Goal: Task Accomplishment & Management: Use online tool/utility

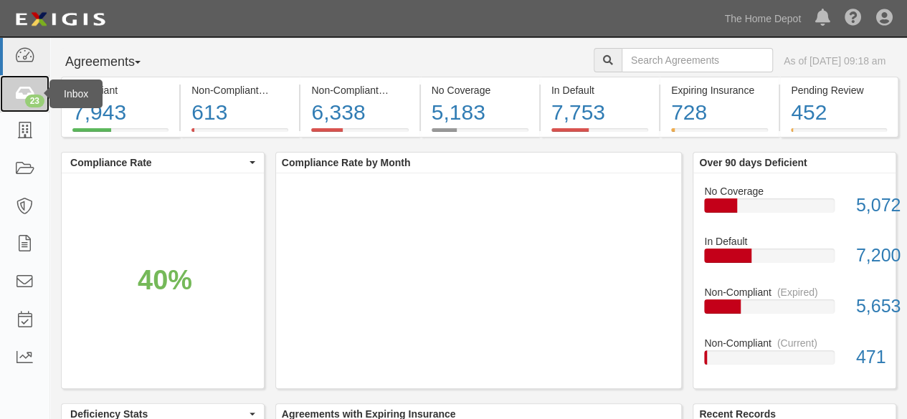
click at [30, 98] on div "23" at bounding box center [34, 101] width 19 height 13
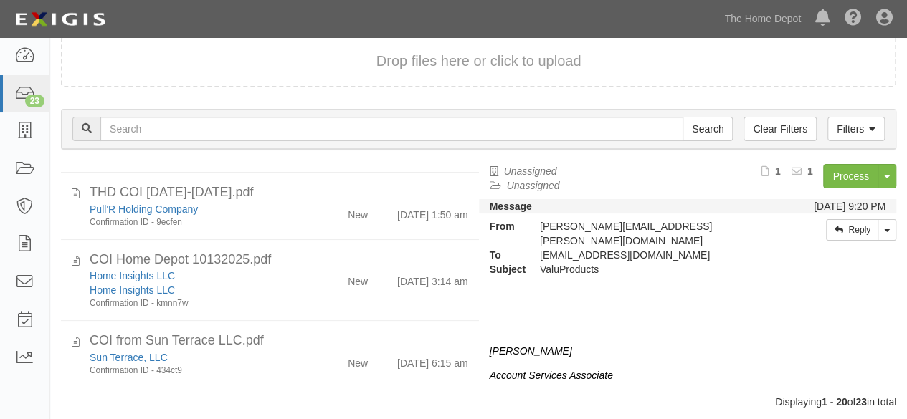
scroll to position [110, 0]
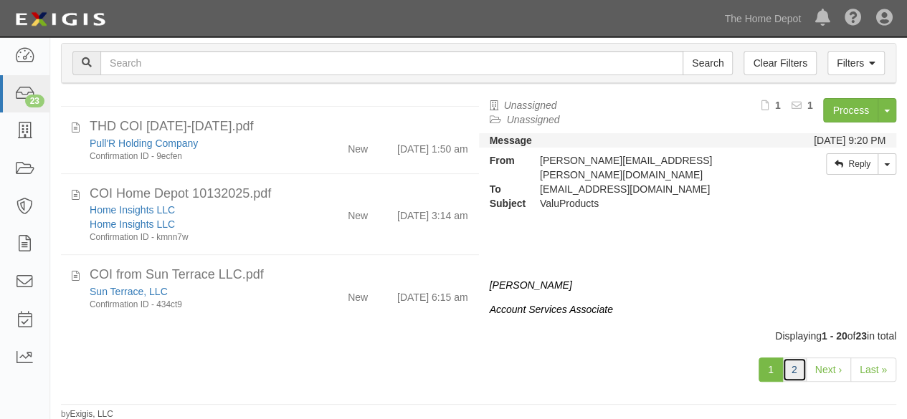
click at [799, 367] on link "2" at bounding box center [794, 370] width 24 height 24
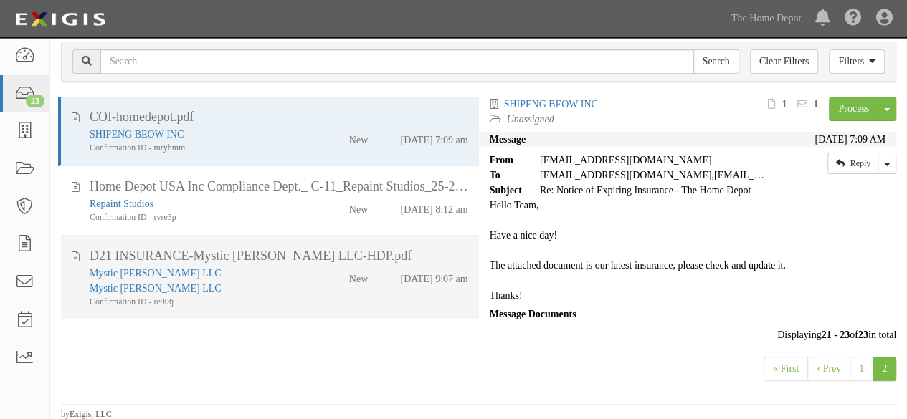
scroll to position [7, 0]
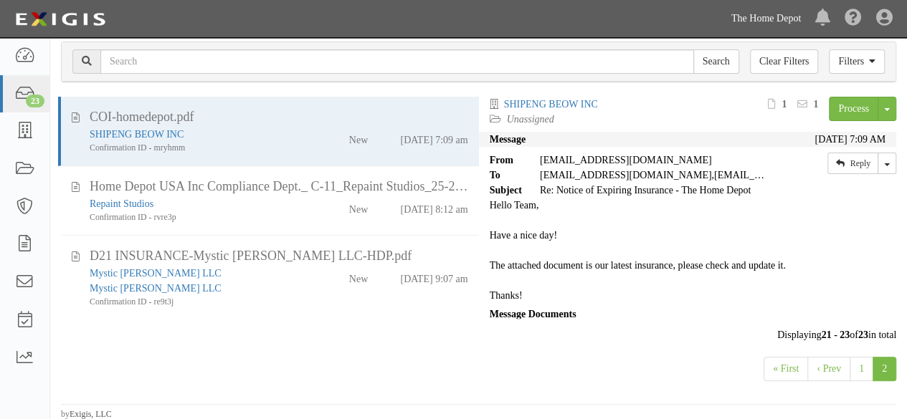
click at [757, 21] on link "The Home Depot" at bounding box center [766, 18] width 84 height 29
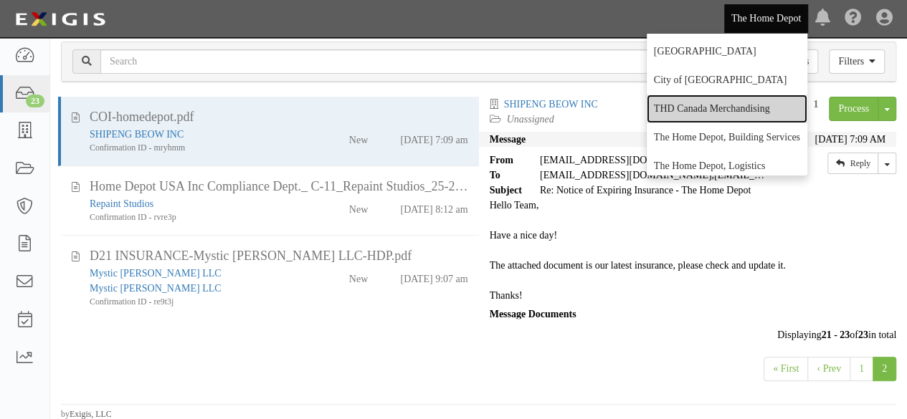
click at [698, 104] on link "THD Canada Merchandising" at bounding box center [727, 109] width 161 height 29
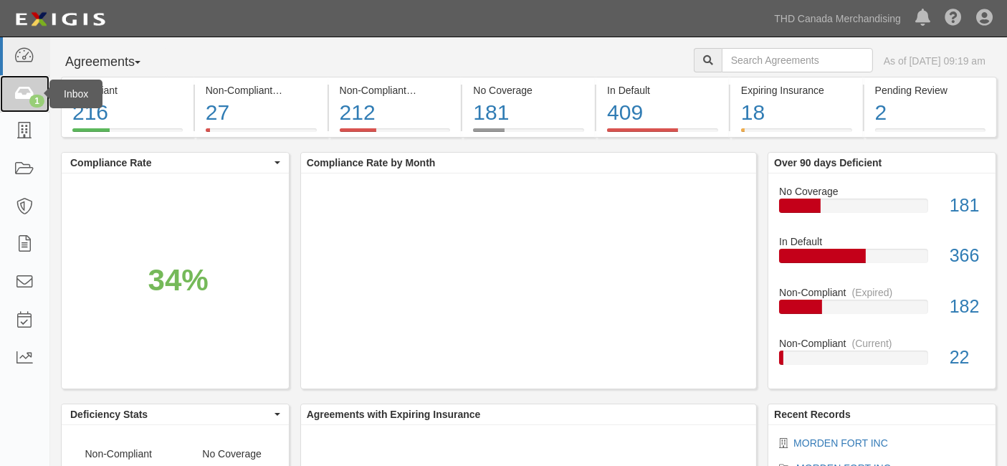
click at [28, 89] on icon at bounding box center [24, 94] width 20 height 16
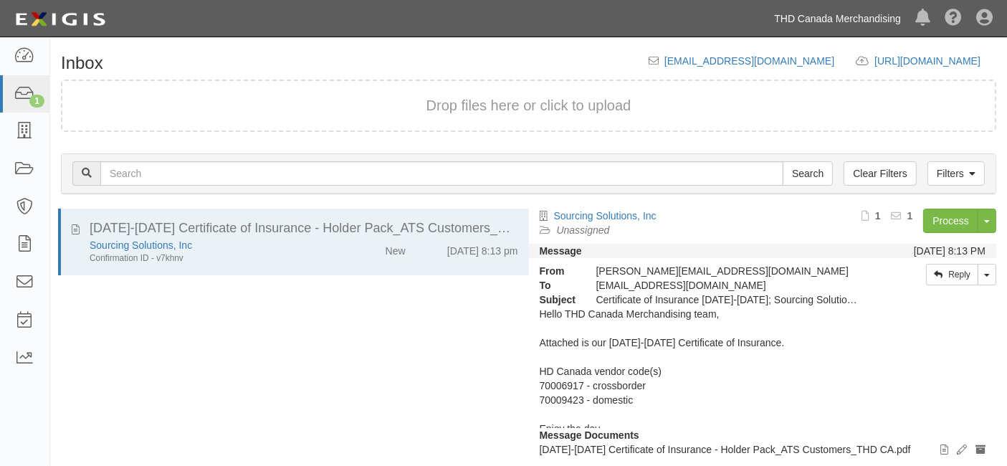
click at [825, 20] on link "THD Canada Merchandising" at bounding box center [837, 18] width 141 height 29
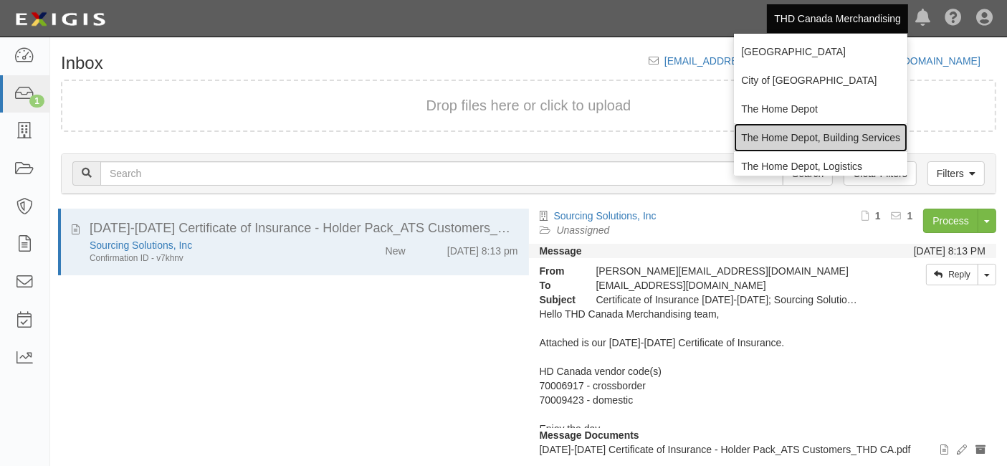
click at [801, 135] on link "The Home Depot, Building Services" at bounding box center [821, 137] width 174 height 29
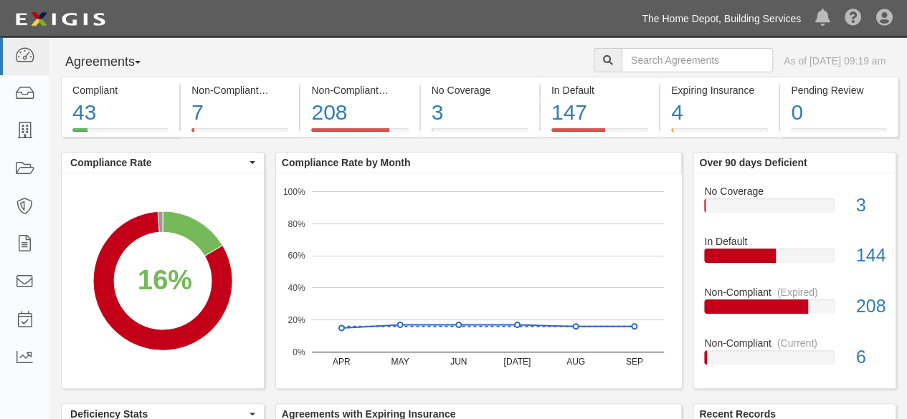
click at [766, 18] on link "The Home Depot, Building Services" at bounding box center [722, 18] width 174 height 29
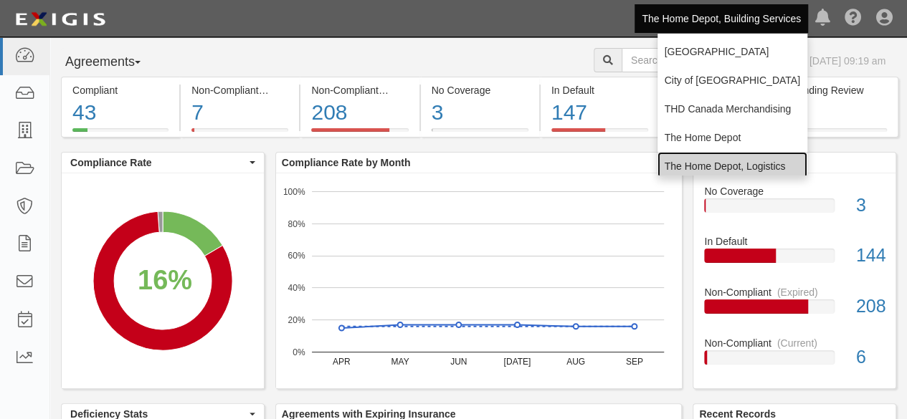
click at [719, 163] on link "The Home Depot, Logistics" at bounding box center [733, 166] width 150 height 29
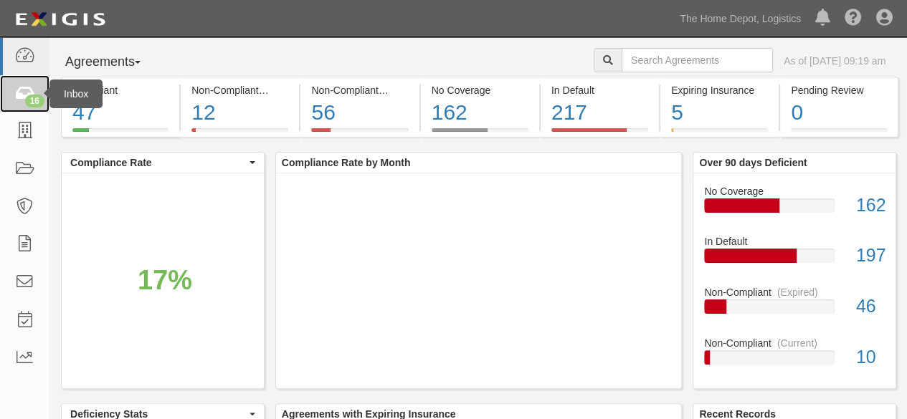
click at [22, 98] on icon at bounding box center [24, 94] width 20 height 16
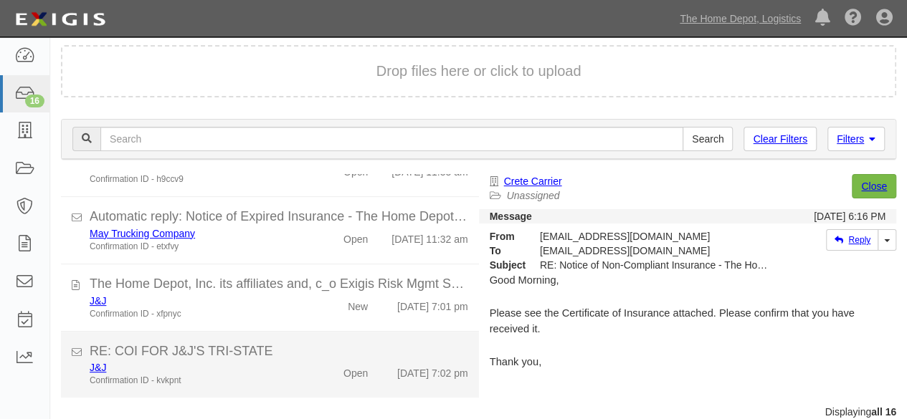
scroll to position [54, 0]
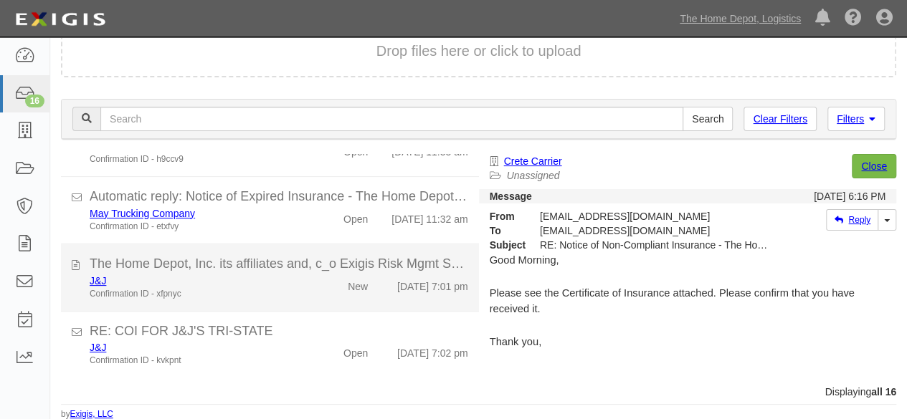
click at [293, 288] on div "Confirmation ID - xfpnyc" at bounding box center [196, 294] width 212 height 12
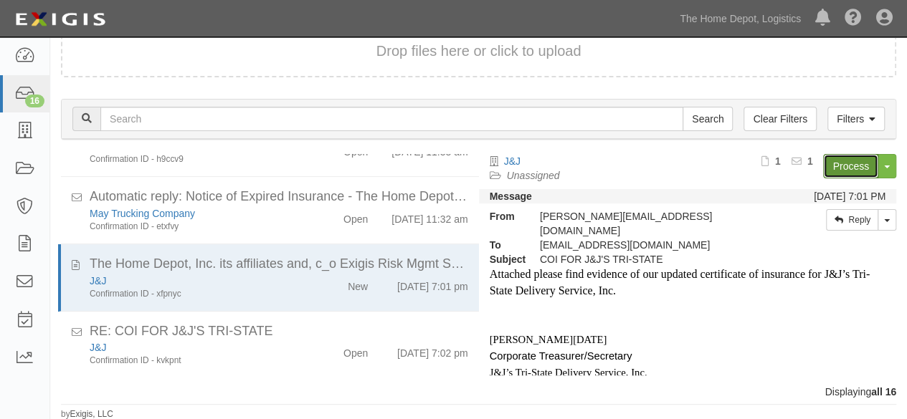
click at [825, 166] on link "Process" at bounding box center [850, 166] width 55 height 24
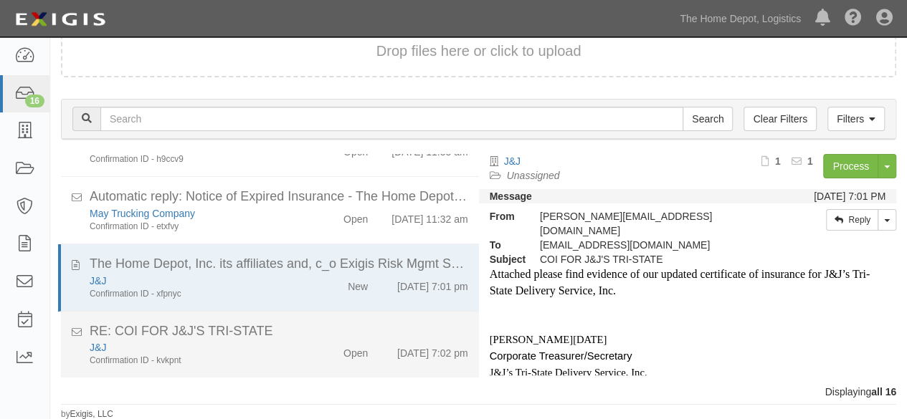
click at [289, 343] on div "J&J" at bounding box center [196, 348] width 212 height 14
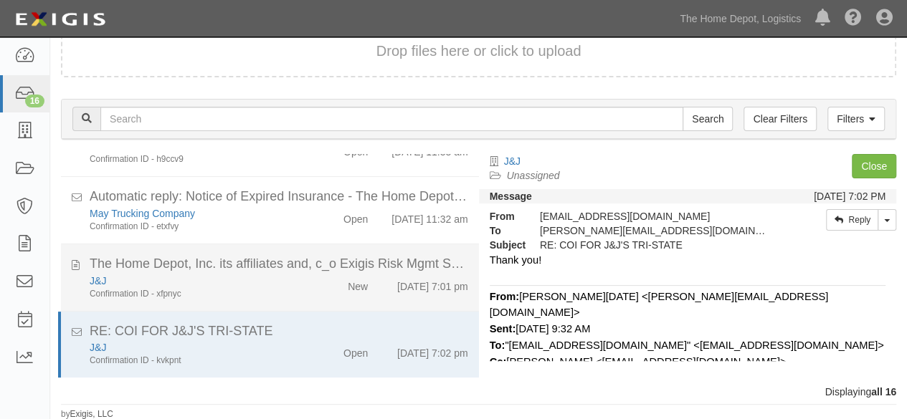
scroll to position [945, 0]
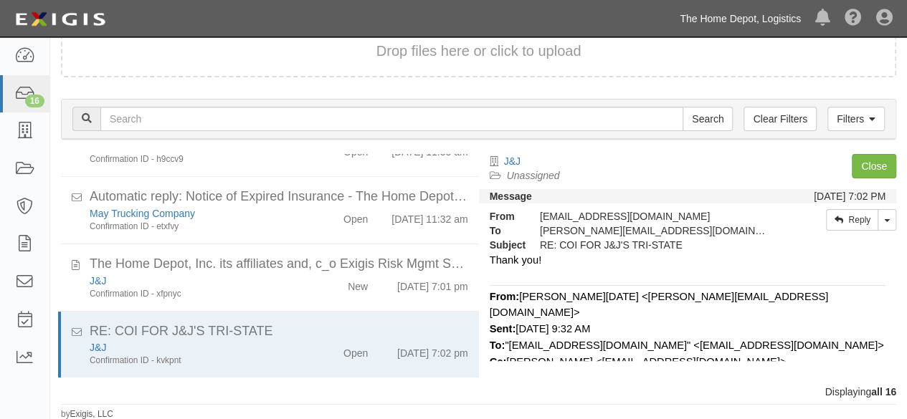
drag, startPoint x: 701, startPoint y: 18, endPoint x: 694, endPoint y: 59, distance: 41.5
click at [701, 19] on link "The Home Depot, Logistics" at bounding box center [741, 18] width 136 height 29
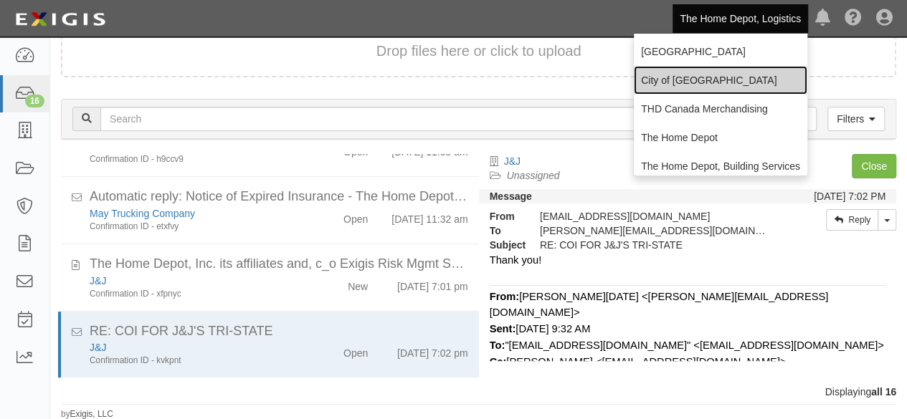
click at [664, 77] on link "City of [GEOGRAPHIC_DATA]" at bounding box center [721, 80] width 174 height 29
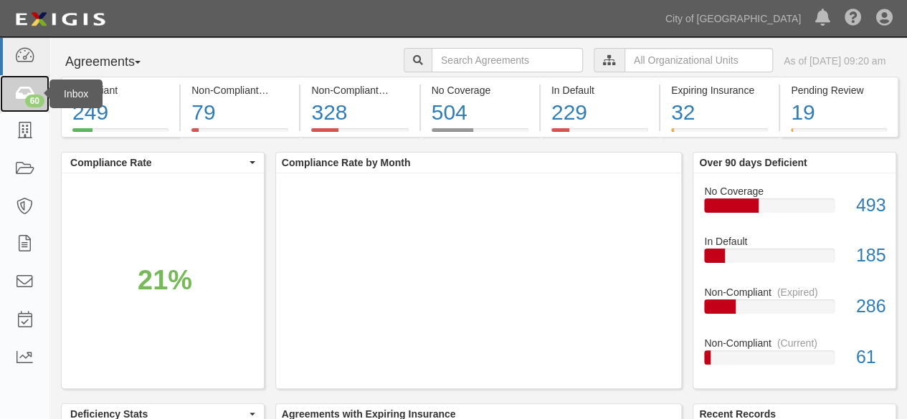
click at [29, 95] on div "60" at bounding box center [34, 101] width 19 height 13
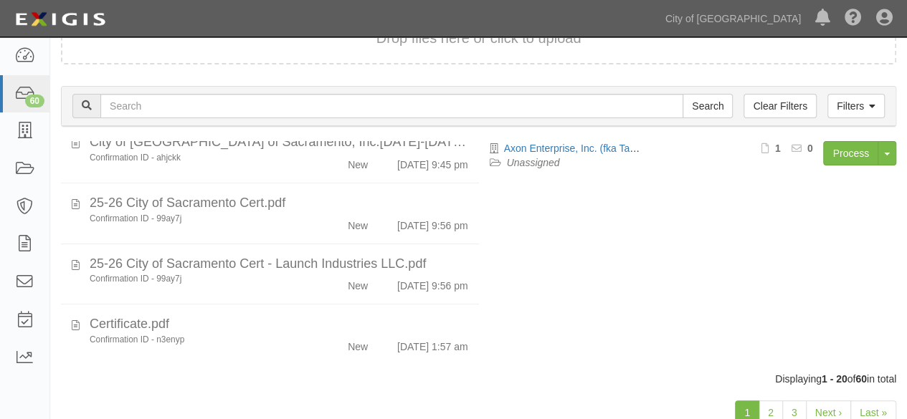
scroll to position [110, 0]
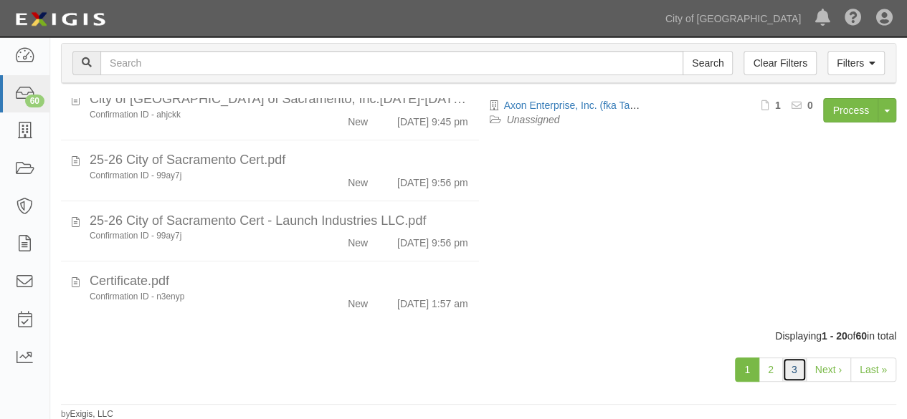
click at [790, 366] on link "3" at bounding box center [794, 370] width 24 height 24
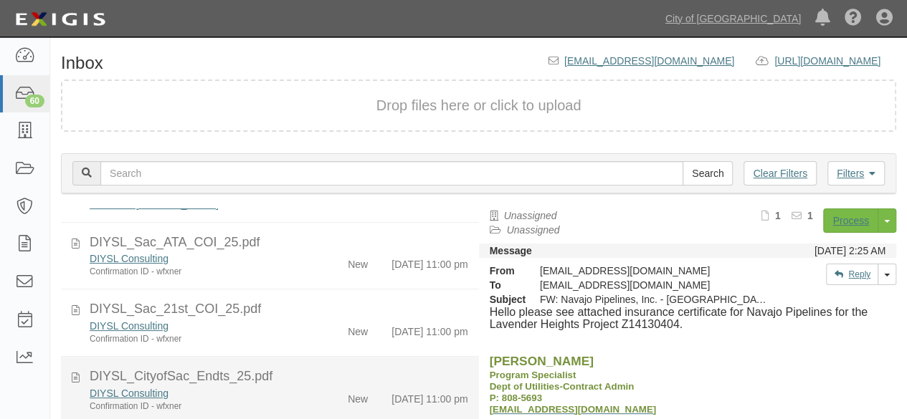
scroll to position [645, 0]
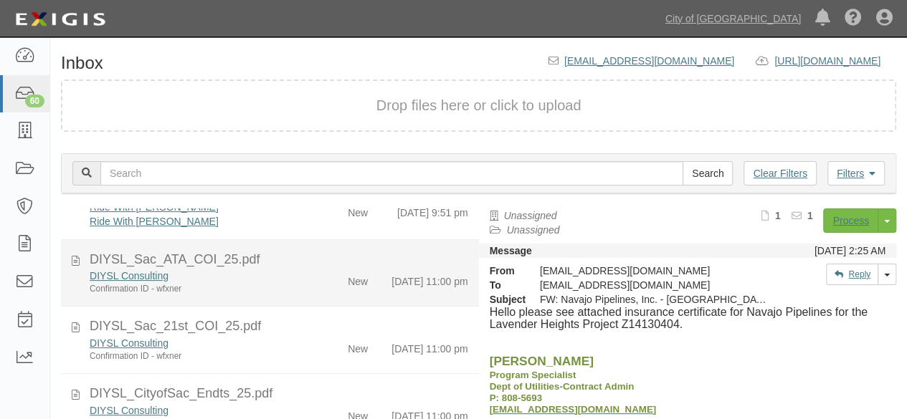
click at [327, 289] on div "New" at bounding box center [345, 279] width 67 height 20
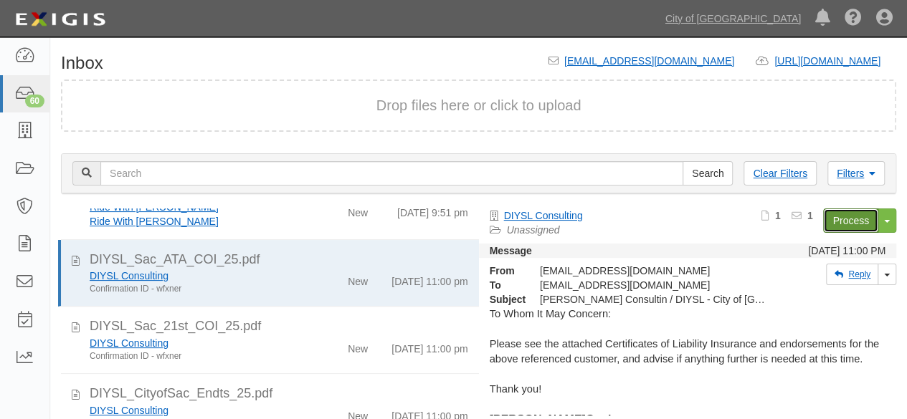
click at [839, 223] on link "Process" at bounding box center [850, 221] width 55 height 24
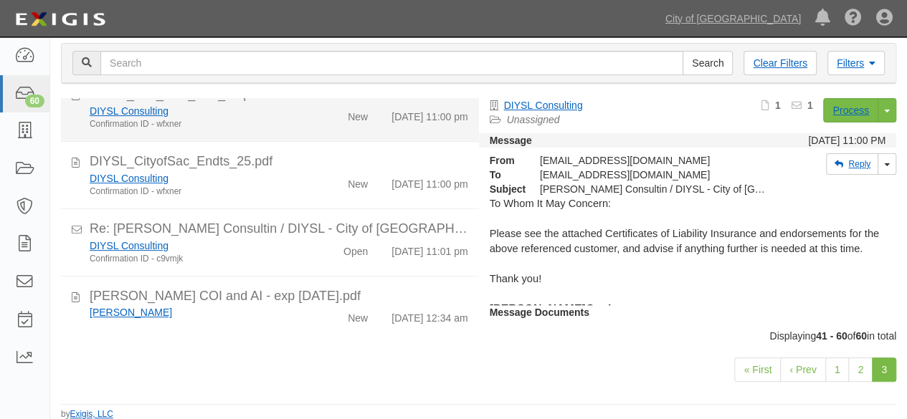
scroll to position [663, 0]
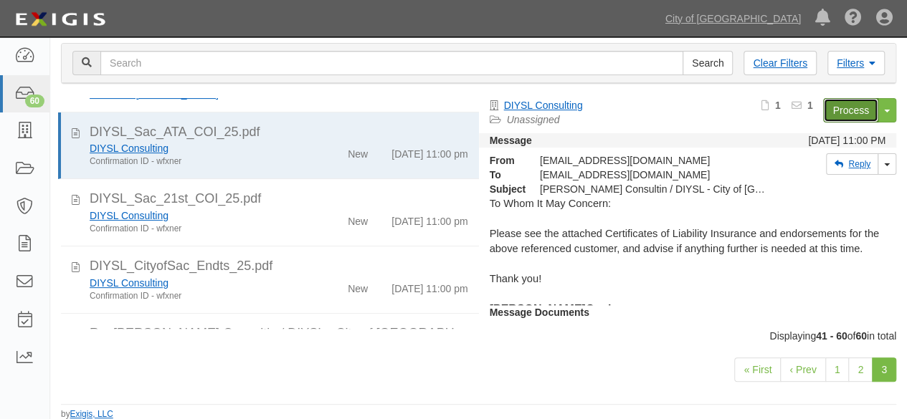
click at [823, 111] on link "Process" at bounding box center [850, 110] width 55 height 24
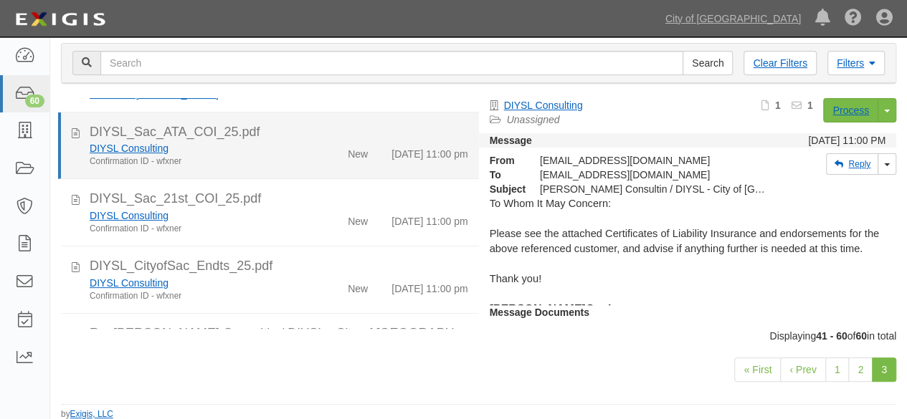
drag, startPoint x: 298, startPoint y: 181, endPoint x: 308, endPoint y: 182, distance: 10.1
click at [301, 168] on div "DIYSL Consulting Confirmation ID - wfxner" at bounding box center [195, 154] width 233 height 27
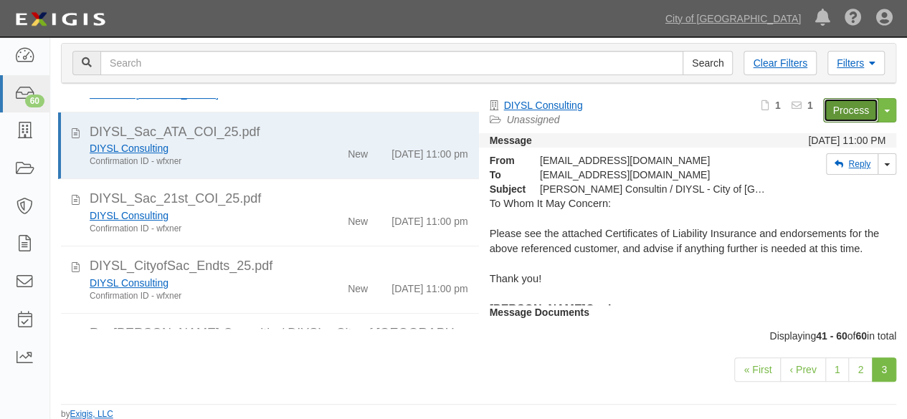
click at [840, 110] on link "Process" at bounding box center [850, 110] width 55 height 24
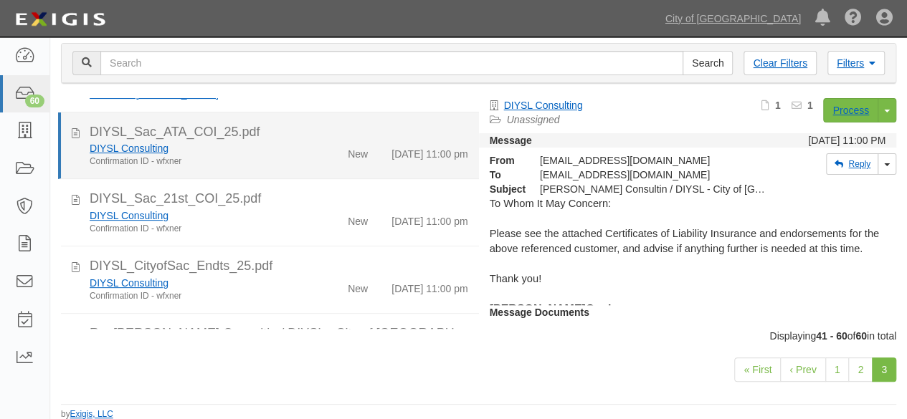
click at [298, 168] on div "DIYSL Consulting Confirmation ID - wfxner" at bounding box center [195, 154] width 233 height 27
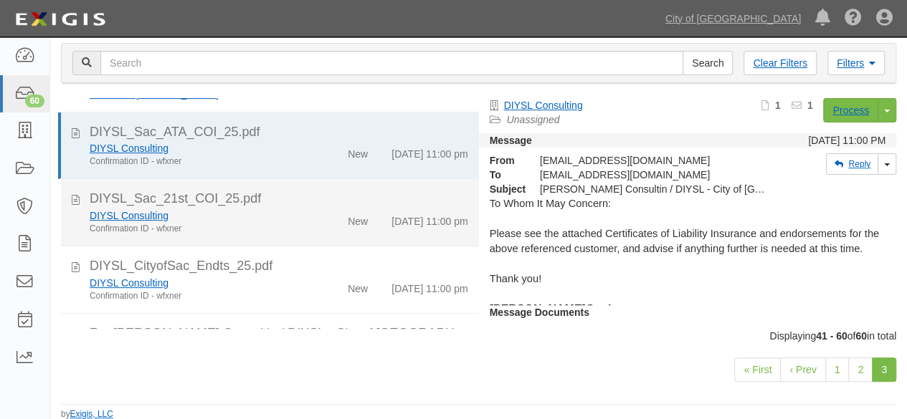
click at [291, 235] on div "Confirmation ID - wfxner" at bounding box center [196, 229] width 212 height 12
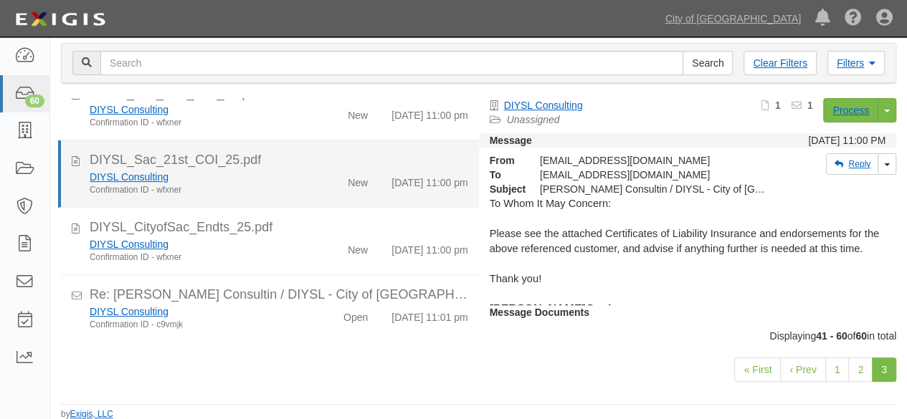
scroll to position [734, 0]
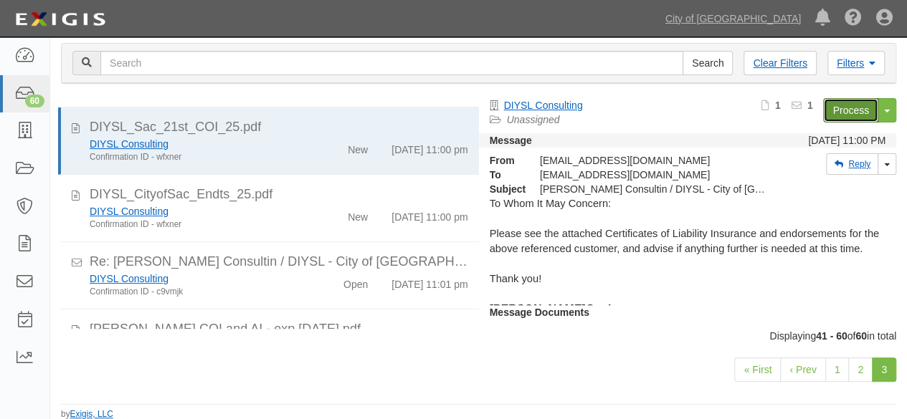
click at [829, 112] on link "Process" at bounding box center [850, 110] width 55 height 24
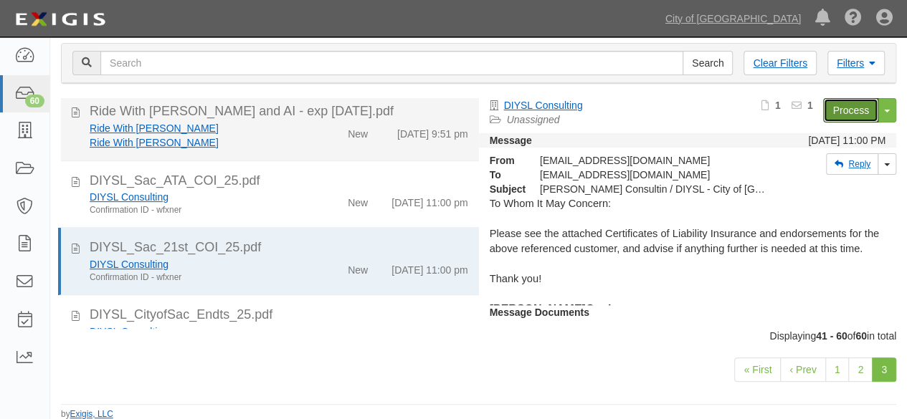
scroll to position [591, 0]
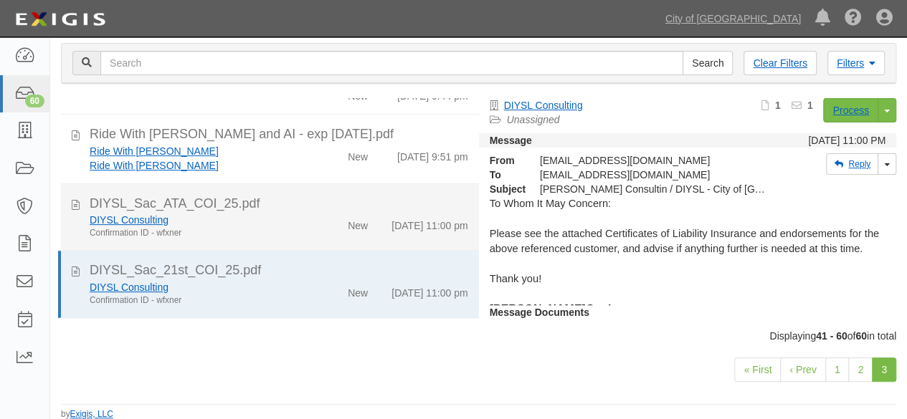
click at [331, 233] on div "New" at bounding box center [345, 223] width 67 height 20
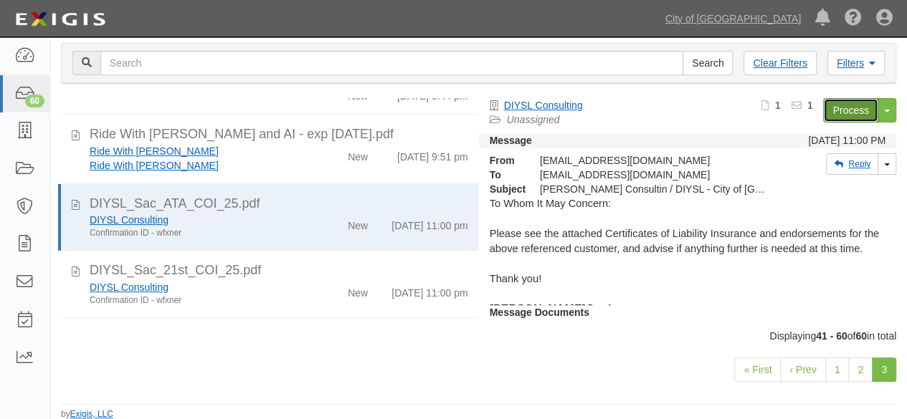
click at [838, 111] on link "Process" at bounding box center [850, 110] width 55 height 24
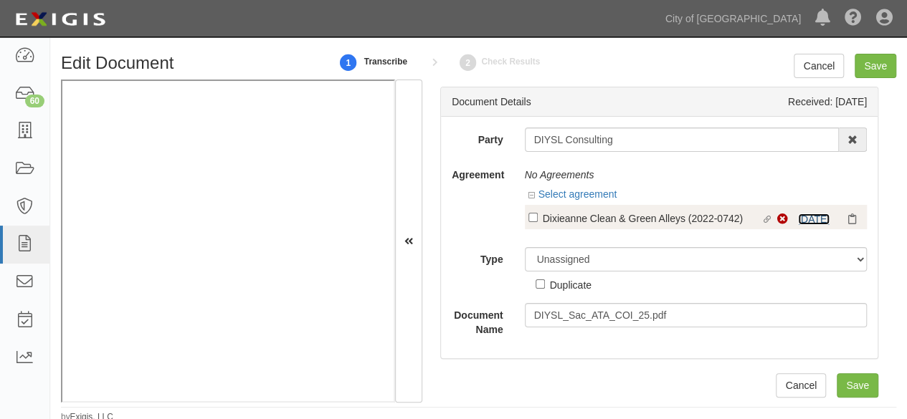
click at [812, 217] on link "10/6/25" at bounding box center [814, 219] width 32 height 11
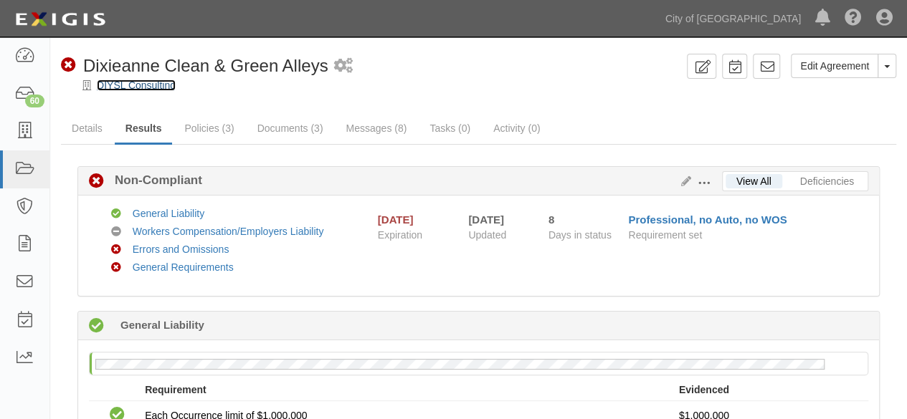
click at [156, 83] on link "DIYSL Consulting" at bounding box center [136, 85] width 79 height 11
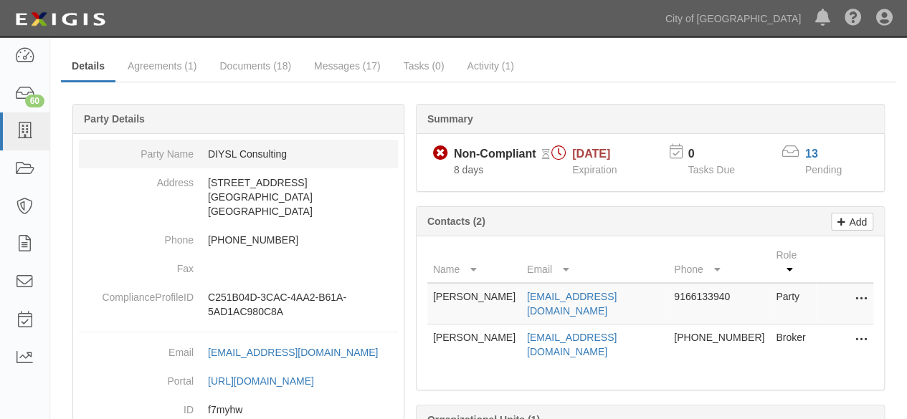
scroll to position [72, 0]
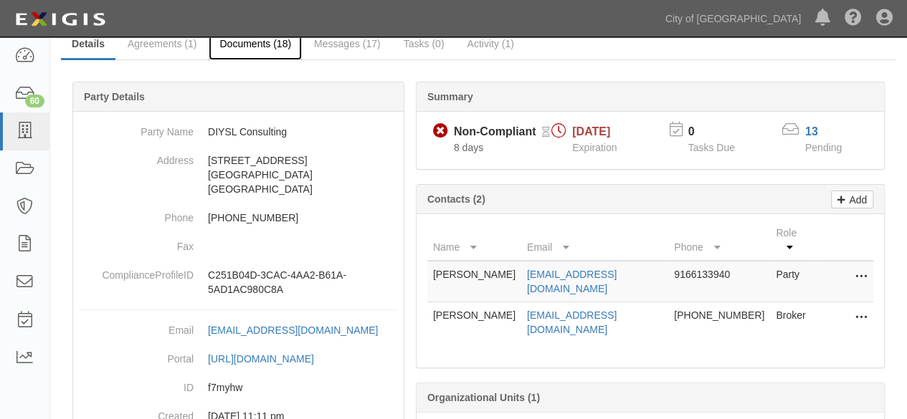
click at [234, 42] on link "Documents (18)" at bounding box center [255, 44] width 93 height 31
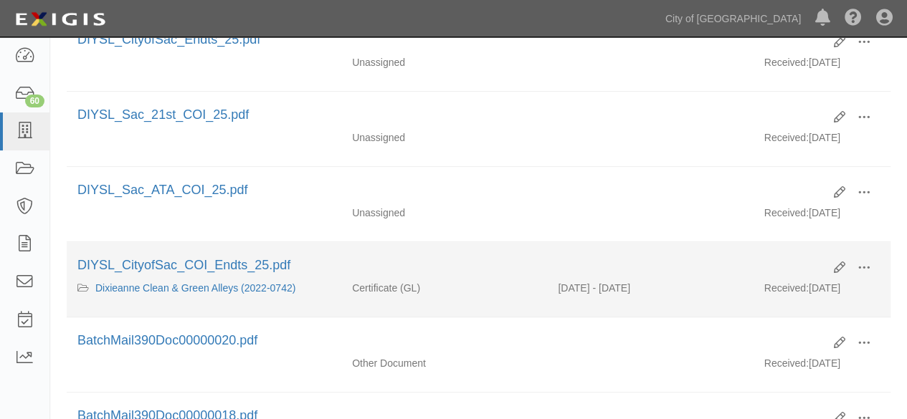
scroll to position [287, 0]
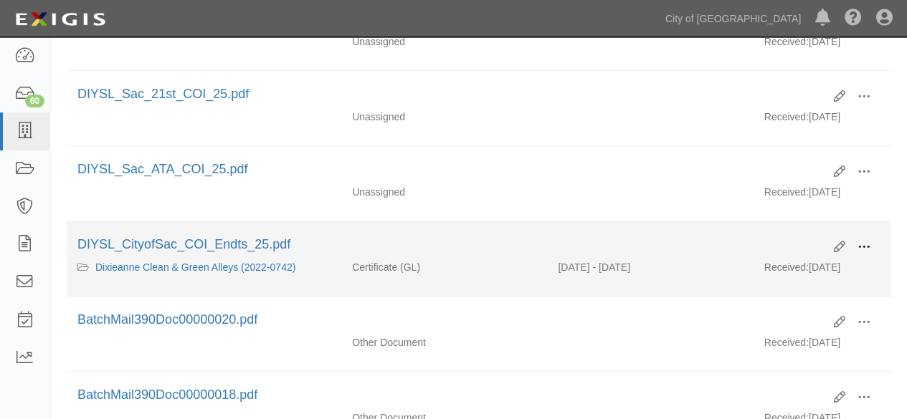
click at [862, 241] on span at bounding box center [864, 247] width 13 height 13
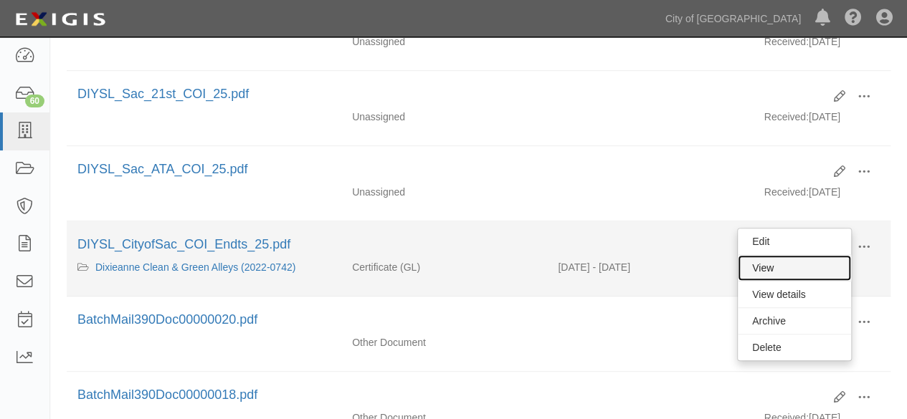
click at [776, 267] on link "View" at bounding box center [794, 268] width 113 height 26
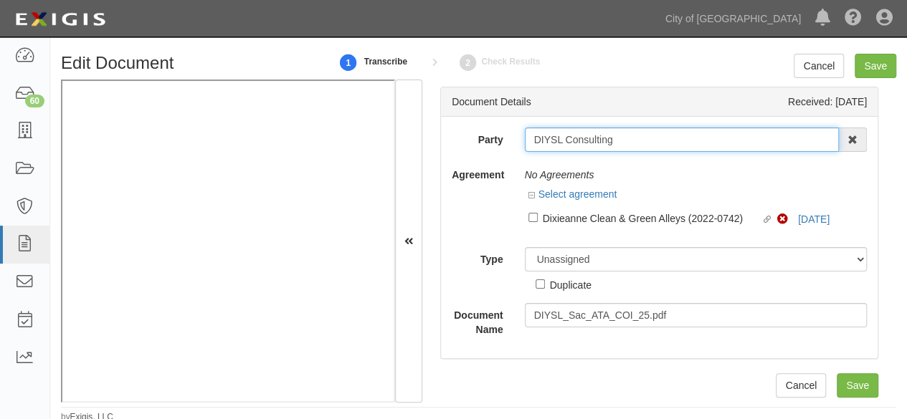
click at [535, 136] on input "DIYSL Consulting" at bounding box center [682, 140] width 315 height 24
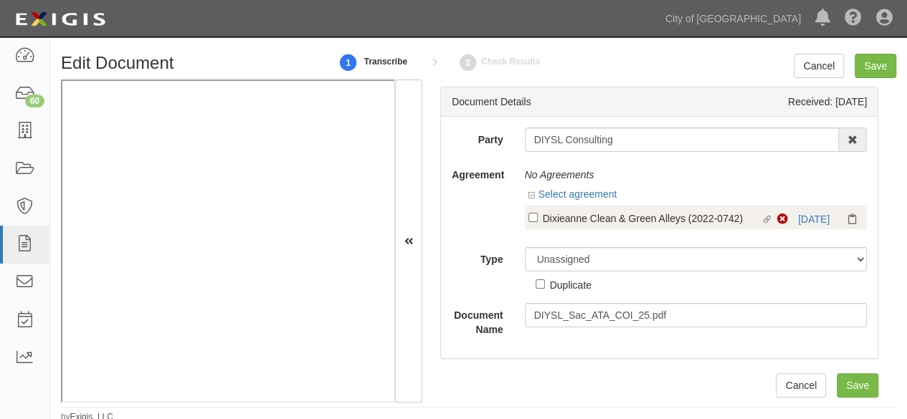
click at [612, 210] on div "Dixieanne Clean & Green Alleys (2022-0742)" at bounding box center [652, 218] width 219 height 16
click at [538, 213] on input "Linked agreement Dixieanne Clean & Green Alleys (2022-0742) Linked agreement" at bounding box center [532, 217] width 9 height 9
checkbox input "true"
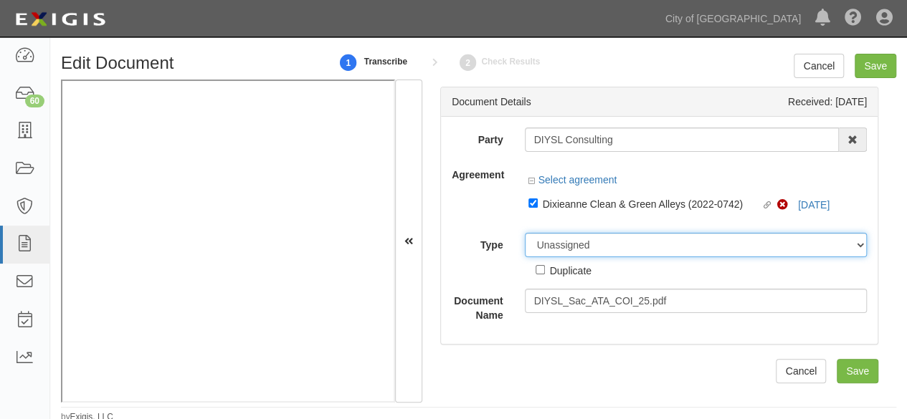
drag, startPoint x: 555, startPoint y: 249, endPoint x: 551, endPoint y: 234, distance: 15.7
click at [555, 249] on select "Unassigned Binder Cancellation Notice Certificate Contract Endorsement Insuranc…" at bounding box center [696, 245] width 343 height 24
select select "CertificateDetail"
click at [525, 233] on select "Unassigned Binder Cancellation Notice Certificate Contract Endorsement Insuranc…" at bounding box center [696, 245] width 343 height 24
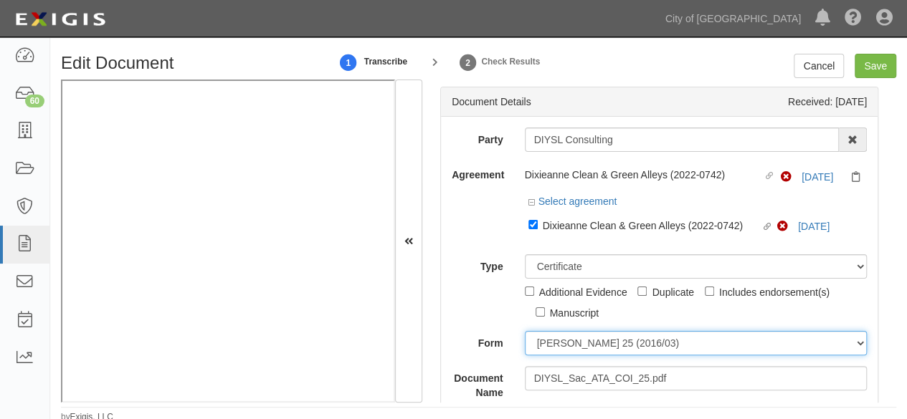
drag, startPoint x: 551, startPoint y: 346, endPoint x: 547, endPoint y: 332, distance: 14.8
click at [550, 346] on select "ACORD 25 (2016/03) ACORD 101 ACORD 855 NY (2014/05) General" at bounding box center [696, 343] width 343 height 24
select select "GeneralFormDetail"
click at [525, 331] on select "ACORD 25 (2016/03) ACORD 101 ACORD 855 NY (2014/05) General" at bounding box center [696, 343] width 343 height 24
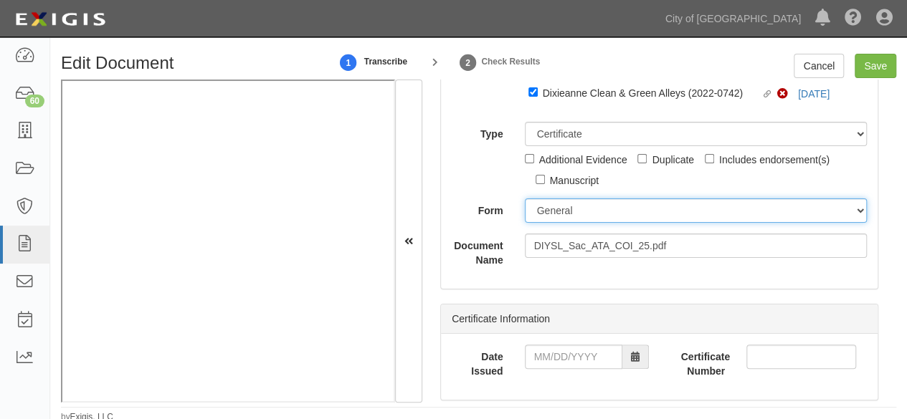
scroll to position [143, 0]
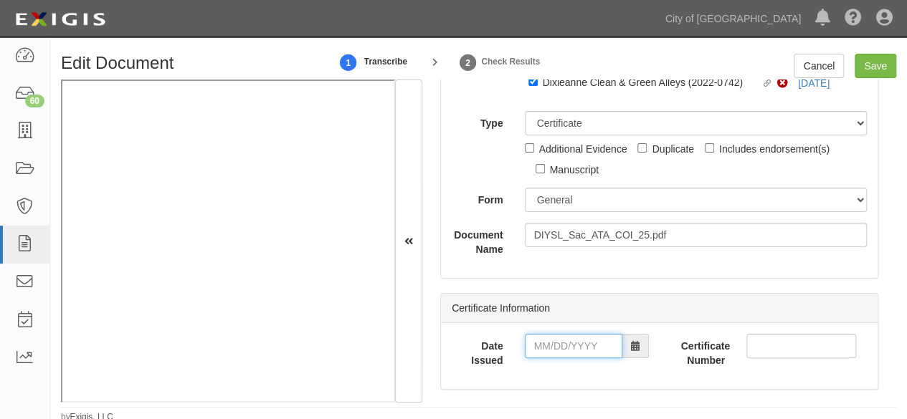
click at [562, 352] on input "Date Issued" at bounding box center [574, 346] width 98 height 24
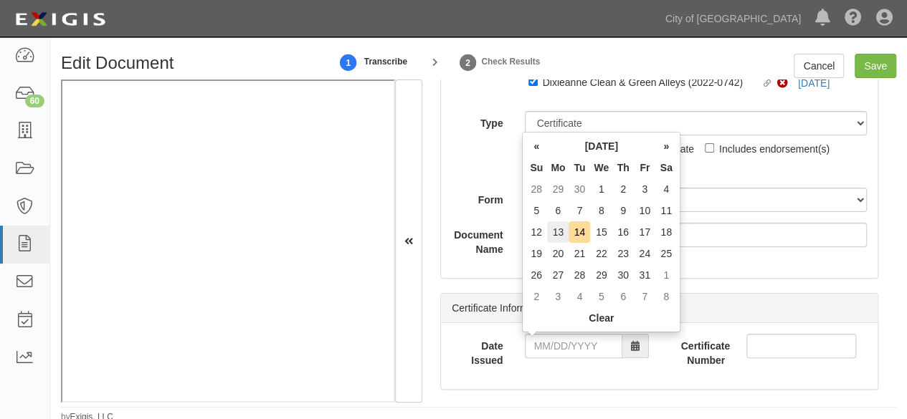
click at [557, 232] on td "13" at bounding box center [558, 233] width 22 height 22
type input "10/13/2025"
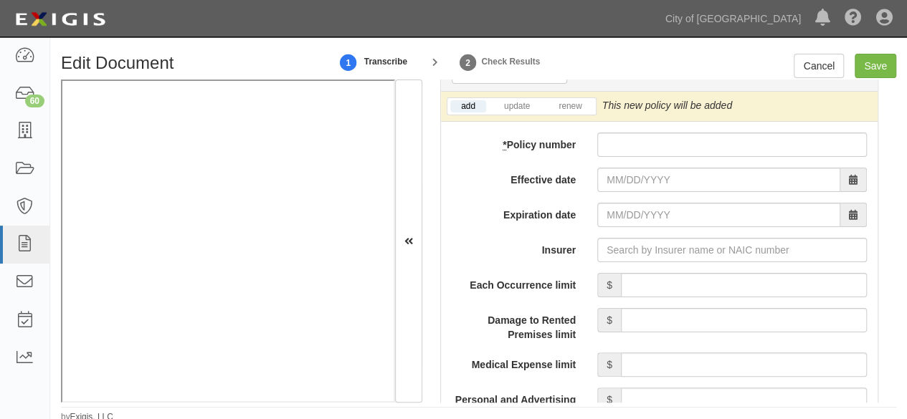
scroll to position [1219, 0]
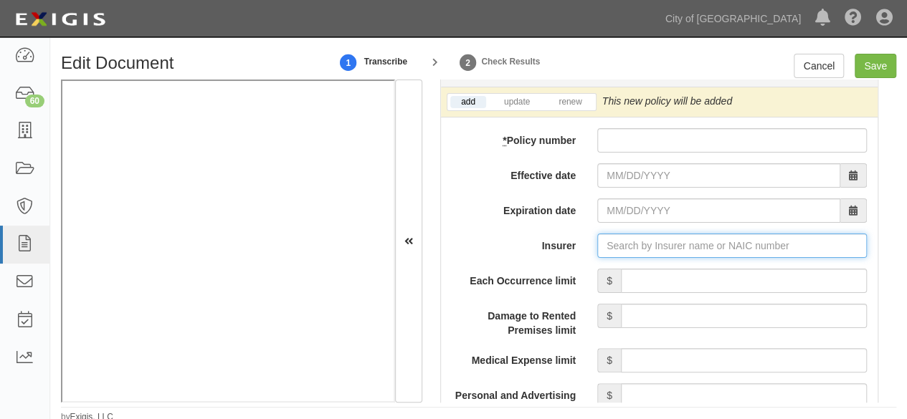
click at [612, 246] on input "Insurer" at bounding box center [732, 246] width 270 height 24
paste input "25895"
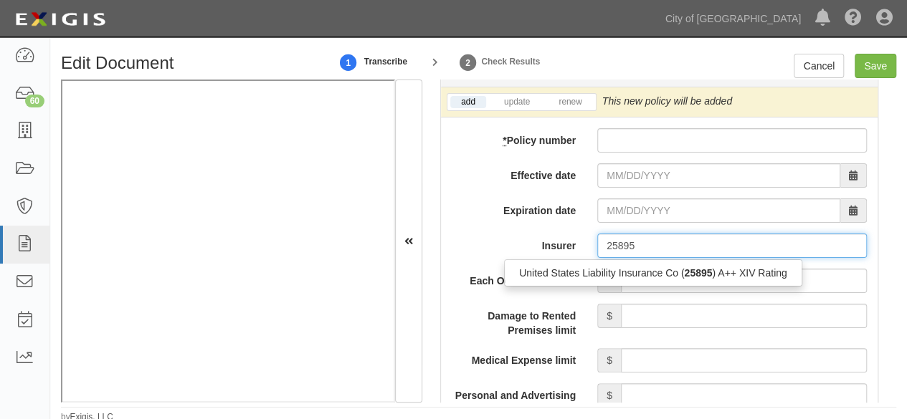
drag, startPoint x: 607, startPoint y: 269, endPoint x: 366, endPoint y: 292, distance: 242.0
click at [607, 270] on div "United States Liability Insurance Co ( 25895 ) A++ XIV Rating" at bounding box center [653, 273] width 297 height 19
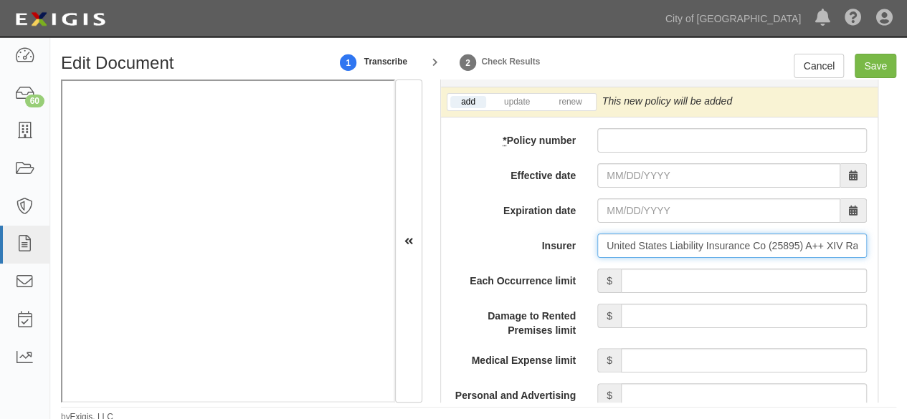
type input "United States Liability Insurance Co (25895) A++ XIV Rating"
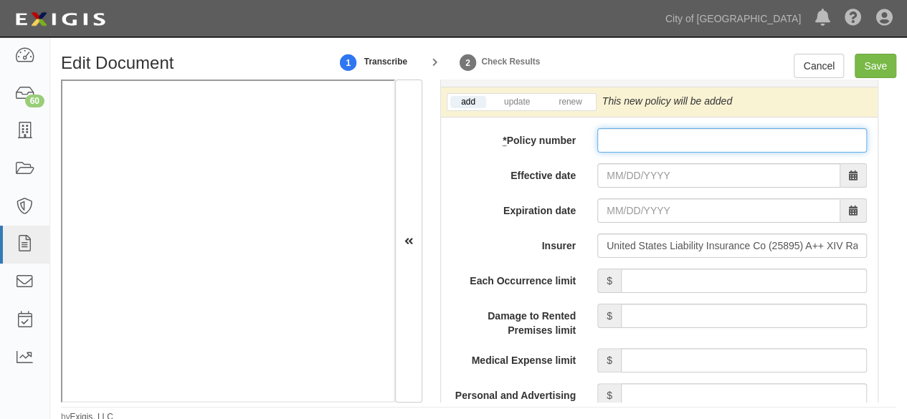
paste input "CX 1557453D"
click at [622, 137] on input "* Policy number" at bounding box center [732, 140] width 270 height 24
type input "CX 1557453D"
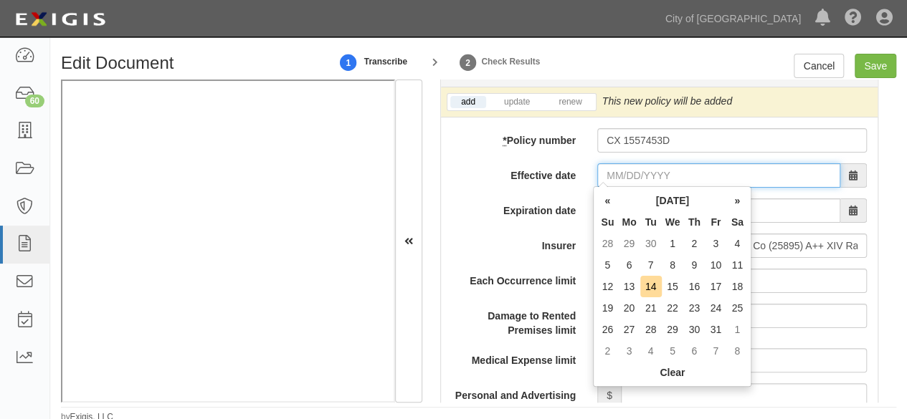
click at [615, 163] on input "Effective date" at bounding box center [718, 175] width 243 height 24
click at [624, 260] on td "6" at bounding box center [629, 266] width 22 height 22
type input "10/06/2025"
type input "10/06/2026"
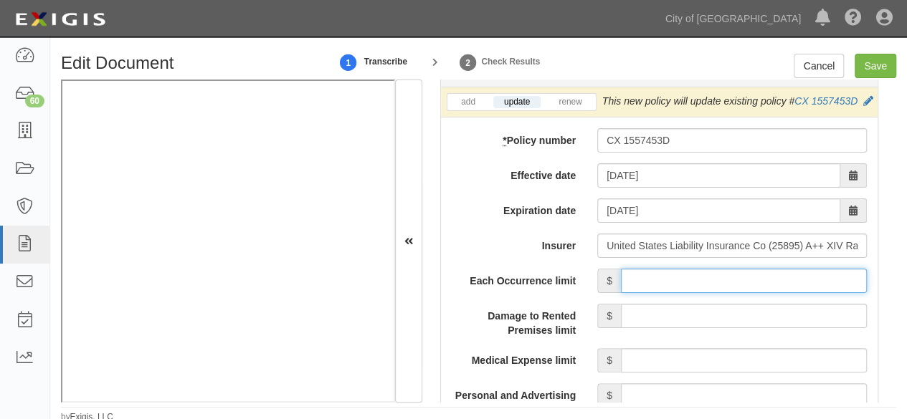
click at [772, 288] on input "Each Occurrence limit" at bounding box center [744, 281] width 246 height 24
type input "1,000,000"
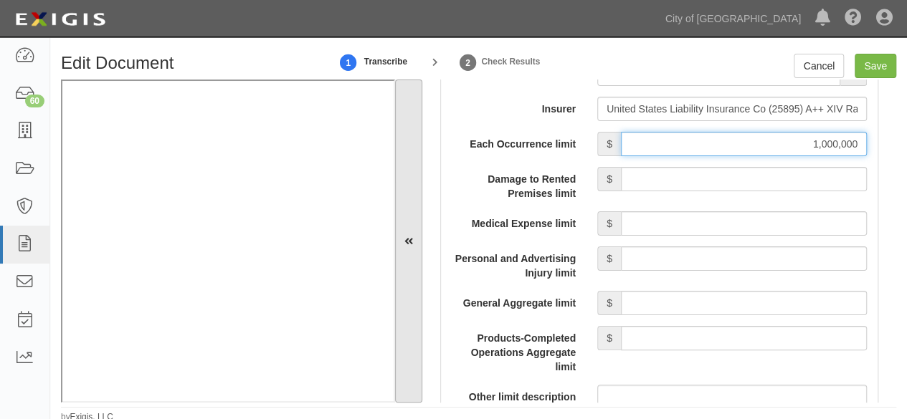
scroll to position [1362, 0]
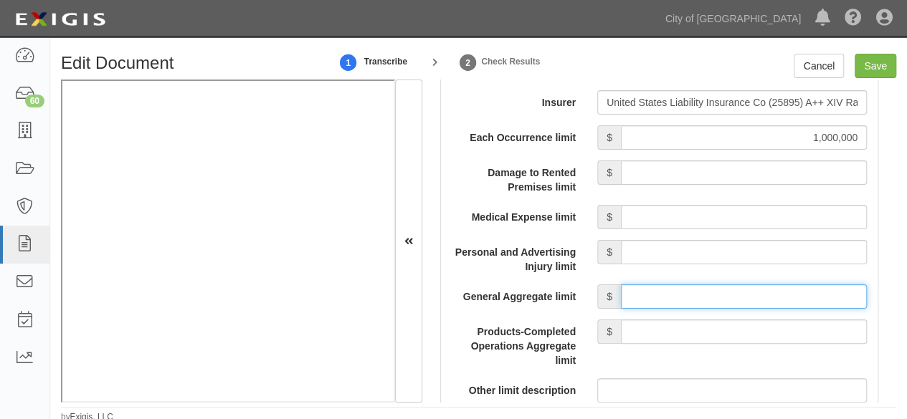
click at [637, 309] on input "General Aggregate limit" at bounding box center [744, 297] width 246 height 24
type input "2,000,000"
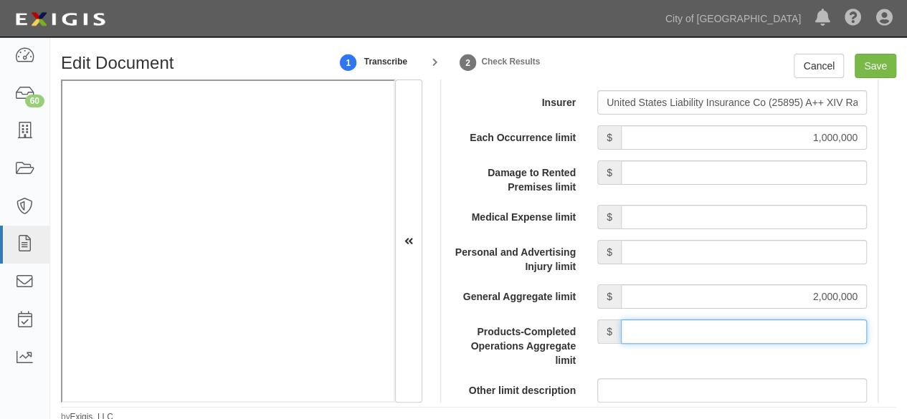
drag, startPoint x: 682, startPoint y: 342, endPoint x: 681, endPoint y: 334, distance: 8.0
click at [681, 338] on input "Products-Completed Operations Aggregate limit" at bounding box center [744, 332] width 246 height 24
type input "2,000,000"
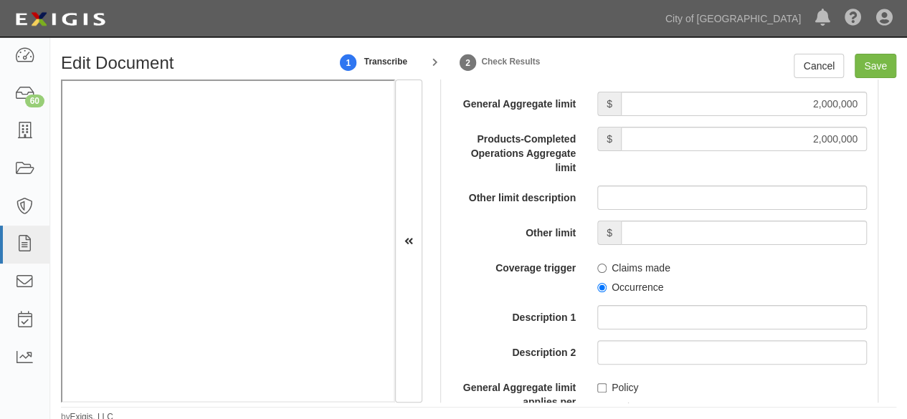
scroll to position [1578, 0]
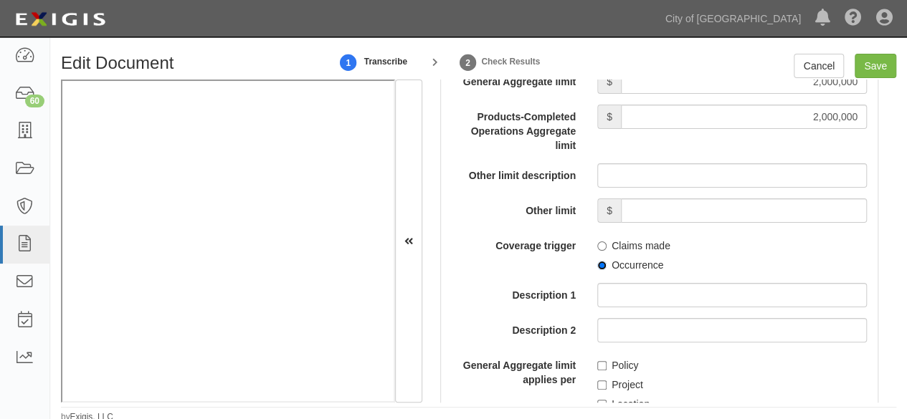
click at [598, 270] on input "Occurrence" at bounding box center [601, 265] width 9 height 9
radio input "true"
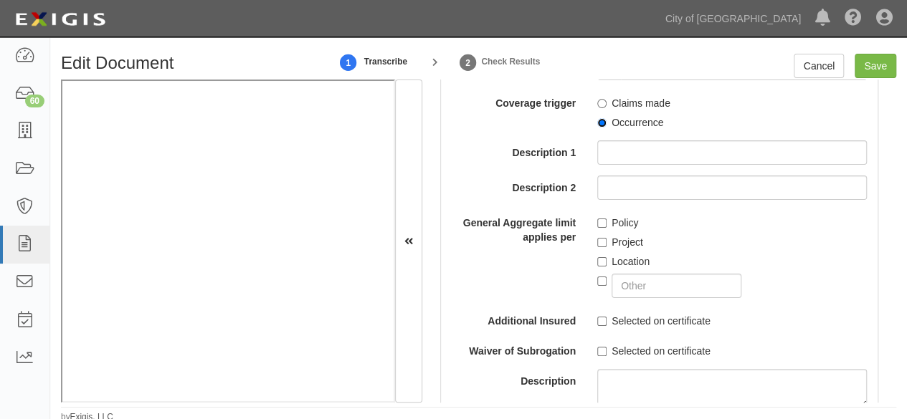
scroll to position [1721, 0]
click at [597, 227] on input "Policy" at bounding box center [601, 222] width 9 height 9
checkbox input "true"
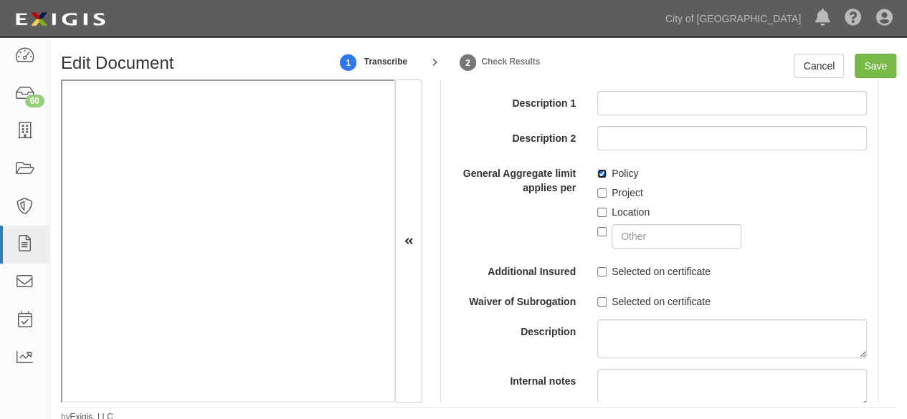
scroll to position [1793, 0]
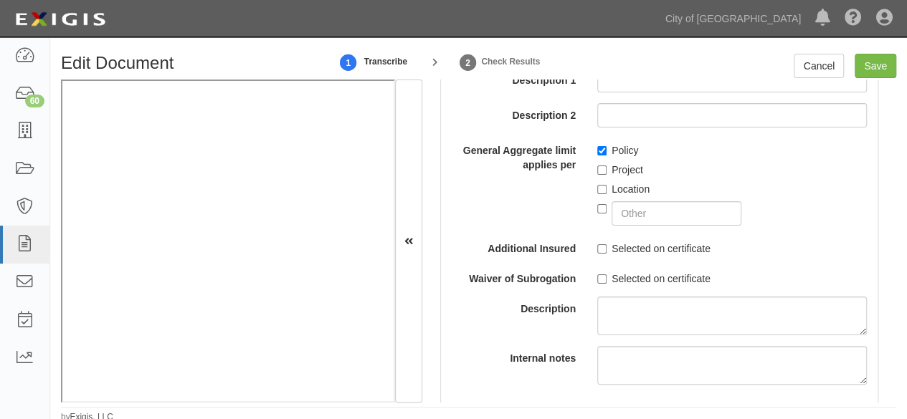
click at [598, 256] on label "Selected on certificate" at bounding box center [653, 249] width 113 height 14
click at [598, 254] on input "Selected on certificate" at bounding box center [601, 249] width 9 height 9
checkbox input "true"
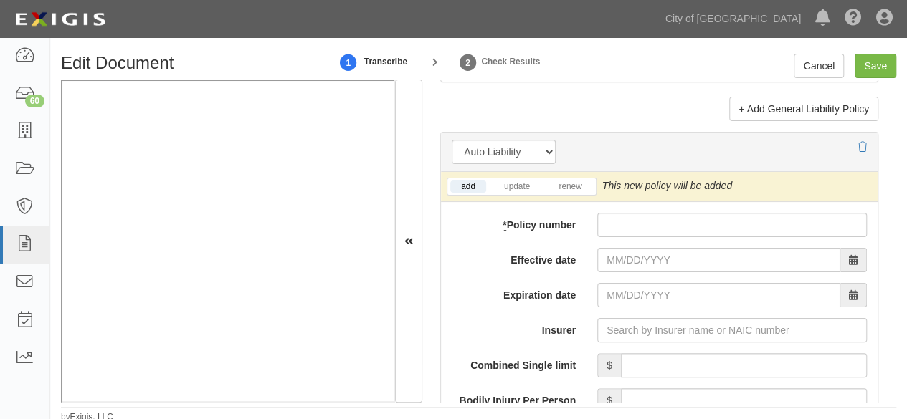
scroll to position [2223, 0]
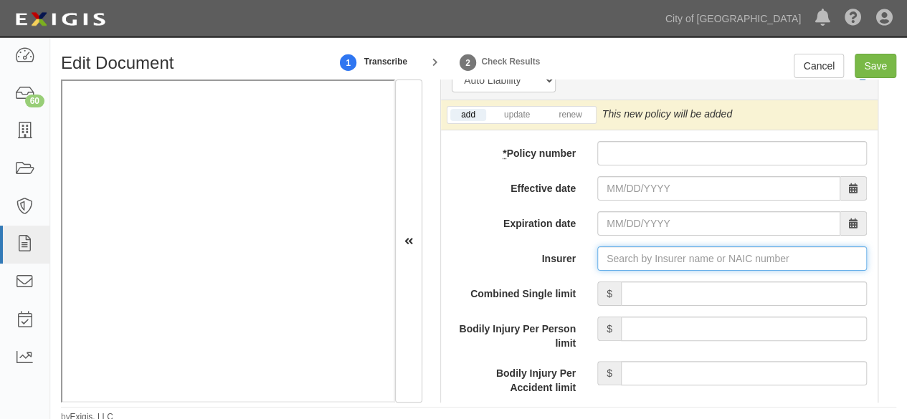
click at [630, 268] on input "Insurer" at bounding box center [732, 259] width 270 height 24
paste input "25895"
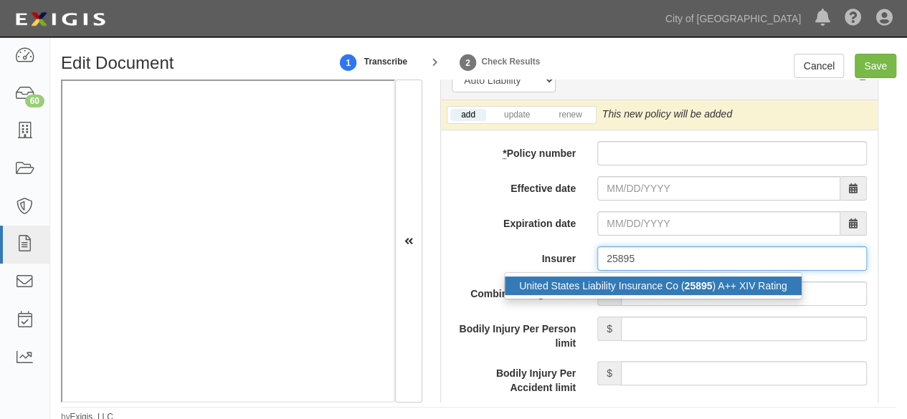
click at [621, 295] on div "United States Liability Insurance Co ( 25895 ) A++ XIV Rating" at bounding box center [653, 286] width 297 height 19
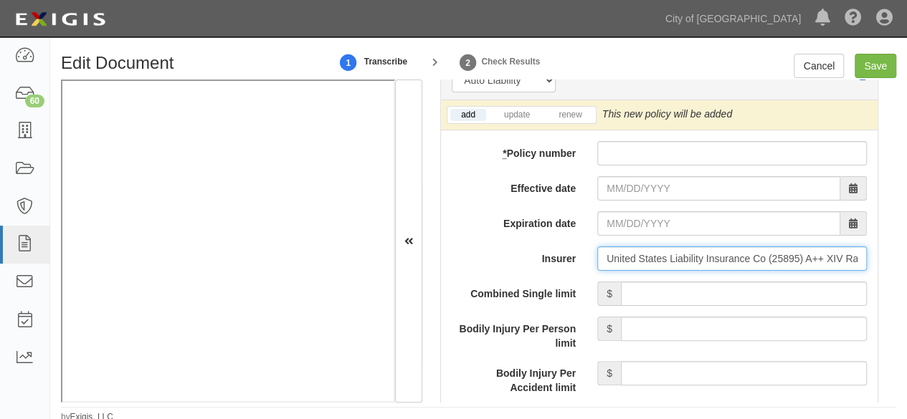
type input "United States Liability Insurance Co (25895) A++ XIV Rating"
click at [708, 351] on div "Bodily Injury Per Person limit $" at bounding box center [659, 334] width 437 height 34
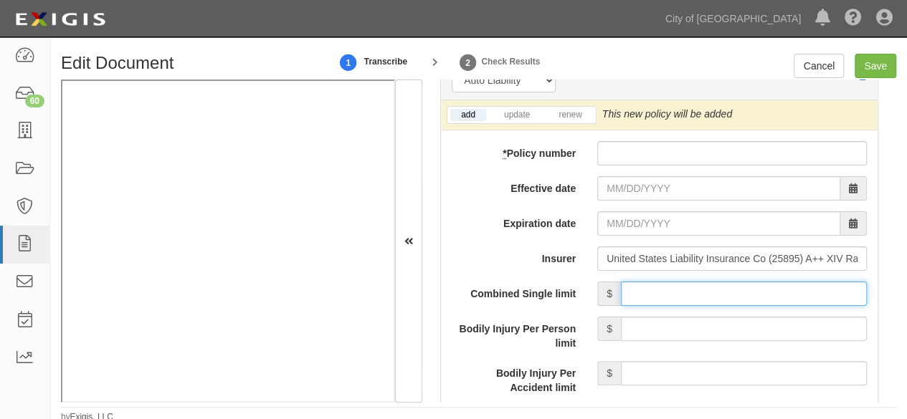
click at [698, 298] on input "Combined Single limit" at bounding box center [744, 294] width 246 height 24
type input "1,000,000"
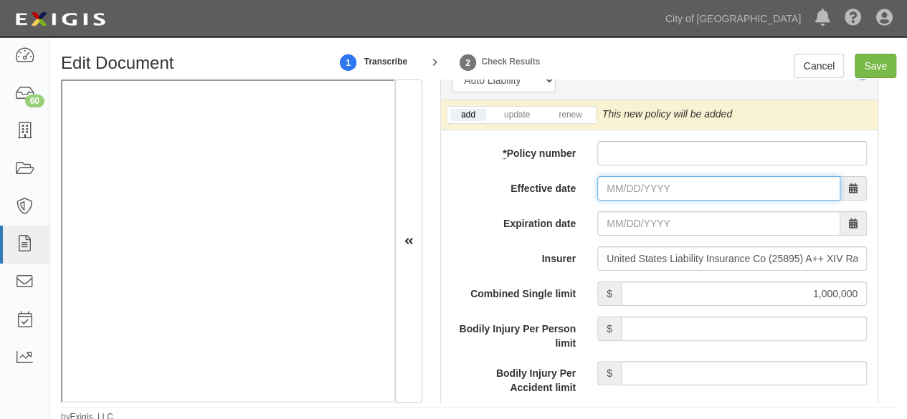
click at [606, 200] on input "Effective date" at bounding box center [718, 188] width 243 height 24
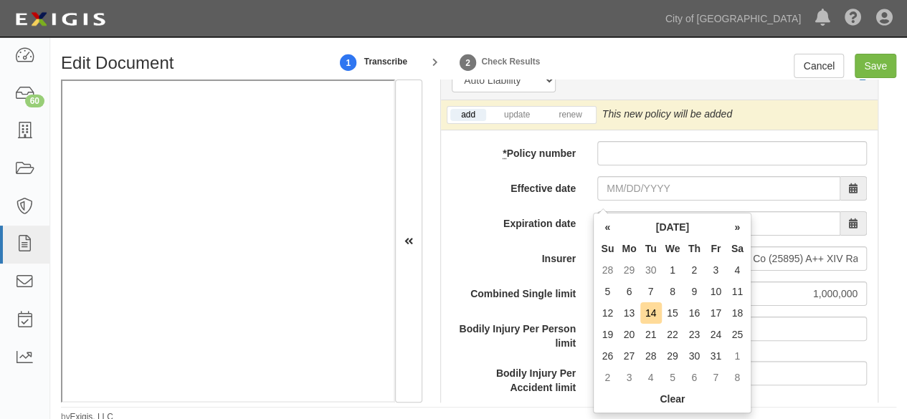
drag, startPoint x: 622, startPoint y: 296, endPoint x: 605, endPoint y: 288, distance: 19.2
click at [622, 295] on td "6" at bounding box center [629, 292] width 22 height 22
type input "10/06/2025"
type input "10/06/2026"
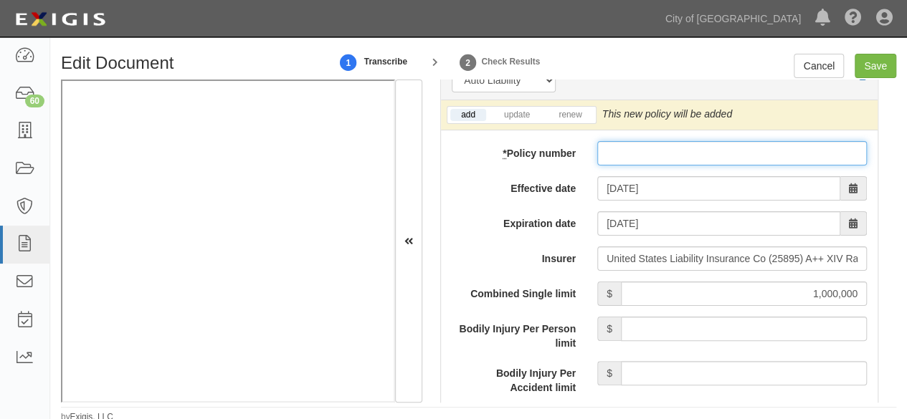
click at [601, 163] on input "* Policy number" at bounding box center [732, 153] width 270 height 24
paste input "CX 1557453D"
type input "CX 1557453D"
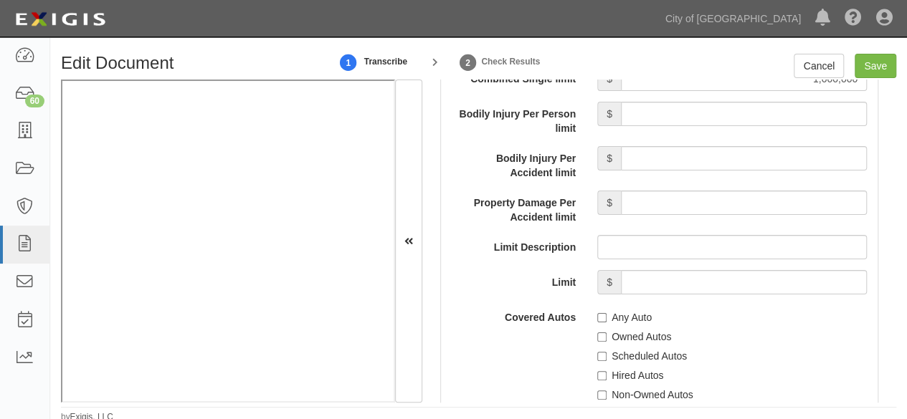
scroll to position [2510, 0]
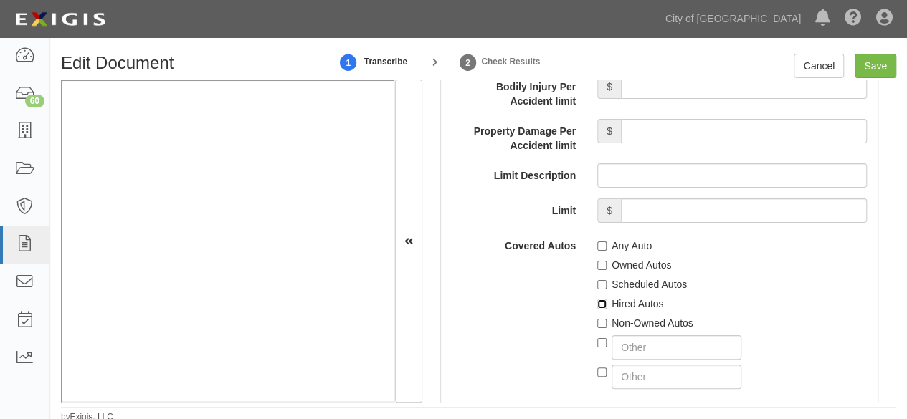
click at [598, 309] on input "Hired Autos" at bounding box center [601, 304] width 9 height 9
checkbox input "true"
click at [597, 328] on input "Non-Owned Autos" at bounding box center [601, 323] width 9 height 9
checkbox input "true"
drag, startPoint x: 865, startPoint y: 66, endPoint x: 355, endPoint y: 204, distance: 528.3
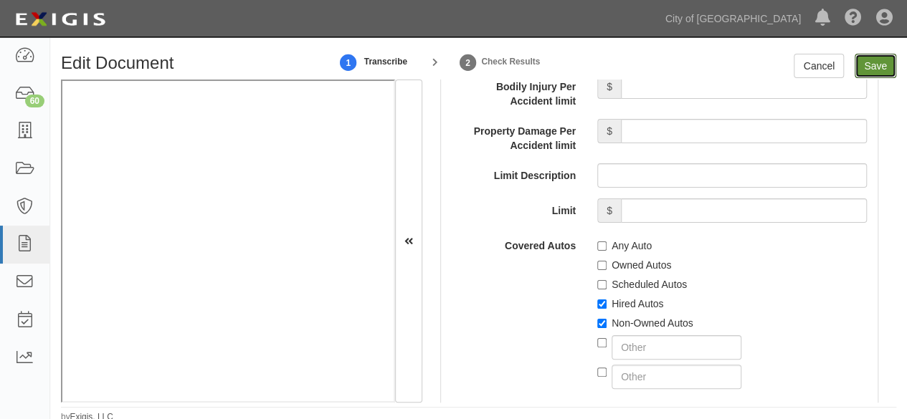
click at [863, 68] on input "Save" at bounding box center [876, 66] width 42 height 24
type input "1000000"
type input "2000000"
type input "1000000"
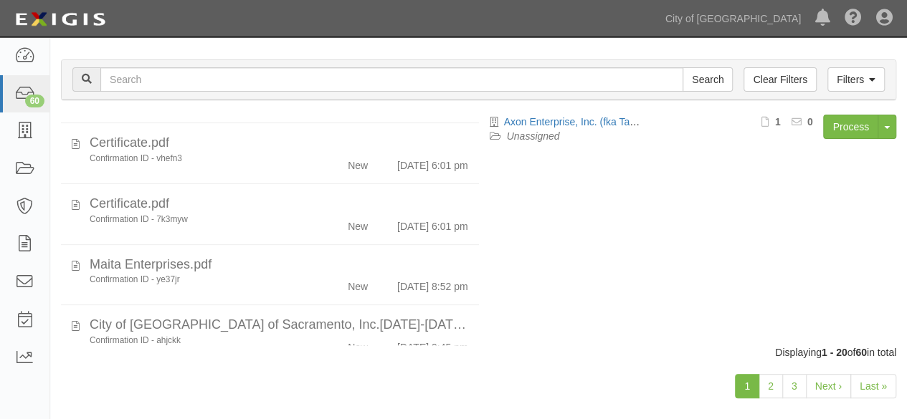
scroll to position [110, 0]
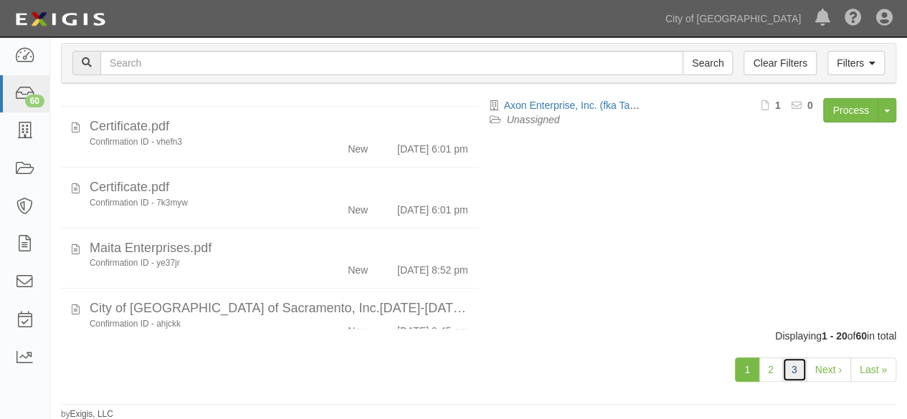
click at [800, 364] on link "3" at bounding box center [794, 370] width 24 height 24
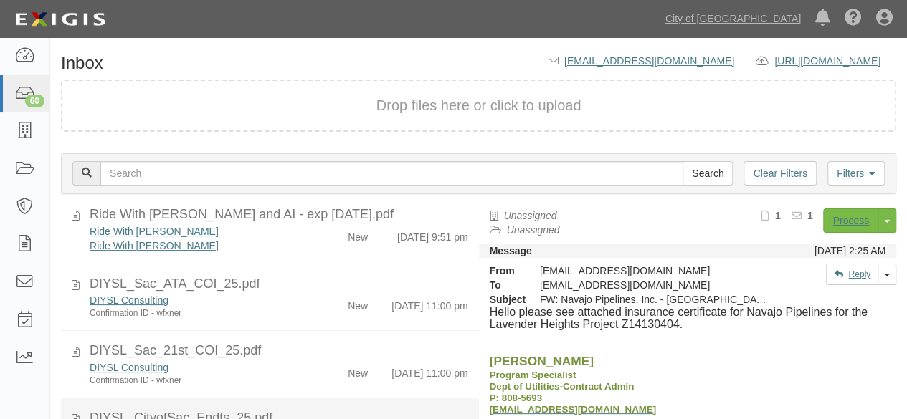
scroll to position [591, 0]
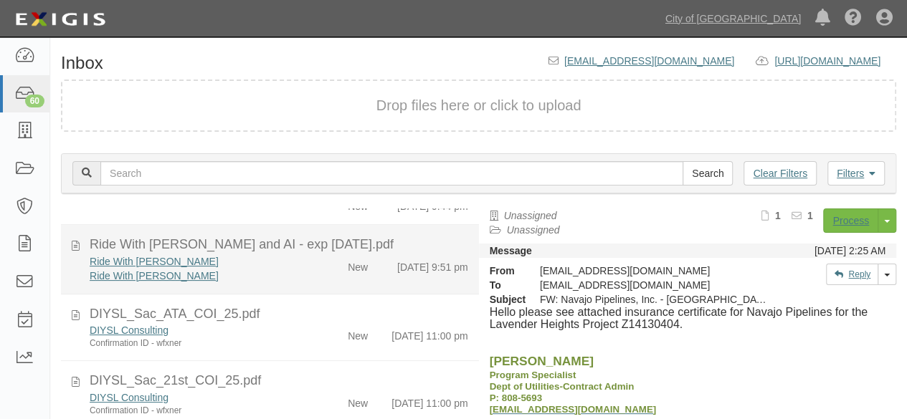
click at [284, 283] on div "Ride With [PERSON_NAME]" at bounding box center [196, 276] width 212 height 14
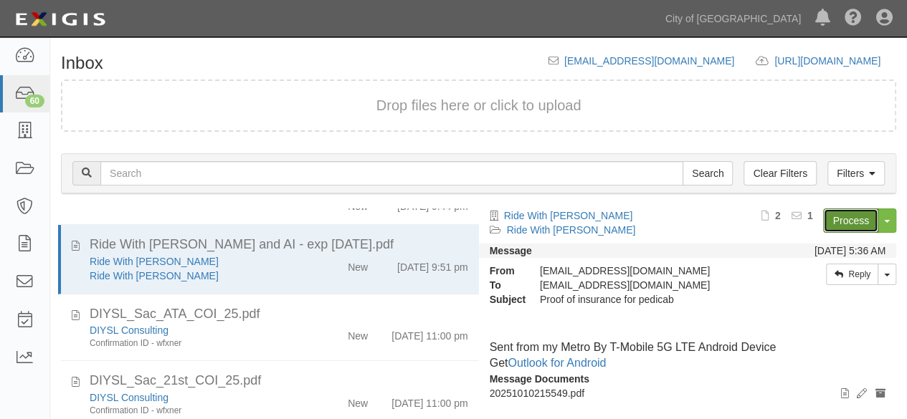
click at [840, 222] on link "Process" at bounding box center [850, 221] width 55 height 24
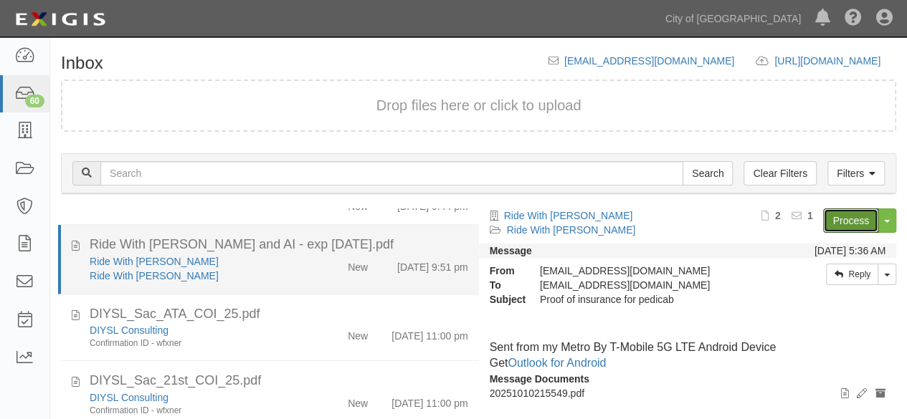
scroll to position [519, 0]
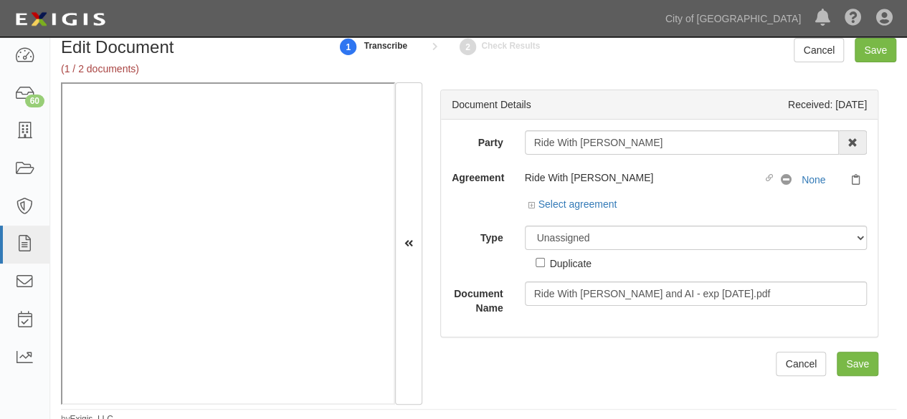
scroll to position [22, 0]
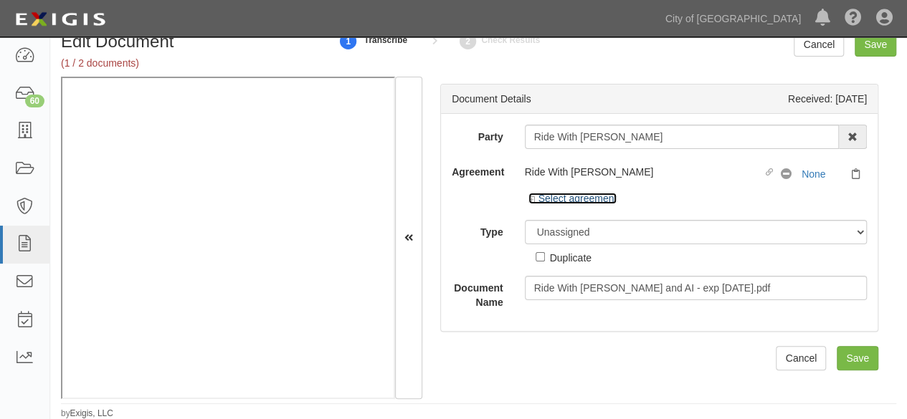
click at [576, 194] on link "Select agreement" at bounding box center [572, 198] width 89 height 11
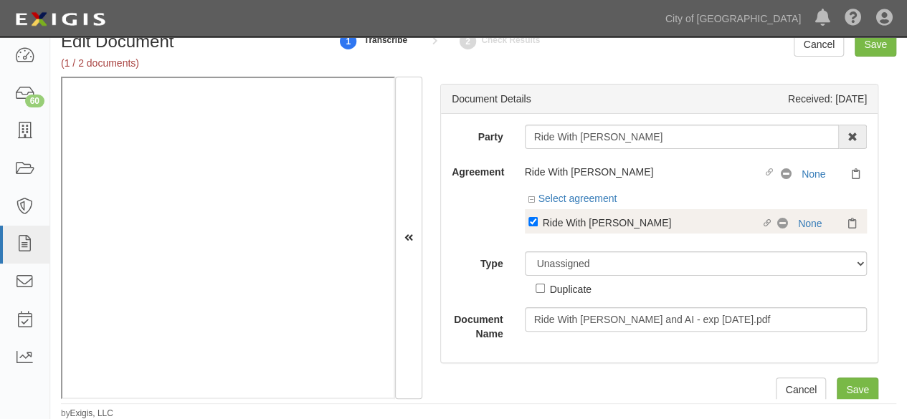
click at [546, 219] on div "Ride With [PERSON_NAME]" at bounding box center [652, 222] width 219 height 16
click at [538, 219] on input "Linked agreement Ride With Amy Linked agreement" at bounding box center [532, 221] width 9 height 9
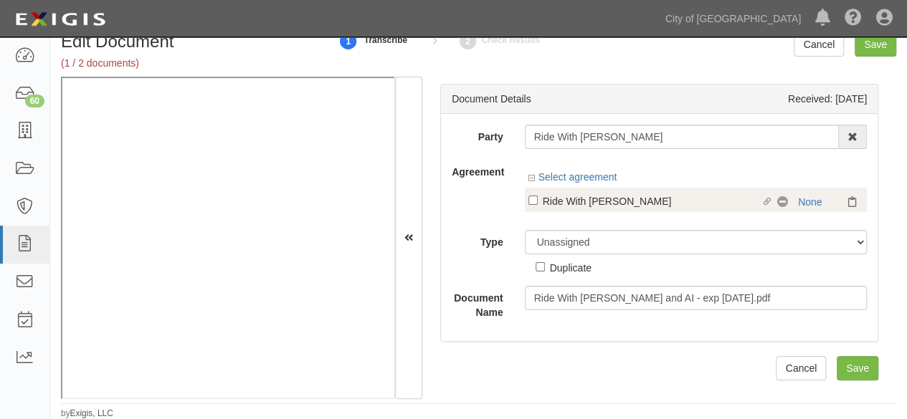
click at [561, 201] on div "Ride With [PERSON_NAME]" at bounding box center [652, 201] width 219 height 16
click at [538, 201] on input "Linked agreement Ride With Amy Linked agreement" at bounding box center [532, 200] width 9 height 9
checkbox input "true"
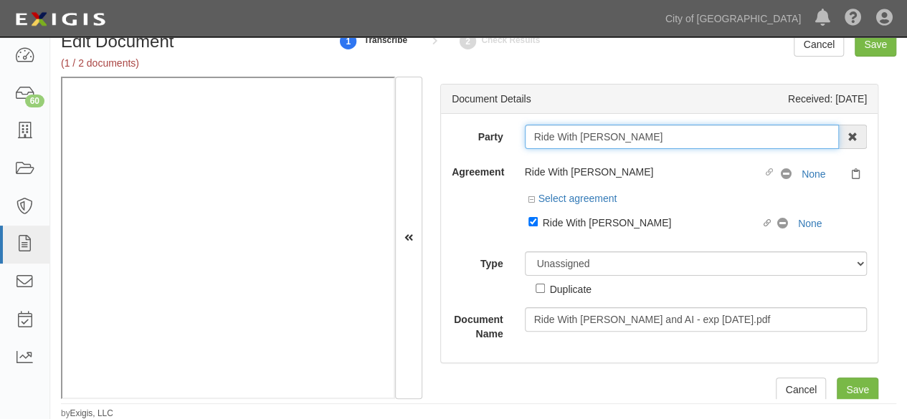
click at [575, 132] on input "Ride With [PERSON_NAME]" at bounding box center [682, 137] width 315 height 24
click at [575, 131] on input "Ride With [PERSON_NAME]" at bounding box center [682, 137] width 315 height 24
click at [575, 131] on input "Ride With Amy" at bounding box center [682, 137] width 315 height 24
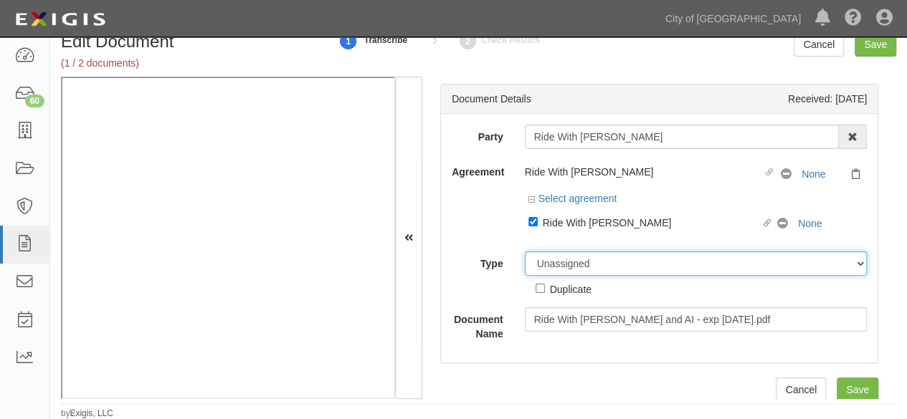
drag, startPoint x: 551, startPoint y: 262, endPoint x: 548, endPoint y: 252, distance: 10.4
click at [551, 262] on select "Unassigned Binder Cancellation Notice Certificate Contract Endorsement Insuranc…" at bounding box center [696, 264] width 343 height 24
select select "CertificateDetail"
click at [525, 252] on select "Unassigned Binder Cancellation Notice Certificate Contract Endorsement Insuranc…" at bounding box center [696, 264] width 343 height 24
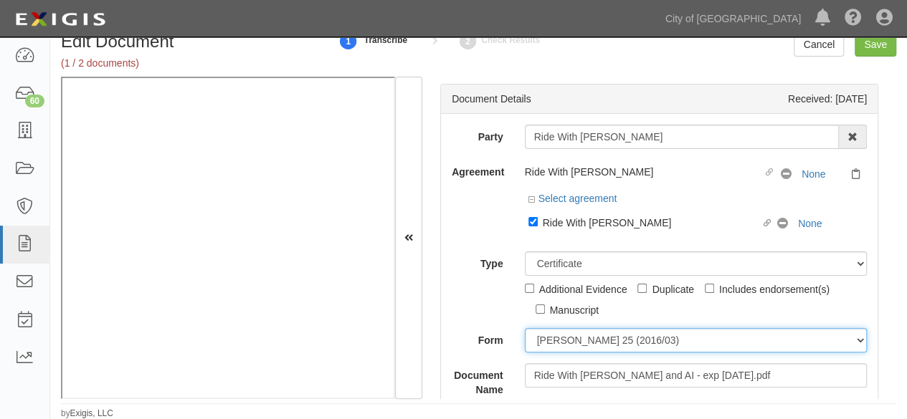
click at [569, 338] on select "ACORD 25 (2016/03) ACORD 101 ACORD 855 NY (2014/05) General" at bounding box center [696, 340] width 343 height 24
click at [525, 328] on select "ACORD 25 (2016/03) ACORD 101 ACORD 855 NY (2014/05) General" at bounding box center [696, 340] width 343 height 24
click at [565, 337] on select "ACORD 25 (2016/03) ACORD 101 ACORD 855 NY (2014/05) General" at bounding box center [696, 340] width 343 height 24
select select "GeneralFormDetail"
click at [525, 328] on select "ACORD 25 (2016/03) ACORD 101 ACORD 855 NY (2014/05) General" at bounding box center [696, 340] width 343 height 24
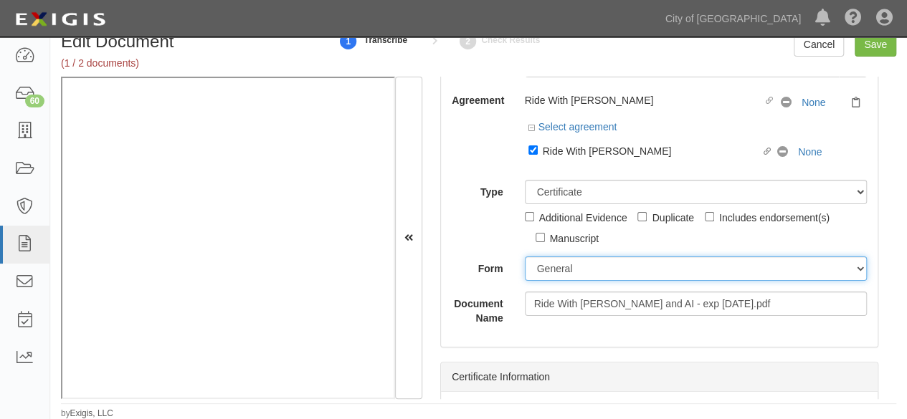
scroll to position [215, 0]
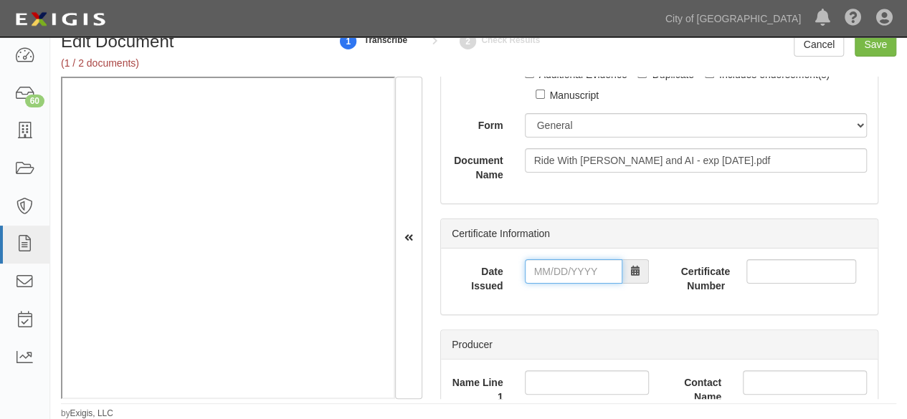
click at [552, 267] on input "Date Issued" at bounding box center [574, 272] width 98 height 24
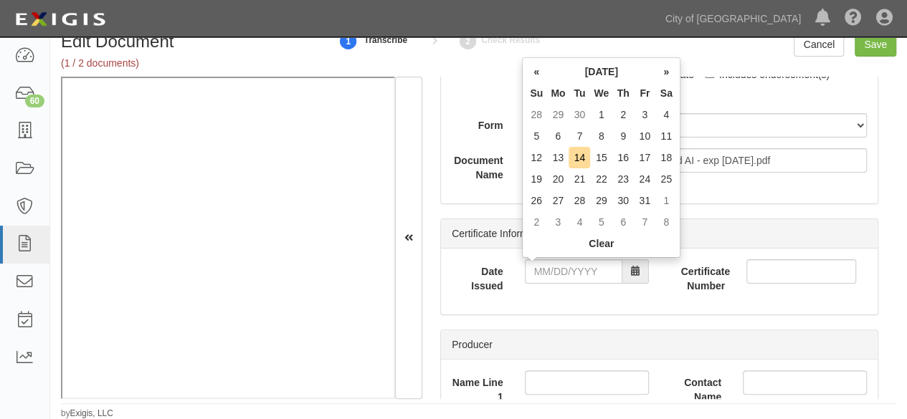
drag, startPoint x: 649, startPoint y: 136, endPoint x: 611, endPoint y: 176, distance: 55.8
click at [650, 136] on td "10" at bounding box center [645, 136] width 22 height 22
type input "10/10/2025"
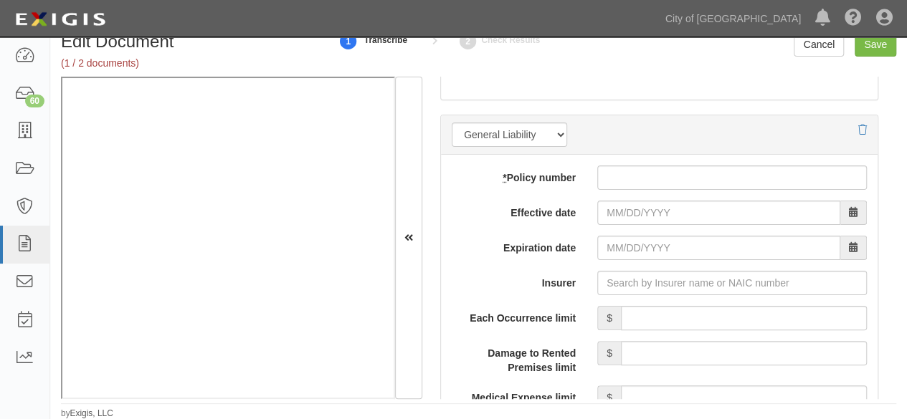
scroll to position [1147, 0]
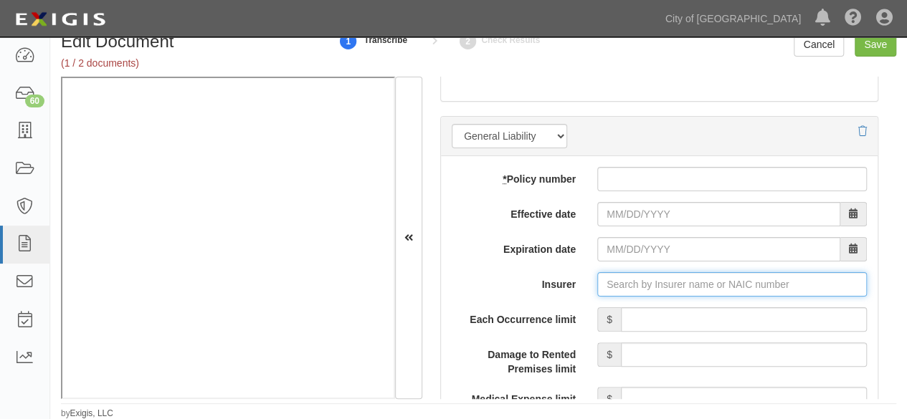
click at [615, 289] on input "Insurer" at bounding box center [732, 284] width 270 height 24
paste input "16285"
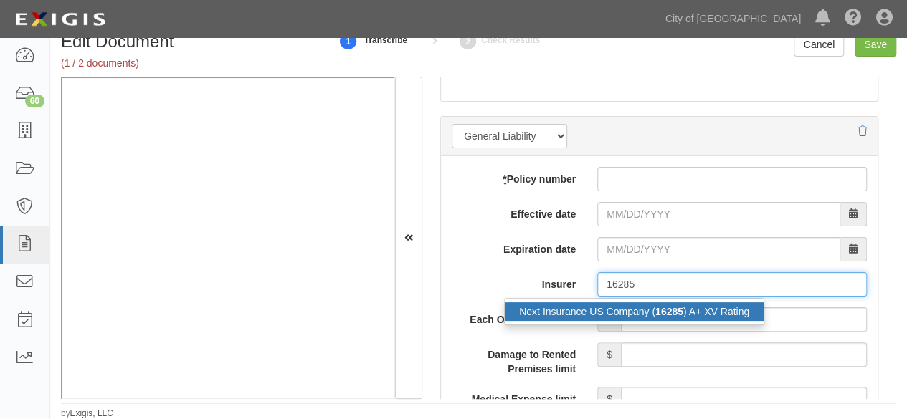
click at [607, 305] on div "Next Insurance US Company ( 16285 ) A+ XV Rating" at bounding box center [634, 312] width 259 height 19
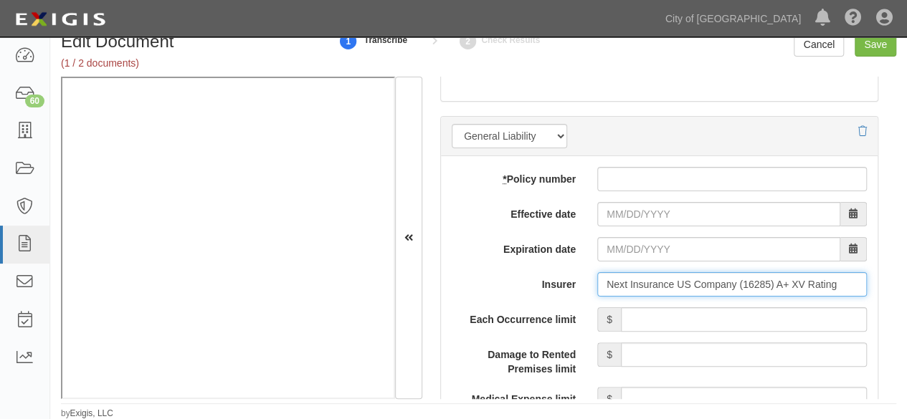
type input "Next Insurance US Company (16285) A+ XV Rating"
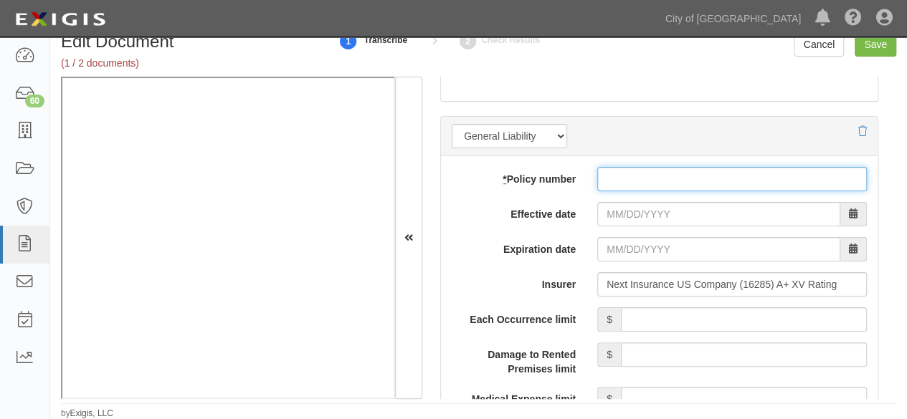
click at [607, 177] on input "* Policy number" at bounding box center [732, 179] width 270 height 24
paste input "NXTQ3KXLR9-00-GL"
type input "NXTQ3KXLR9-00-GL"
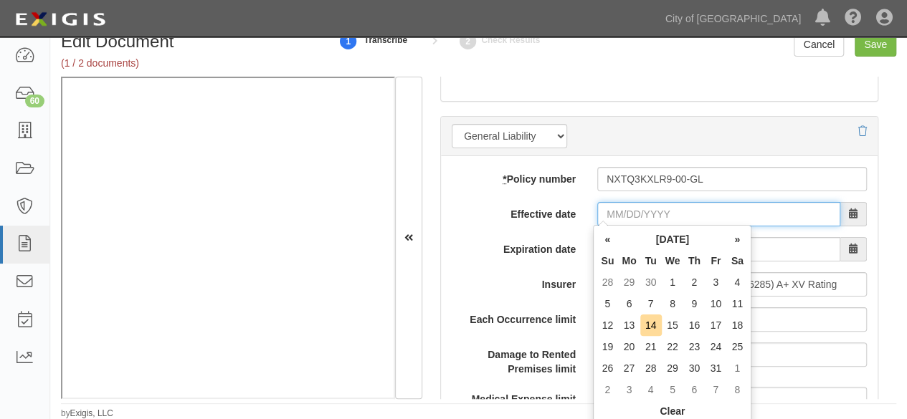
click at [612, 204] on input "Effective date" at bounding box center [718, 214] width 243 height 24
click at [715, 300] on td "10" at bounding box center [716, 304] width 22 height 22
type input "10/10/2025"
type input "10/10/2026"
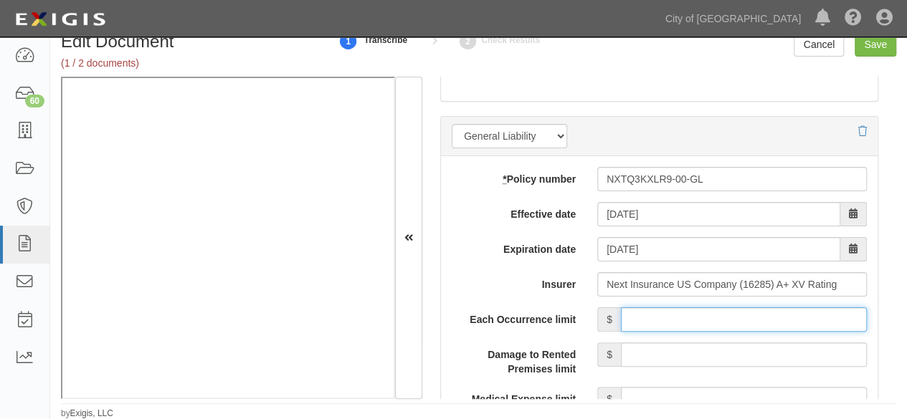
click at [724, 324] on input "Each Occurrence limit" at bounding box center [744, 320] width 246 height 24
type input "1,000,000"
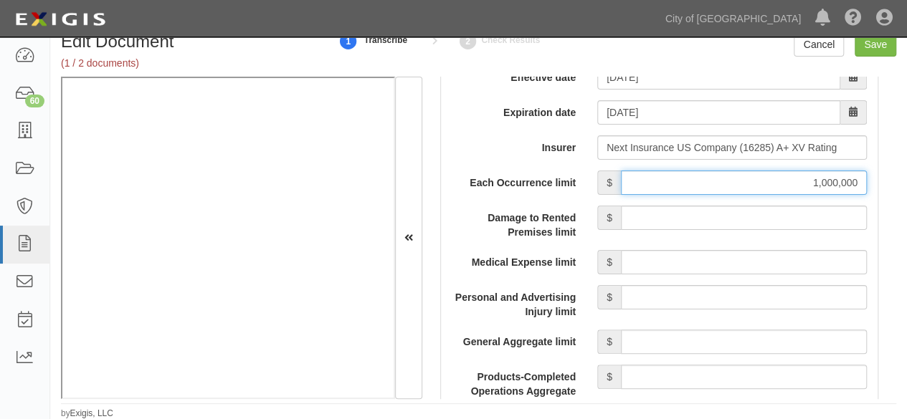
scroll to position [1291, 0]
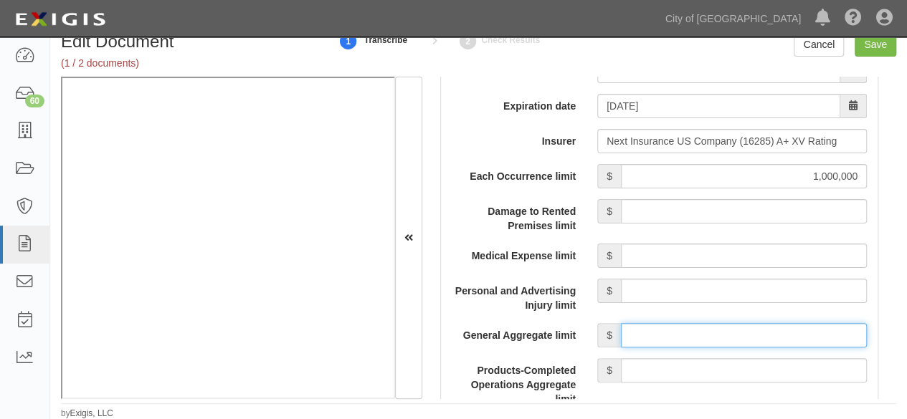
click at [672, 329] on input "General Aggregate limit" at bounding box center [744, 335] width 246 height 24
type input "1,000,000"
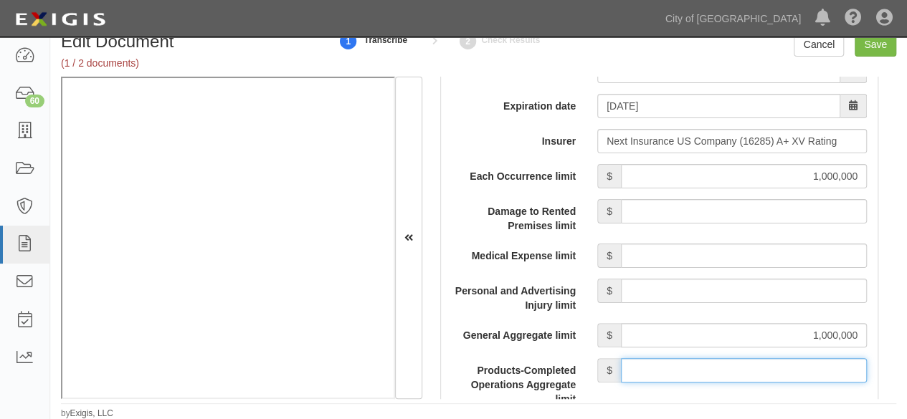
click at [722, 369] on input "Products-Completed Operations Aggregate limit" at bounding box center [744, 371] width 246 height 24
type input "1,000,000"
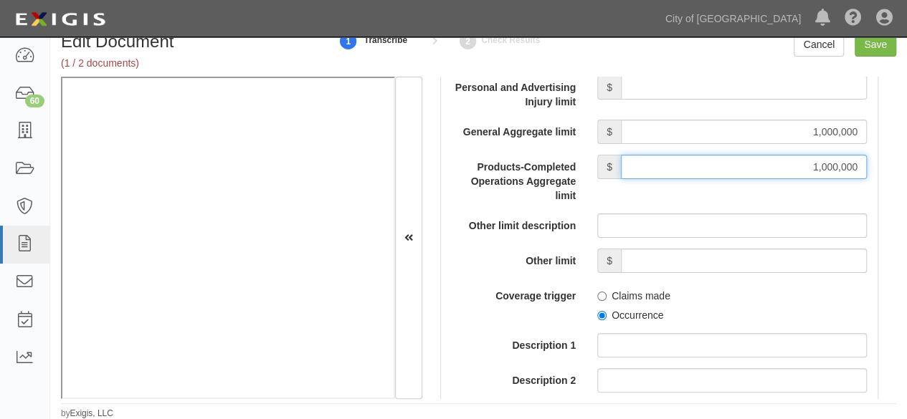
scroll to position [1578, 0]
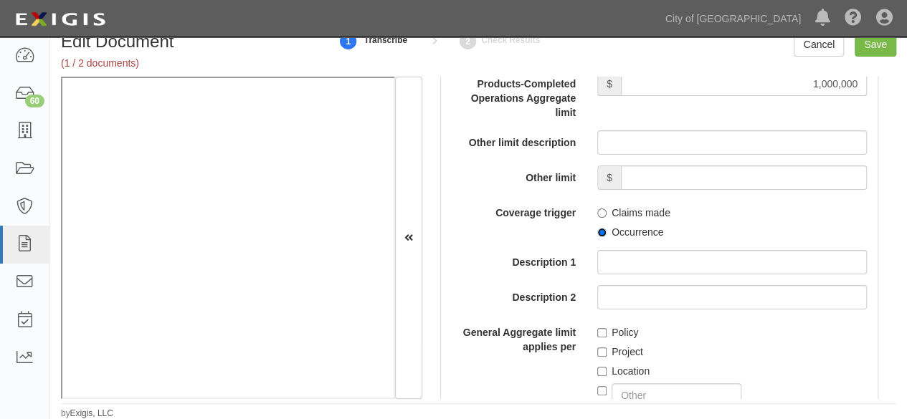
click at [597, 231] on input "Occurrence" at bounding box center [601, 232] width 9 height 9
radio input "true"
click at [598, 331] on input "Policy" at bounding box center [601, 332] width 9 height 9
checkbox input "true"
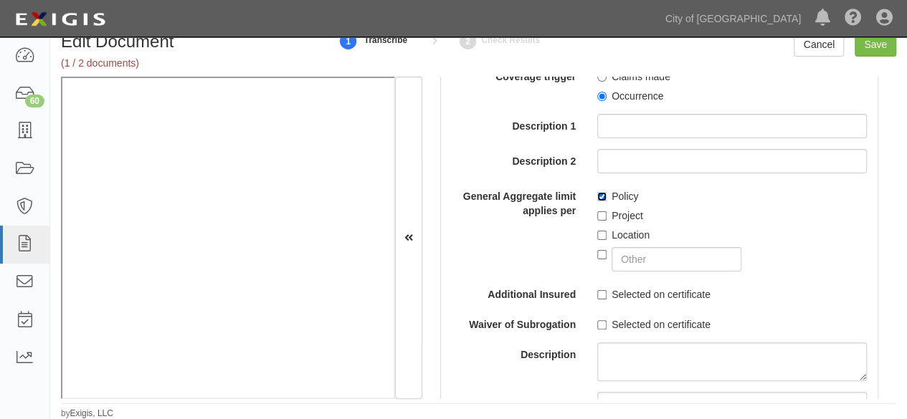
scroll to position [1721, 0]
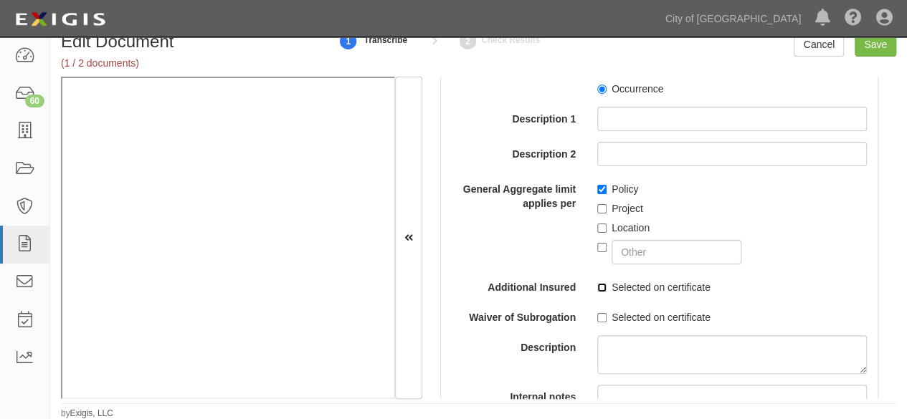
drag, startPoint x: 595, startPoint y: 285, endPoint x: 392, endPoint y: 288, distance: 202.9
click at [597, 285] on input "Selected on certificate" at bounding box center [601, 287] width 9 height 9
checkbox input "true"
click at [868, 48] on input "Save" at bounding box center [876, 44] width 42 height 24
type input "1000000"
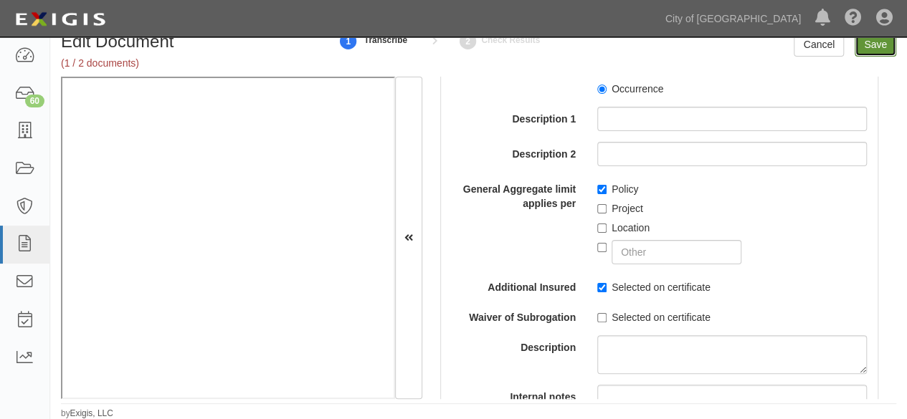
type input "1000000"
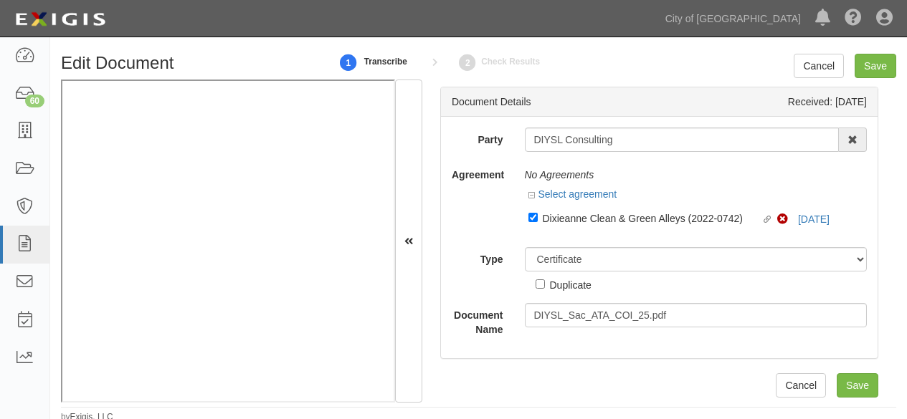
select select "CertificateDetail"
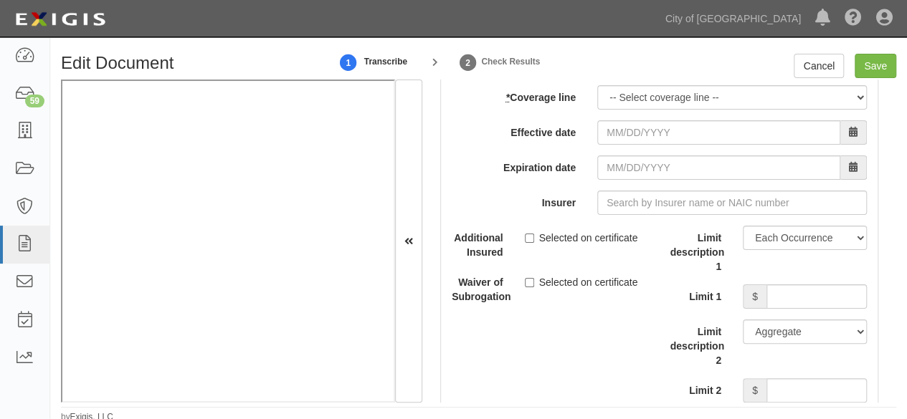
scroll to position [4442, 0]
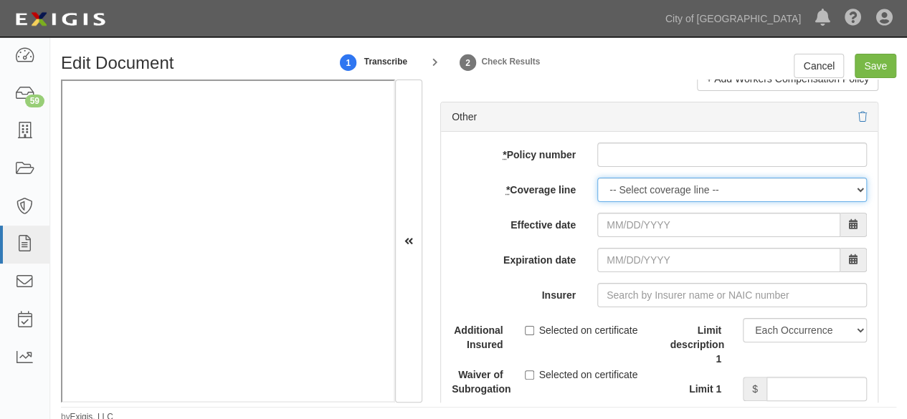
click at [630, 181] on select "-- Select coverage line -- Asbestos Abatement Auto Physical Damage Boiler & Mac…" at bounding box center [732, 190] width 270 height 24
select select "26"
click at [597, 196] on select "-- Select coverage line -- Asbestos Abatement Auto Physical Damage Boiler & Mac…" at bounding box center [732, 190] width 270 height 24
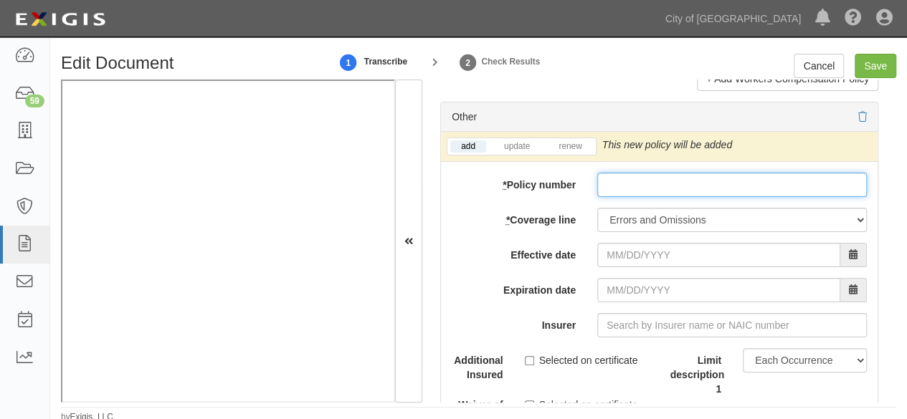
click at [615, 173] on input "* Policy number" at bounding box center [732, 185] width 270 height 24
paste input "CX 1557453D"
type input "CX 1557453D"
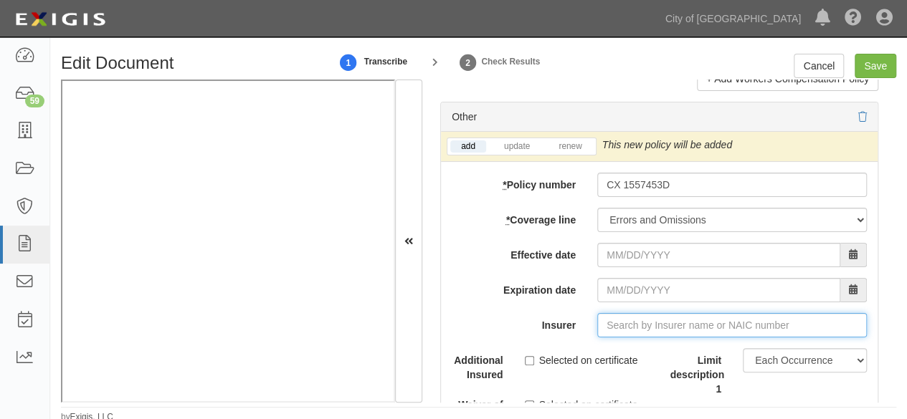
click at [648, 322] on input "Insurer" at bounding box center [732, 325] width 270 height 24
paste input "25895"
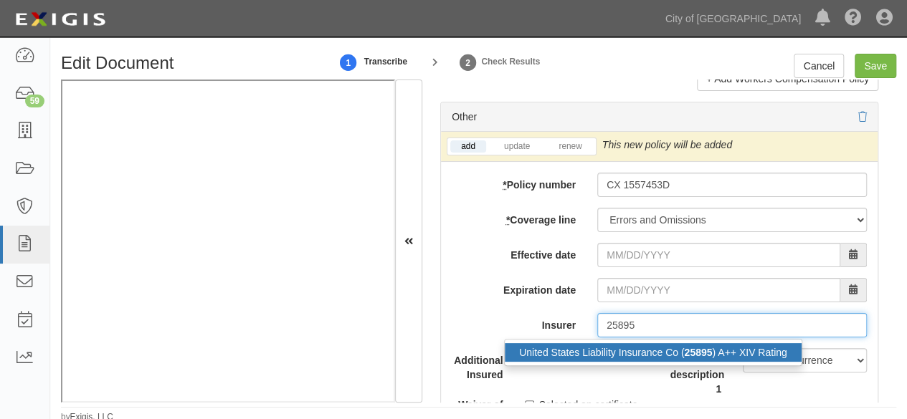
click at [632, 343] on div "United States Liability Insurance Co ( 25895 ) A++ XIV Rating" at bounding box center [653, 352] width 297 height 19
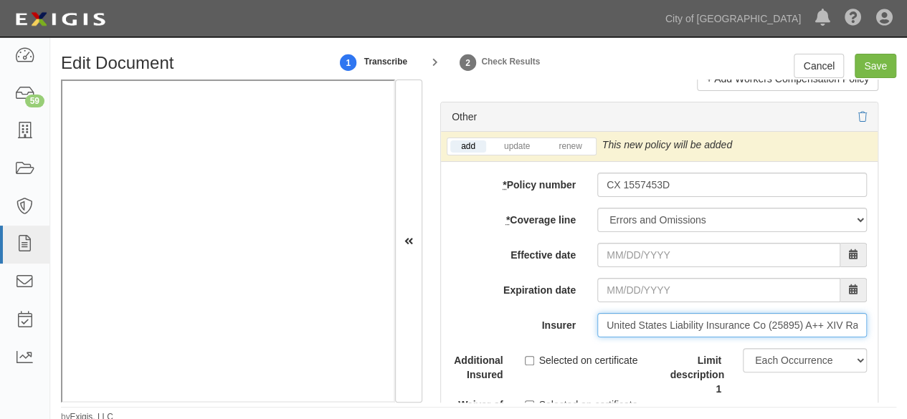
type input "United States Liability Insurance Co (25895) A++ XIV Rating"
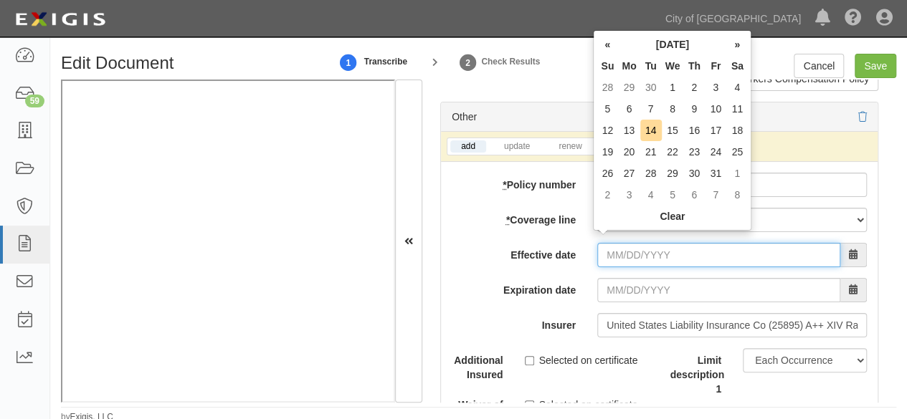
click at [625, 250] on input "Effective date" at bounding box center [718, 255] width 243 height 24
drag, startPoint x: 636, startPoint y: 115, endPoint x: 626, endPoint y: 119, distance: 10.9
click at [636, 115] on td "6" at bounding box center [629, 109] width 22 height 22
type input "10/06/2025"
type input "10/06/2026"
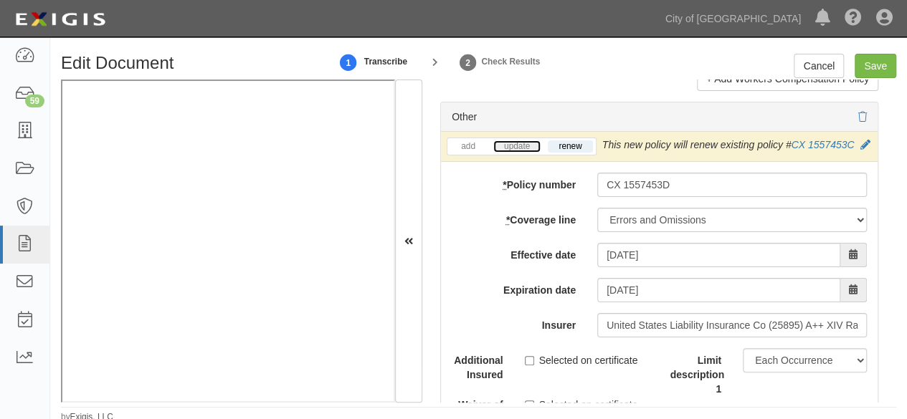
click at [521, 141] on link "update" at bounding box center [516, 147] width 47 height 12
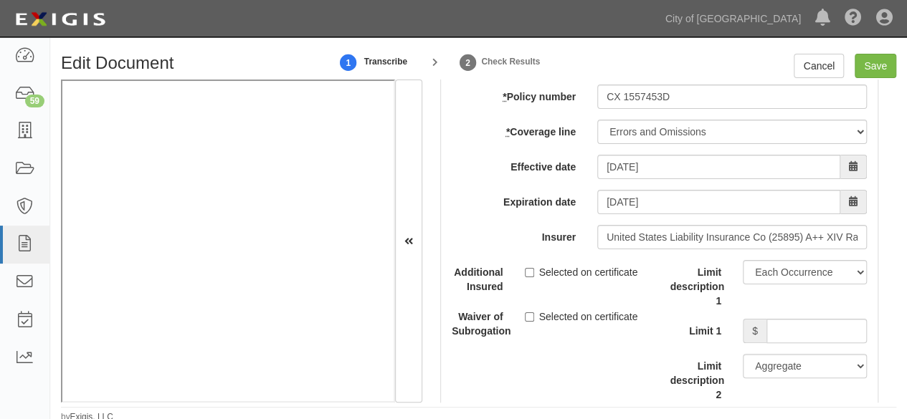
scroll to position [4585, 0]
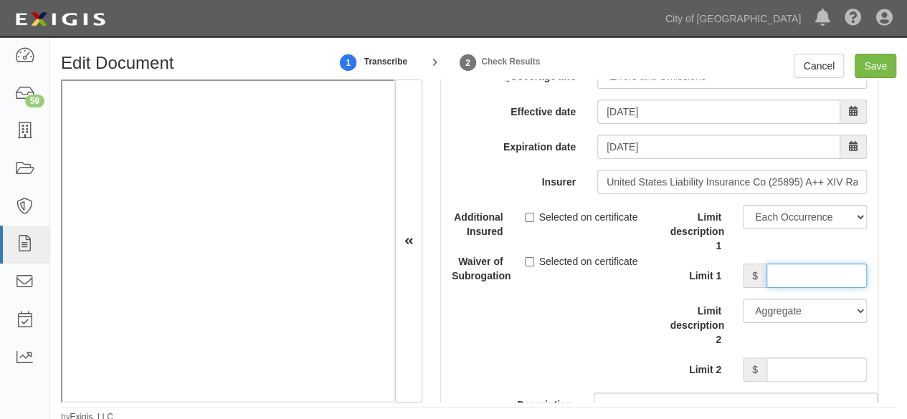
click at [770, 269] on input "Limit 1" at bounding box center [817, 276] width 100 height 24
type input "1,000,000"
click at [804, 379] on input "Limit 2" at bounding box center [817, 370] width 100 height 24
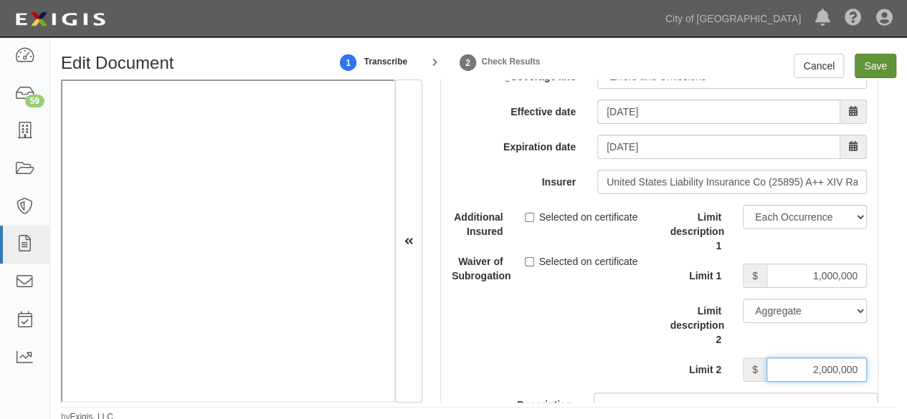
type input "2,000,000"
click at [871, 67] on input "Save" at bounding box center [876, 66] width 42 height 24
type input "1000000"
type input "2000000"
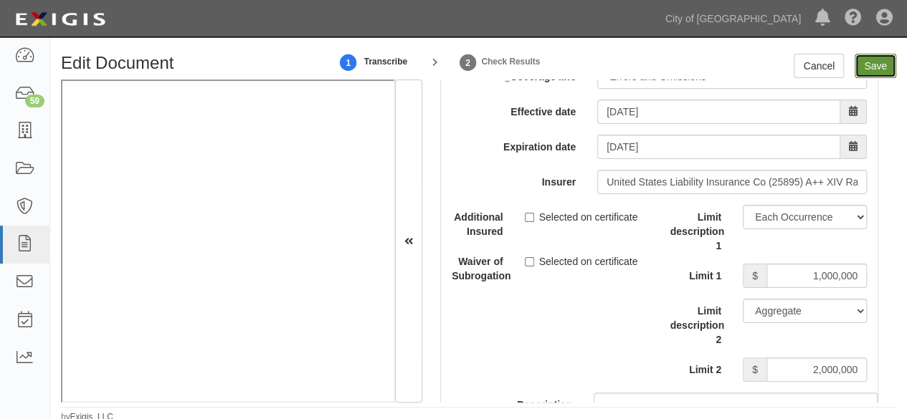
type input "1000000"
type input "2000000"
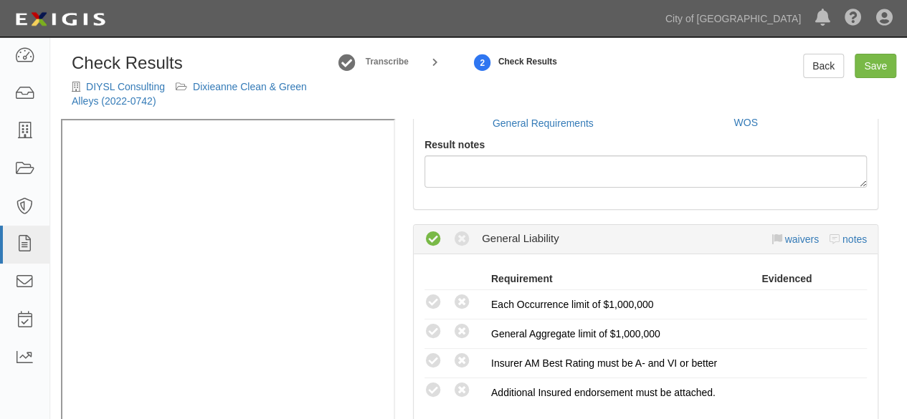
radio input "true"
radio input "false"
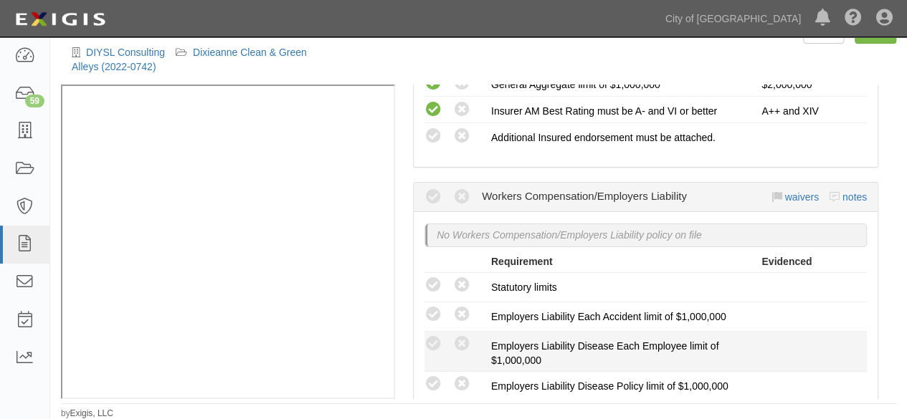
scroll to position [165, 0]
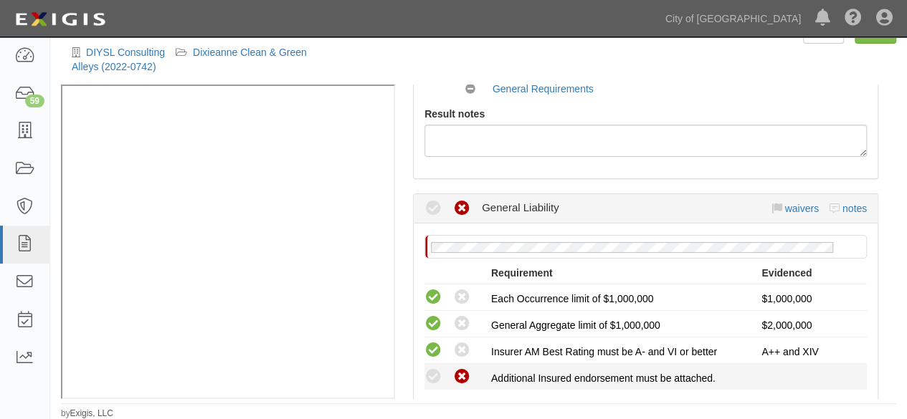
click at [465, 372] on icon at bounding box center [462, 378] width 18 height 18
radio input "true"
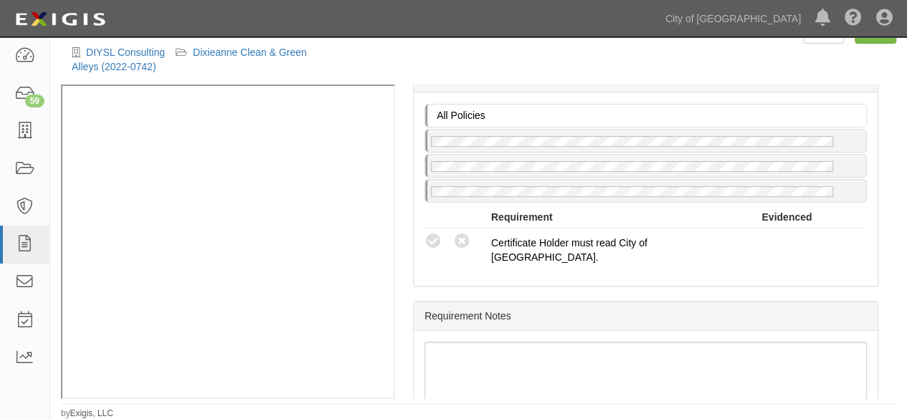
scroll to position [1025, 0]
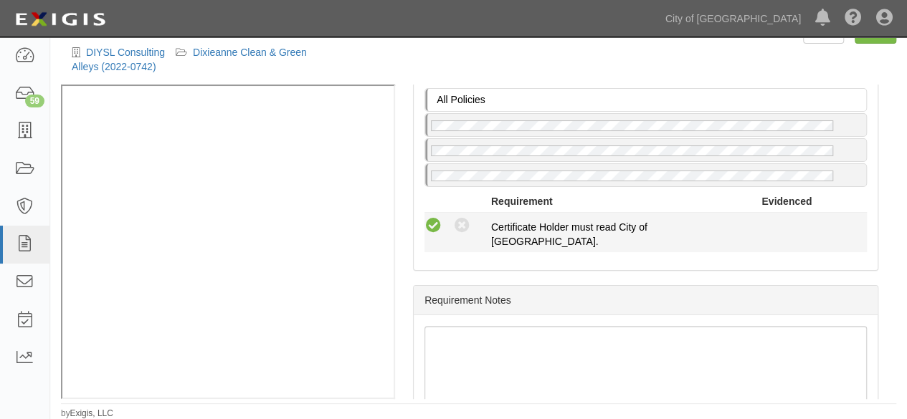
click at [430, 222] on icon at bounding box center [434, 226] width 18 height 18
radio input "true"
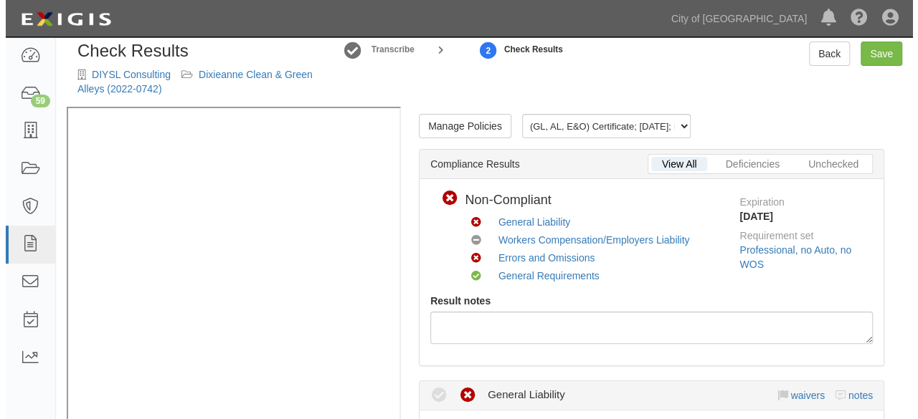
scroll to position [0, 0]
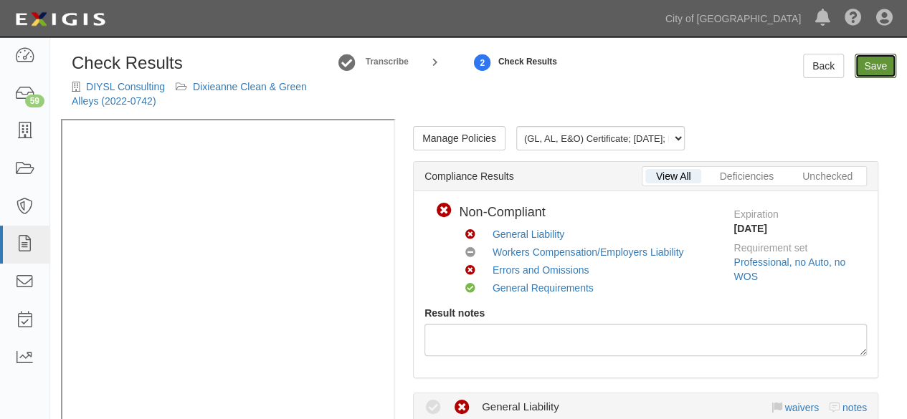
drag, startPoint x: 873, startPoint y: 71, endPoint x: 855, endPoint y: 90, distance: 26.4
click at [873, 70] on link "Save" at bounding box center [876, 66] width 42 height 24
radio input "true"
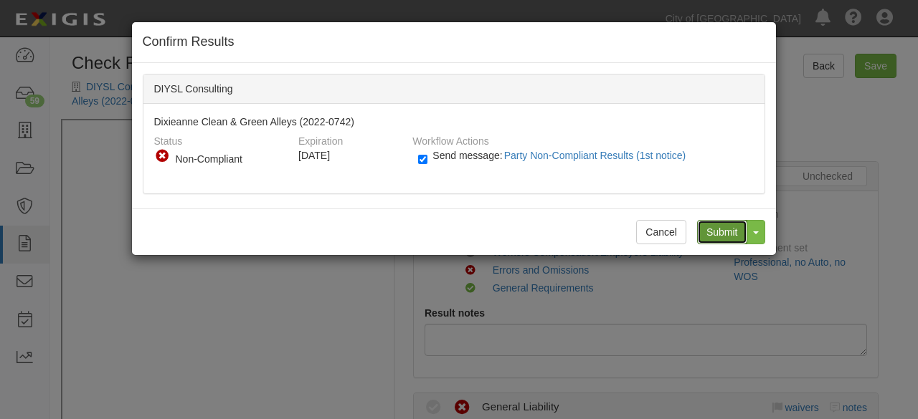
click at [716, 229] on input "Submit" at bounding box center [722, 232] width 50 height 24
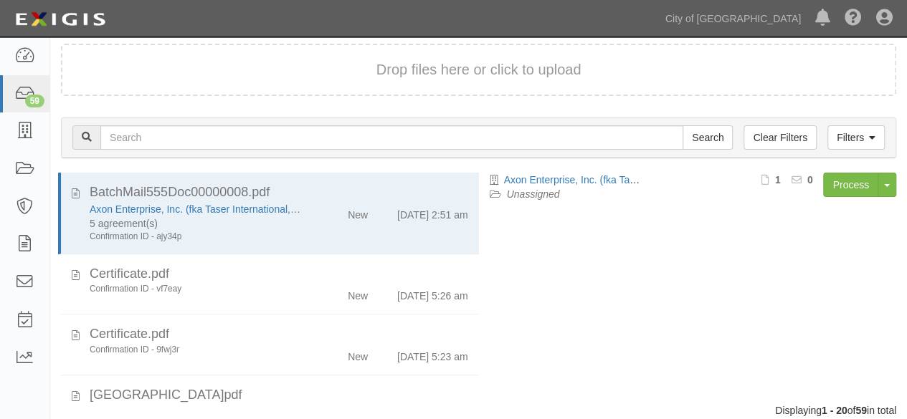
scroll to position [161, 0]
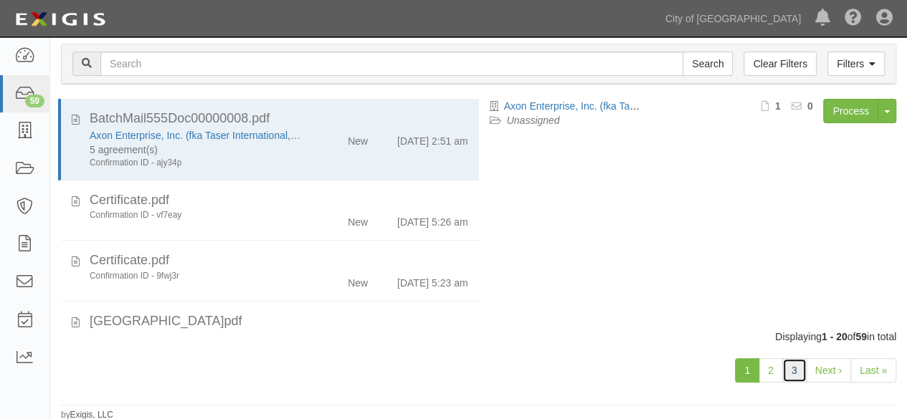
click at [791, 376] on link "3" at bounding box center [794, 371] width 24 height 24
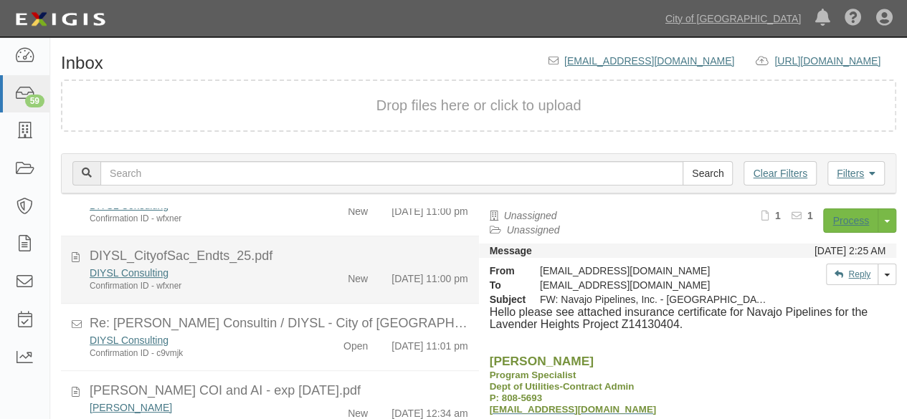
scroll to position [717, 0]
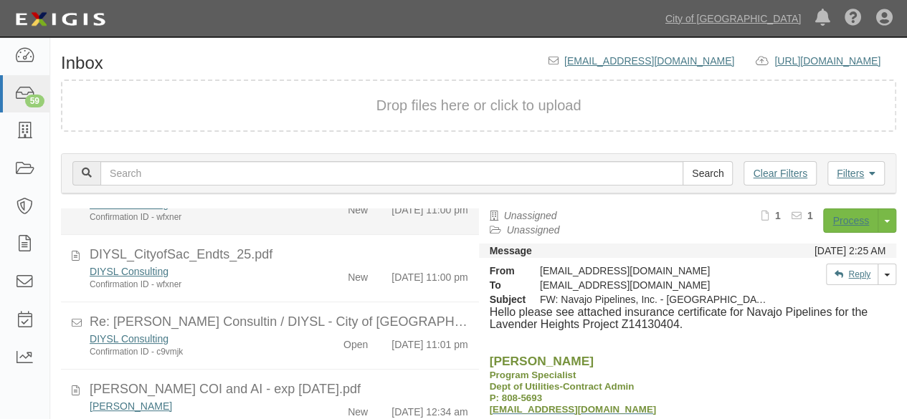
click at [288, 212] on div "DIYSL Consulting" at bounding box center [196, 204] width 212 height 14
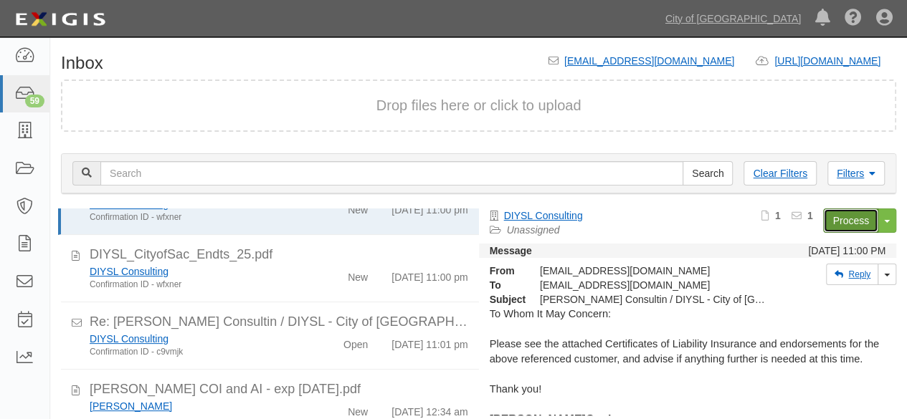
click at [839, 220] on link "Process" at bounding box center [850, 221] width 55 height 24
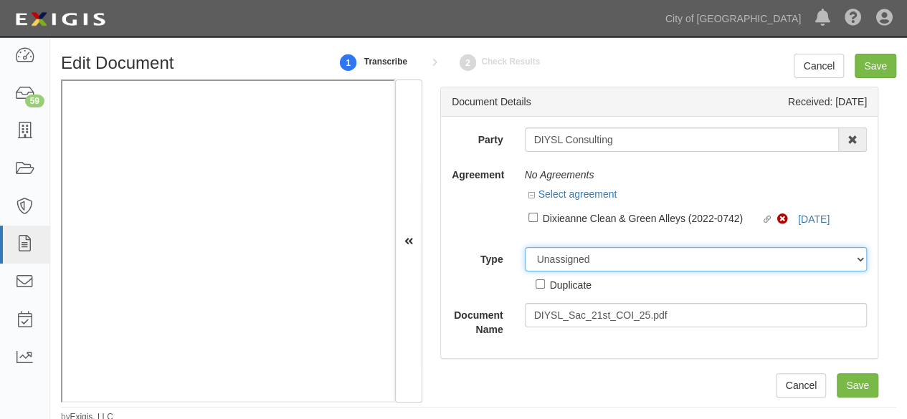
click at [531, 255] on select "Unassigned Binder Cancellation Notice Certificate Contract Endorsement Insuranc…" at bounding box center [696, 259] width 343 height 24
select select "OtherDetail"
click at [525, 247] on select "Unassigned Binder Cancellation Notice Certificate Contract Endorsement Insuranc…" at bounding box center [696, 259] width 343 height 24
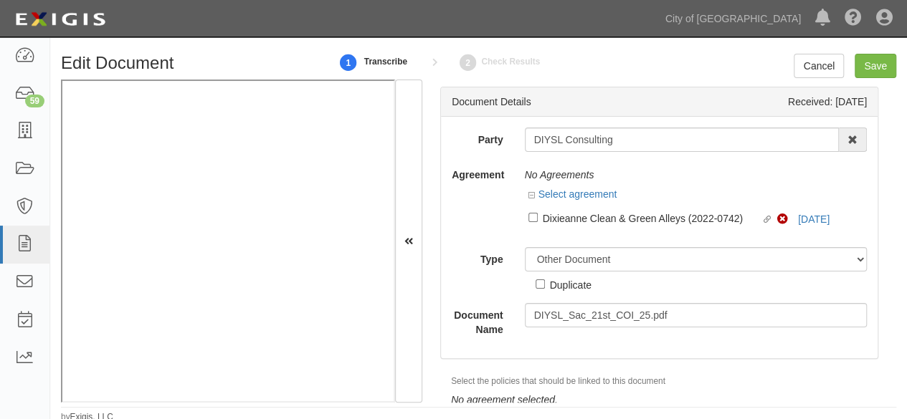
click at [557, 285] on div "Duplicate" at bounding box center [571, 285] width 42 height 16
click at [545, 285] on input "Duplicate" at bounding box center [540, 284] width 9 height 9
checkbox input "true"
click at [876, 68] on input "Save" at bounding box center [876, 66] width 42 height 24
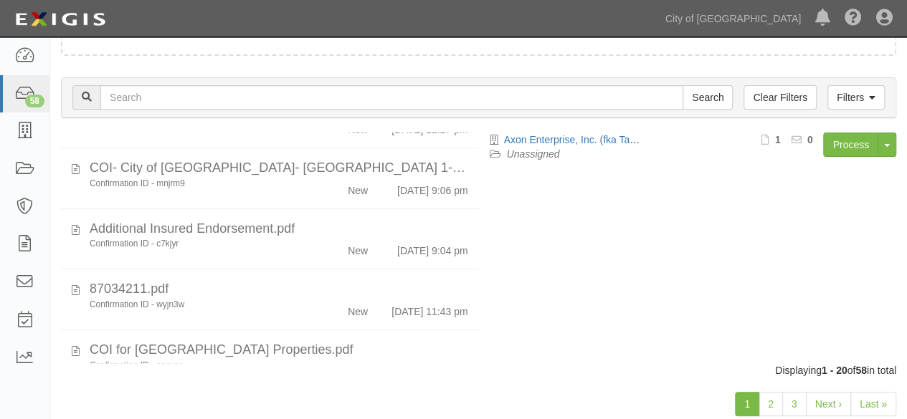
scroll to position [110, 0]
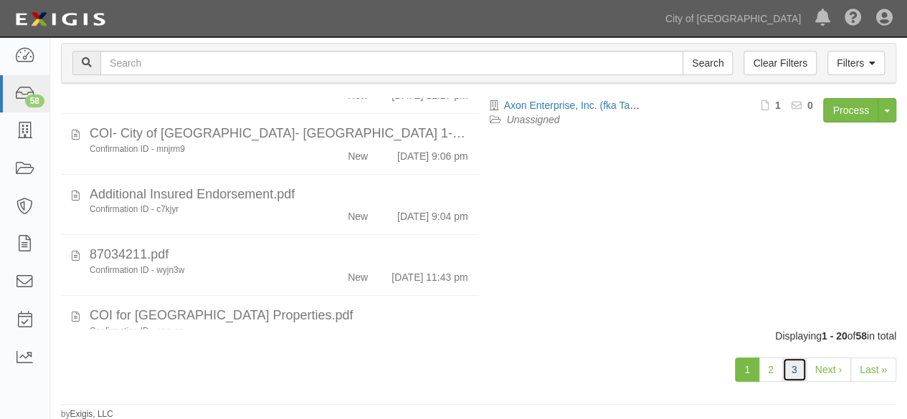
click at [800, 370] on link "3" at bounding box center [794, 370] width 24 height 24
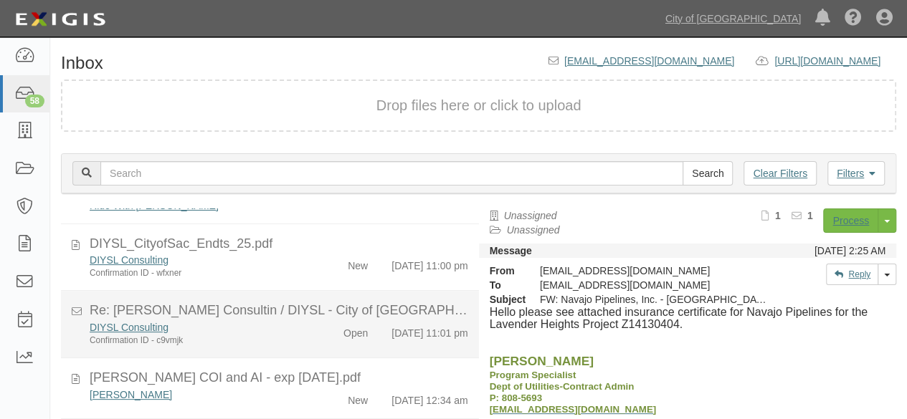
scroll to position [701, 0]
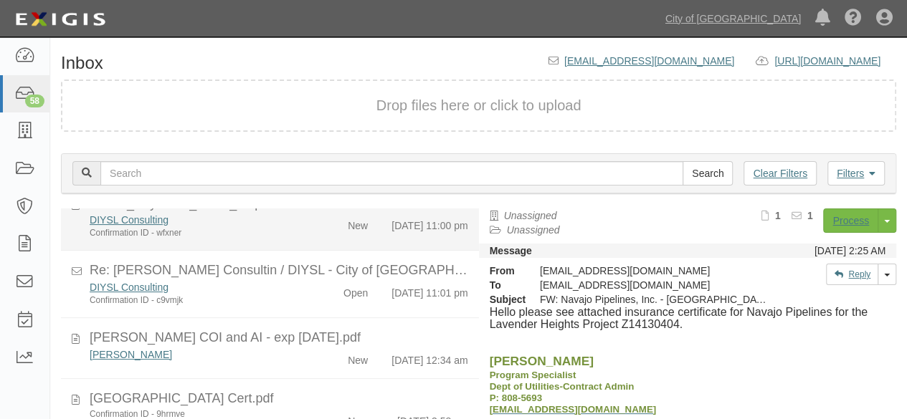
click at [291, 227] on div "DIYSL Consulting" at bounding box center [196, 220] width 212 height 14
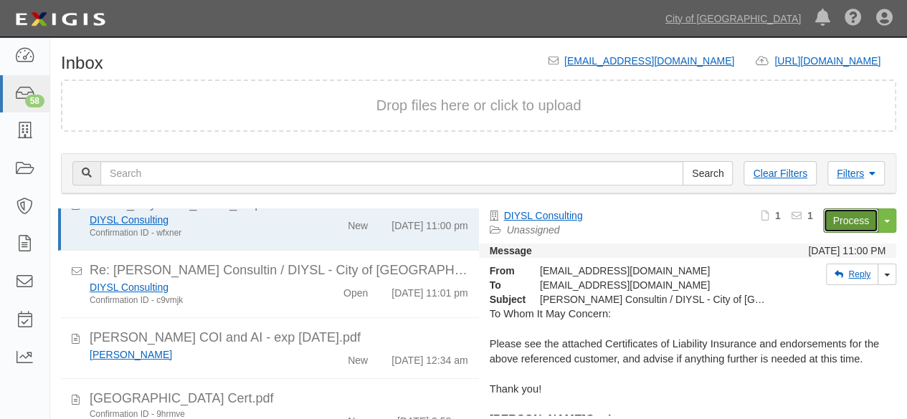
click at [830, 220] on link "Process" at bounding box center [850, 221] width 55 height 24
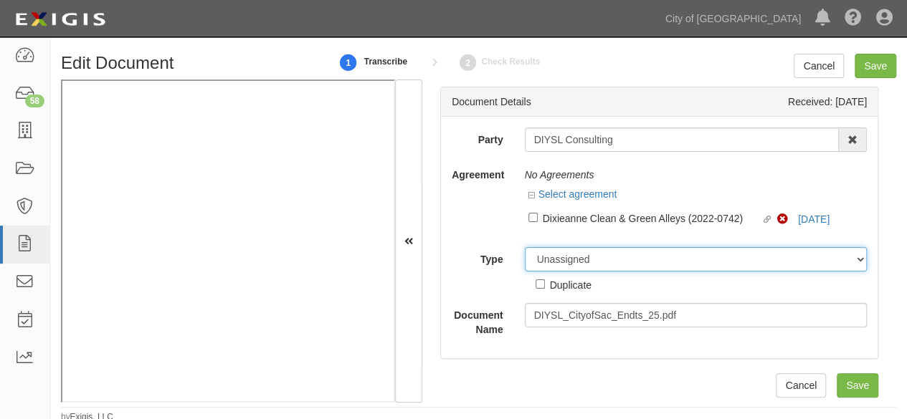
drag, startPoint x: 555, startPoint y: 263, endPoint x: 560, endPoint y: 249, distance: 15.2
click at [555, 258] on select "Unassigned Binder Cancellation Notice Certificate Contract Endorsement Insuranc…" at bounding box center [696, 259] width 343 height 24
select select "OtherDetail"
click at [525, 247] on select "Unassigned Binder Cancellation Notice Certificate Contract Endorsement Insuranc…" at bounding box center [696, 259] width 343 height 24
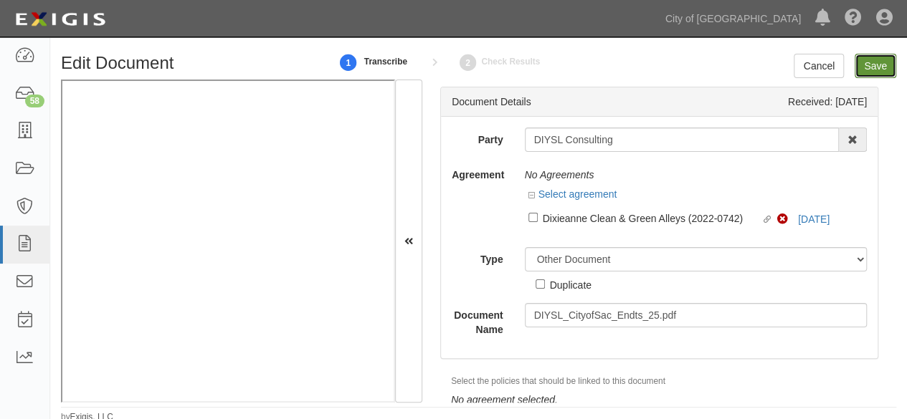
click at [876, 67] on input "Save" at bounding box center [876, 66] width 42 height 24
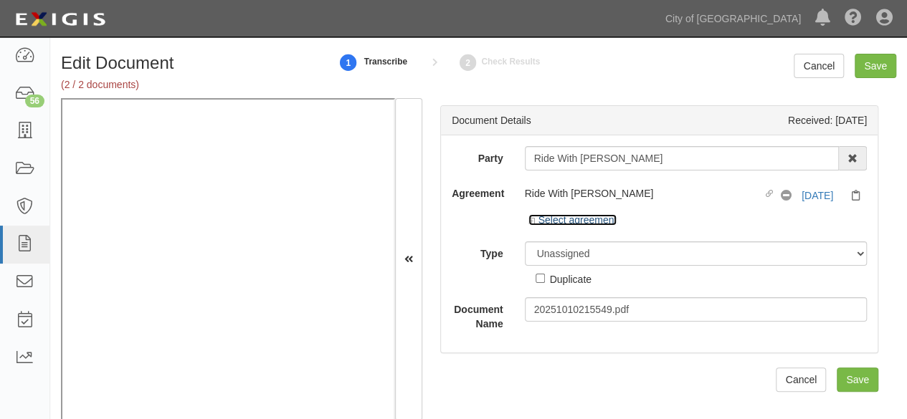
click at [610, 217] on link "Select agreement" at bounding box center [572, 219] width 89 height 11
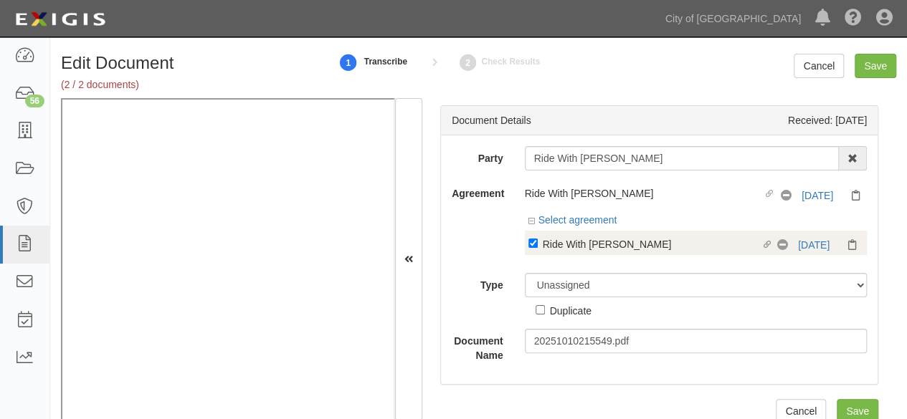
click at [581, 242] on div "Ride With [PERSON_NAME]" at bounding box center [652, 244] width 219 height 16
click at [538, 242] on input "Linked agreement Ride With Amy Linked agreement" at bounding box center [532, 243] width 9 height 9
checkbox input "false"
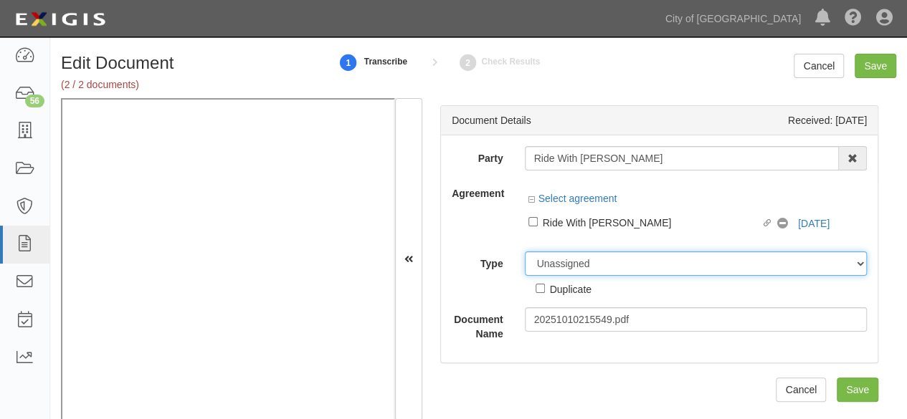
drag, startPoint x: 559, startPoint y: 278, endPoint x: 565, endPoint y: 263, distance: 15.4
click at [561, 276] on div "Unassigned Binder Cancellation Notice Certificate Contract Endorsement Insuranc…" at bounding box center [696, 274] width 364 height 45
select select "OtherDetail"
click at [525, 252] on select "Unassigned Binder Cancellation Notice Certificate Contract Endorsement Insuranc…" at bounding box center [696, 264] width 343 height 24
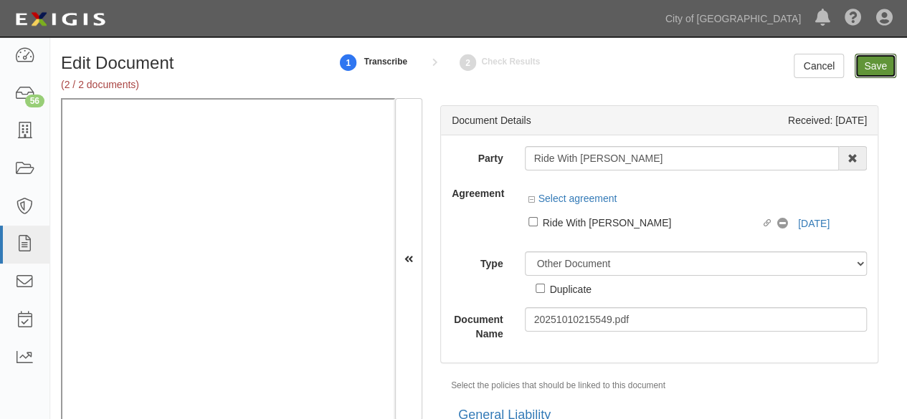
drag, startPoint x: 879, startPoint y: 70, endPoint x: 608, endPoint y: 4, distance: 278.8
click at [878, 69] on input "Save" at bounding box center [876, 66] width 42 height 24
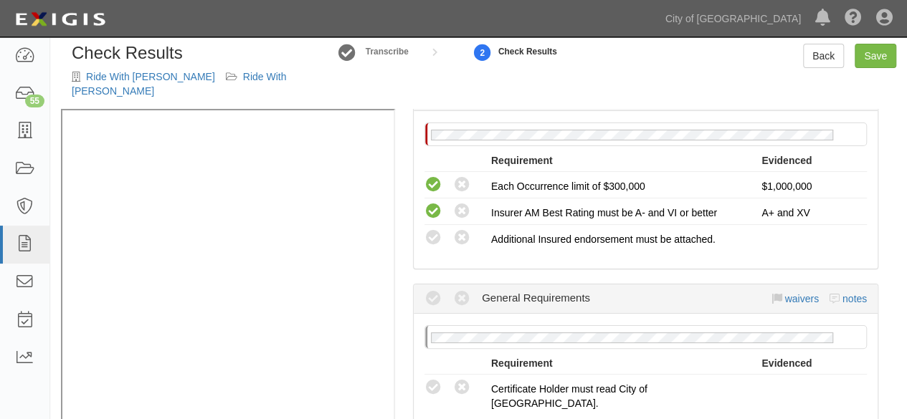
scroll to position [20, 0]
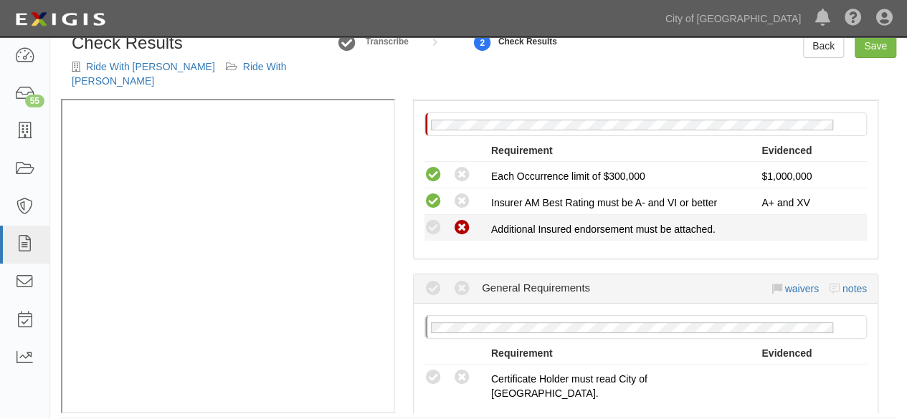
click at [470, 219] on icon at bounding box center [462, 228] width 18 height 18
radio input "true"
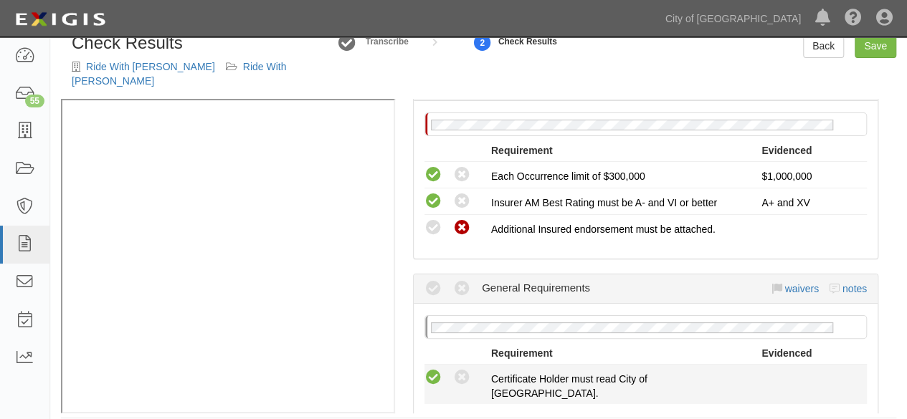
click at [432, 369] on icon at bounding box center [434, 378] width 18 height 18
radio input "true"
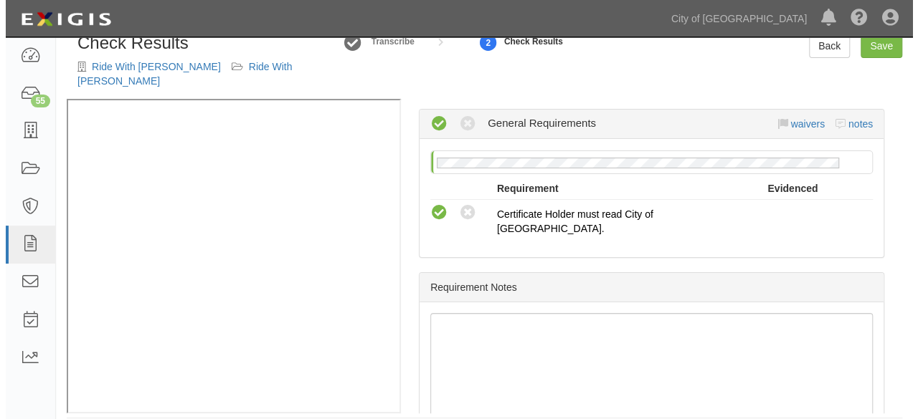
scroll to position [485, 0]
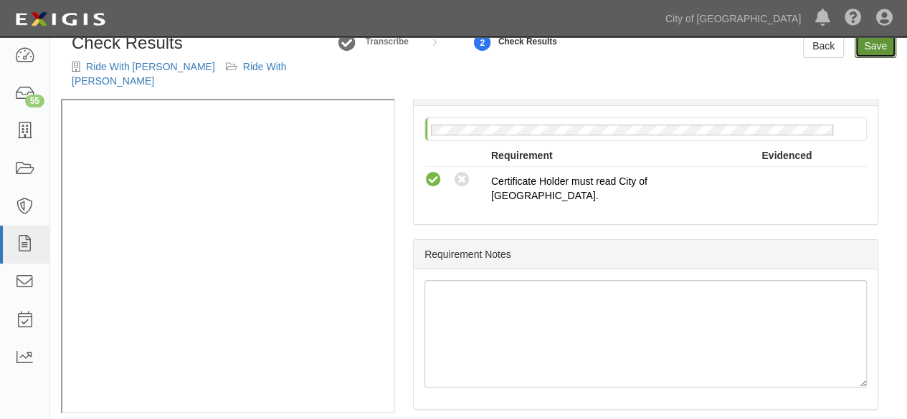
drag, startPoint x: 865, startPoint y: 49, endPoint x: 843, endPoint y: 75, distance: 34.2
click at [864, 50] on link "Save" at bounding box center [876, 46] width 42 height 24
radio input "true"
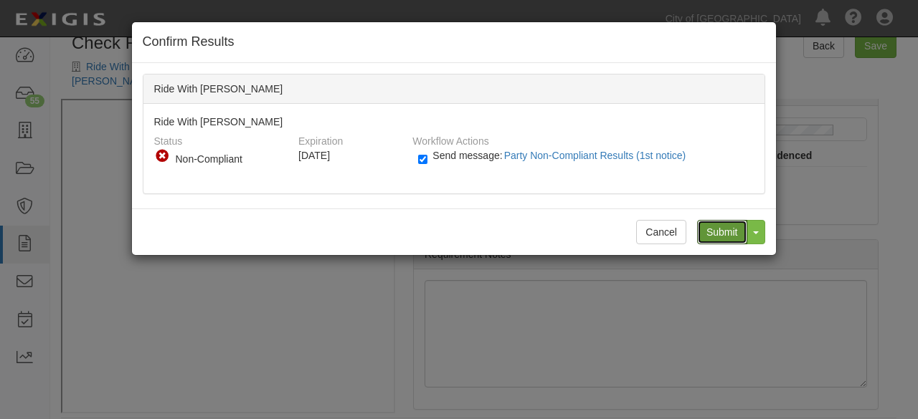
drag, startPoint x: 726, startPoint y: 232, endPoint x: 686, endPoint y: 207, distance: 48.0
click at [726, 231] on input "Submit" at bounding box center [722, 232] width 50 height 24
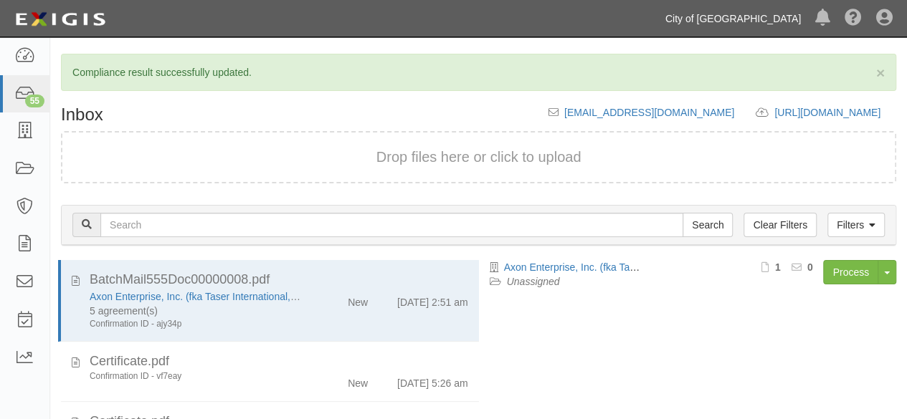
click at [734, 21] on link "City of [GEOGRAPHIC_DATA]" at bounding box center [733, 18] width 150 height 29
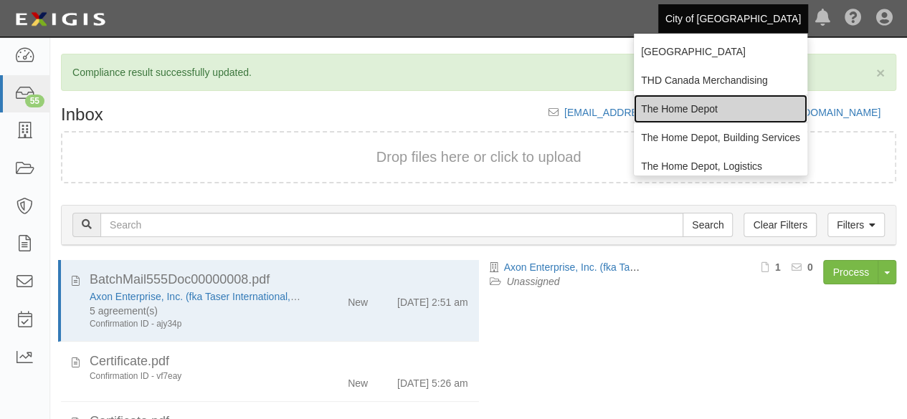
click at [665, 107] on link "The Home Depot" at bounding box center [721, 109] width 174 height 29
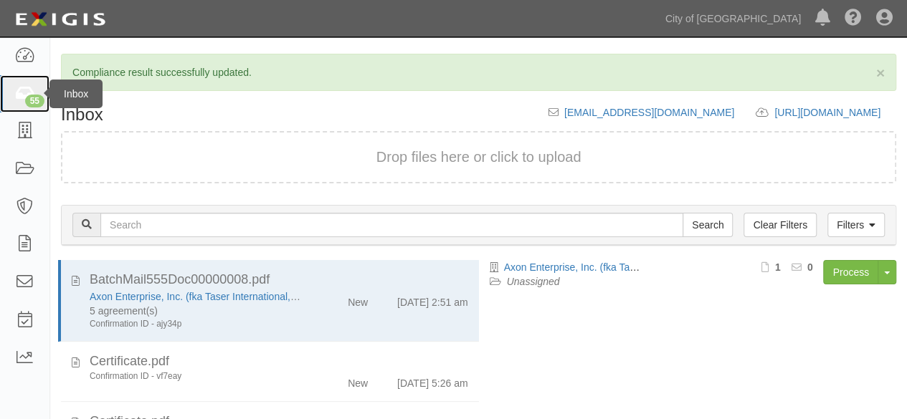
click at [0, 100] on link "55" at bounding box center [24, 94] width 49 height 38
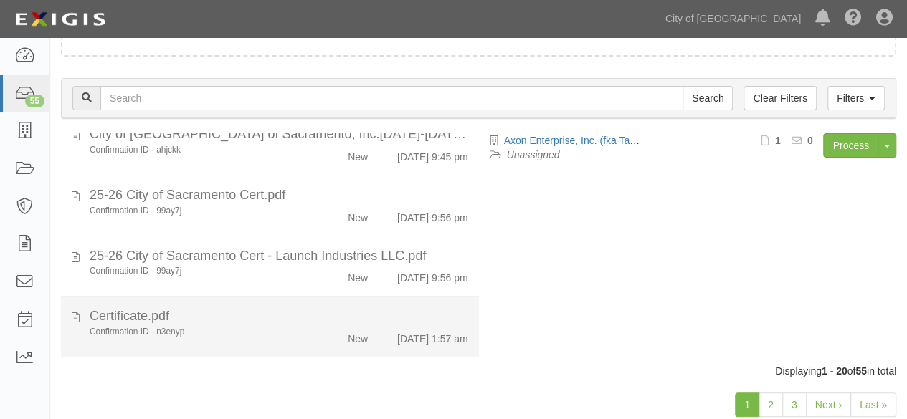
scroll to position [110, 0]
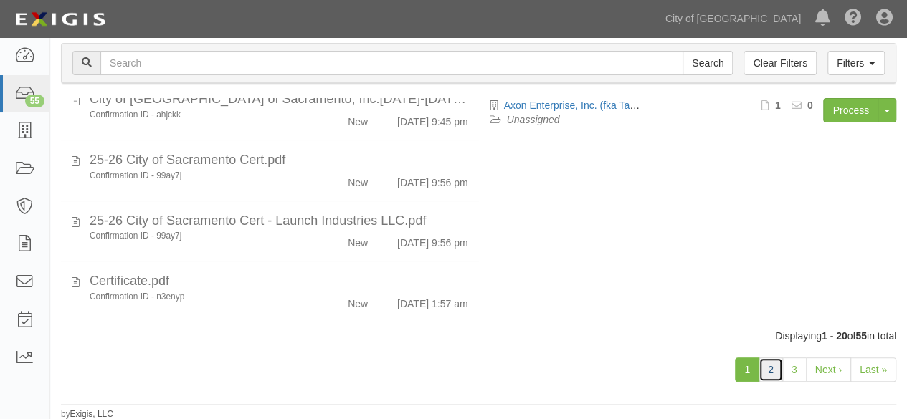
click at [773, 374] on link "2" at bounding box center [771, 370] width 24 height 24
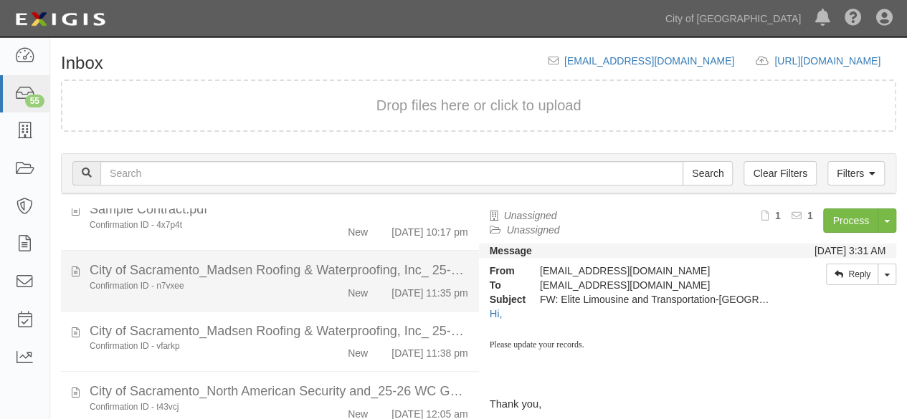
scroll to position [1152, 0]
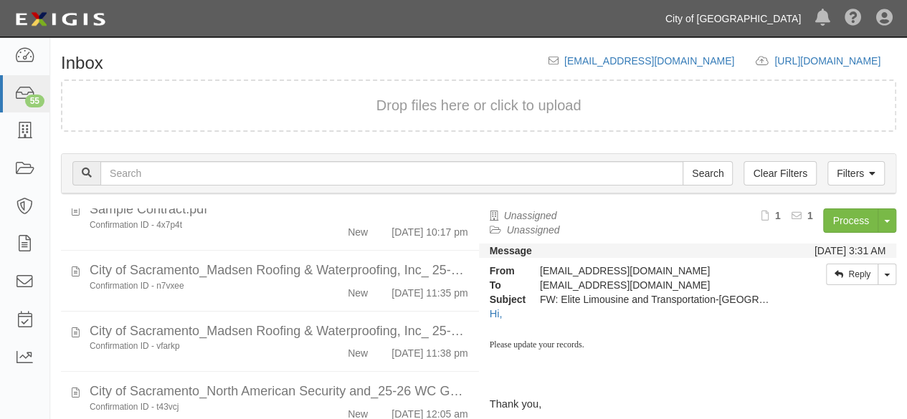
click at [776, 18] on link "City of [GEOGRAPHIC_DATA]" at bounding box center [733, 18] width 150 height 29
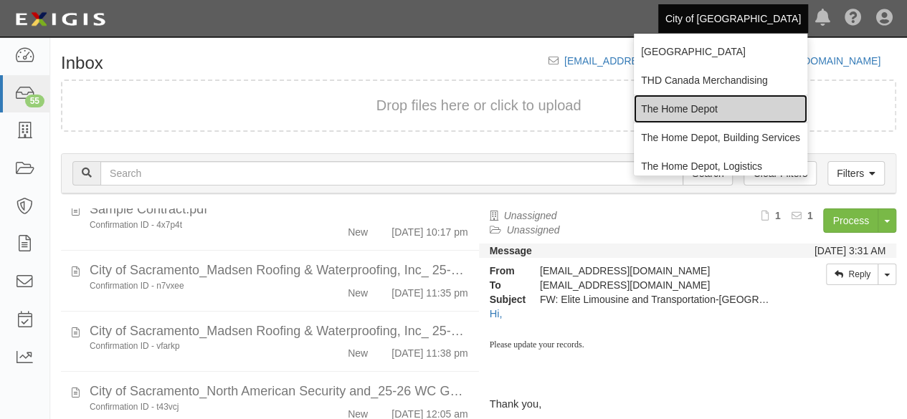
click at [698, 108] on link "The Home Depot" at bounding box center [721, 109] width 174 height 29
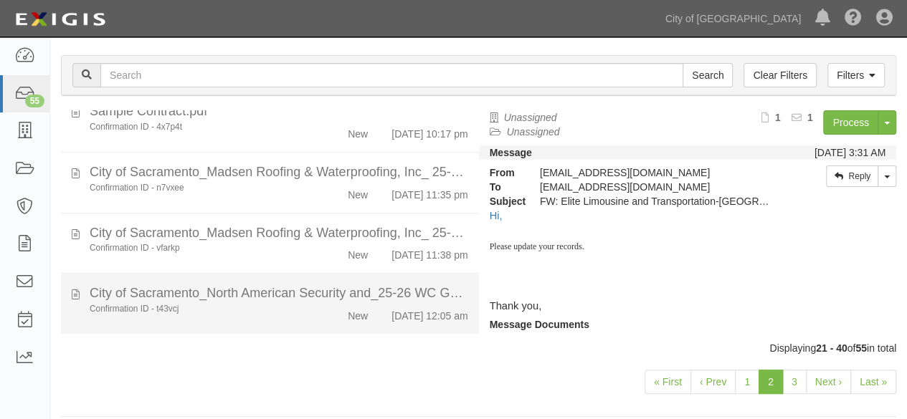
scroll to position [110, 0]
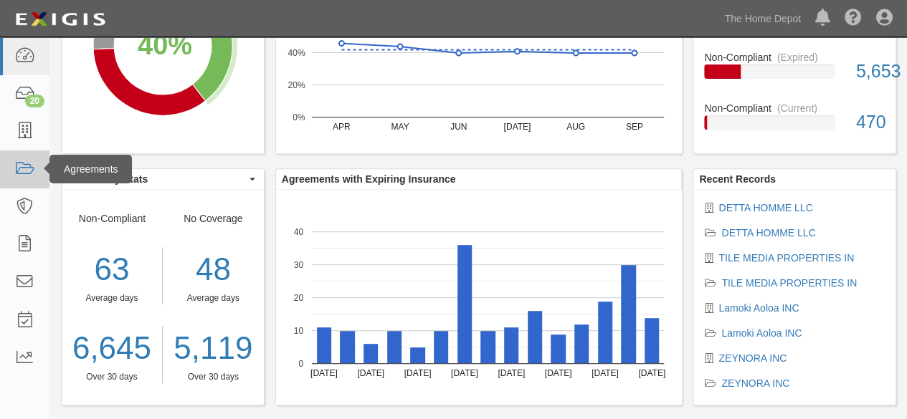
scroll to position [255, 0]
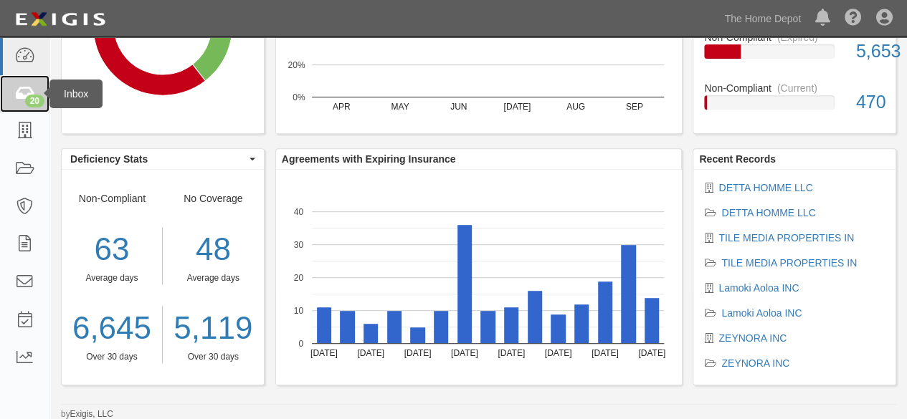
click at [24, 82] on link "20" at bounding box center [24, 94] width 49 height 38
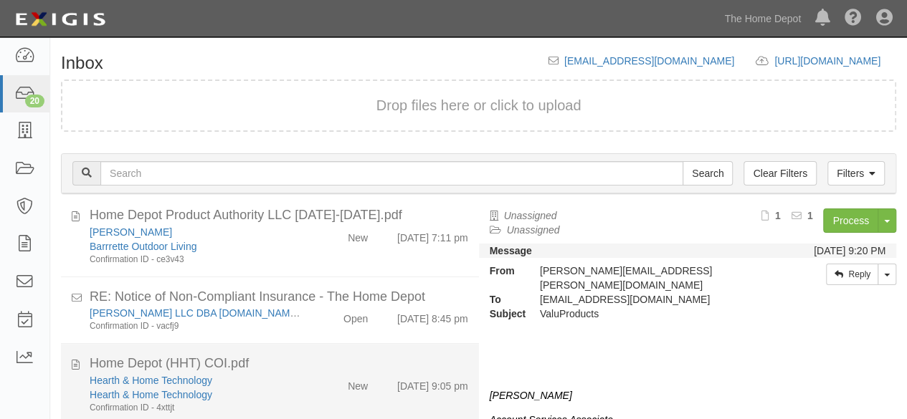
scroll to position [502, 0]
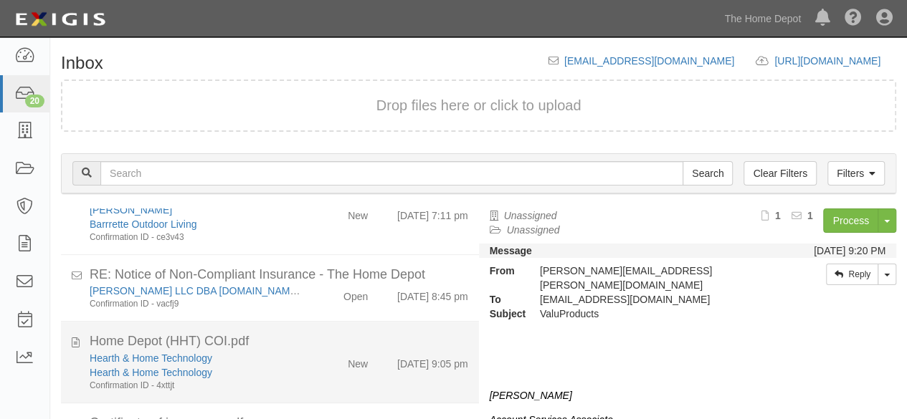
drag, startPoint x: 303, startPoint y: 384, endPoint x: 317, endPoint y: 374, distance: 17.5
click at [302, 382] on div "Hearth & Home Technology Hearth & Home Technology Confirmation ID - 4xttjt" at bounding box center [195, 371] width 233 height 41
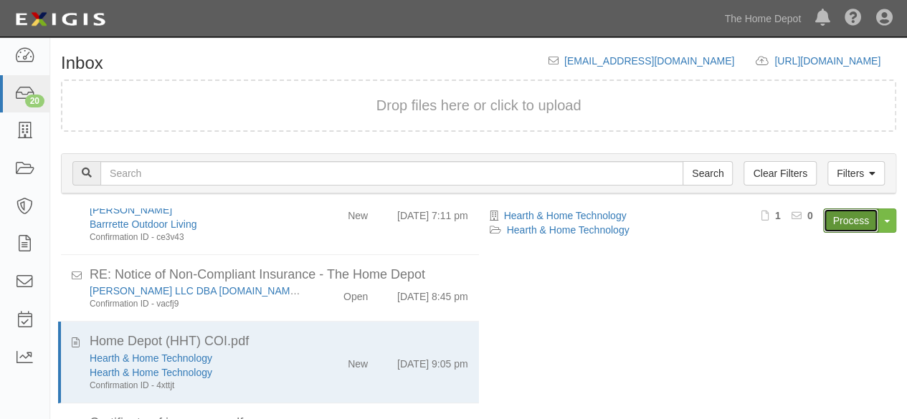
click at [845, 222] on link "Process" at bounding box center [850, 221] width 55 height 24
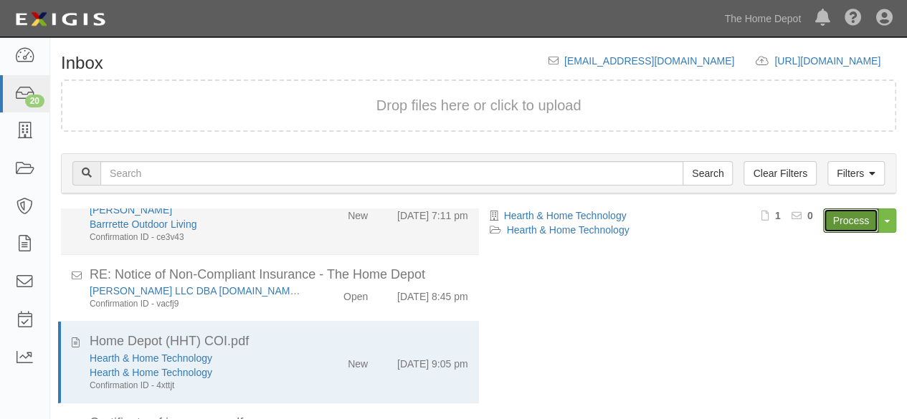
scroll to position [430, 0]
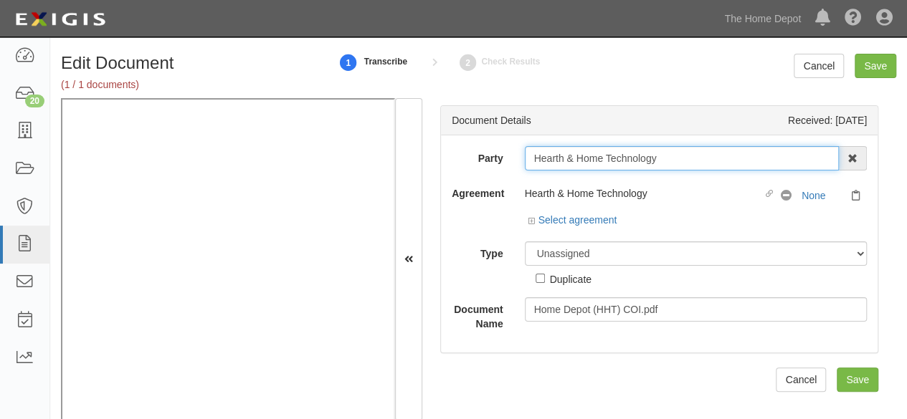
click at [671, 162] on input "Hearth & Home Technology" at bounding box center [682, 158] width 315 height 24
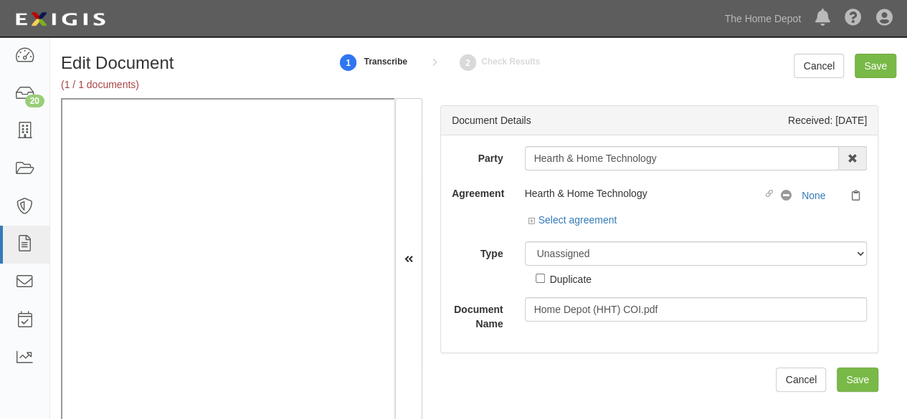
click at [542, 140] on div "Party Hearth & Home Technology 1000576868 Ontario Inc. 10 STRAWBERRY STREET 115…" at bounding box center [659, 244] width 437 height 217
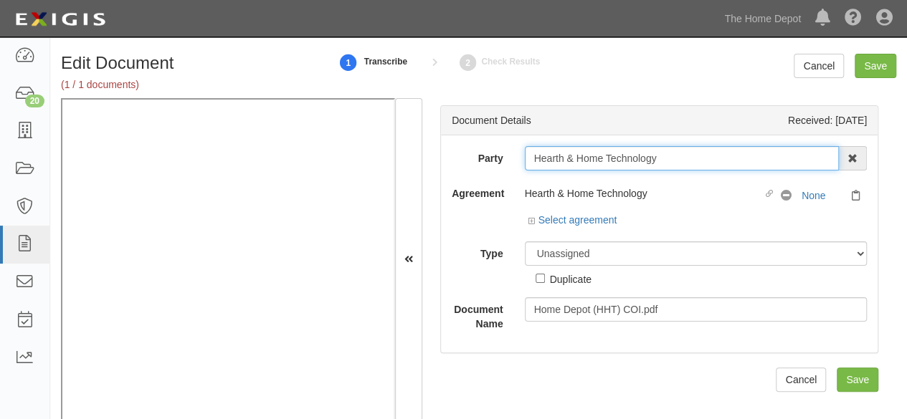
click at [604, 154] on input "Hearth & Home Technology" at bounding box center [682, 158] width 315 height 24
click at [603, 155] on input "Hearth & Home Technology" at bounding box center [682, 158] width 315 height 24
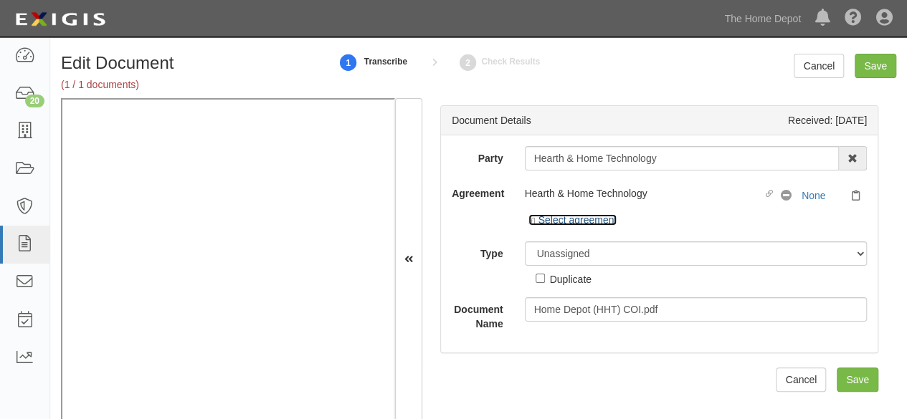
drag, startPoint x: 554, startPoint y: 223, endPoint x: 555, endPoint y: 234, distance: 11.6
click at [554, 223] on link "Select agreement" at bounding box center [572, 219] width 89 height 11
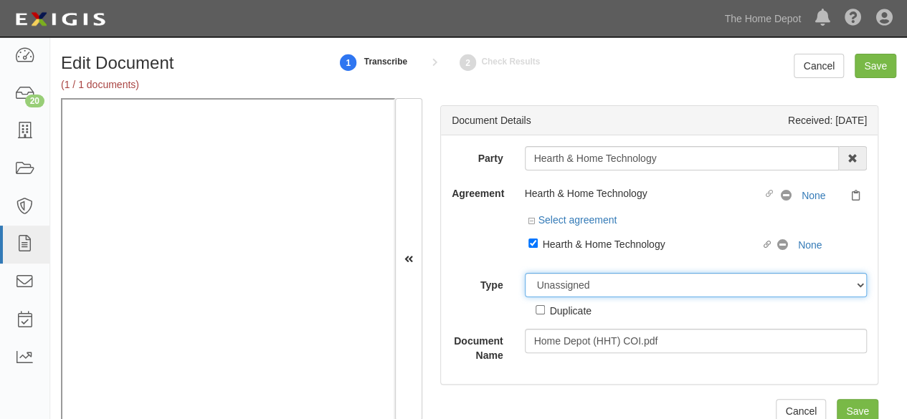
drag, startPoint x: 554, startPoint y: 286, endPoint x: 554, endPoint y: 275, distance: 11.5
click at [554, 286] on select "Unassigned Binder Cancellation Notice Certificate Contract Endorsement Insuranc…" at bounding box center [696, 285] width 343 height 24
select select "CertificateDetail"
click at [525, 273] on select "Unassigned Binder Cancellation Notice Certificate Contract Endorsement Insuranc…" at bounding box center [696, 285] width 343 height 24
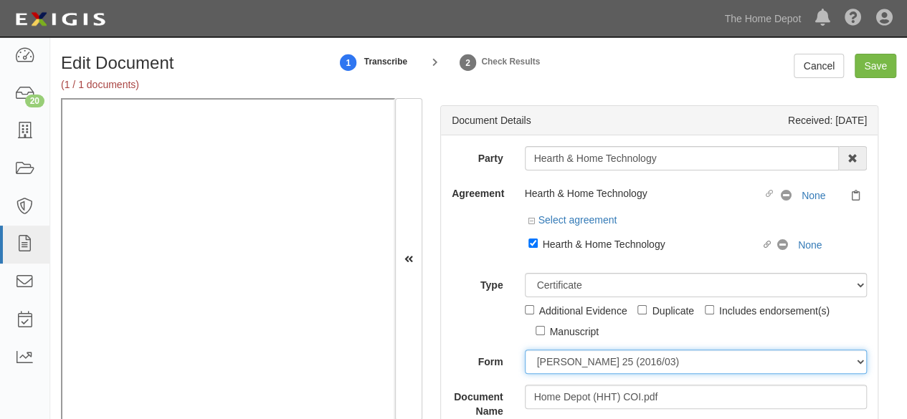
drag, startPoint x: 561, startPoint y: 362, endPoint x: 562, endPoint y: 351, distance: 11.6
click at [560, 362] on select "[PERSON_NAME] 25 (2016/03) [PERSON_NAME] 101 [PERSON_NAME] 855 NY (2014/05) Gen…" at bounding box center [696, 362] width 343 height 24
select select "GeneralFormDetail"
click at [525, 350] on select "[PERSON_NAME] 25 (2016/03) [PERSON_NAME] 101 [PERSON_NAME] 855 NY (2014/05) Gen…" at bounding box center [696, 362] width 343 height 24
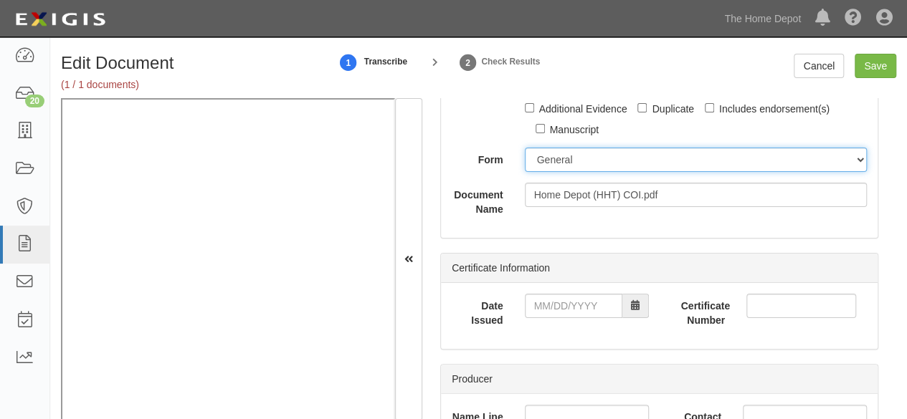
scroll to position [215, 0]
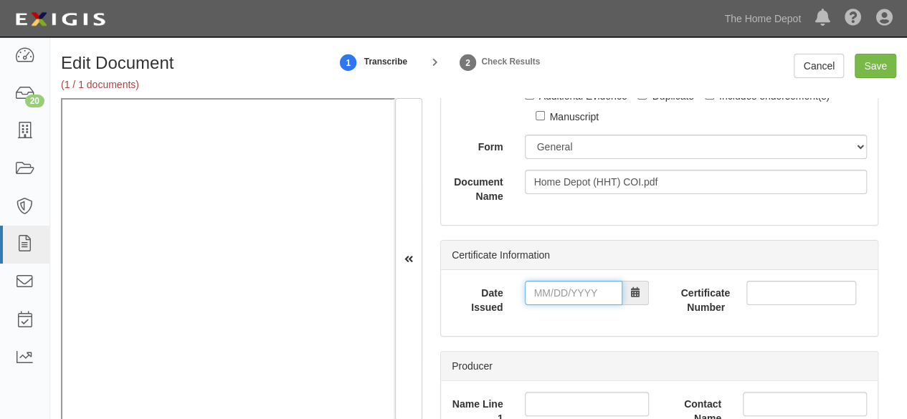
click at [552, 298] on input "Date Issued" at bounding box center [574, 293] width 98 height 24
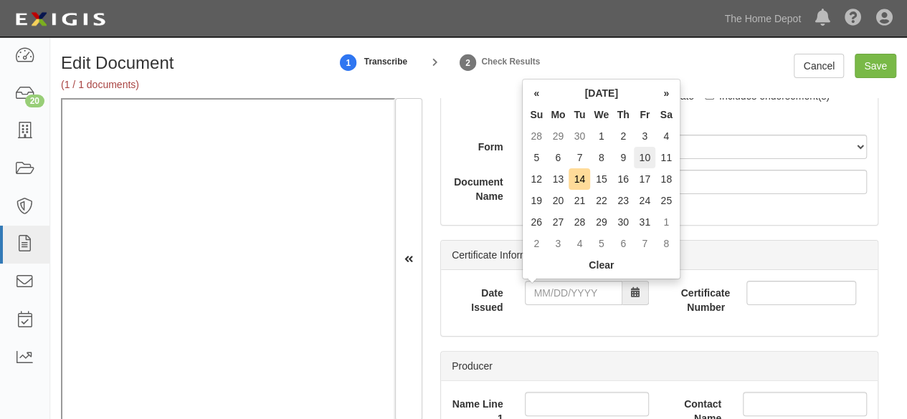
click at [643, 152] on td "10" at bounding box center [645, 158] width 22 height 22
type input "10/10/2025"
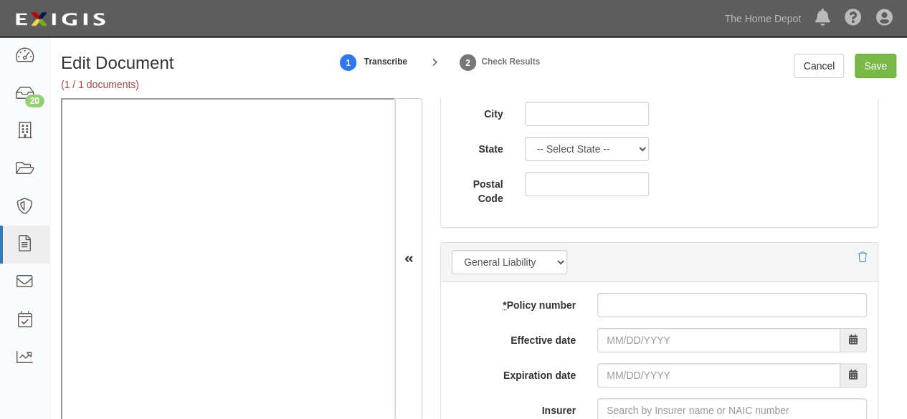
scroll to position [1219, 0]
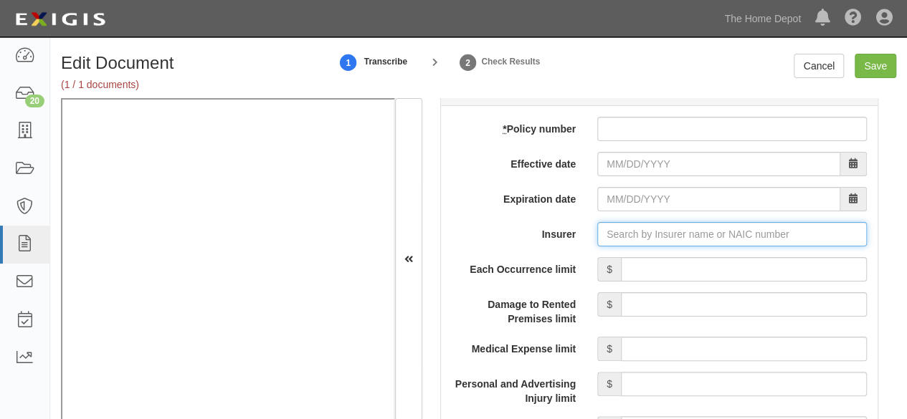
click at [614, 227] on input "Insurer" at bounding box center [732, 234] width 270 height 24
paste input "https://thdmerchandising.complianz.com/documents/321348/edit"
type input "https://thdmerchandising.complianz.com/documents/321348/edit"
click at [617, 229] on input "Insurer" at bounding box center [732, 234] width 270 height 24
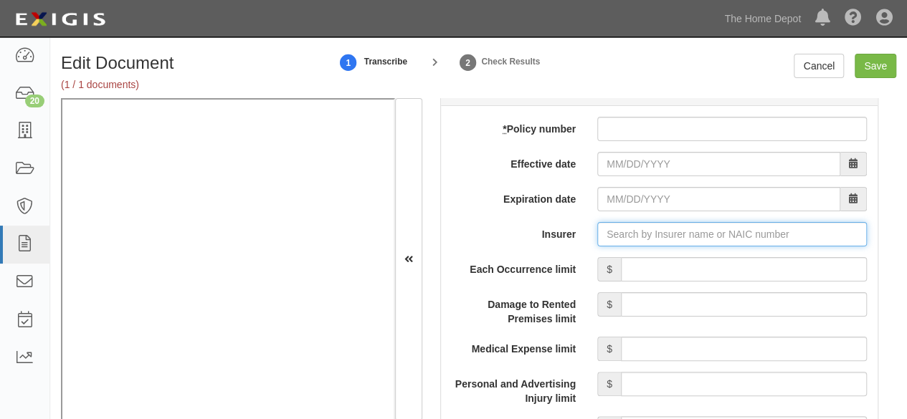
paste input "11150"
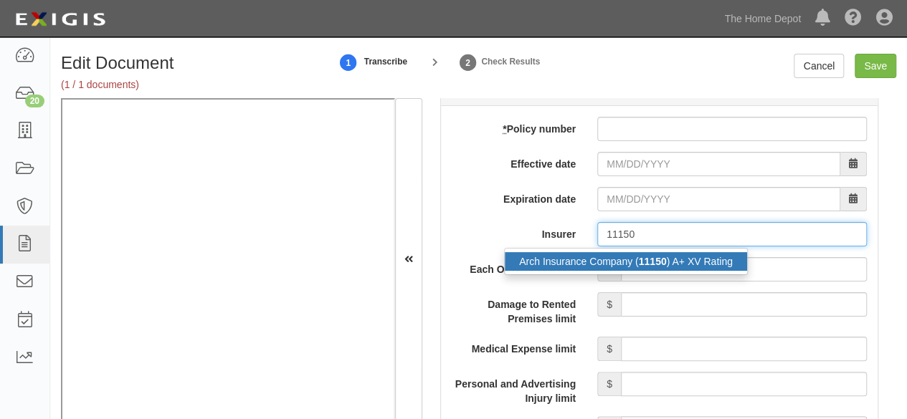
click at [608, 255] on div "Arch Insurance Company ( 11150 ) A+ XV Rating" at bounding box center [626, 261] width 242 height 19
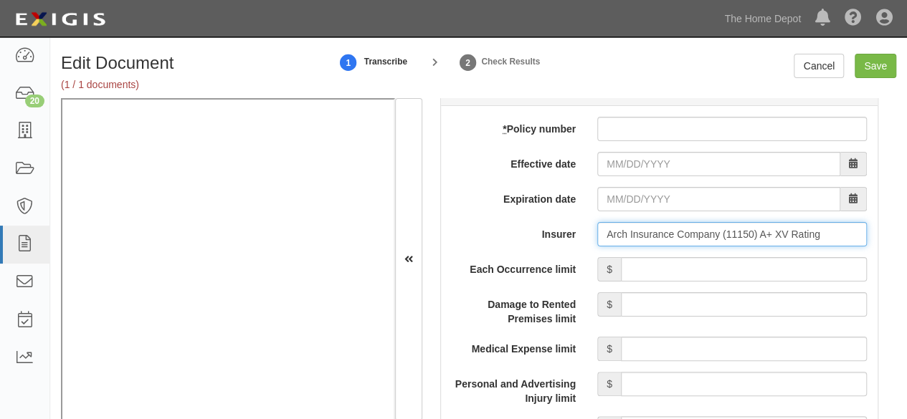
type input "Arch Insurance Company (11150) A+ XV Rating"
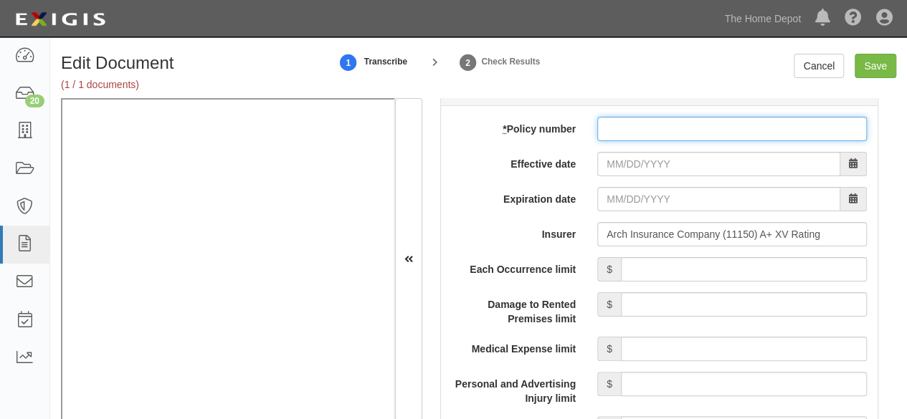
click at [622, 132] on input "* Policy number" at bounding box center [732, 129] width 270 height 24
paste input "41GPP1010207 (PREMISES)"
type input "41GPP1010207 (PREMISES)"
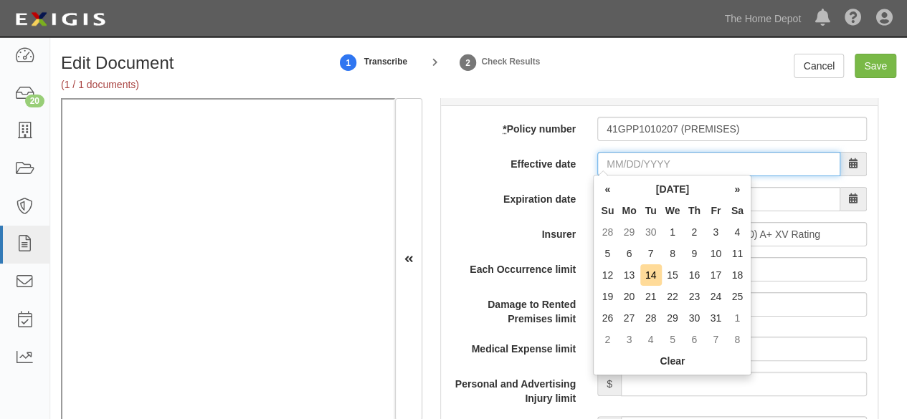
click at [627, 167] on input "Effective date" at bounding box center [718, 164] width 243 height 24
click at [610, 193] on th "«" at bounding box center [608, 190] width 22 height 22
click at [651, 227] on td "1" at bounding box center [651, 233] width 22 height 22
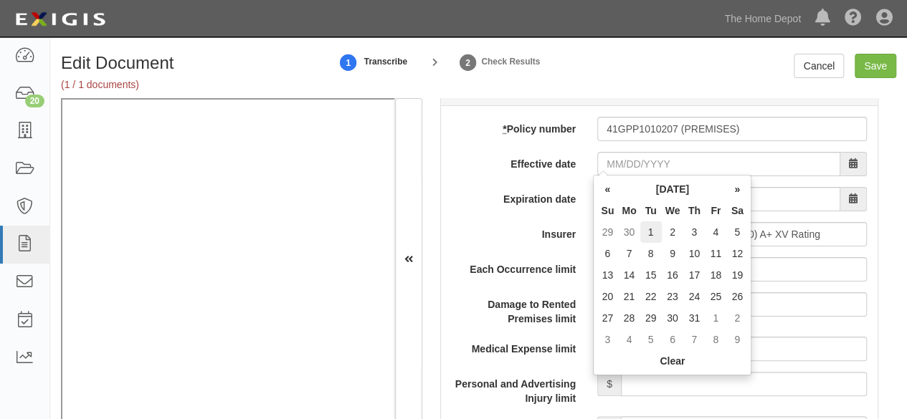
type input "07/01/2025"
type input "07/01/2026"
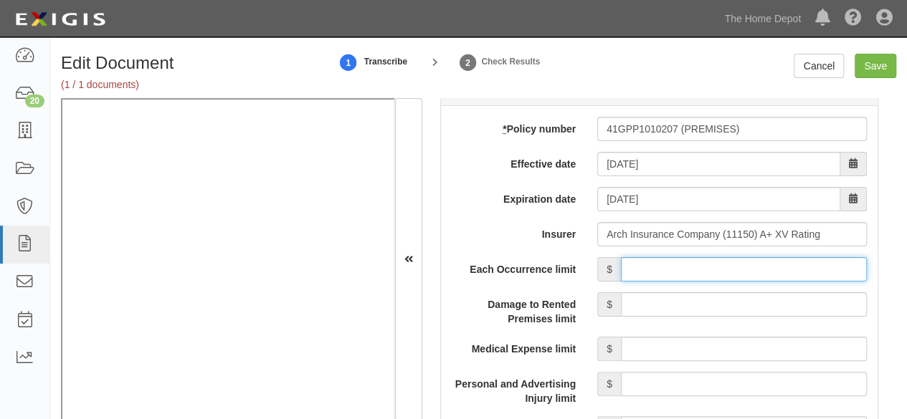
click at [686, 263] on input "Each Occurrence limit" at bounding box center [744, 269] width 246 height 24
type input "1,000,000"
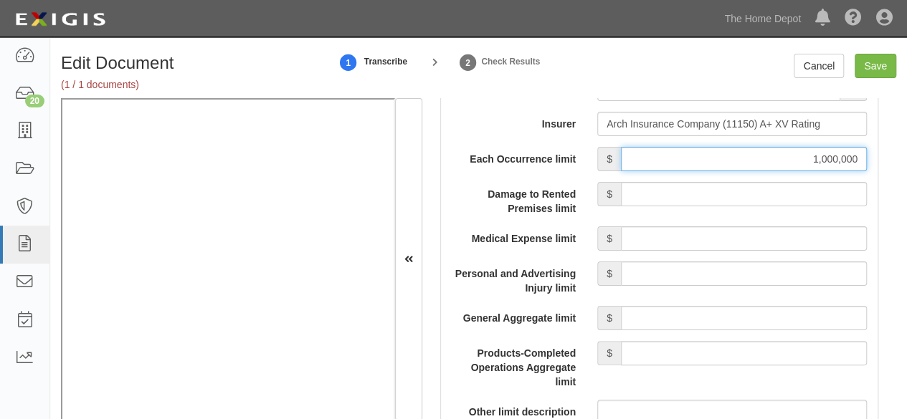
scroll to position [1362, 0]
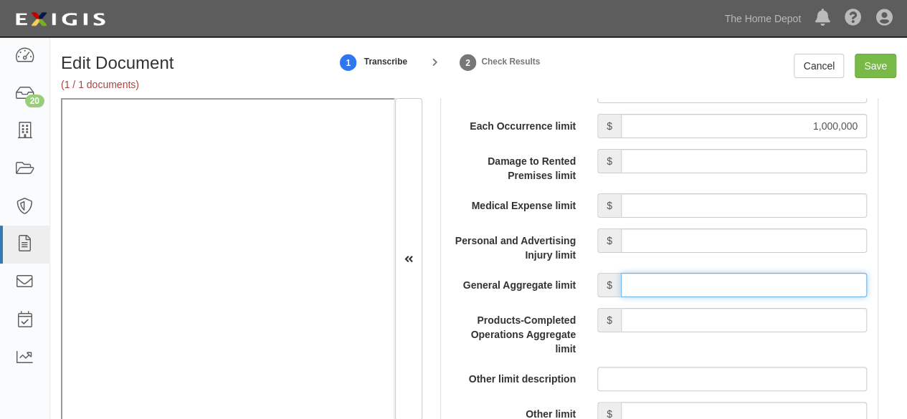
click at [646, 280] on input "General Aggregate limit" at bounding box center [744, 285] width 246 height 24
type input "2,000,000"
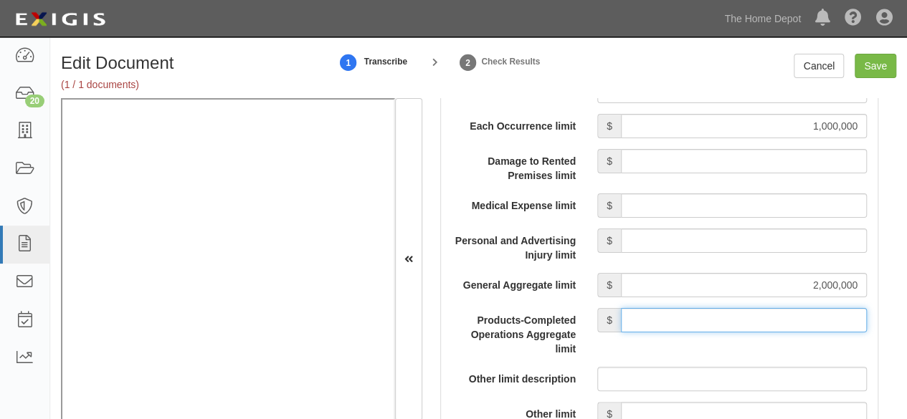
drag, startPoint x: 747, startPoint y: 318, endPoint x: 744, endPoint y: 305, distance: 13.4
click at [747, 315] on input "Products-Completed Operations Aggregate limit" at bounding box center [744, 320] width 246 height 24
type input "4,000,000"
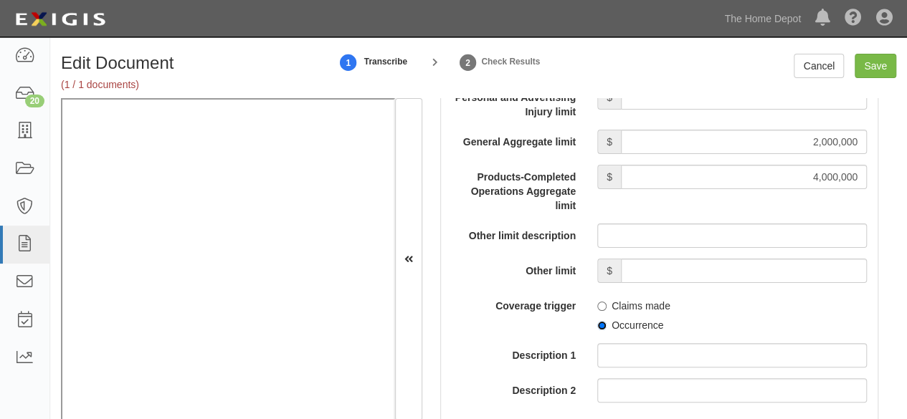
click at [597, 323] on input "Occurrence" at bounding box center [601, 325] width 9 height 9
radio input "true"
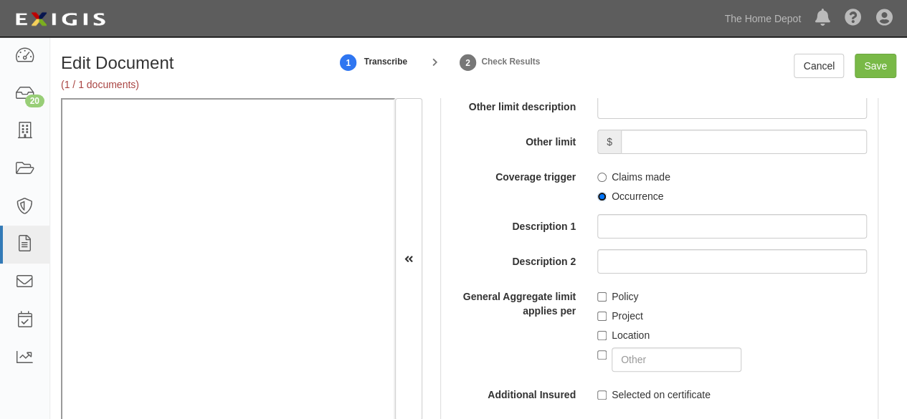
scroll to position [1649, 0]
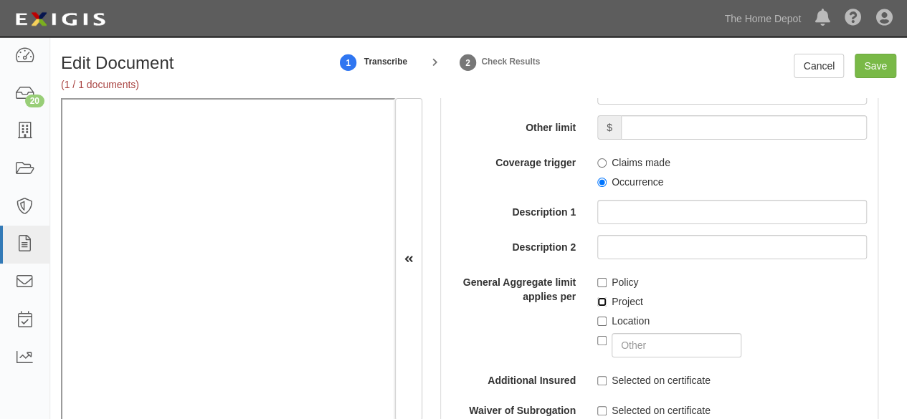
drag, startPoint x: 598, startPoint y: 302, endPoint x: 597, endPoint y: 316, distance: 14.4
click at [598, 304] on label "Project" at bounding box center [620, 302] width 46 height 14
click at [598, 304] on input "Project" at bounding box center [601, 302] width 9 height 9
checkbox input "true"
click at [597, 319] on input "Location" at bounding box center [601, 321] width 9 height 9
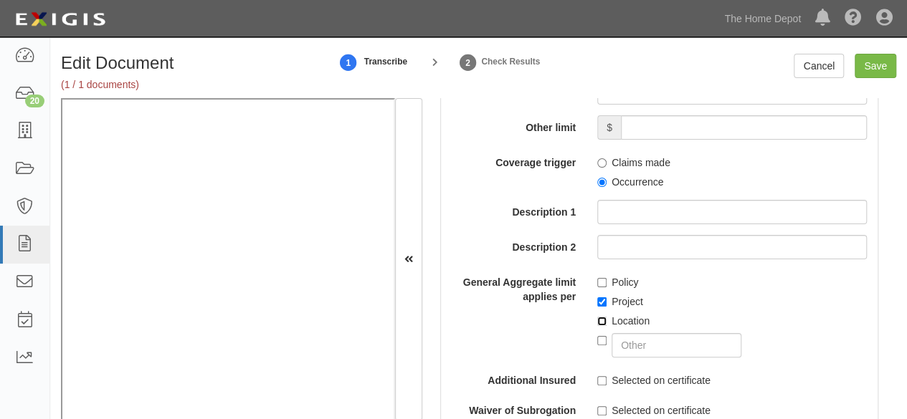
checkbox input "true"
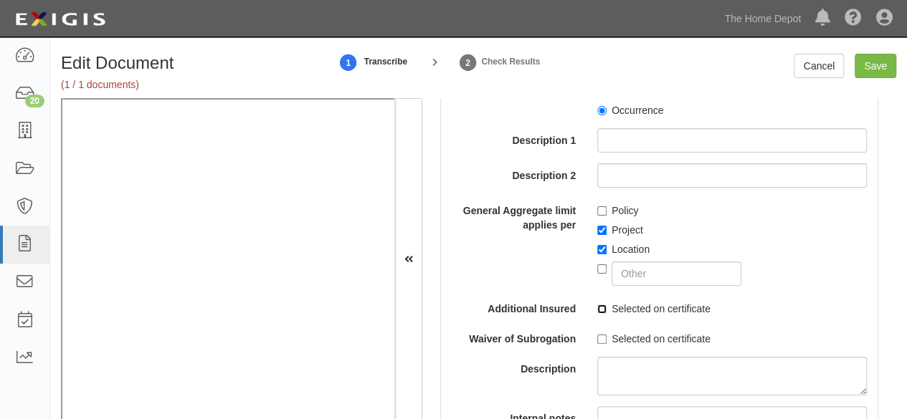
click at [598, 309] on input "Selected on certificate" at bounding box center [601, 309] width 9 height 9
checkbox input "true"
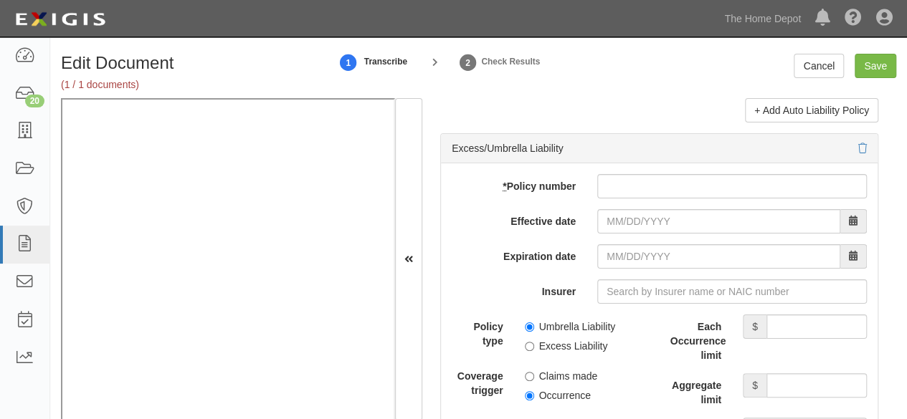
scroll to position [3012, 0]
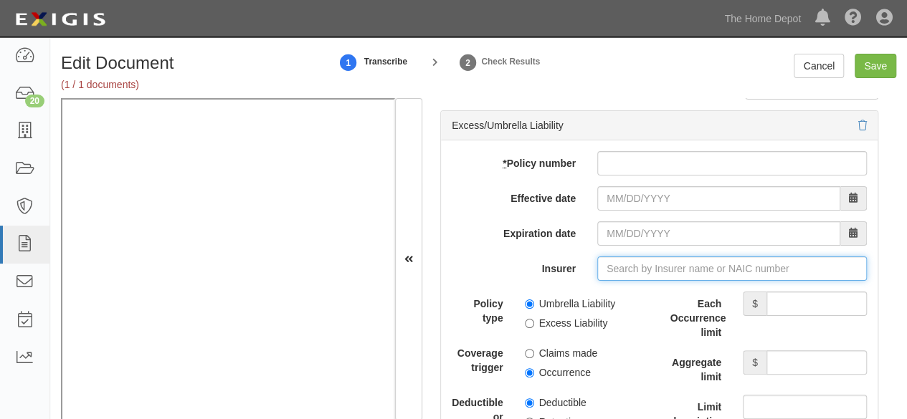
click at [612, 266] on input "Insurer" at bounding box center [732, 269] width 270 height 24
paste input "11150"
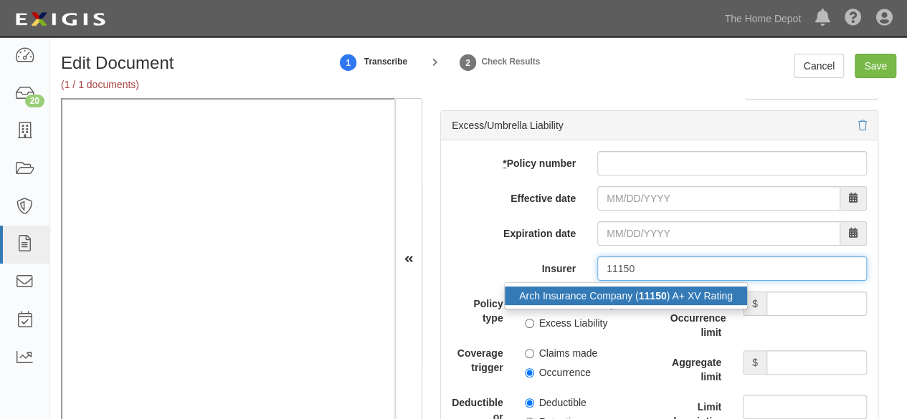
click at [612, 295] on div "Arch Insurance Company ( 11150 ) A+ XV Rating" at bounding box center [626, 296] width 242 height 19
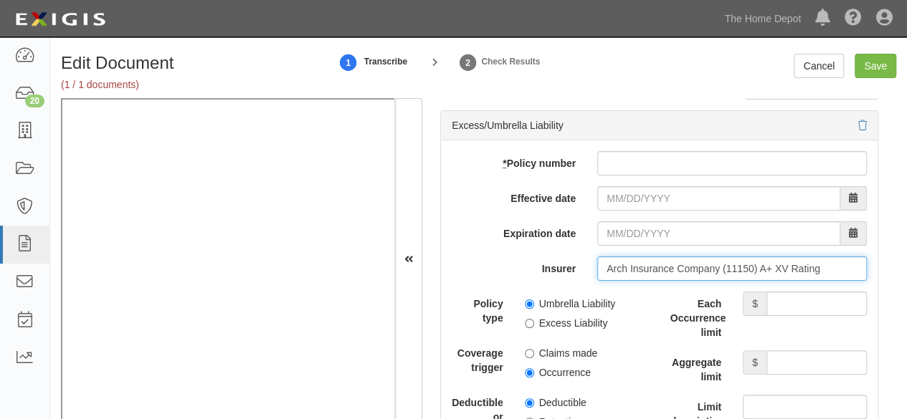
type input "Arch Insurance Company (11150) A+ XV Rating"
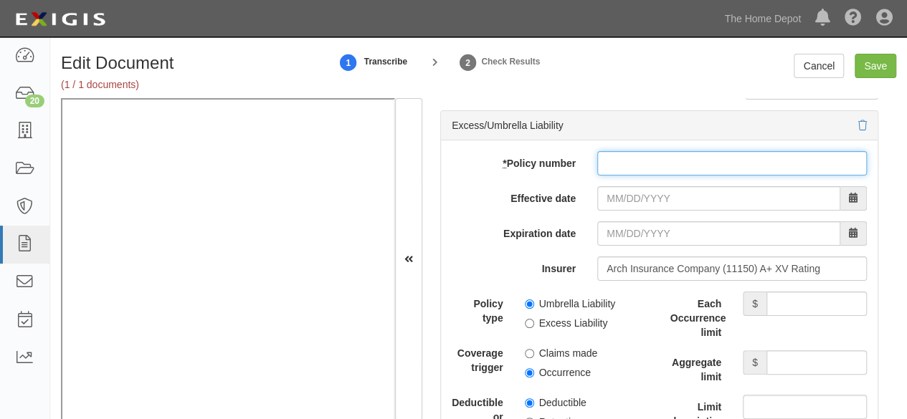
click at [601, 158] on input "* Policy number" at bounding box center [732, 163] width 270 height 24
paste input "41UFP1055007"
type input "41UFP1055007"
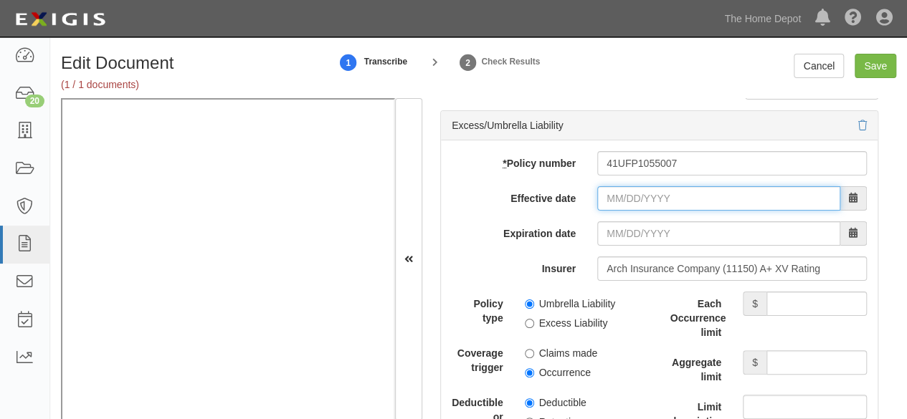
click at [617, 187] on input "Effective date" at bounding box center [718, 198] width 243 height 24
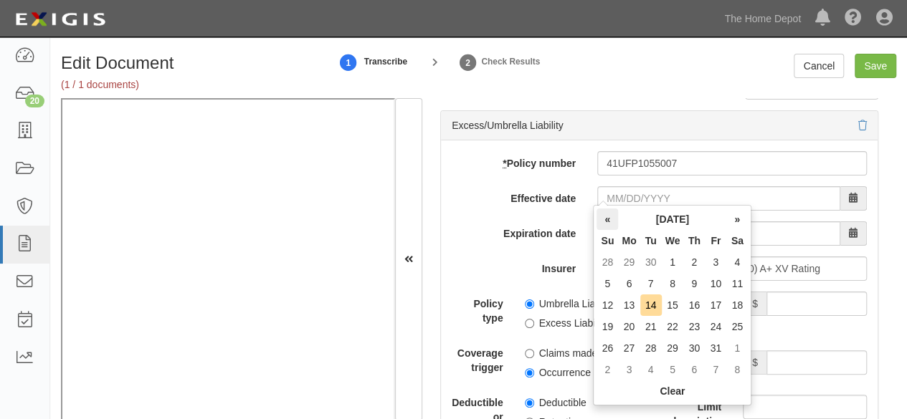
click at [605, 224] on th "«" at bounding box center [608, 220] width 22 height 22
click at [650, 263] on td "1" at bounding box center [651, 263] width 22 height 22
type input "07/01/2025"
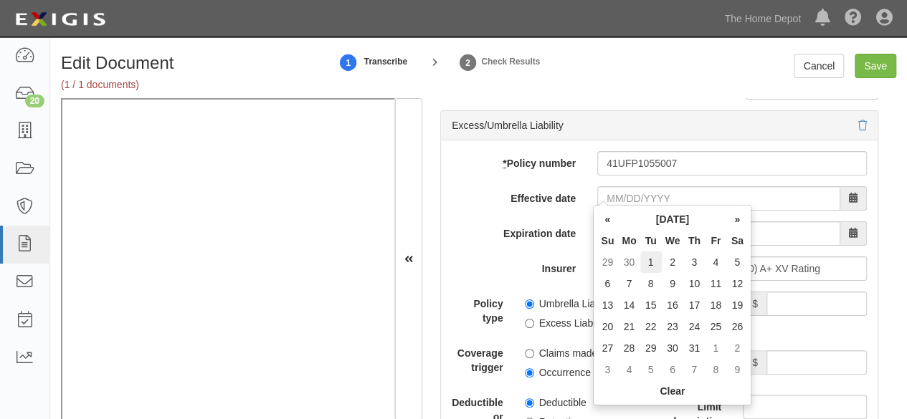
type input "07/01/2026"
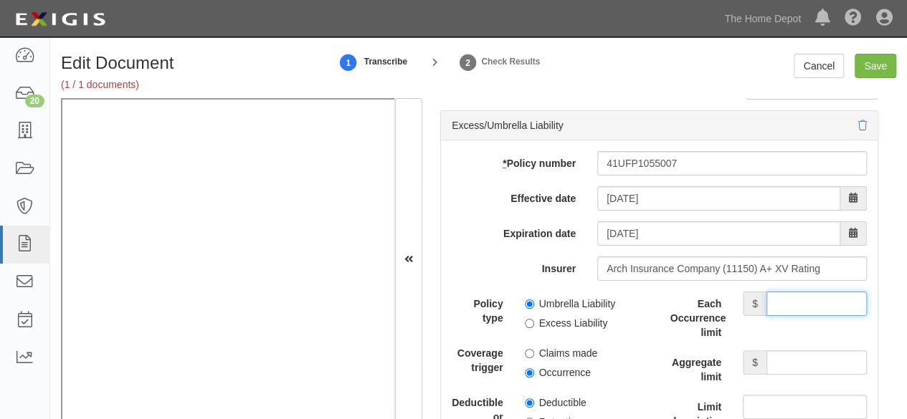
click at [777, 300] on input "Each Occurrence limit" at bounding box center [817, 304] width 100 height 24
type input "15,000,000"
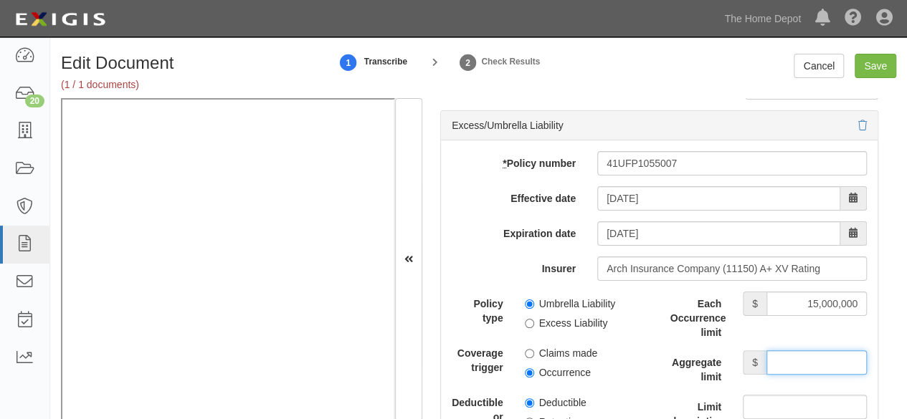
click at [779, 354] on input "Aggregate limit" at bounding box center [817, 363] width 100 height 24
type input "15,000,000"
click at [527, 300] on input "Umbrella Liability" at bounding box center [529, 304] width 9 height 9
radio input "true"
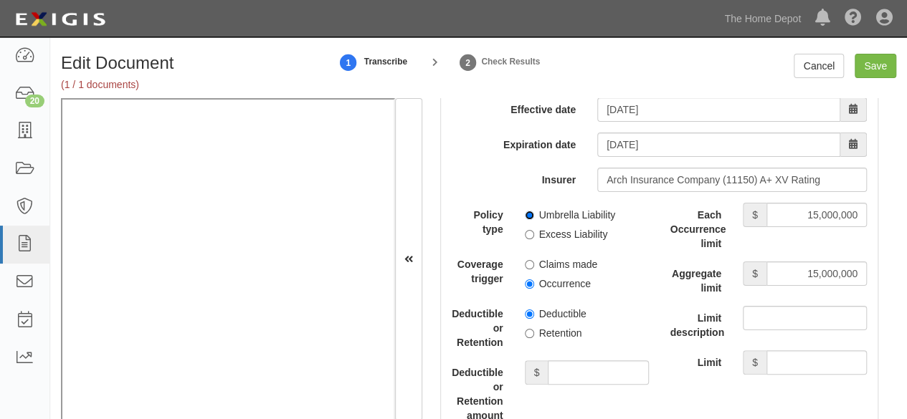
scroll to position [3155, 0]
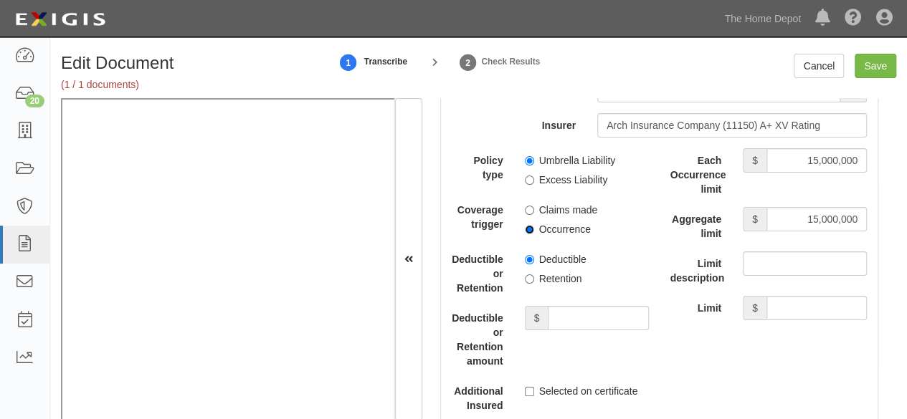
click at [526, 225] on input "Occurrence" at bounding box center [529, 229] width 9 height 9
radio input "true"
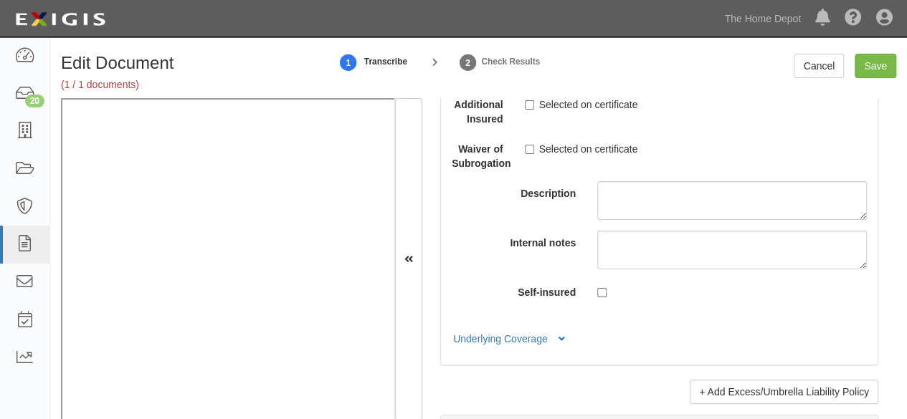
scroll to position [3514, 0]
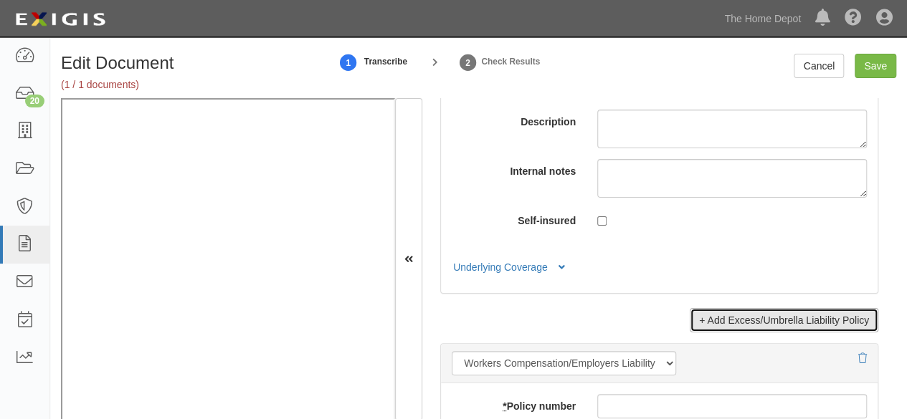
click at [766, 313] on link "+ Add Excess/Umbrella Liability Policy" at bounding box center [784, 320] width 189 height 24
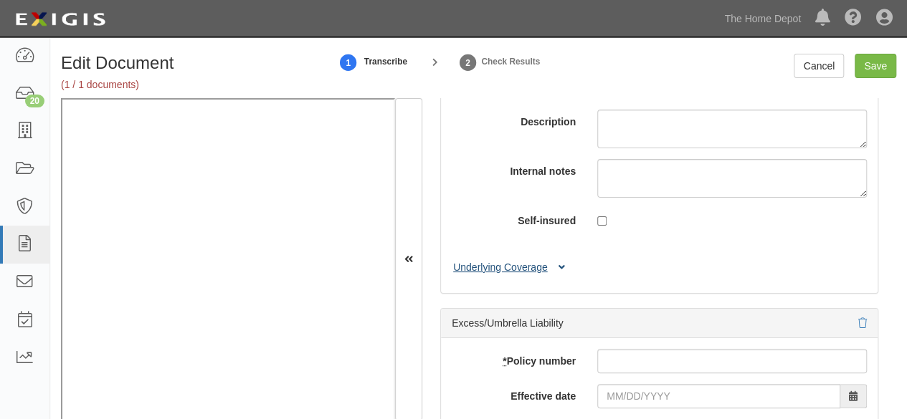
click at [532, 265] on button "Underlying Coverage" at bounding box center [511, 267] width 119 height 15
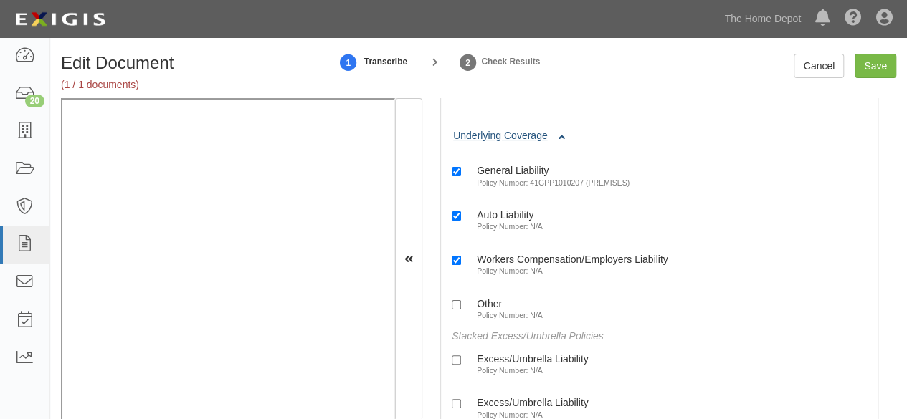
scroll to position [3729, 0]
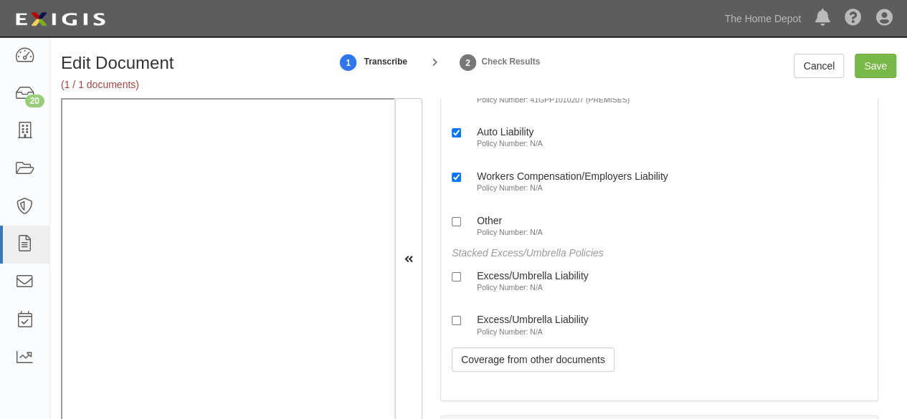
click at [523, 274] on label "Excess/Umbrella Liability Policy Number: N/A" at bounding box center [520, 282] width 137 height 24
click at [461, 274] on input "Excess/Umbrella Liability Policy Number: N/A" at bounding box center [456, 276] width 9 height 9
checkbox input "true"
click at [512, 313] on div "Excess/Umbrella Liability" at bounding box center [533, 319] width 112 height 12
click at [461, 316] on input "Excess/Umbrella Liability Policy Number: N/A" at bounding box center [456, 320] width 9 height 9
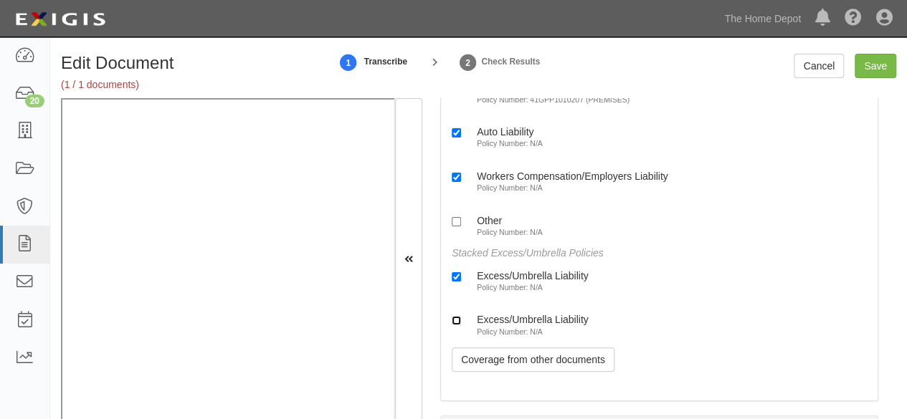
checkbox input "true"
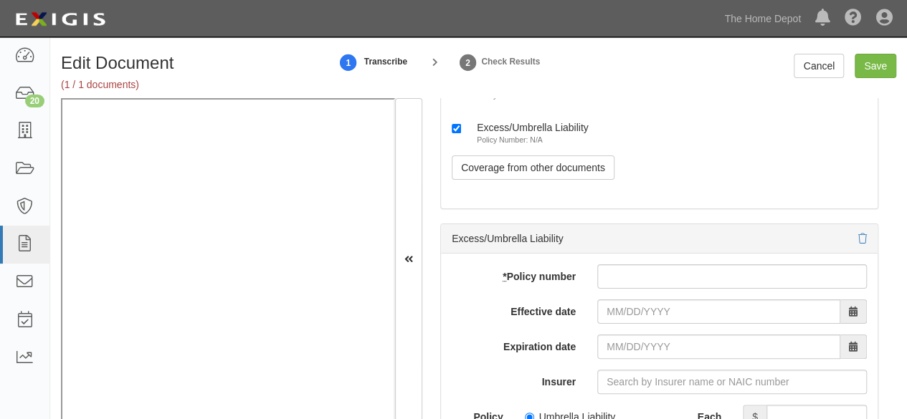
scroll to position [3944, 0]
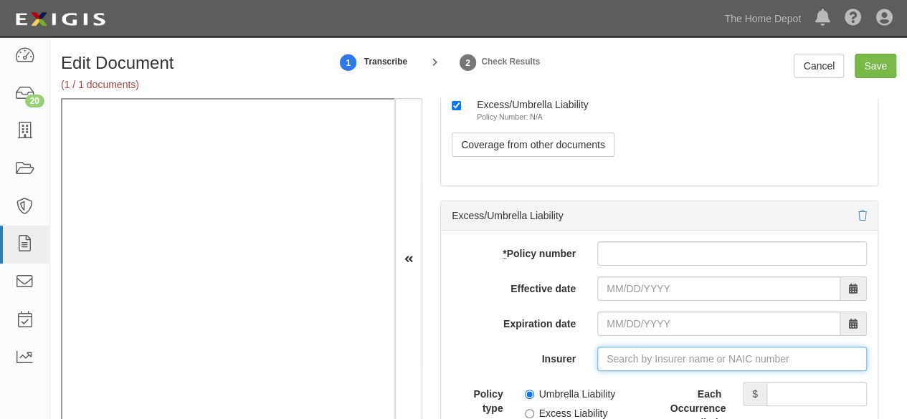
click at [612, 347] on input "Insurer" at bounding box center [732, 359] width 270 height 24
paste input "20699"
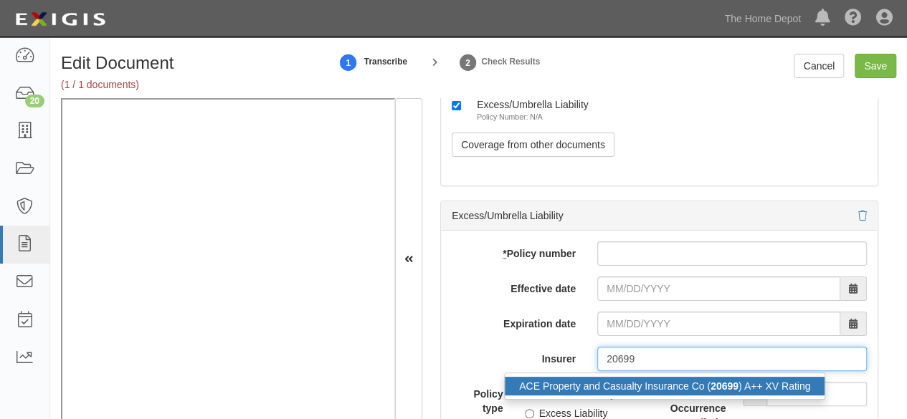
click at [612, 377] on div "ACE Property and Casualty Insurance Co ( 20699 ) A++ XV Rating" at bounding box center [665, 386] width 320 height 19
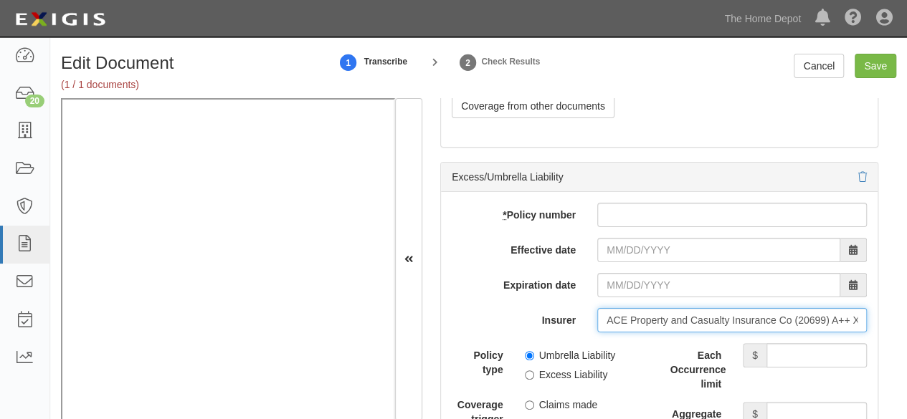
scroll to position [4016, 0]
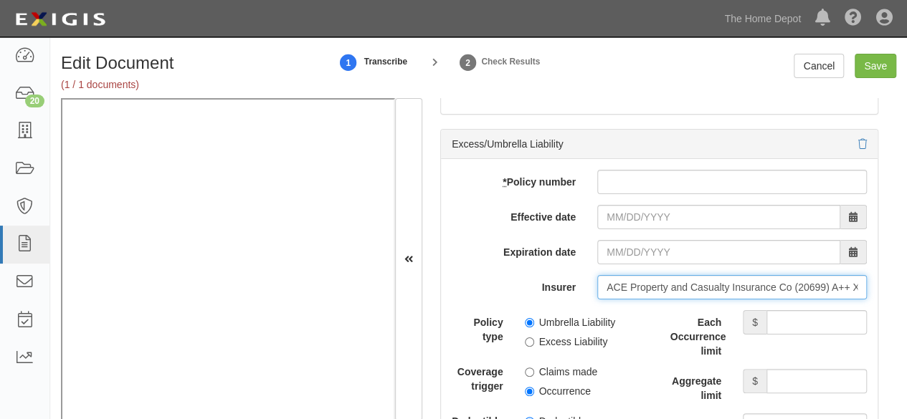
type input "ACE Property and Casualty Insurance Co (20699) A++ XV Rating"
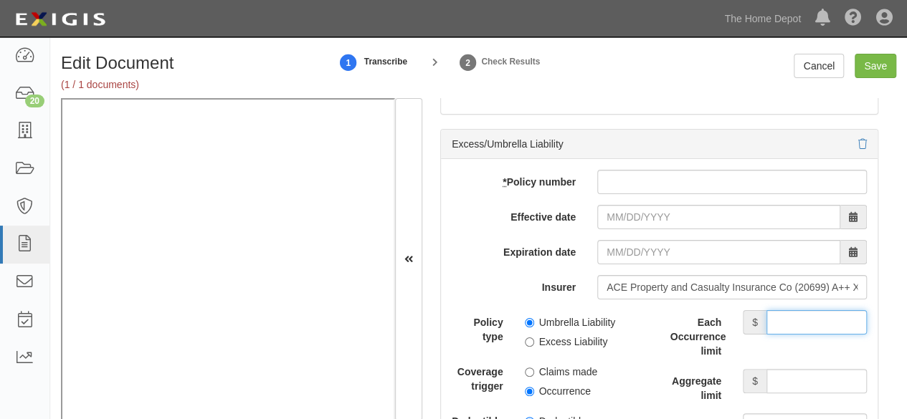
click at [780, 310] on input "Each Occurrence limit" at bounding box center [817, 322] width 100 height 24
type input "15,000,000"
click at [797, 374] on input "Aggregate limit" at bounding box center [817, 381] width 100 height 24
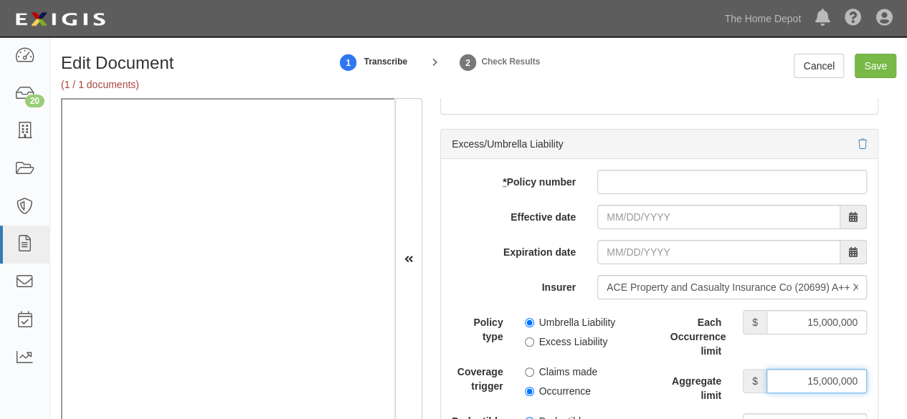
type input "15,000,000"
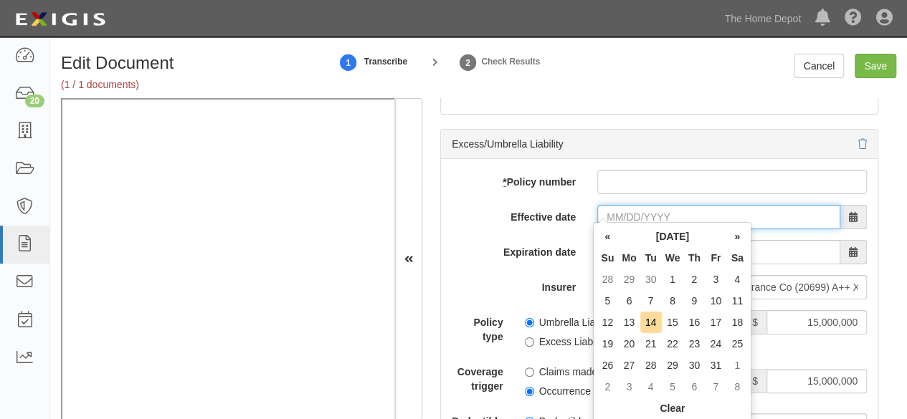
click at [614, 208] on input "Effective date" at bounding box center [718, 217] width 243 height 24
click at [609, 242] on th "«" at bounding box center [608, 237] width 22 height 22
click at [652, 283] on td "1" at bounding box center [651, 280] width 22 height 22
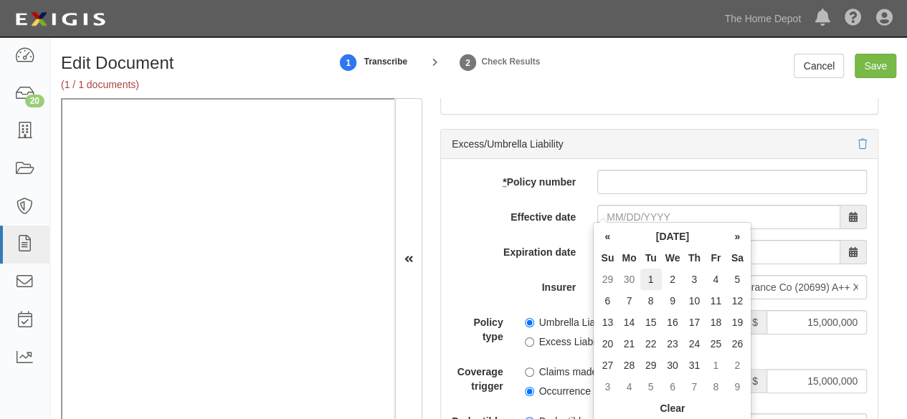
type input "07/01/2025"
type input "07/01/2026"
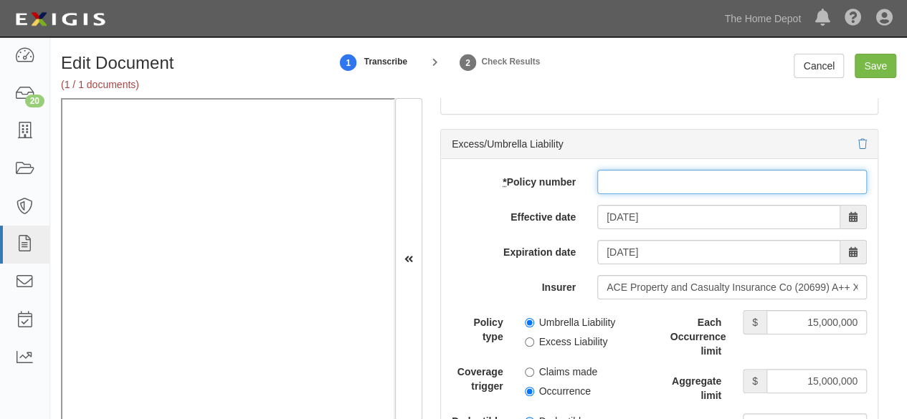
click at [599, 181] on input "* Policy number" at bounding box center [732, 182] width 270 height 24
paste input "XEU G49348873 001"
type input "XEU G49348873 001"
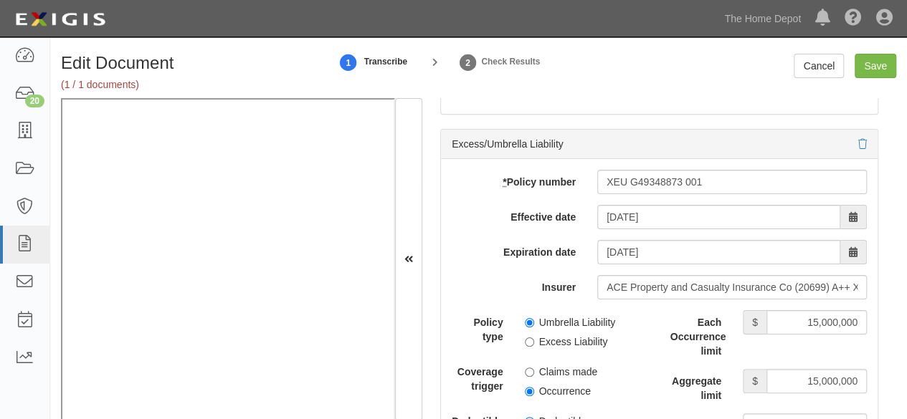
click at [521, 338] on div "Umbrella Liability Excess Liability" at bounding box center [587, 329] width 146 height 39
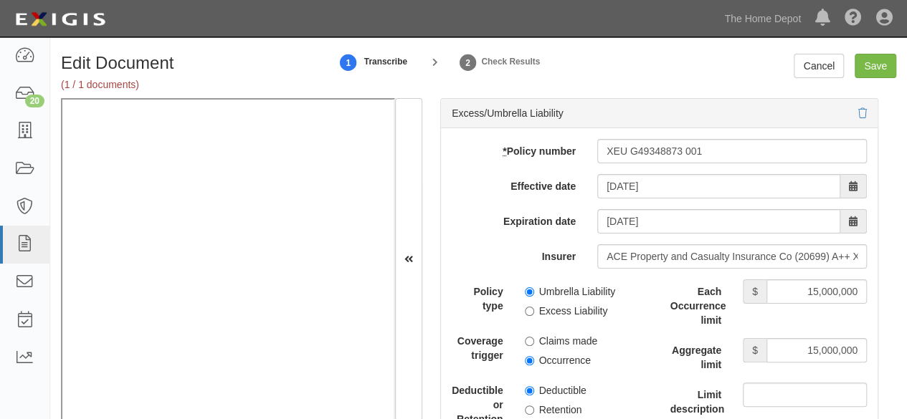
scroll to position [4087, 0]
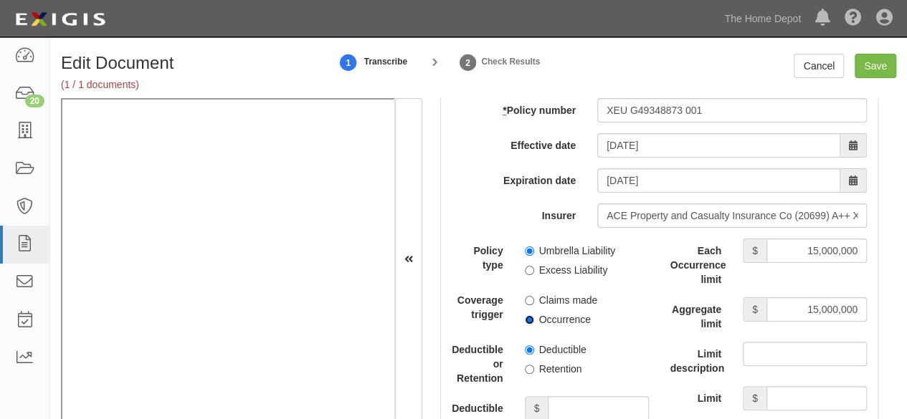
click at [526, 316] on input "Occurrence" at bounding box center [529, 320] width 9 height 9
radio input "true"
click at [526, 266] on input "Excess Liability" at bounding box center [529, 270] width 9 height 9
radio input "true"
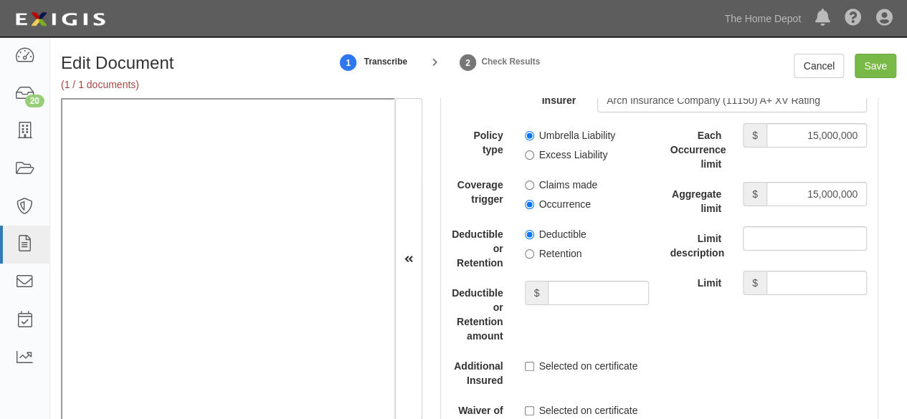
scroll to position [3012, 0]
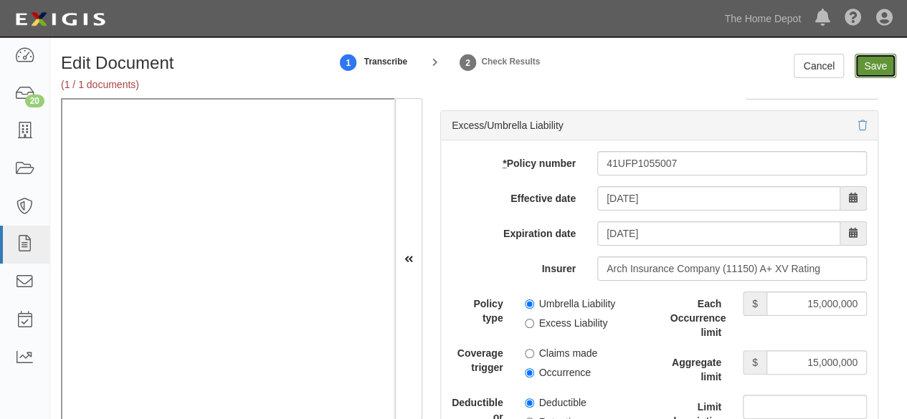
click at [874, 70] on input "Save" at bounding box center [876, 66] width 42 height 24
type input "1000000"
type input "2000000"
type input "4000000"
type input "15000000"
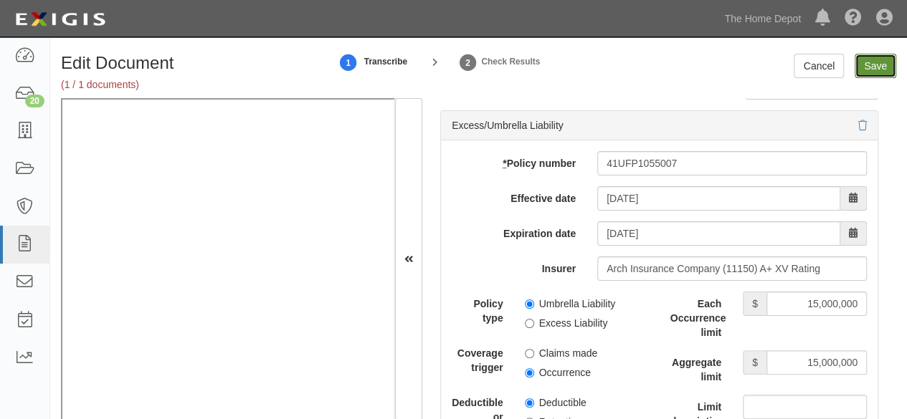
type input "15000000"
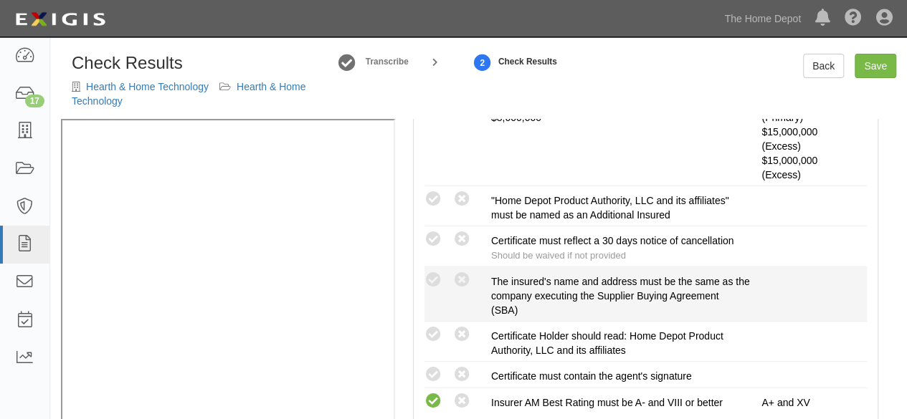
scroll to position [574, 0]
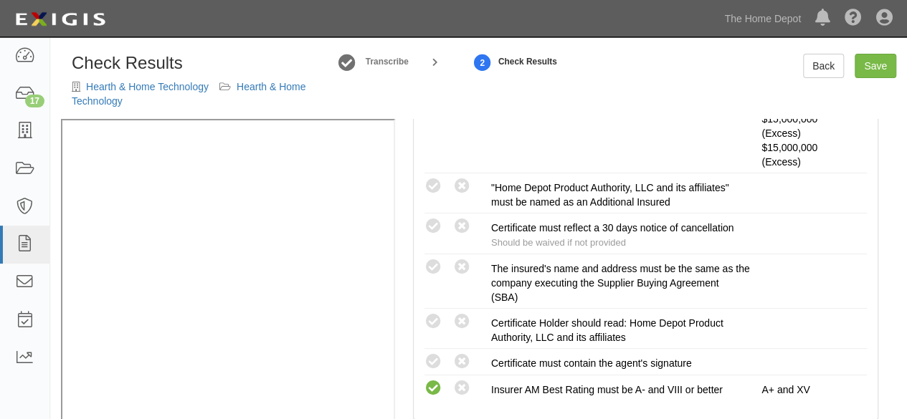
drag, startPoint x: 435, startPoint y: 269, endPoint x: 402, endPoint y: 274, distance: 32.7
click at [435, 268] on icon at bounding box center [434, 268] width 18 height 18
radio input "true"
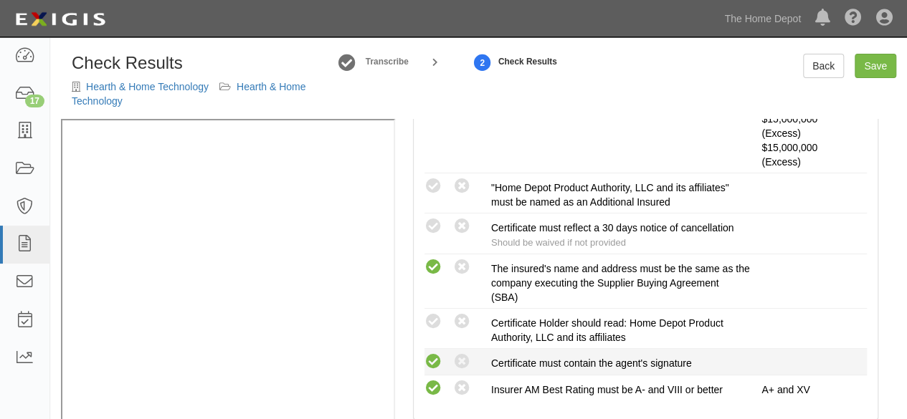
click at [433, 357] on icon at bounding box center [434, 363] width 18 height 18
radio input "true"
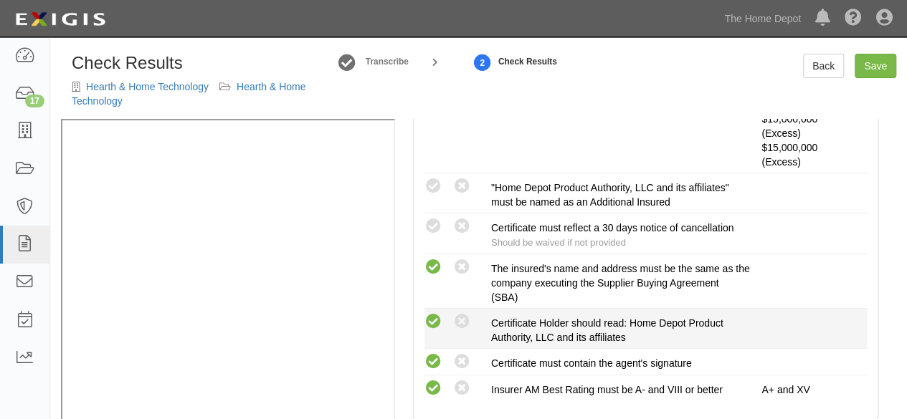
click at [432, 319] on icon at bounding box center [434, 322] width 18 height 18
radio input "true"
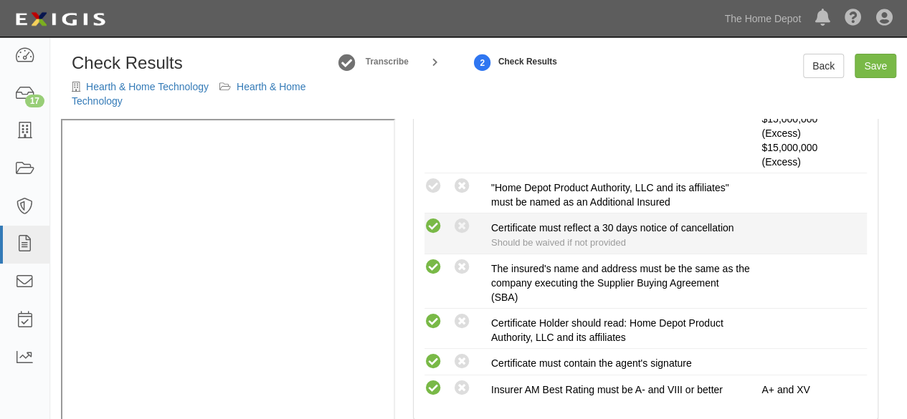
click at [435, 218] on icon at bounding box center [434, 227] width 18 height 18
radio input "true"
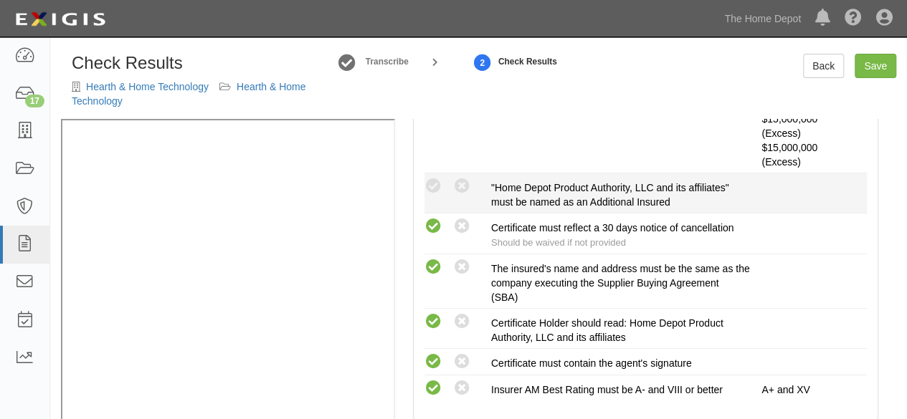
drag, startPoint x: 439, startPoint y: 188, endPoint x: 483, endPoint y: 199, distance: 45.7
click at [440, 188] on icon at bounding box center [434, 187] width 18 height 18
radio input "true"
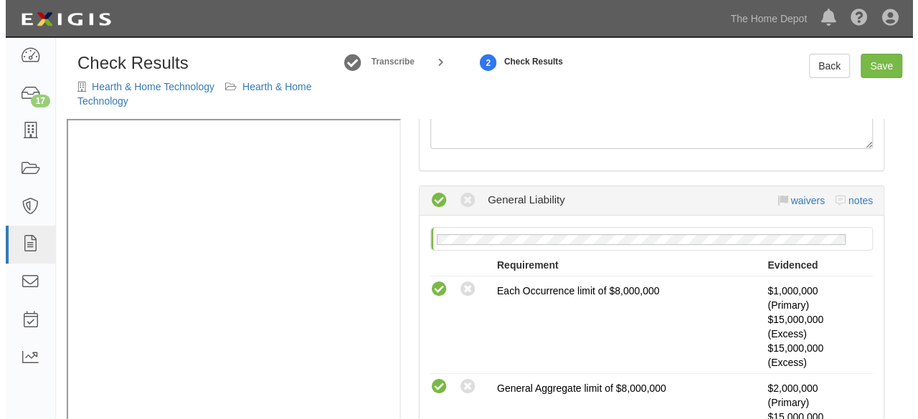
scroll to position [0, 0]
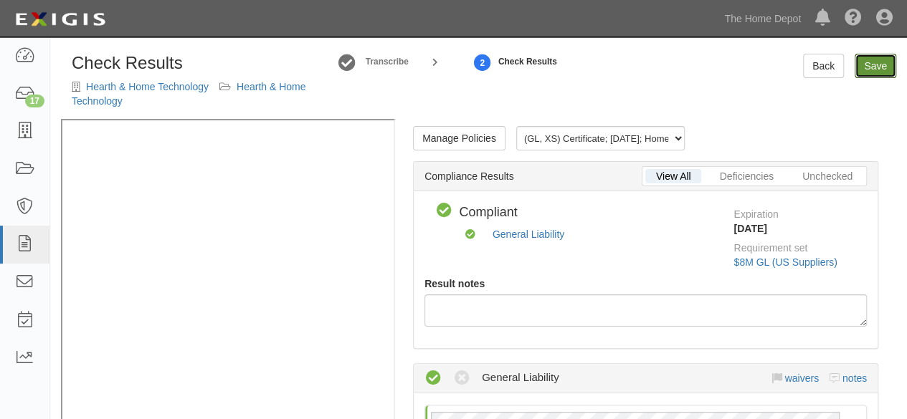
drag, startPoint x: 874, startPoint y: 71, endPoint x: 860, endPoint y: 92, distance: 25.3
click at [874, 71] on link "Save" at bounding box center [876, 66] width 42 height 24
radio input "true"
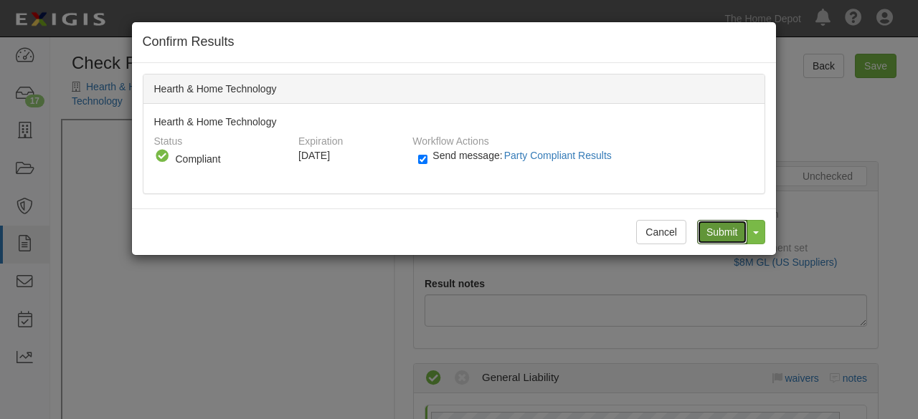
click at [719, 232] on input "Submit" at bounding box center [722, 232] width 50 height 24
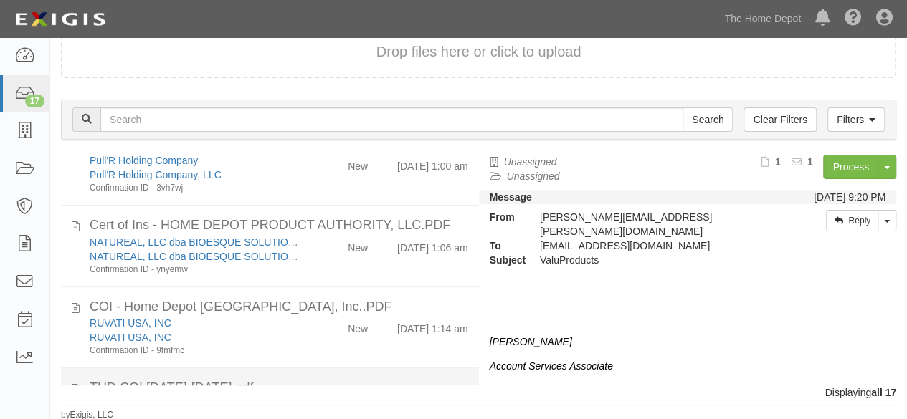
scroll to position [1004, 0]
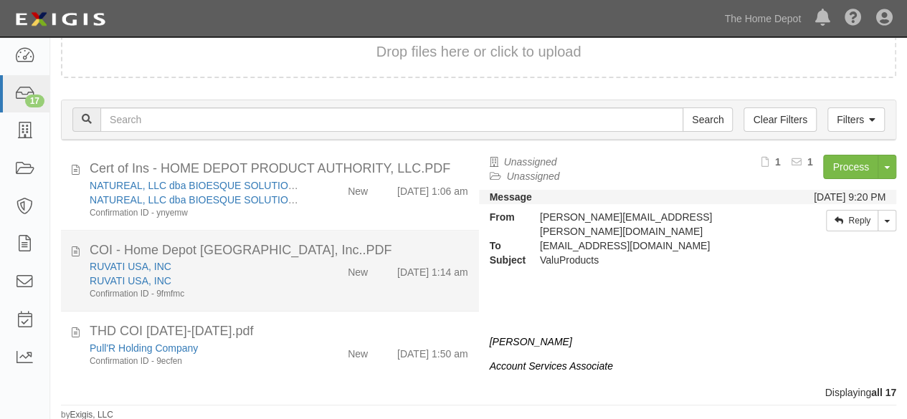
click at [287, 287] on div "RUVATI USA, INC" at bounding box center [196, 281] width 212 height 14
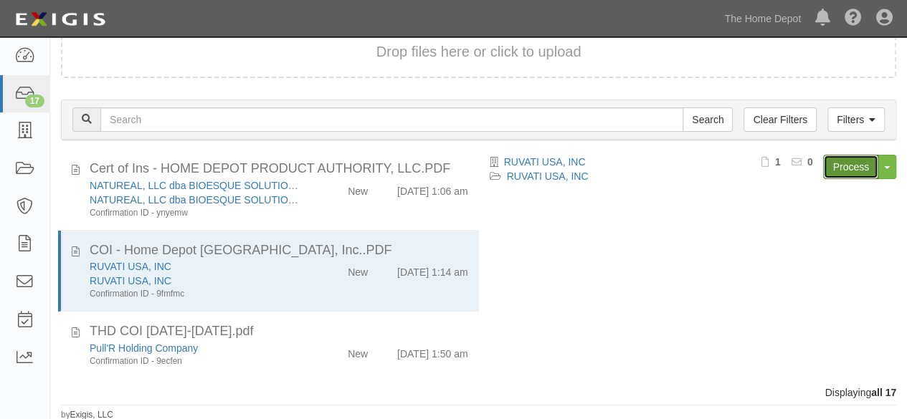
click at [846, 164] on link "Process" at bounding box center [850, 167] width 55 height 24
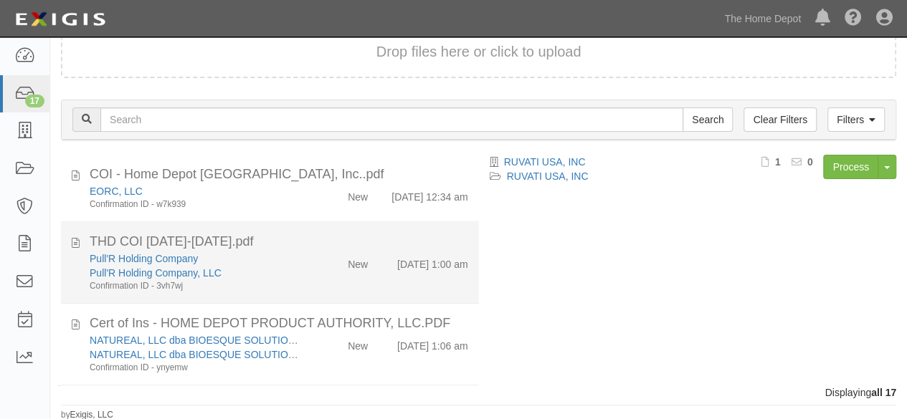
scroll to position [789, 0]
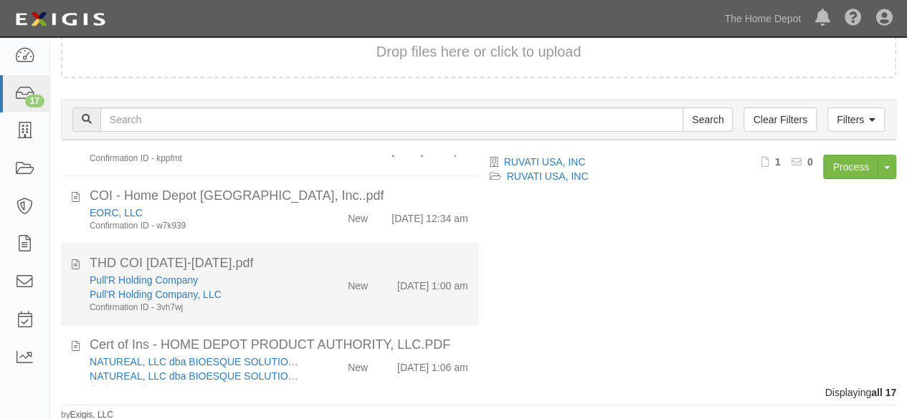
click at [298, 314] on div "Pull'R Holding Company Pull'R Holding Company, LLC Confirmation ID - 3vh7wj" at bounding box center [195, 293] width 233 height 41
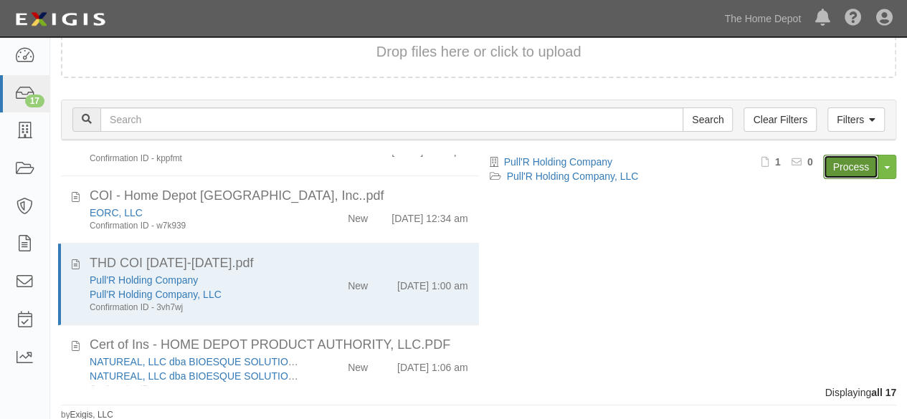
click at [832, 160] on link "Process" at bounding box center [850, 167] width 55 height 24
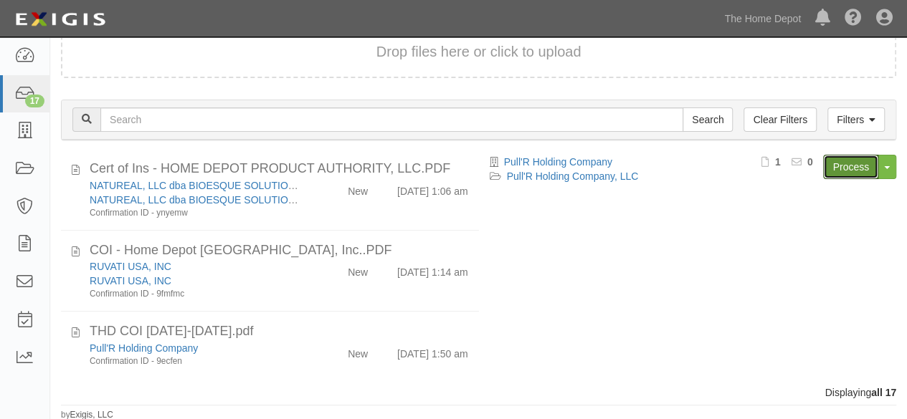
scroll to position [1015, 0]
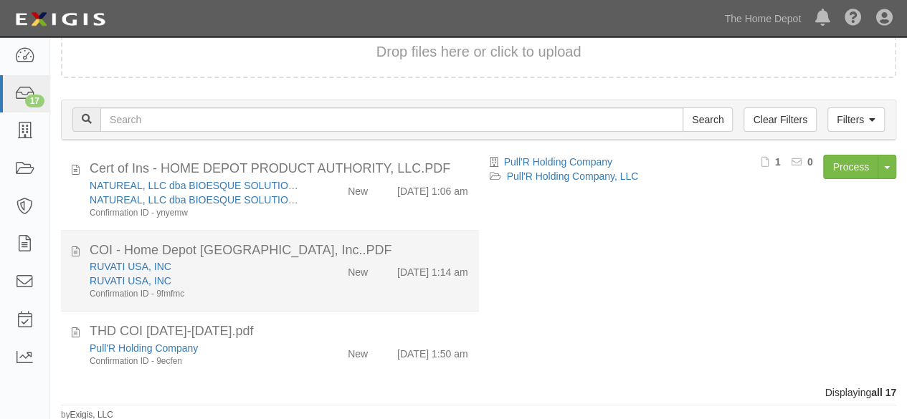
drag, startPoint x: 258, startPoint y: 279, endPoint x: 300, endPoint y: 278, distance: 42.3
click at [258, 279] on div "RUVATI USA, INC" at bounding box center [196, 281] width 212 height 14
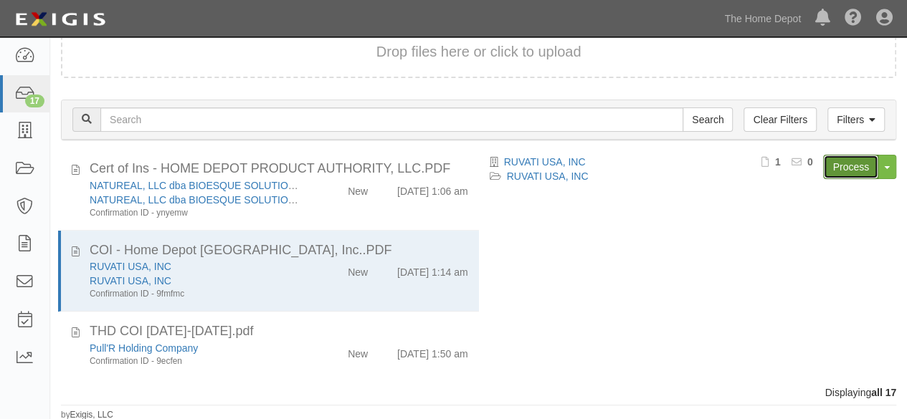
click at [850, 165] on link "Process" at bounding box center [850, 167] width 55 height 24
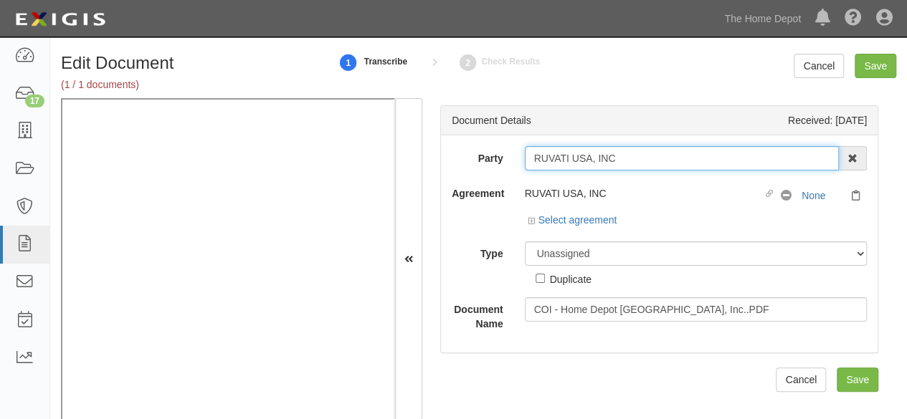
click at [569, 158] on input "RUVATI USA, INC" at bounding box center [682, 158] width 315 height 24
click at [568, 158] on input "RUVATI USA, INC" at bounding box center [682, 158] width 315 height 24
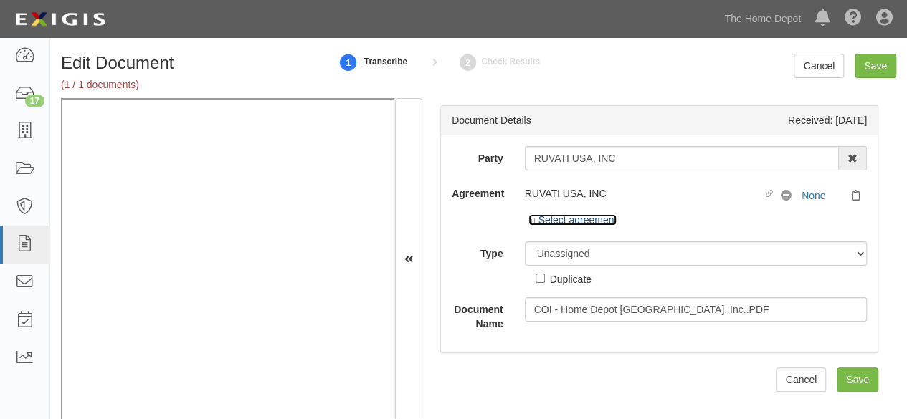
click at [611, 223] on link "Select agreement" at bounding box center [572, 219] width 89 height 11
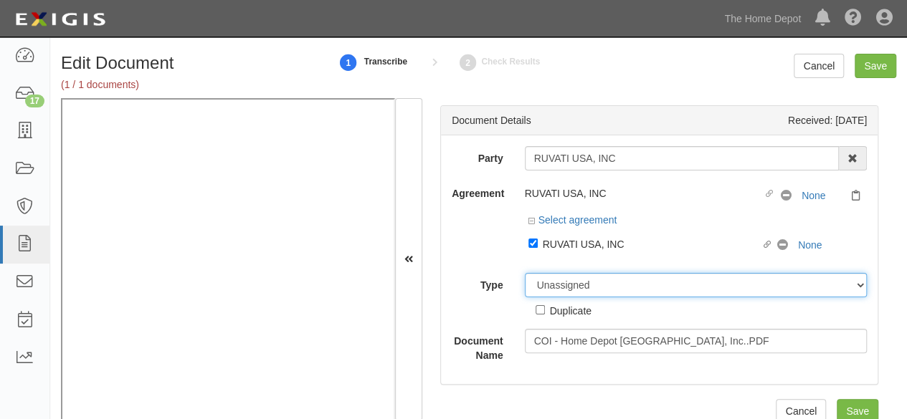
click at [555, 288] on select "Unassigned Binder Cancellation Notice Certificate Contract Endorsement Insuranc…" at bounding box center [696, 285] width 343 height 24
select select "CertificateDetail"
click at [525, 273] on select "Unassigned Binder Cancellation Notice Certificate Contract Endorsement Insuranc…" at bounding box center [696, 285] width 343 height 24
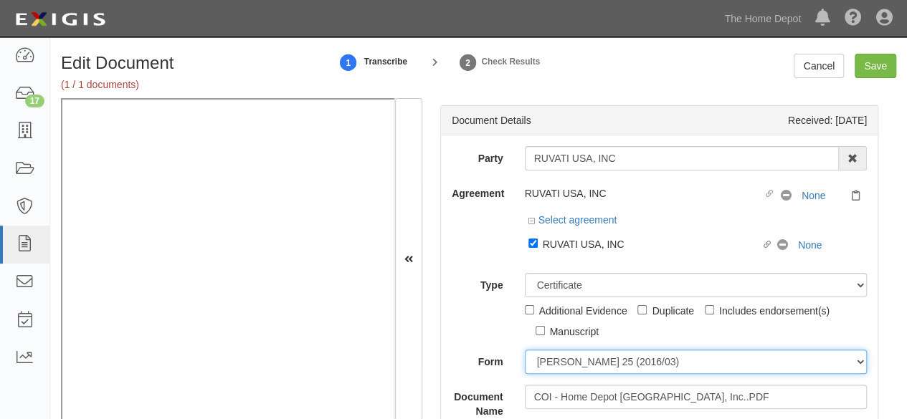
drag, startPoint x: 586, startPoint y: 364, endPoint x: 579, endPoint y: 354, distance: 11.9
click at [586, 363] on select "[PERSON_NAME] 25 (2016/03) [PERSON_NAME] 101 [PERSON_NAME] 855 NY (2014/05) Gen…" at bounding box center [696, 362] width 343 height 24
select select "GeneralFormDetail"
click at [525, 350] on select "[PERSON_NAME] 25 (2016/03) [PERSON_NAME] 101 [PERSON_NAME] 855 NY (2014/05) Gen…" at bounding box center [696, 362] width 343 height 24
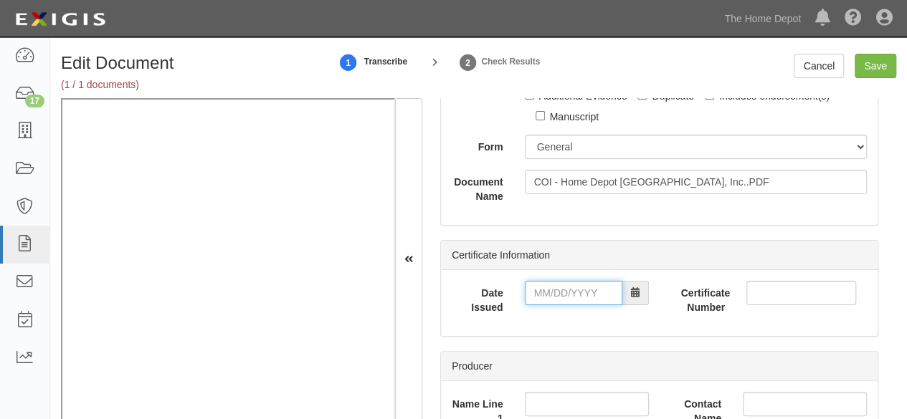
click at [556, 297] on input "Date Issued" at bounding box center [574, 293] width 98 height 24
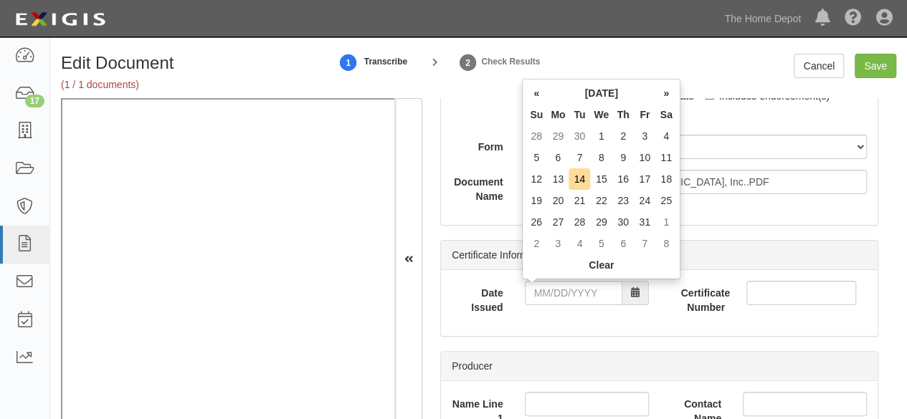
drag, startPoint x: 538, startPoint y: 93, endPoint x: 549, endPoint y: 110, distance: 21.3
click at [538, 93] on th "«" at bounding box center [537, 93] width 22 height 22
click at [639, 201] on td "26" at bounding box center [645, 201] width 22 height 22
type input "[DATE]"
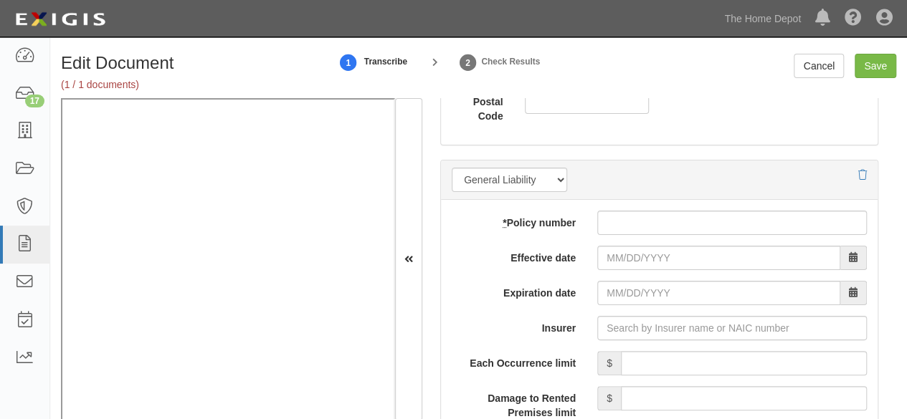
scroll to position [1147, 0]
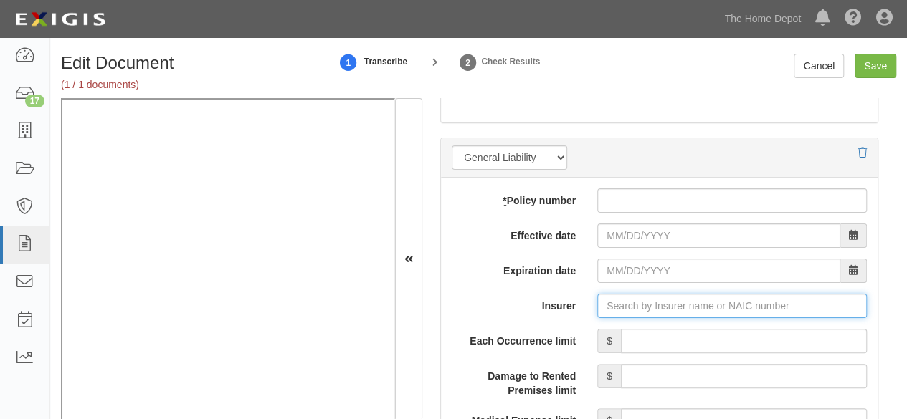
click at [615, 304] on input "Insurer" at bounding box center [732, 306] width 270 height 24
paste input "25011"
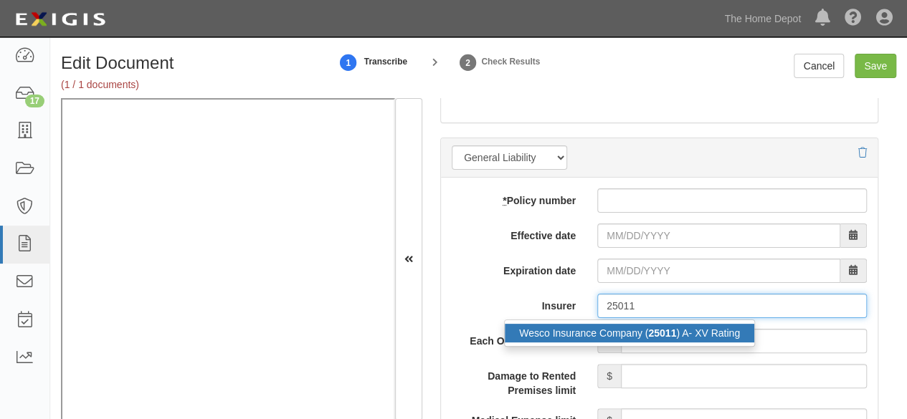
click at [607, 333] on div "Wesco Insurance Company ( 25011 ) A- XV Rating" at bounding box center [630, 333] width 250 height 19
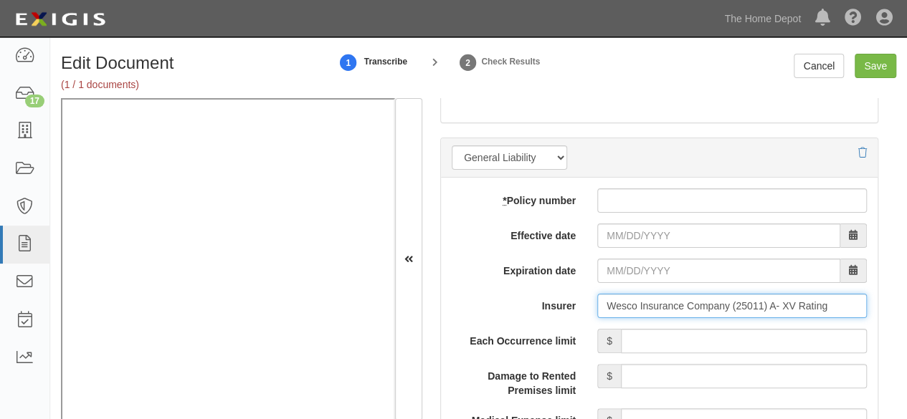
type input "Wesco Insurance Company (25011) A- XV Rating"
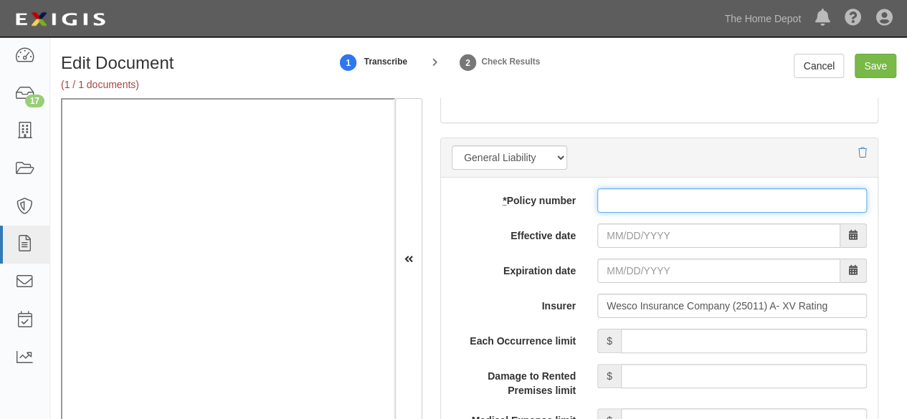
drag, startPoint x: 597, startPoint y: 194, endPoint x: 607, endPoint y: 201, distance: 12.2
click at [601, 196] on input "* Policy number" at bounding box center [732, 201] width 270 height 24
paste input "WPP2072245 00"
type input "WPP2072245 00"
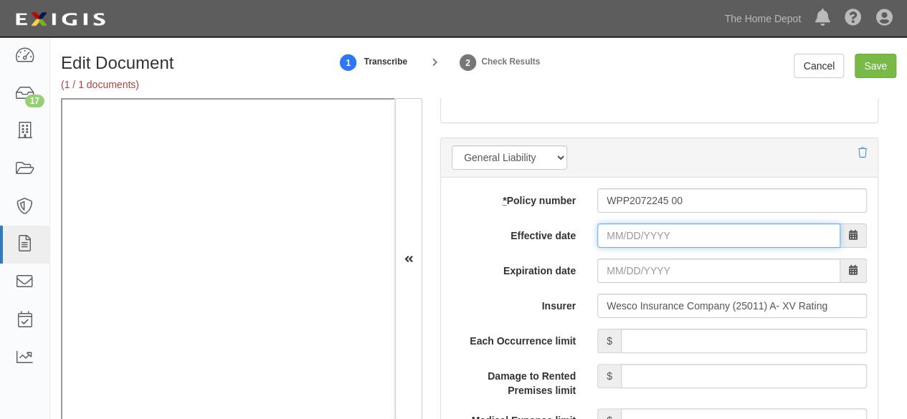
click at [620, 240] on input "Effective date" at bounding box center [718, 236] width 243 height 24
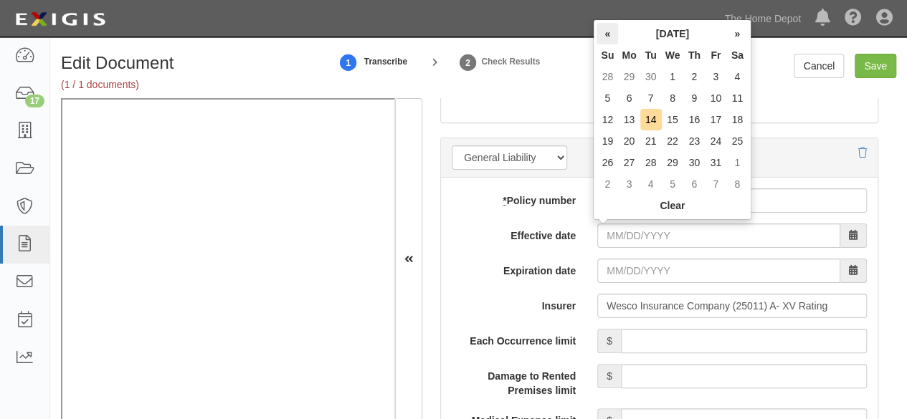
click at [607, 35] on th "«" at bounding box center [608, 34] width 22 height 22
click at [604, 34] on th "«" at bounding box center [608, 34] width 22 height 22
click at [606, 34] on th "«" at bounding box center [608, 34] width 22 height 22
click at [738, 120] on td "14" at bounding box center [737, 120] width 22 height 22
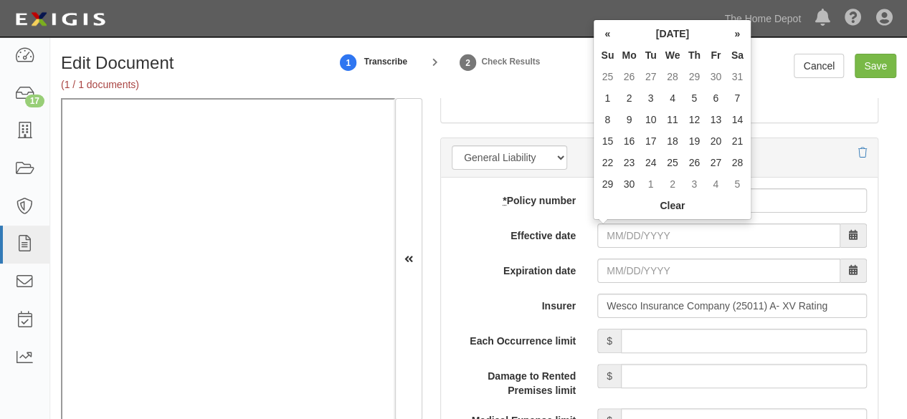
type input "[DATE]"
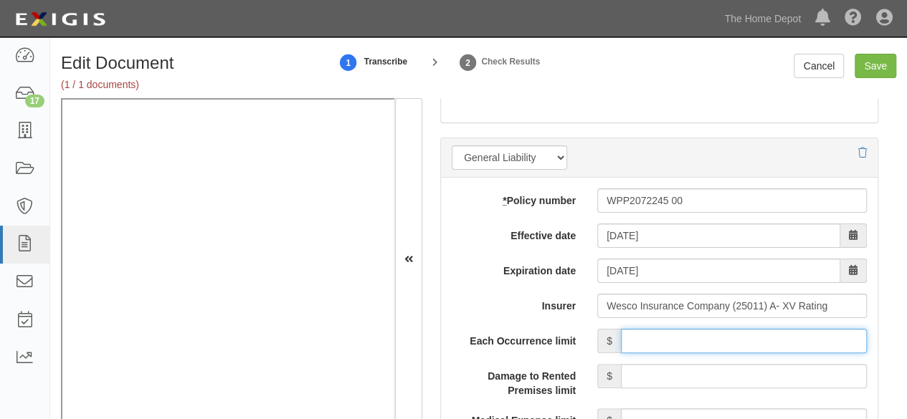
drag, startPoint x: 686, startPoint y: 341, endPoint x: 686, endPoint y: 328, distance: 12.2
click at [686, 335] on input "Each Occurrence limit" at bounding box center [744, 341] width 246 height 24
type input "2,000,000"
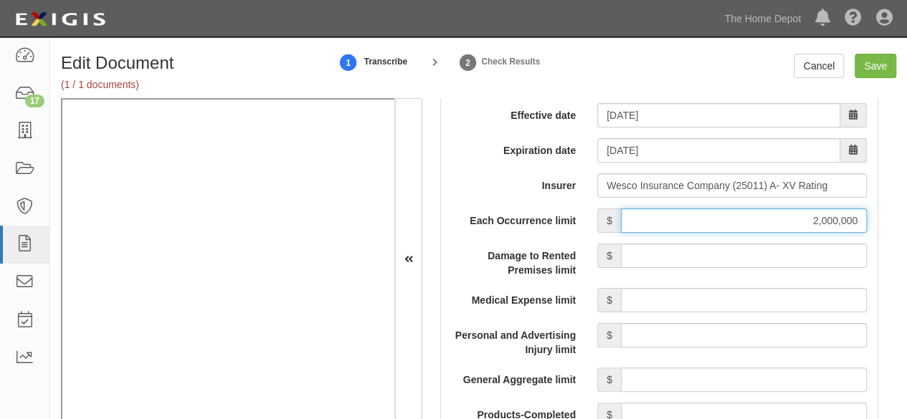
scroll to position [1291, 0]
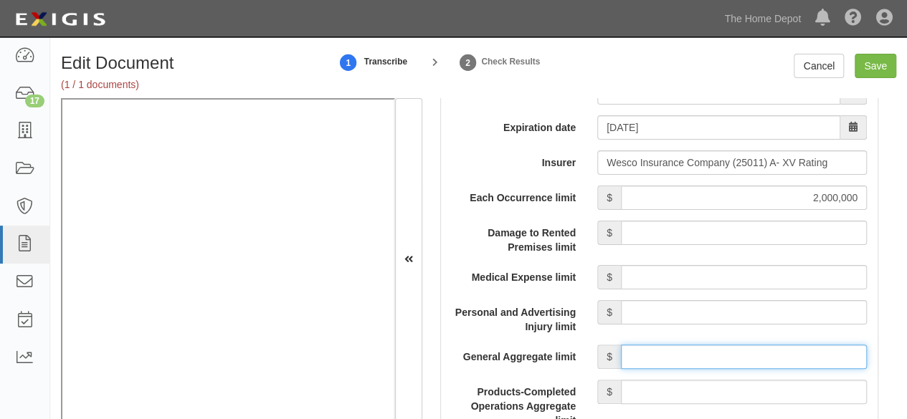
click at [670, 345] on input "General Aggregate limit" at bounding box center [744, 357] width 246 height 24
type input "4,000,000"
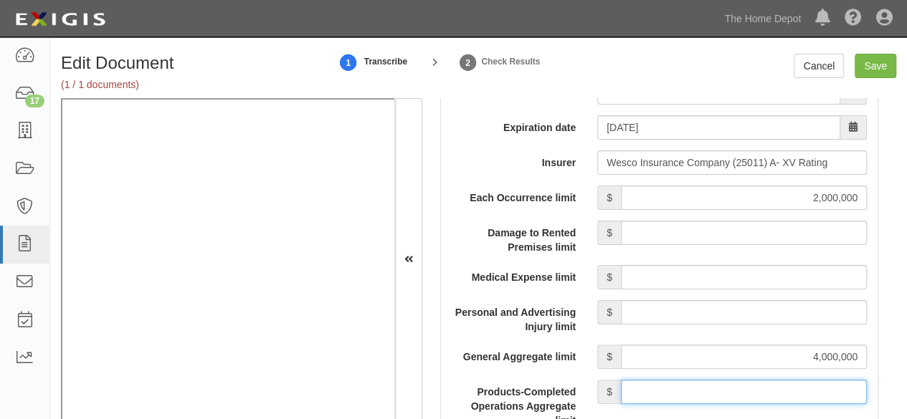
drag, startPoint x: 732, startPoint y: 384, endPoint x: 727, endPoint y: 377, distance: 8.2
click at [727, 380] on input "Products-Completed Operations Aggregate limit" at bounding box center [744, 392] width 246 height 24
type input "4,000,000"
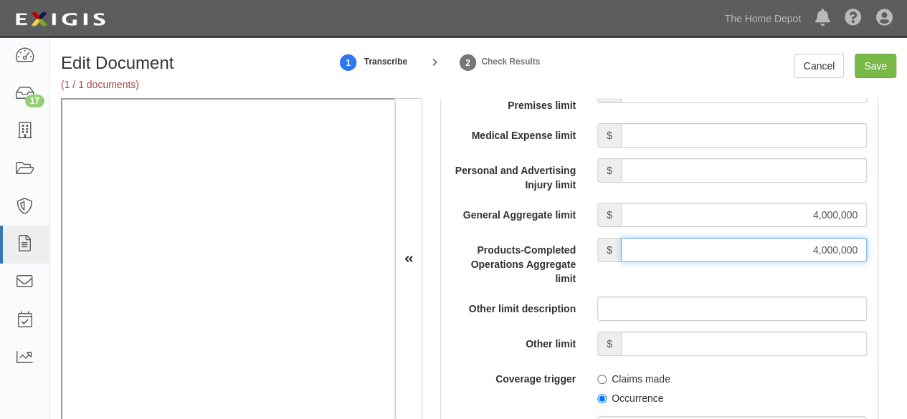
scroll to position [1434, 0]
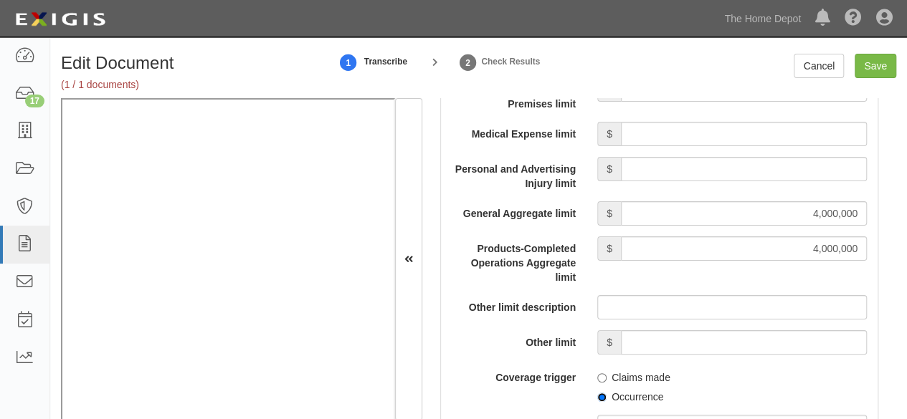
click at [597, 399] on input "Occurrence" at bounding box center [601, 397] width 9 height 9
radio input "true"
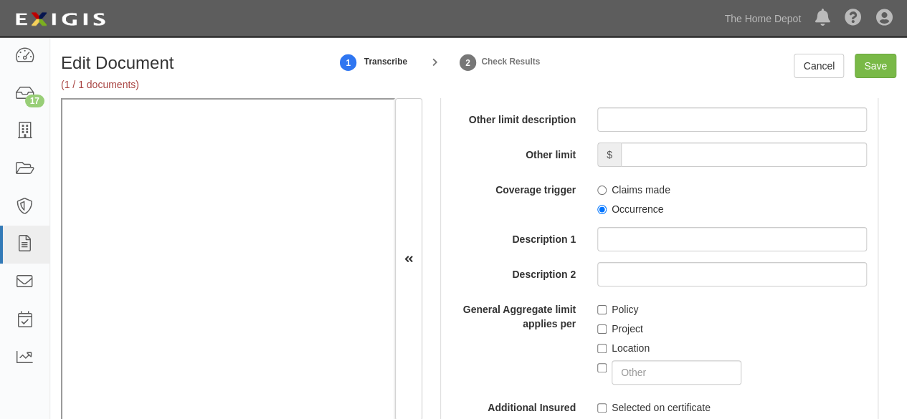
scroll to position [1649, 0]
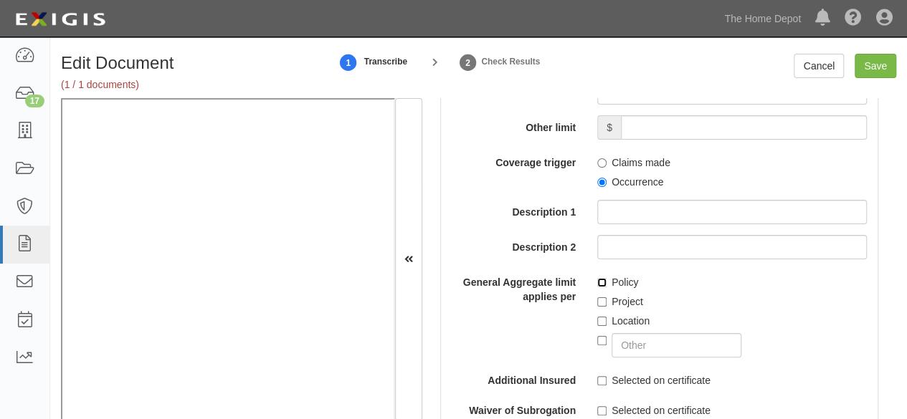
click at [597, 280] on input "Policy" at bounding box center [601, 282] width 9 height 9
checkbox input "true"
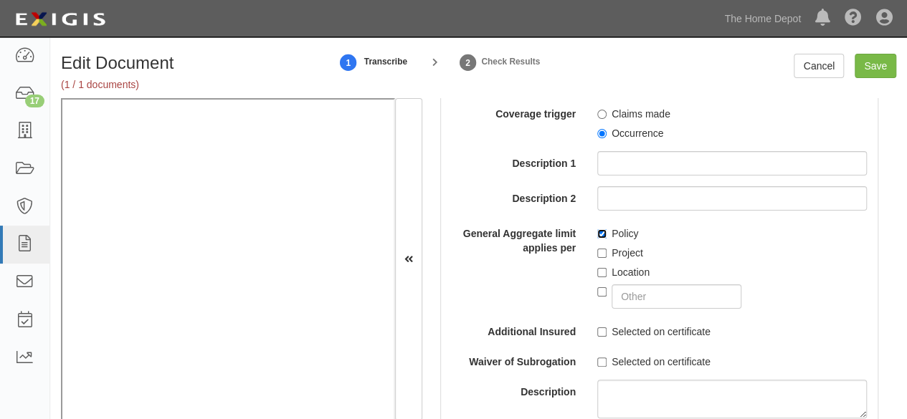
scroll to position [1721, 0]
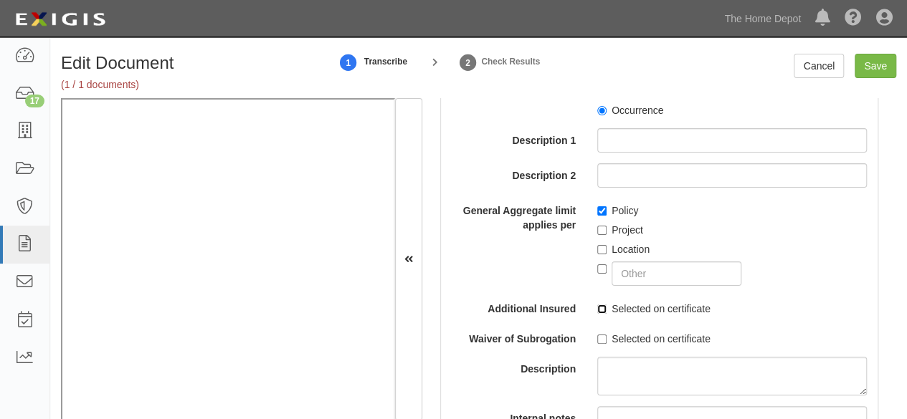
drag, startPoint x: 598, startPoint y: 308, endPoint x: 597, endPoint y: 329, distance: 21.6
click at [598, 309] on input "Selected on certificate" at bounding box center [601, 309] width 9 height 9
checkbox input "true"
click at [599, 335] on input "Selected on certificate" at bounding box center [601, 339] width 9 height 9
checkbox input "true"
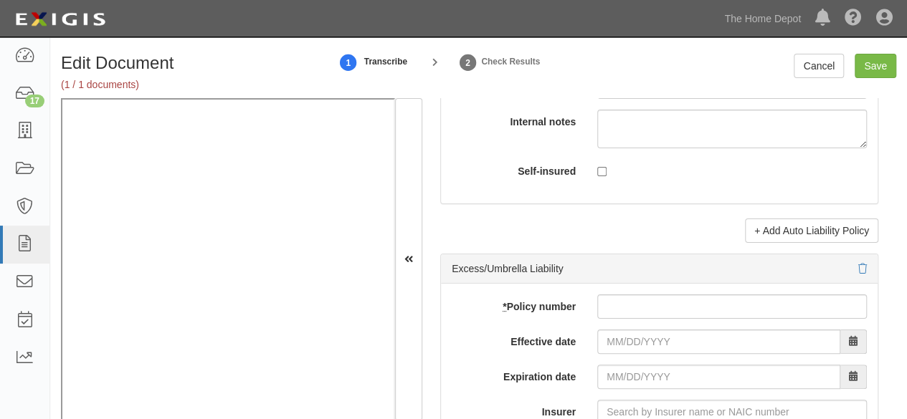
scroll to position [3083, 0]
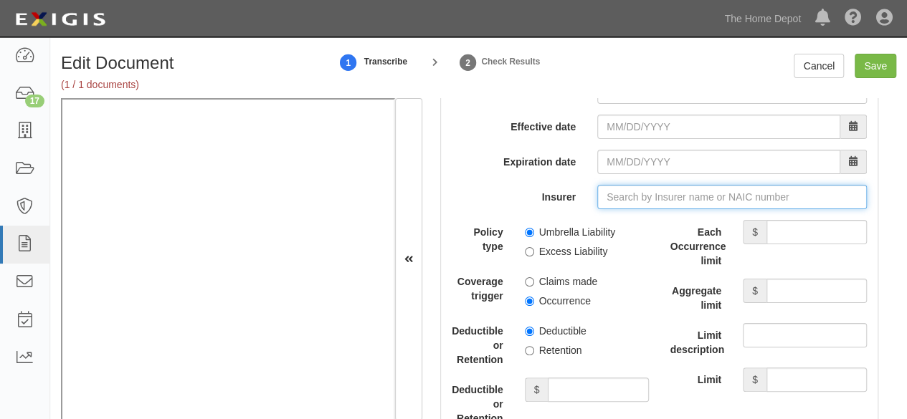
click at [621, 196] on input "Insurer" at bounding box center [732, 197] width 270 height 24
paste input "25674"
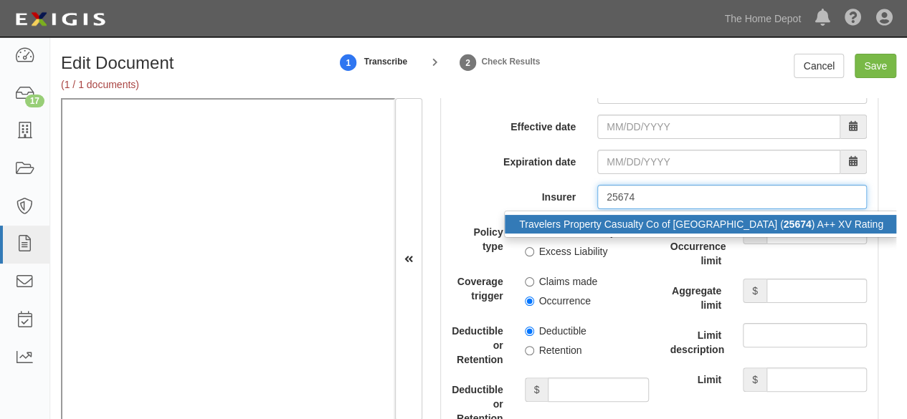
click at [604, 220] on div "Travelers Property Casualty Co of Amer ( 25674 ) A++ XV Rating" at bounding box center [701, 224] width 393 height 19
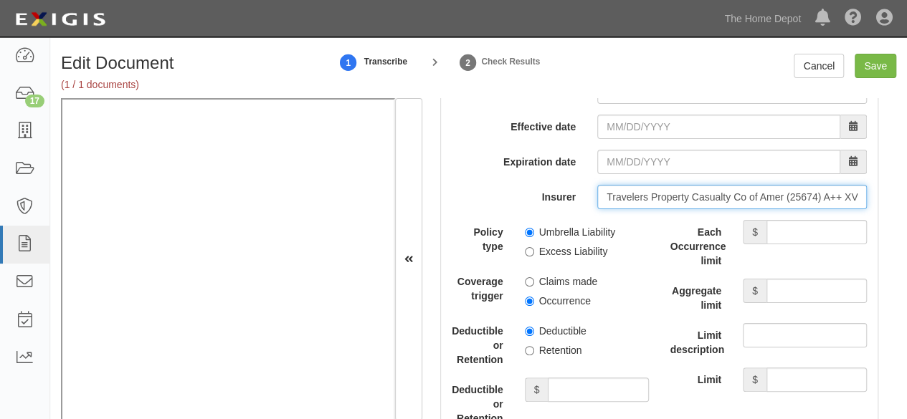
type input "Travelers Property Casualty Co of Amer (25674) A++ XV Rating"
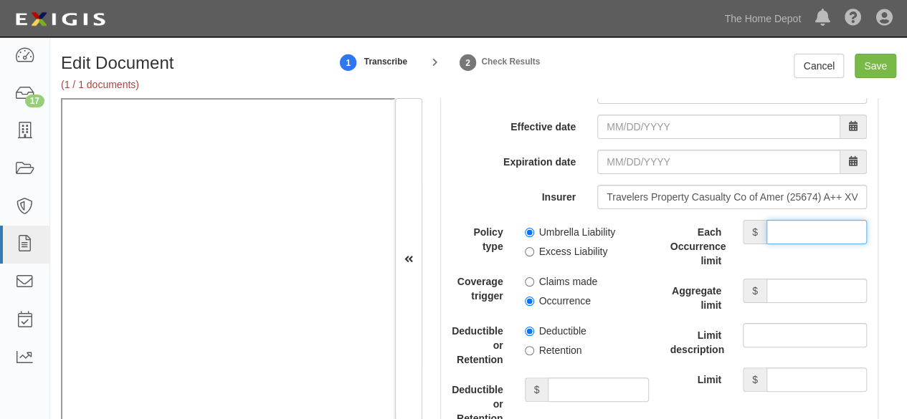
click at [804, 222] on input "Each Occurrence limit" at bounding box center [817, 232] width 100 height 24
type input "6,000,000"
click at [817, 279] on input "Aggregate limit" at bounding box center [817, 291] width 100 height 24
type input "6,000,000"
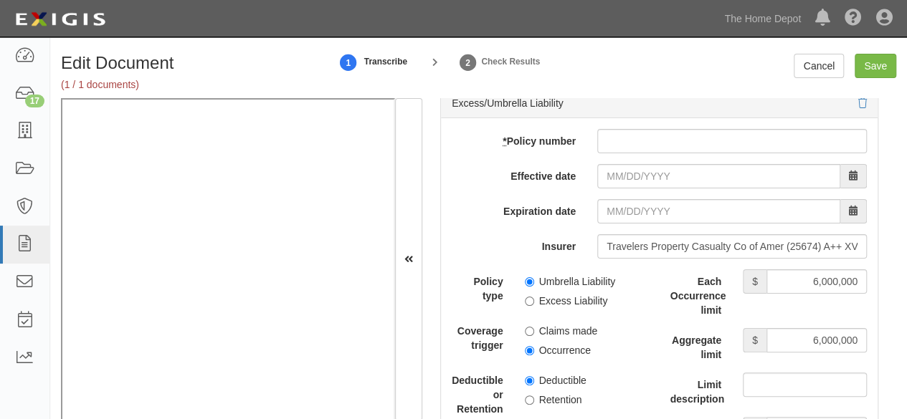
scroll to position [3012, 0]
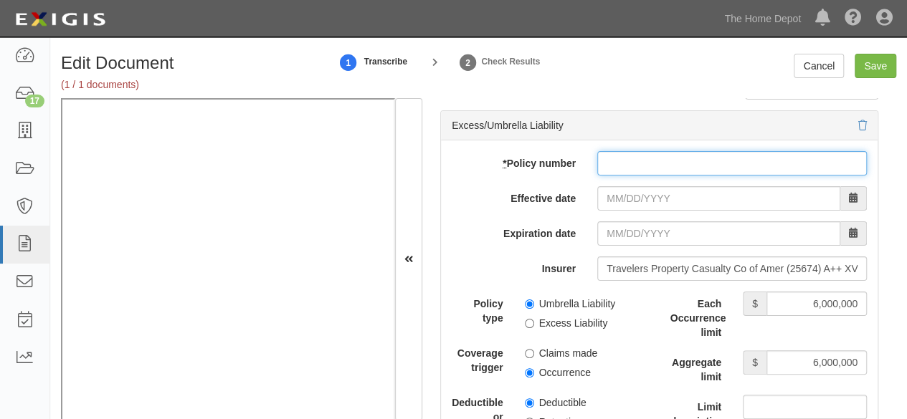
paste input "CUP-B8364689"
type input "CUP-B8364689"
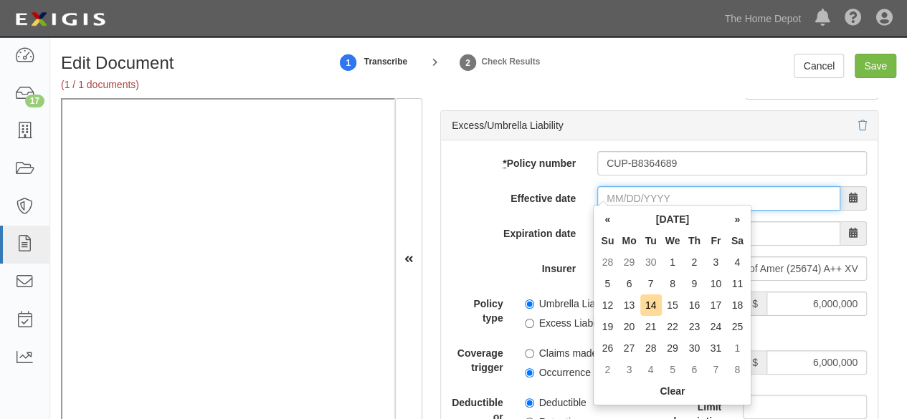
click at [613, 186] on input "Effective date" at bounding box center [718, 198] width 243 height 24
drag, startPoint x: 610, startPoint y: 219, endPoint x: 619, endPoint y: 232, distance: 16.1
click at [610, 219] on th "«" at bounding box center [608, 220] width 22 height 22
click at [598, 349] on td "28" at bounding box center [608, 349] width 22 height 22
type input "09/28/2025"
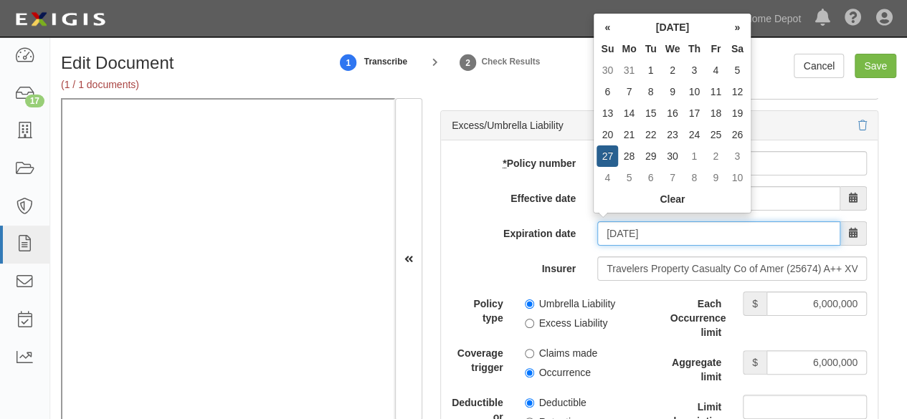
click at [599, 222] on input "09/28/2026" at bounding box center [718, 234] width 243 height 24
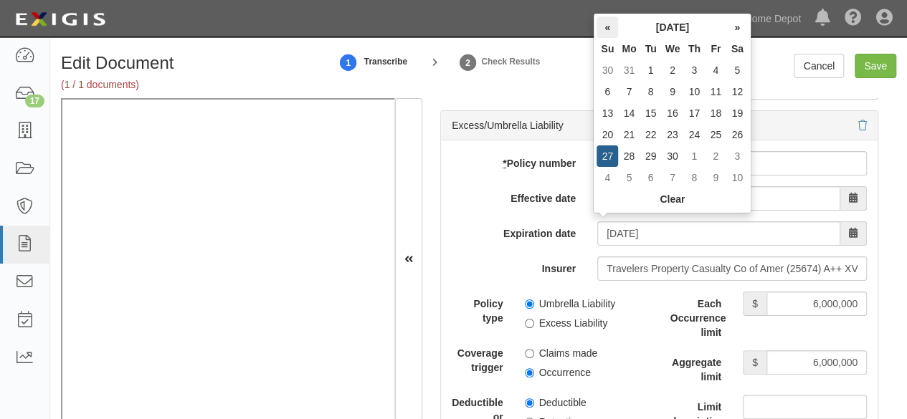
click at [610, 25] on th "«" at bounding box center [608, 27] width 22 height 22
click at [613, 112] on td "14" at bounding box center [608, 114] width 22 height 22
type input "06/14/2026"
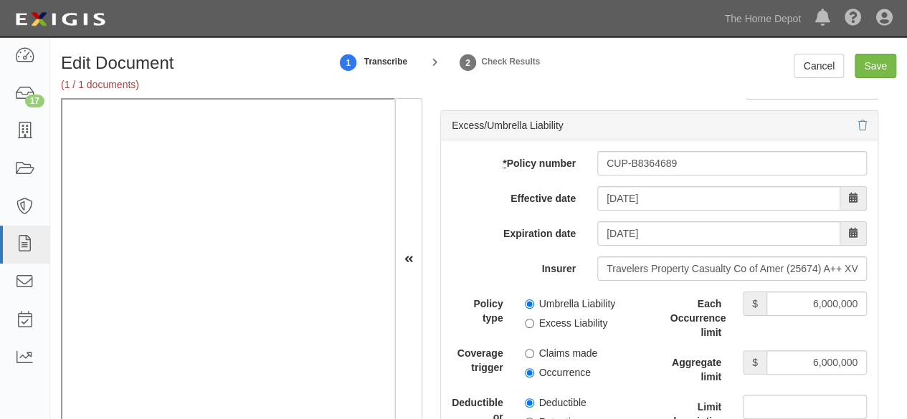
scroll to position [3083, 0]
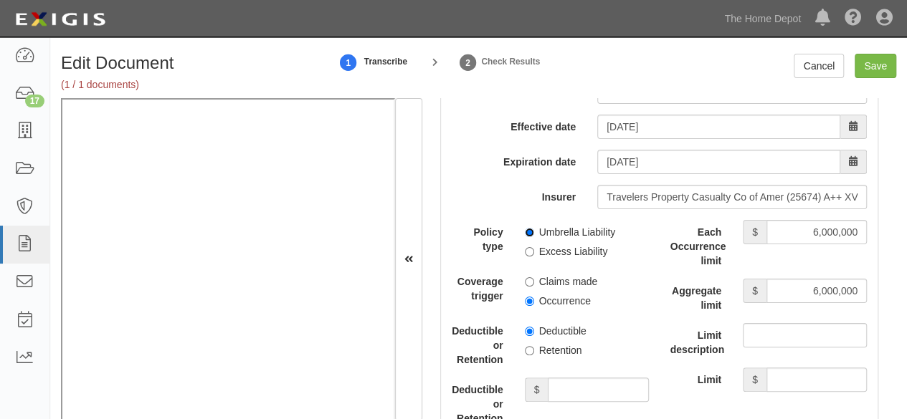
click at [526, 228] on input "Umbrella Liability" at bounding box center [529, 232] width 9 height 9
radio input "true"
click at [529, 297] on input "Occurrence" at bounding box center [529, 301] width 9 height 9
radio input "true"
drag, startPoint x: 523, startPoint y: 339, endPoint x: 543, endPoint y: 360, distance: 28.4
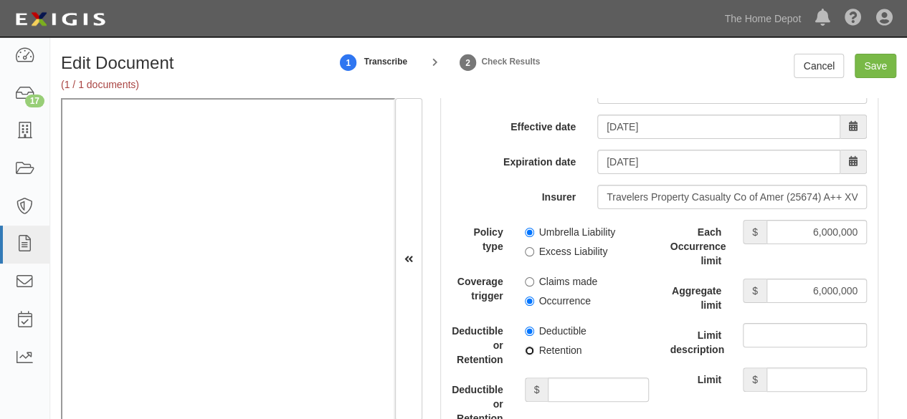
click at [526, 346] on input "Retention" at bounding box center [529, 350] width 9 height 9
radio input "true"
drag, startPoint x: 577, startPoint y: 382, endPoint x: 569, endPoint y: 372, distance: 12.8
click at [577, 384] on input "Deductible or Retention amount" at bounding box center [598, 390] width 100 height 24
type input "10,000"
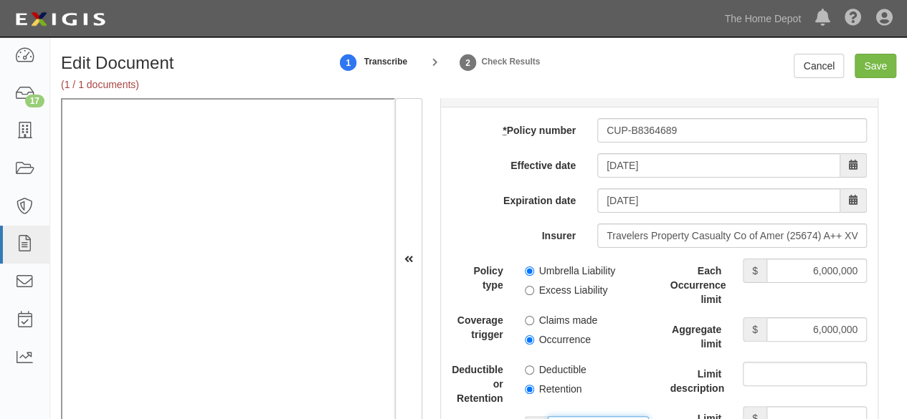
scroll to position [3012, 0]
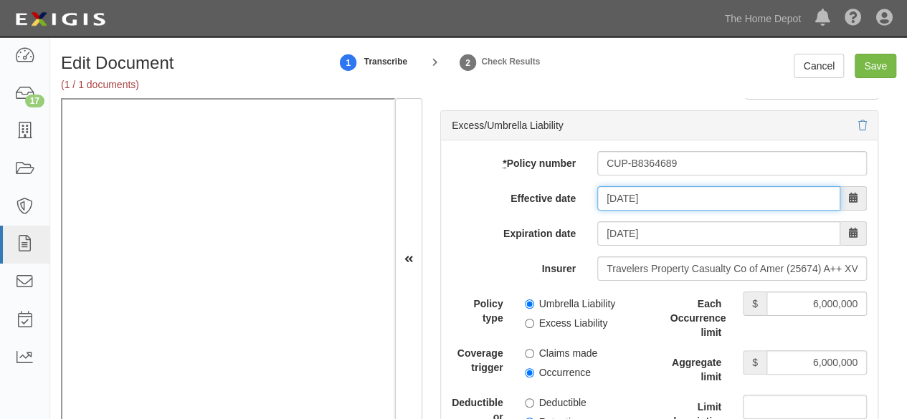
click at [625, 186] on input "09/28/2025" at bounding box center [718, 198] width 243 height 24
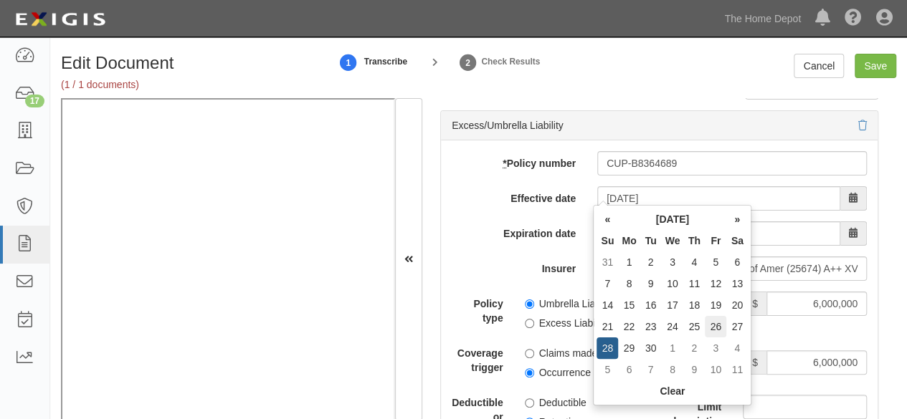
type input "09/28/2026"
click at [711, 326] on td "26" at bounding box center [716, 327] width 22 height 22
type input "09/26/2025"
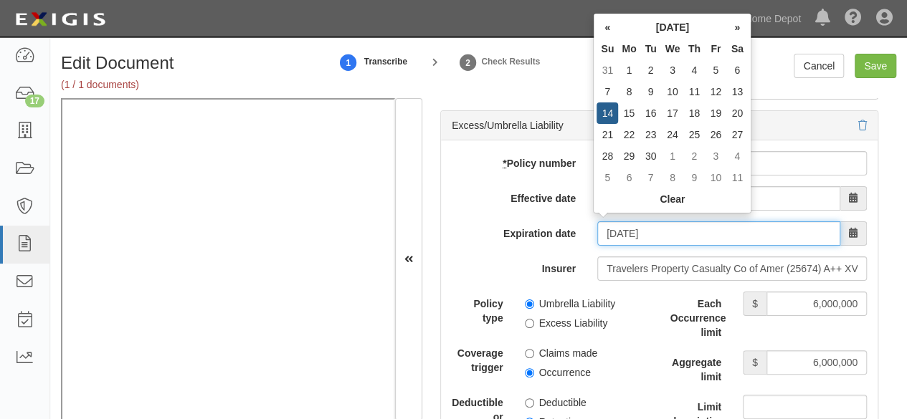
click at [614, 227] on input "09/26/2026" at bounding box center [718, 234] width 243 height 24
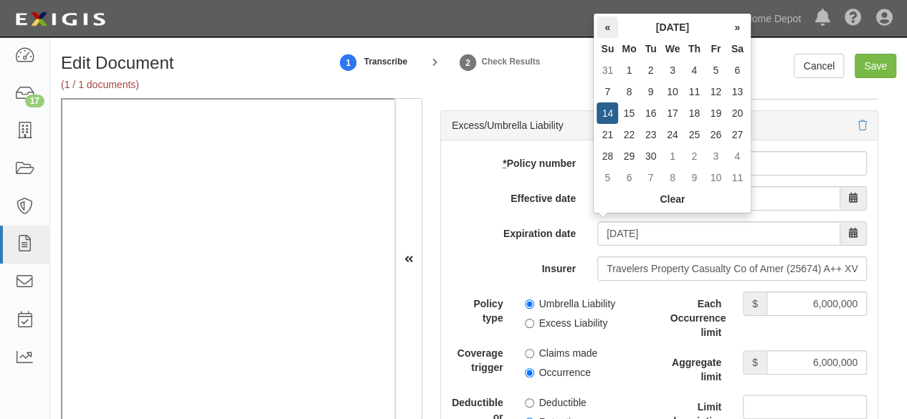
click at [610, 27] on th "«" at bounding box center [608, 27] width 22 height 22
click at [734, 26] on th "»" at bounding box center [737, 27] width 22 height 22
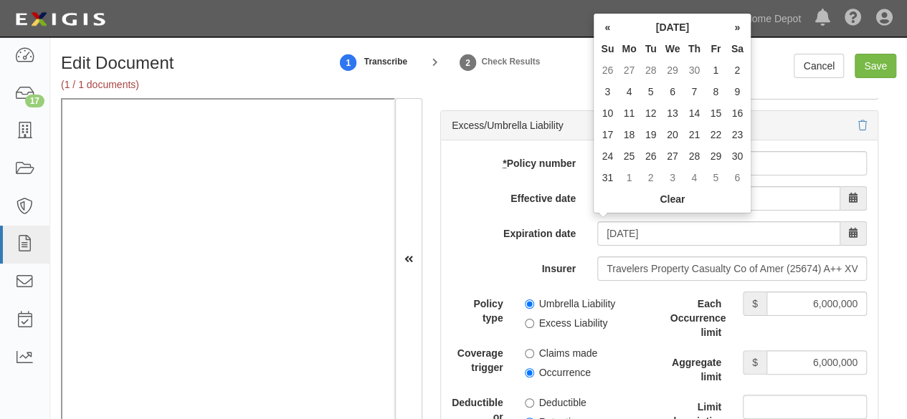
click at [734, 26] on th "»" at bounding box center [737, 27] width 22 height 22
click at [606, 118] on td "14" at bounding box center [608, 114] width 22 height 22
type input "06/14/2026"
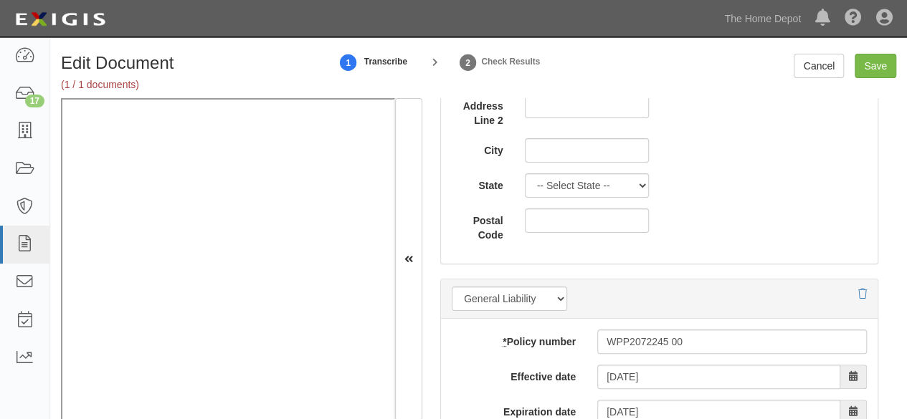
scroll to position [1004, 0]
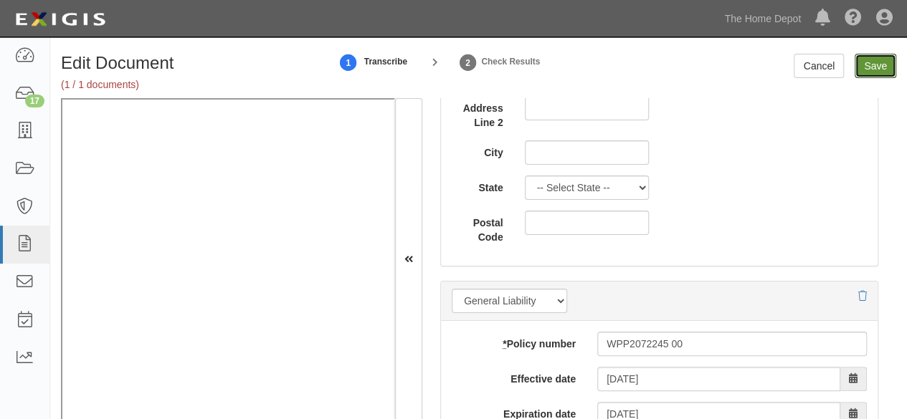
drag, startPoint x: 882, startPoint y: 75, endPoint x: 384, endPoint y: 171, distance: 507.5
click at [875, 76] on input "Save" at bounding box center [876, 66] width 42 height 24
type input "2000000"
type input "4000000"
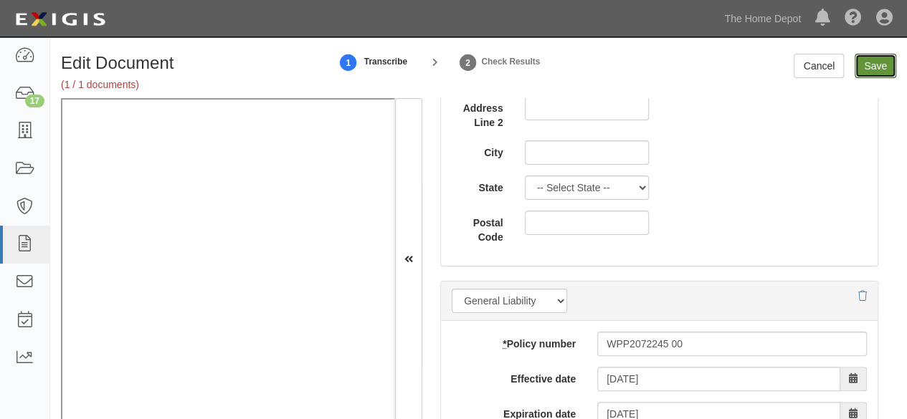
type input "10000"
type input "6000000"
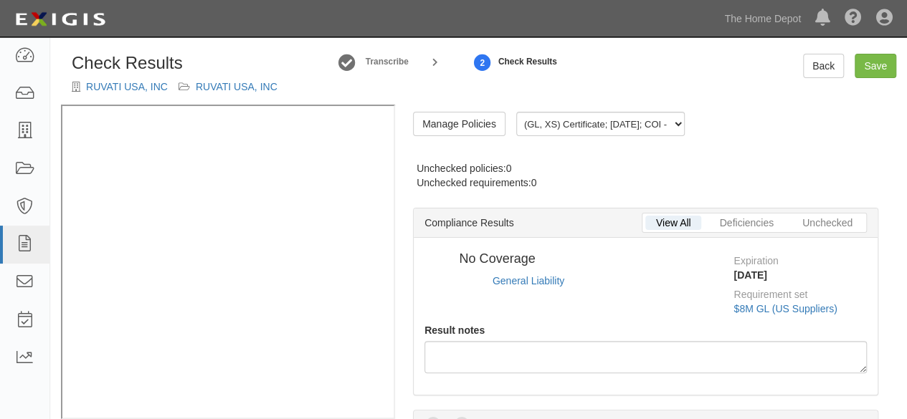
radio input "true"
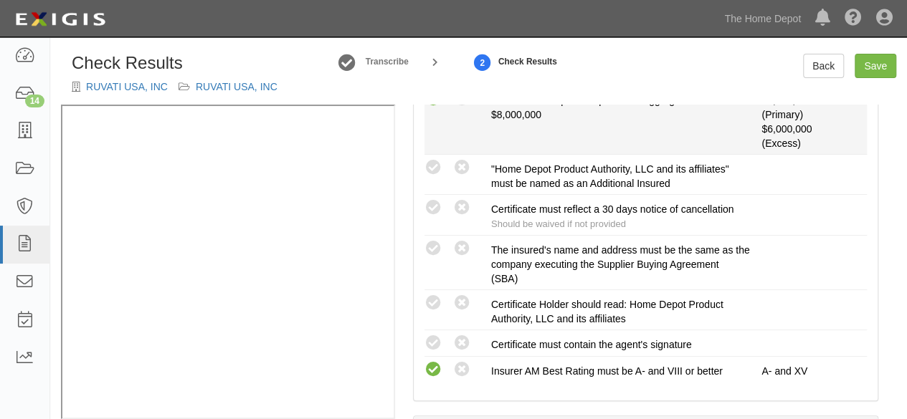
scroll to position [502, 0]
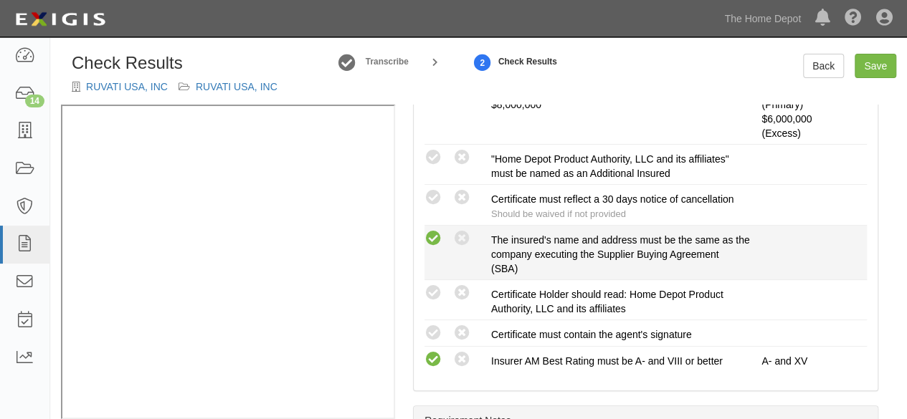
drag, startPoint x: 433, startPoint y: 229, endPoint x: 424, endPoint y: 234, distance: 10.3
click at [432, 230] on icon at bounding box center [434, 239] width 18 height 18
radio input "true"
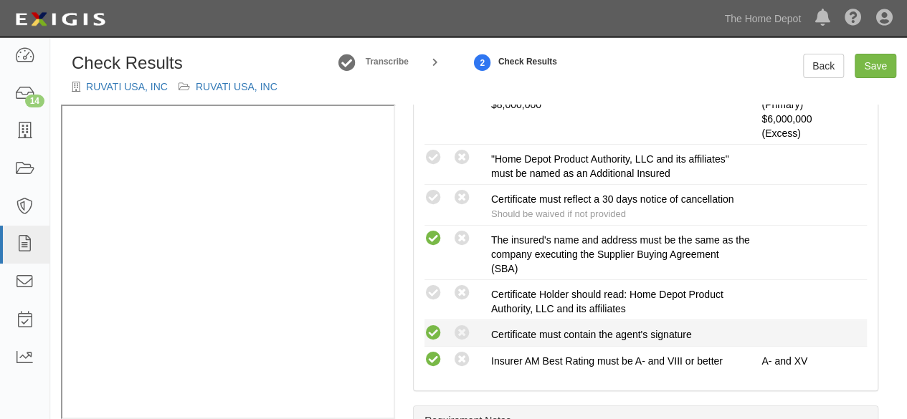
click at [432, 325] on icon at bounding box center [434, 334] width 18 height 18
radio input "true"
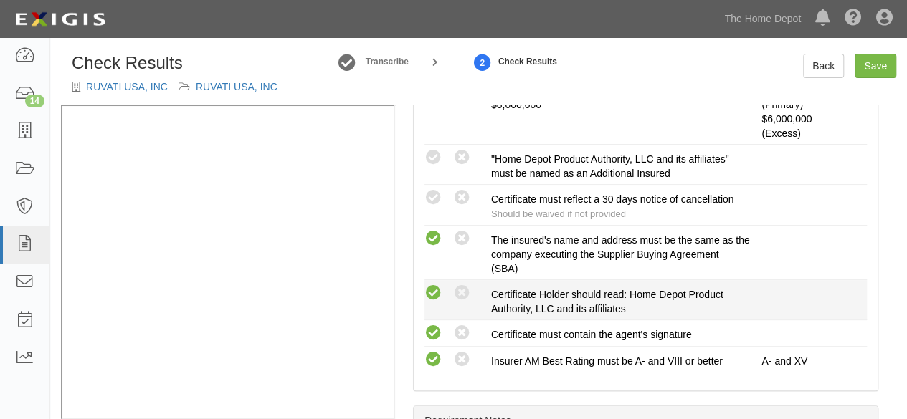
click at [437, 290] on icon at bounding box center [434, 294] width 18 height 18
radio input "true"
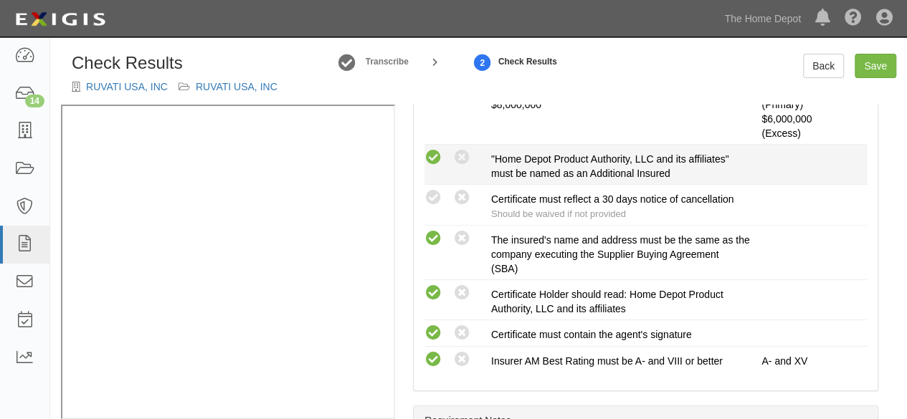
click at [435, 154] on icon at bounding box center [434, 158] width 18 height 18
radio input "true"
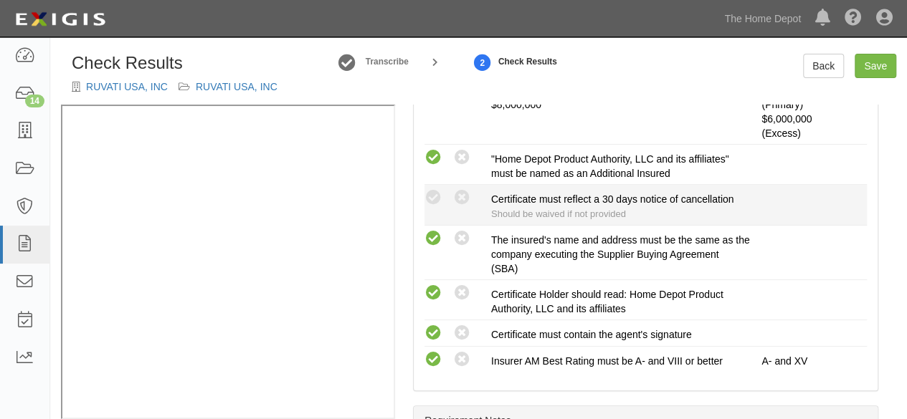
drag, startPoint x: 464, startPoint y: 190, endPoint x: 473, endPoint y: 192, distance: 8.9
click at [464, 191] on icon at bounding box center [462, 198] width 18 height 18
radio input "true"
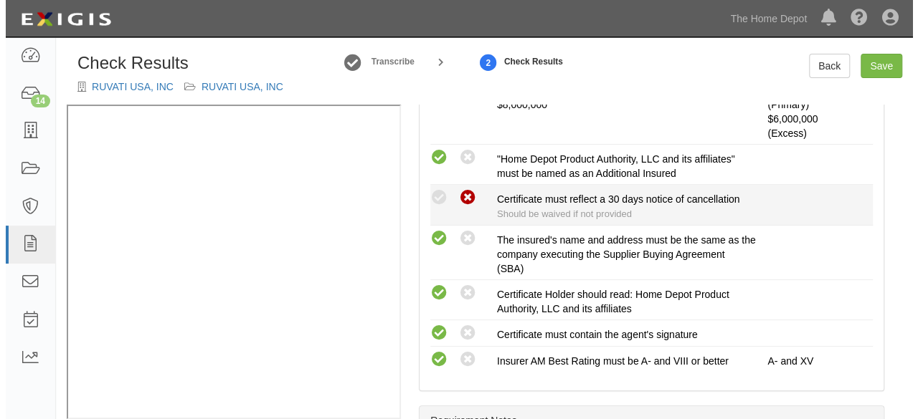
scroll to position [143, 0]
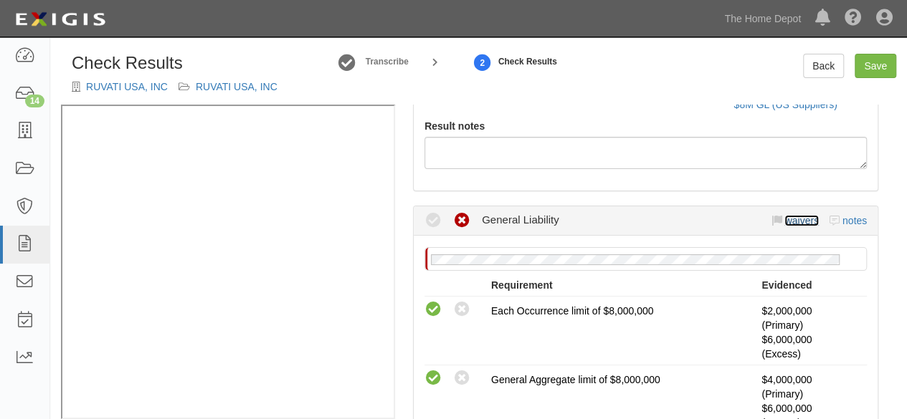
click at [792, 219] on link "waivers" at bounding box center [801, 220] width 34 height 11
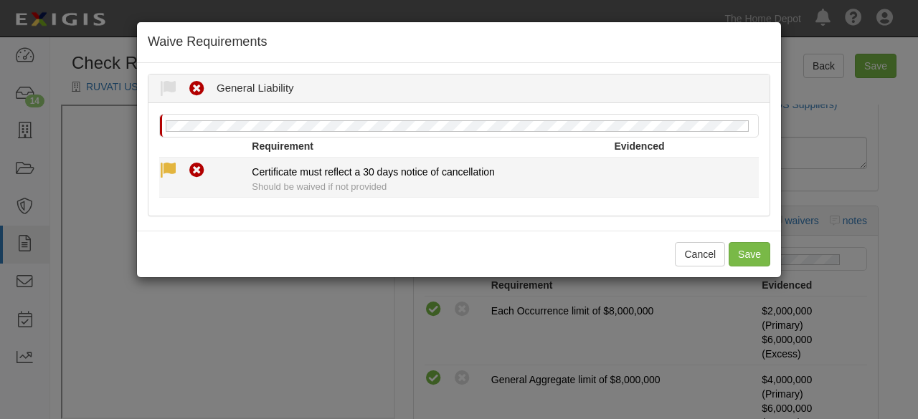
click at [171, 171] on icon at bounding box center [168, 171] width 18 height 18
radio input "true"
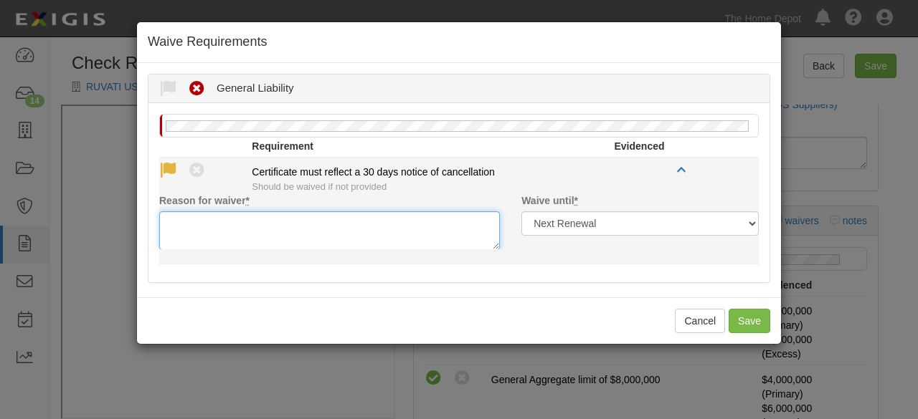
click at [211, 237] on textarea "Reason for waiver *" at bounding box center [329, 231] width 341 height 39
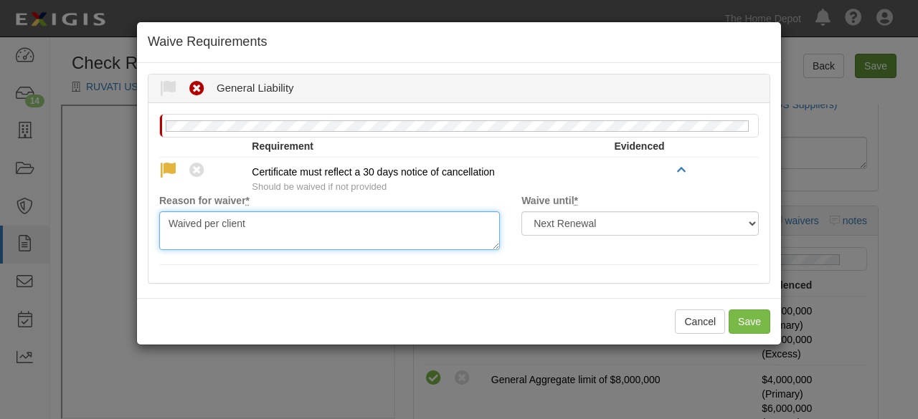
type textarea "Waived per client"
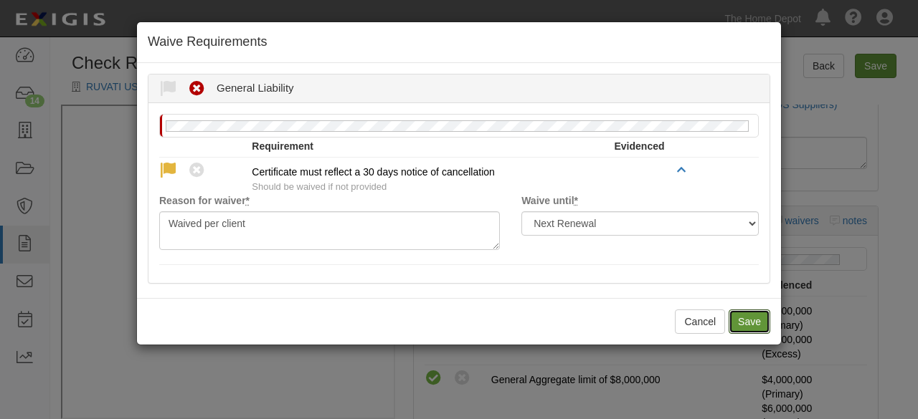
click at [743, 324] on button "Save" at bounding box center [750, 322] width 42 height 24
radio input "true"
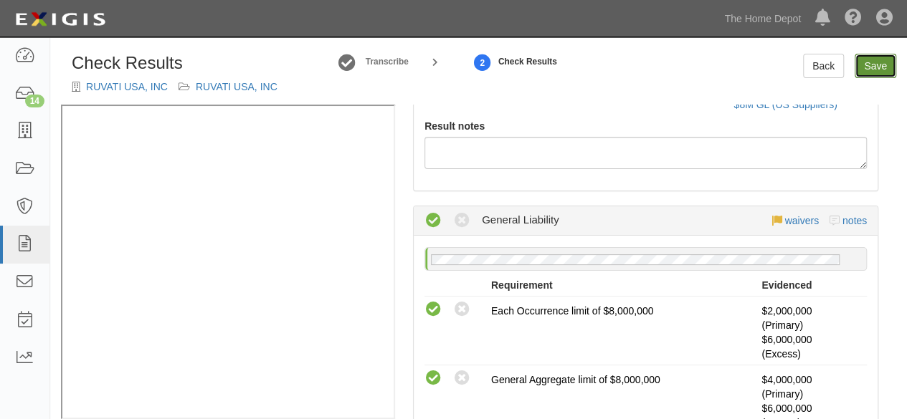
click at [871, 69] on link "Save" at bounding box center [876, 66] width 42 height 24
radio input "true"
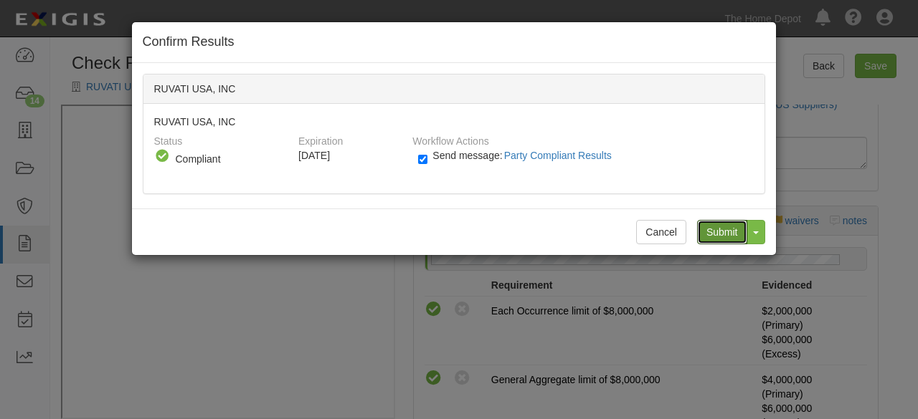
click at [721, 233] on input "Submit" at bounding box center [722, 232] width 50 height 24
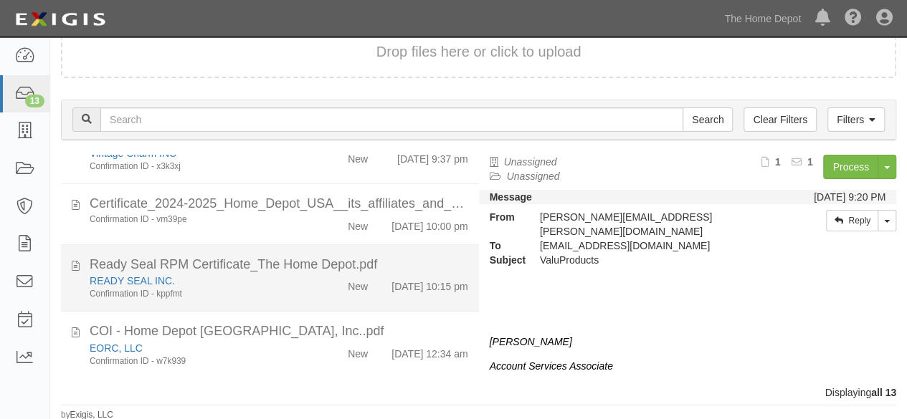
scroll to position [696, 0]
click at [283, 274] on div "READY SEAL INC." at bounding box center [196, 281] width 212 height 14
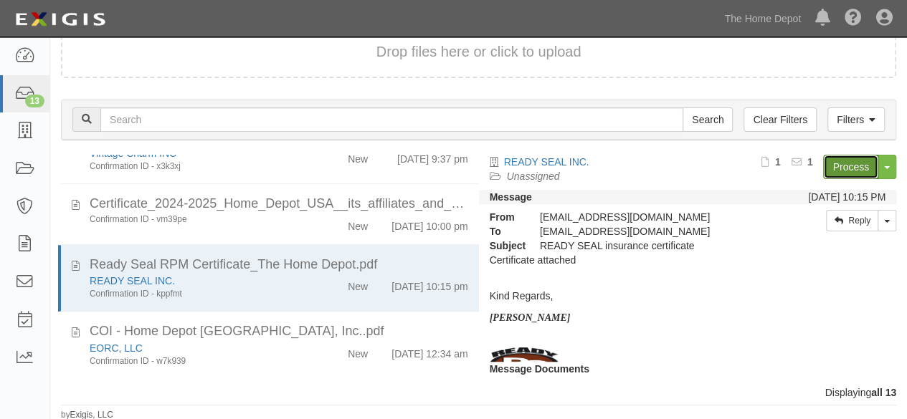
click at [825, 169] on link "Process" at bounding box center [850, 167] width 55 height 24
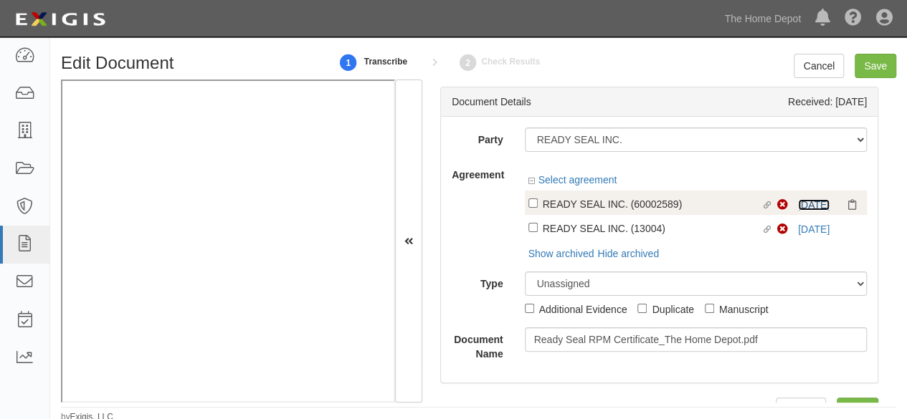
click at [809, 204] on link "[DATE]" at bounding box center [814, 204] width 32 height 11
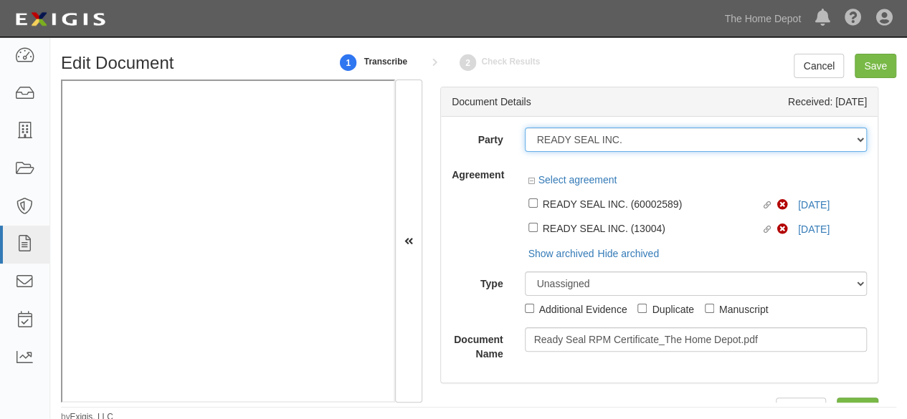
click at [630, 140] on select "1000576868 Ontario Inc. [STREET_ADDRESS] LTEE 11947907 Canada Inc. (MOD LIGHTIN…" at bounding box center [696, 140] width 343 height 24
drag, startPoint x: 627, startPoint y: 138, endPoint x: 268, endPoint y: 14, distance: 379.4
click at [627, 138] on select "1000576868 Ontario Inc. [STREET_ADDRESS] LTEE 11947907 Canada Inc. (MOD LIGHTIN…" at bounding box center [696, 140] width 343 height 24
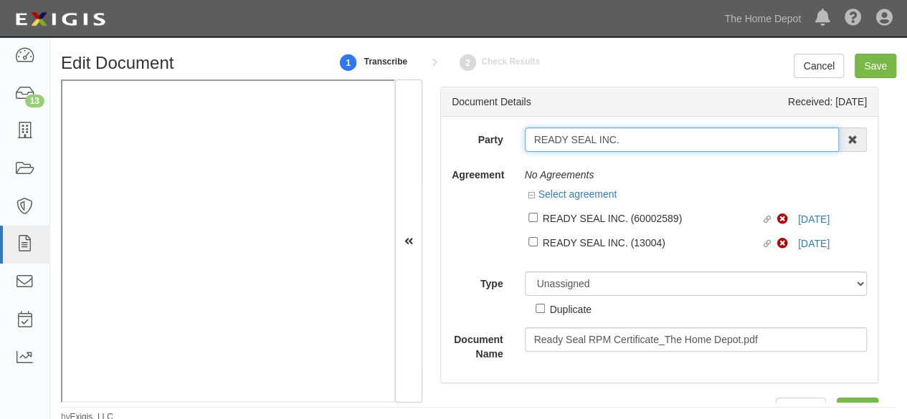
drag, startPoint x: 618, startPoint y: 146, endPoint x: 637, endPoint y: 152, distance: 19.7
click at [483, 144] on div "Party READY SEAL INC. 1000576868 Ontario Inc. 10 STRAWBERRY STREET 115282 CANAD…" at bounding box center [659, 140] width 437 height 24
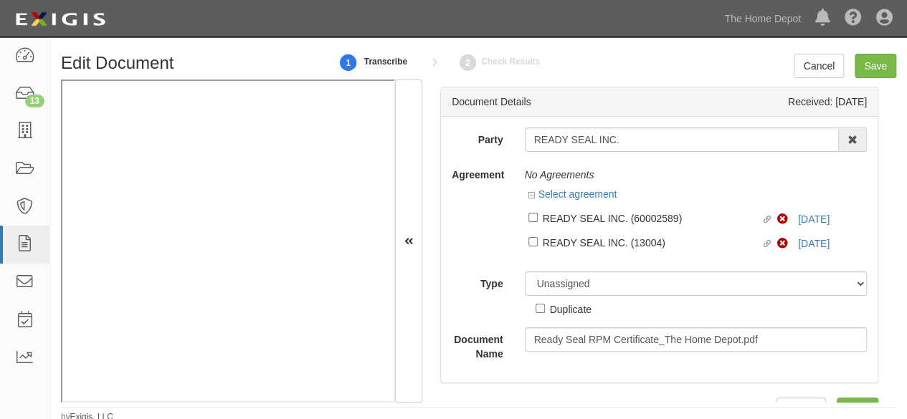
drag, startPoint x: 602, startPoint y: 217, endPoint x: 589, endPoint y: 246, distance: 31.5
click at [603, 218] on div "READY SEAL INC. (60002589)" at bounding box center [652, 218] width 219 height 16
click at [538, 218] on input "Linked agreement READY SEAL INC. (60002589) Linked agreement" at bounding box center [532, 217] width 9 height 9
checkbox input "true"
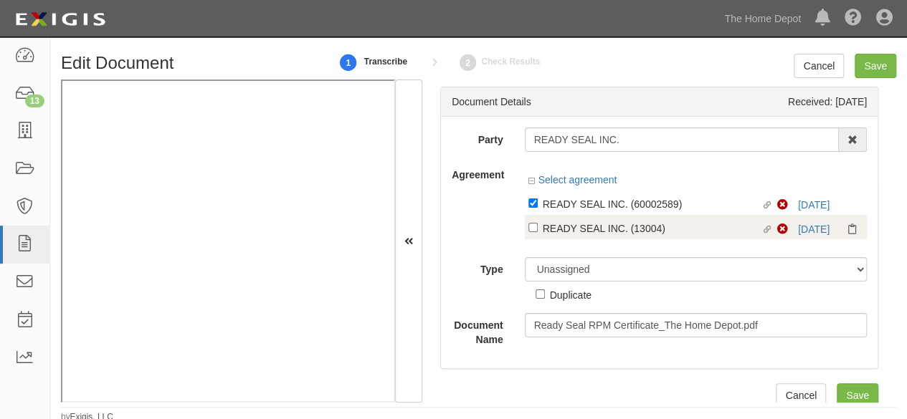
click at [598, 234] on div "READY SEAL INC. (13004)" at bounding box center [652, 228] width 219 height 16
click at [538, 232] on input "Linked agreement READY SEAL INC. (13004) Linked agreement" at bounding box center [532, 227] width 9 height 9
checkbox input "true"
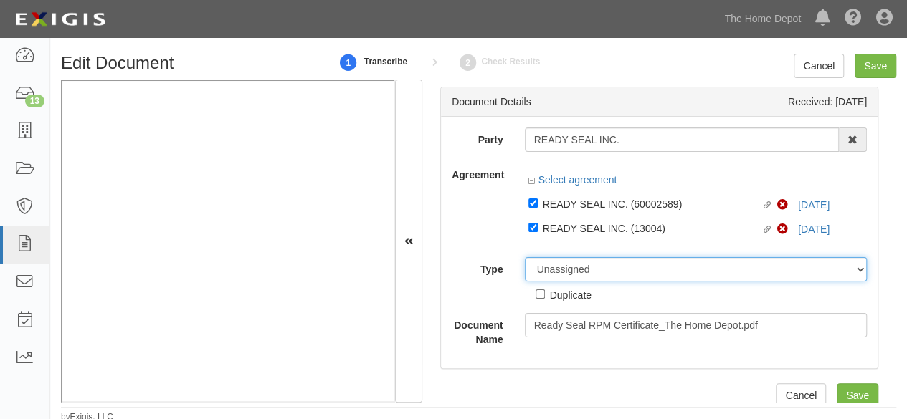
drag, startPoint x: 566, startPoint y: 270, endPoint x: 565, endPoint y: 262, distance: 8.7
click at [566, 270] on select "Unassigned Binder Cancellation Notice Certificate Contract Endorsement Insuranc…" at bounding box center [696, 269] width 343 height 24
select select "CertificateDetail"
click at [525, 257] on select "Unassigned Binder Cancellation Notice Certificate Contract Endorsement Insuranc…" at bounding box center [696, 269] width 343 height 24
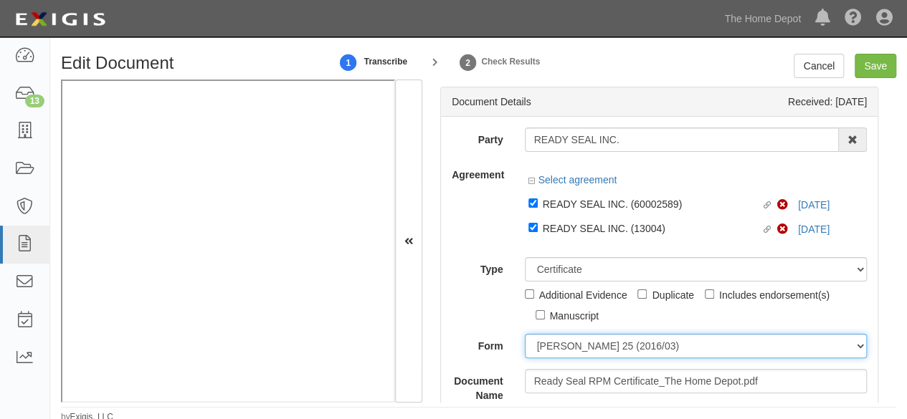
click at [566, 349] on select "ACORD 25 (2016/03) ACORD 101 ACORD 855 NY (2014/05) General" at bounding box center [696, 346] width 343 height 24
select select "GeneralFormDetail"
click at [525, 334] on select "ACORD 25 (2016/03) ACORD 101 ACORD 855 NY (2014/05) General" at bounding box center [696, 346] width 343 height 24
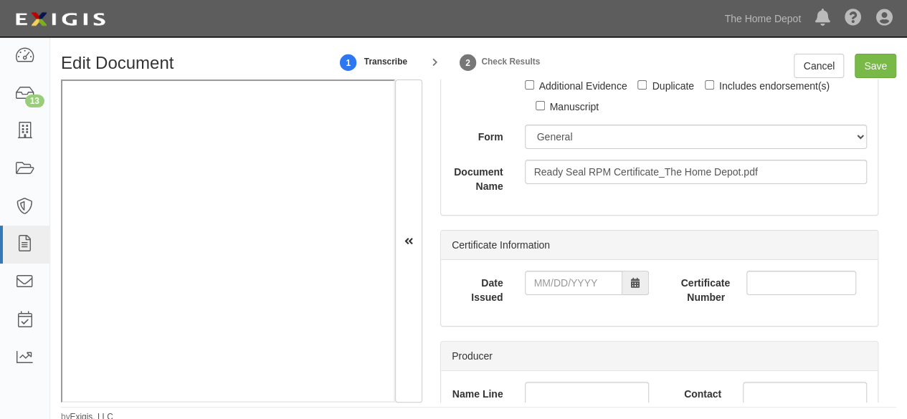
scroll to position [215, 0]
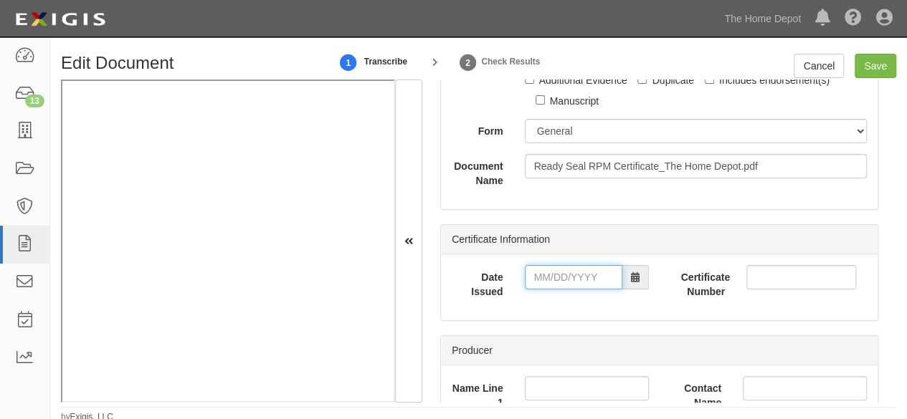
click at [556, 273] on input "Date Issued" at bounding box center [574, 277] width 98 height 24
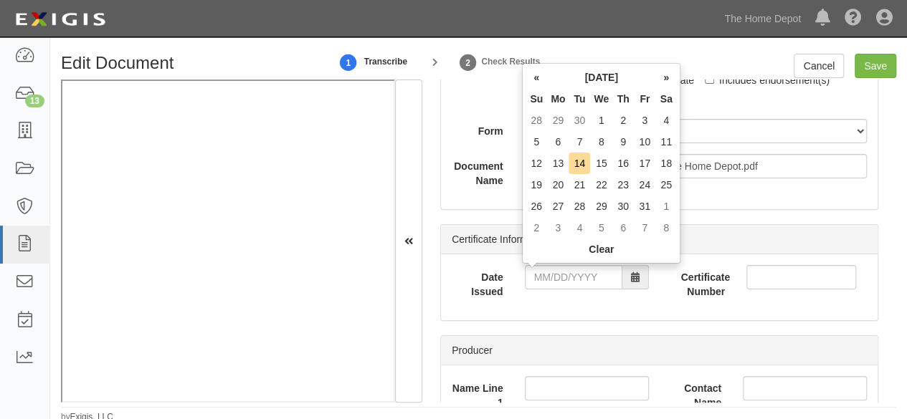
drag, startPoint x: 538, startPoint y: 79, endPoint x: 550, endPoint y: 97, distance: 21.7
click at [539, 80] on th "«" at bounding box center [537, 78] width 22 height 22
click at [580, 164] on td "16" at bounding box center [580, 164] width 22 height 22
type input "09/16/2025"
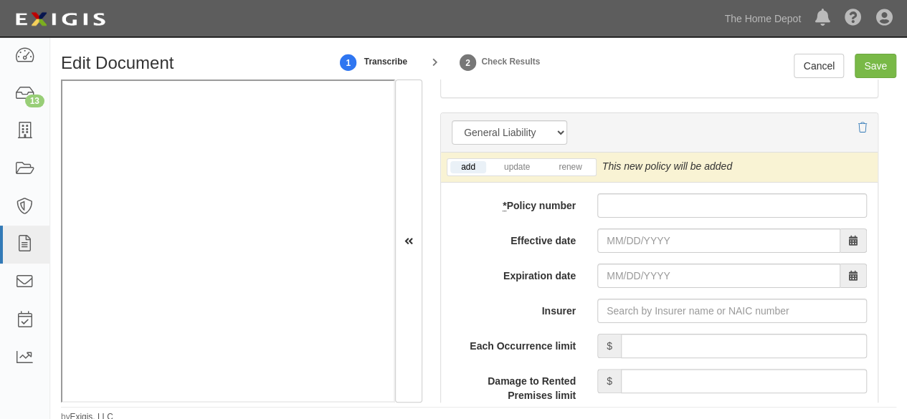
scroll to position [1219, 0]
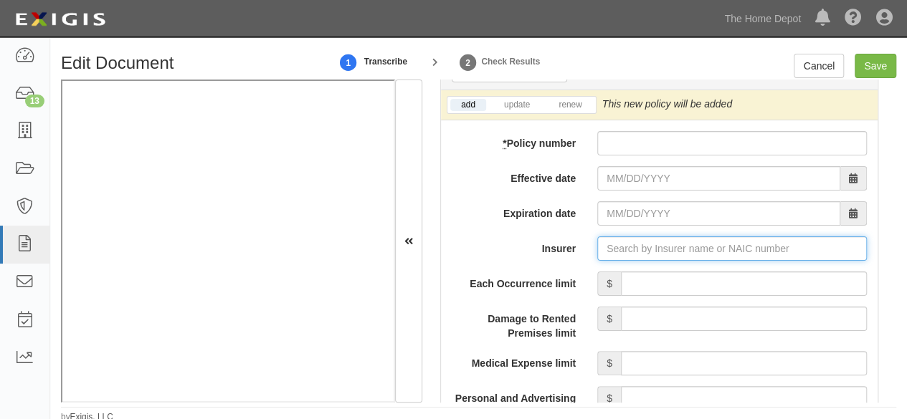
click at [602, 244] on input "Insurer" at bounding box center [732, 249] width 270 height 24
paste input "16535"
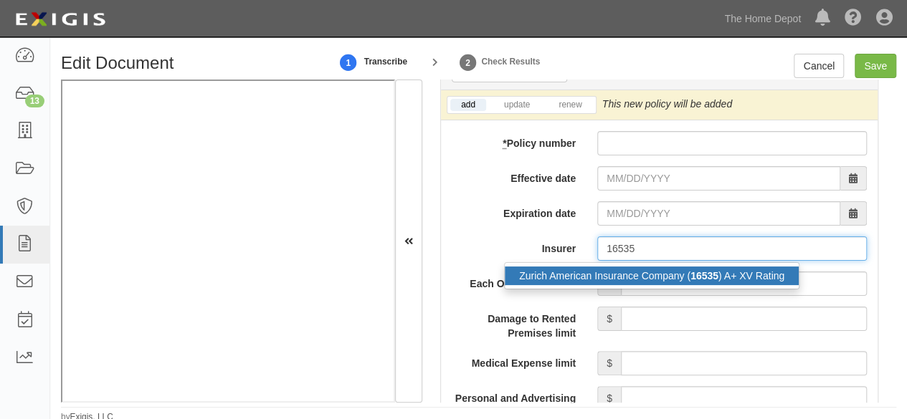
click at [611, 273] on div "Zurich American Insurance Company ( 16535 ) A+ XV Rating" at bounding box center [652, 276] width 294 height 19
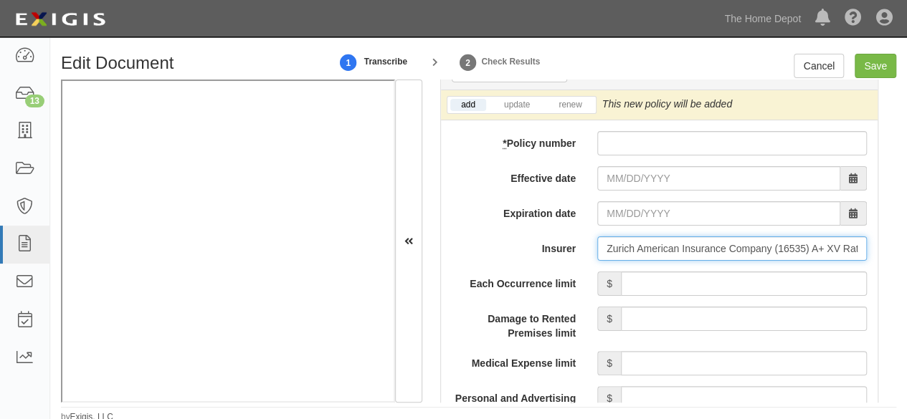
type input "Zurich American Insurance Company (16535) A+ XV Rating"
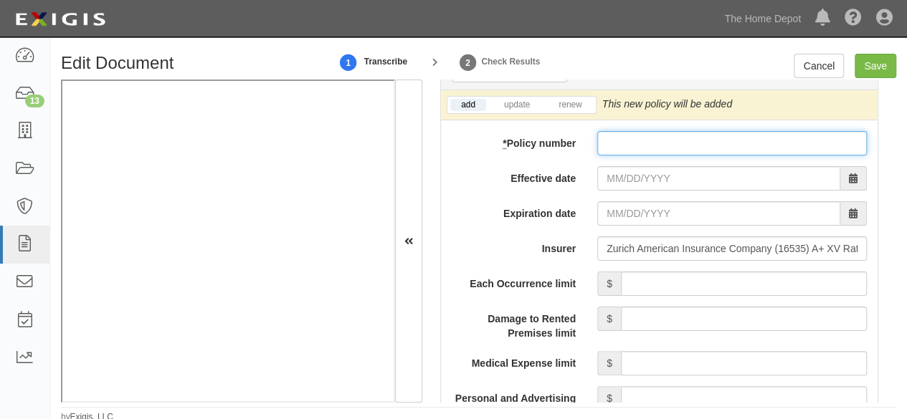
click at [655, 131] on input "* Policy number" at bounding box center [732, 143] width 270 height 24
paste input "GLO 9258791 18"
type input "GLO 9258791 18"
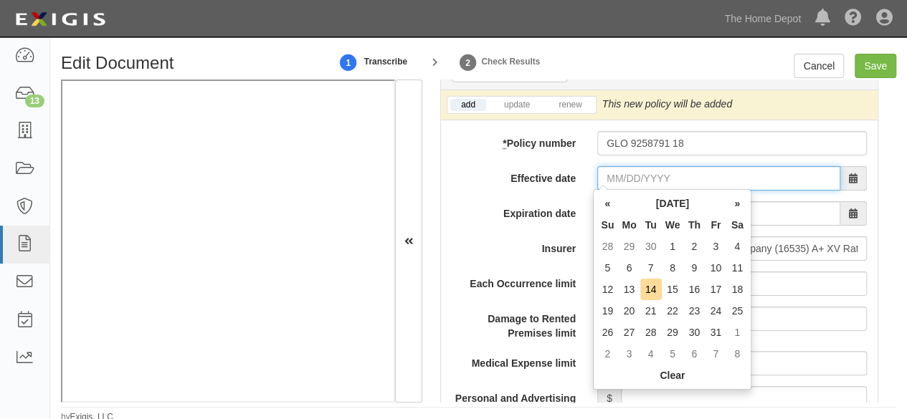
click at [631, 180] on input "Effective date" at bounding box center [718, 178] width 243 height 24
click at [673, 248] on td "1" at bounding box center [673, 247] width 22 height 22
type input "10/01/2025"
type input "10/01/2026"
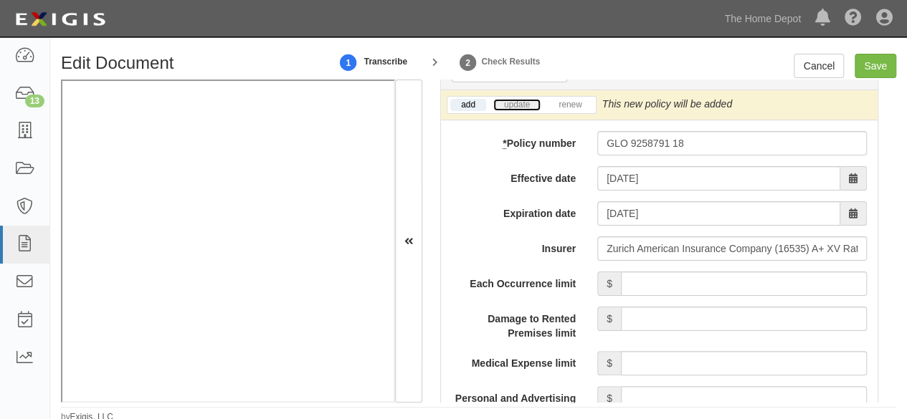
click at [511, 99] on link "update" at bounding box center [516, 105] width 47 height 12
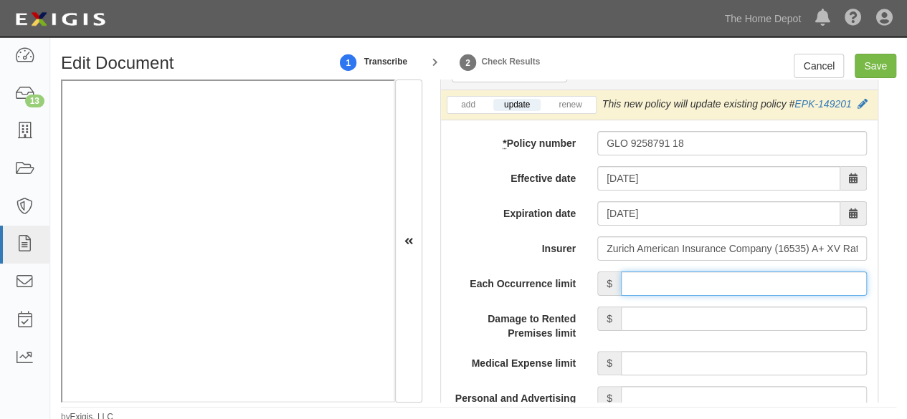
drag, startPoint x: 704, startPoint y: 279, endPoint x: 705, endPoint y: 271, distance: 7.9
click at [704, 279] on input "Each Occurrence limit" at bounding box center [744, 284] width 246 height 24
type input "5,000,000"
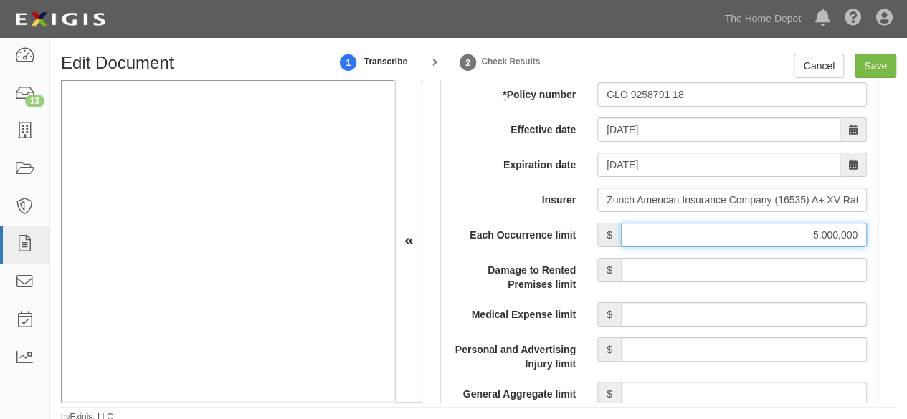
scroll to position [1291, 0]
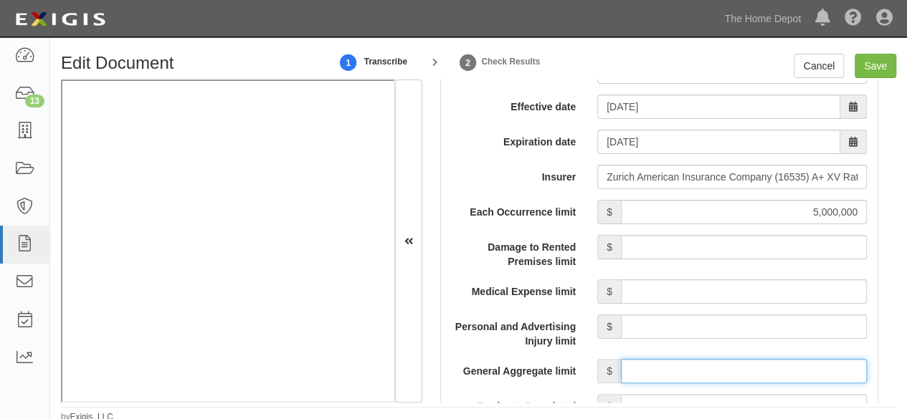
click at [680, 366] on input "General Aggregate limit" at bounding box center [744, 371] width 246 height 24
type input "10,000,000"
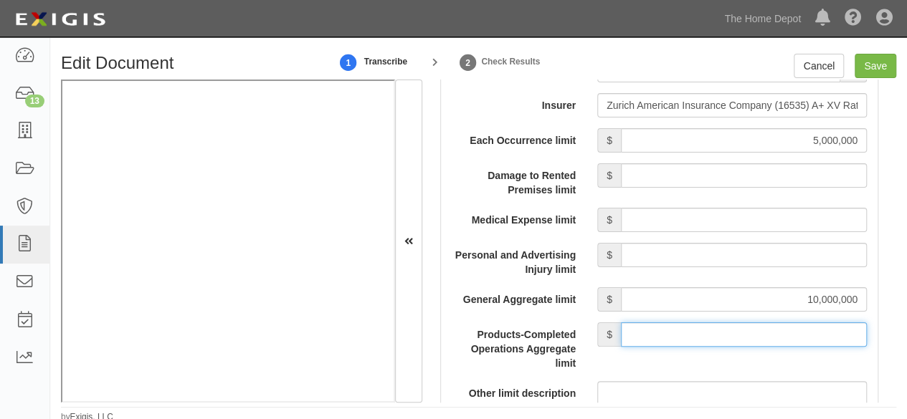
drag, startPoint x: 708, startPoint y: 333, endPoint x: 708, endPoint y: 319, distance: 14.4
click at [708, 333] on input "Products-Completed Operations Aggregate limit" at bounding box center [744, 335] width 246 height 24
type input "10,000,000"
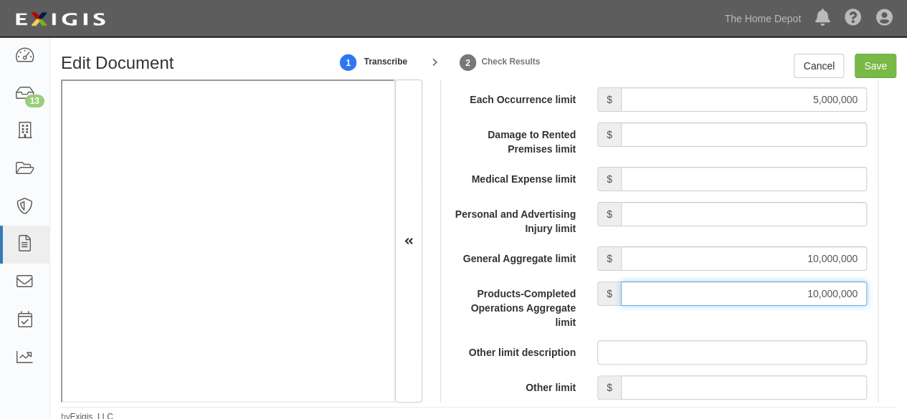
scroll to position [1506, 0]
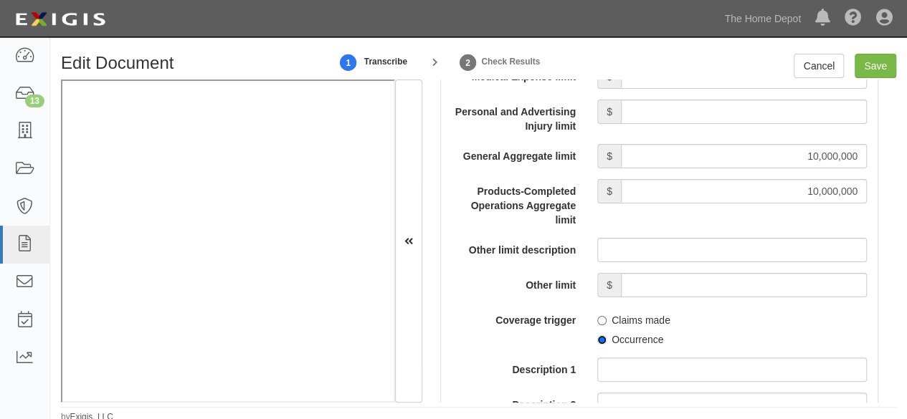
click at [598, 339] on input "Occurrence" at bounding box center [601, 340] width 9 height 9
radio input "true"
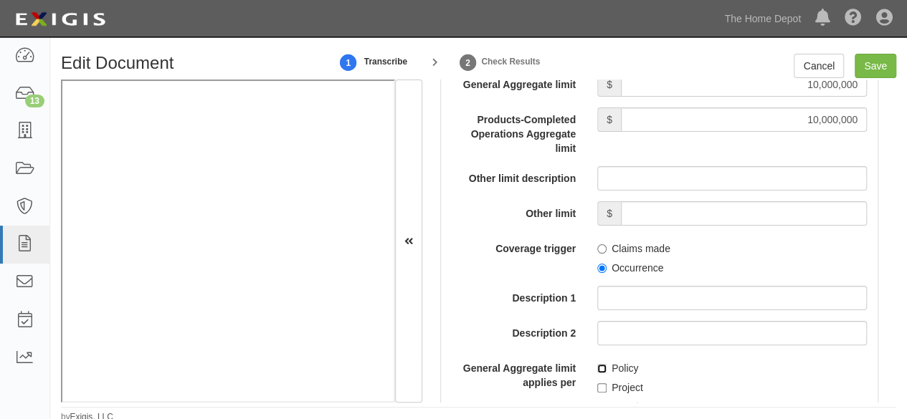
click at [599, 365] on input "Policy" at bounding box center [601, 368] width 9 height 9
checkbox input "true"
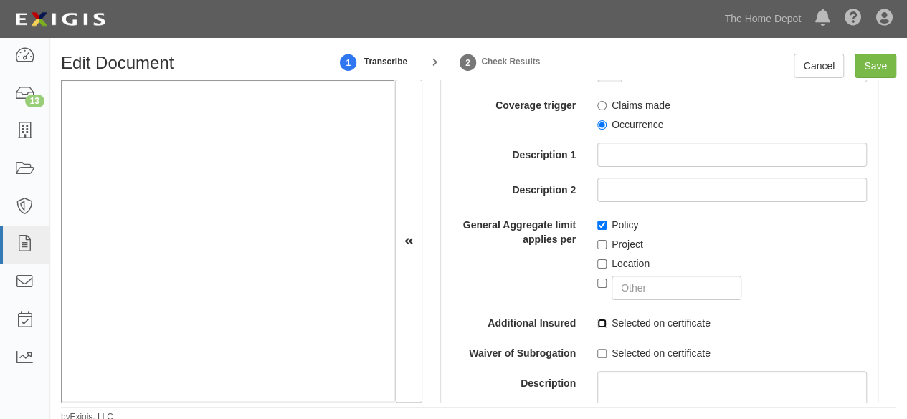
click at [597, 322] on input "Selected on certificate" at bounding box center [601, 323] width 9 height 9
checkbox input "true"
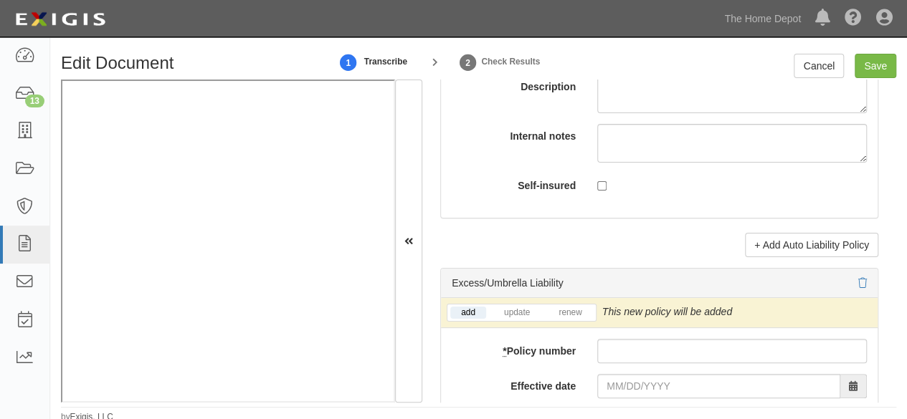
scroll to position [3012, 0]
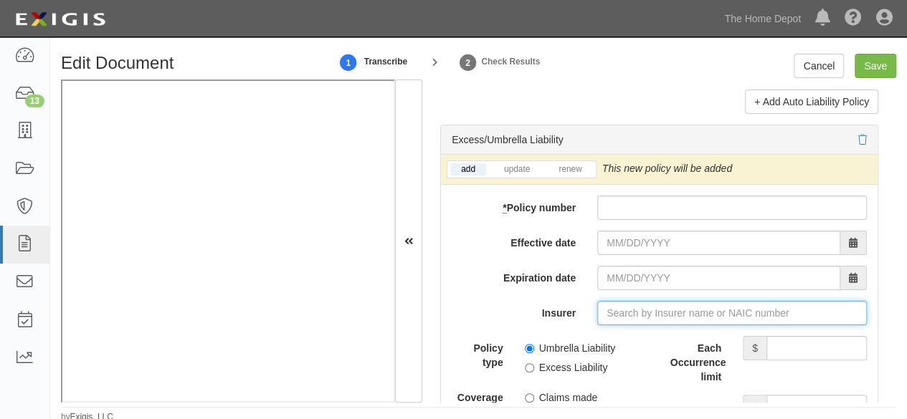
click at [615, 309] on input "Insurer" at bounding box center [732, 313] width 270 height 24
paste input "American International Group UK Limited"
type input "American International Group UK Limited (0) A XV Rating"
type input "American International Group UK Limited"
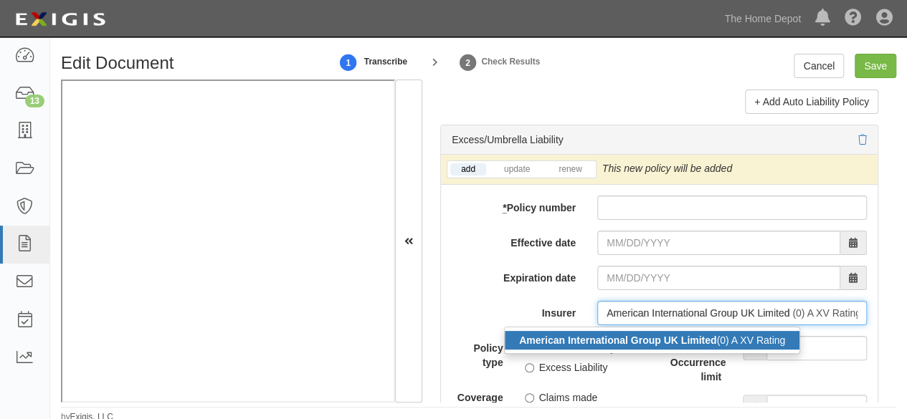
click at [618, 336] on strong "American International Group UK Limited" at bounding box center [617, 340] width 197 height 11
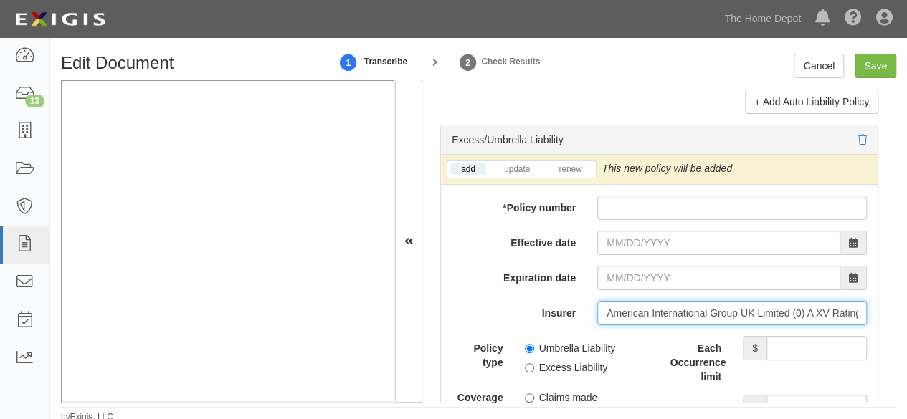
type input "American International Group UK Limited (0) A XV Rating"
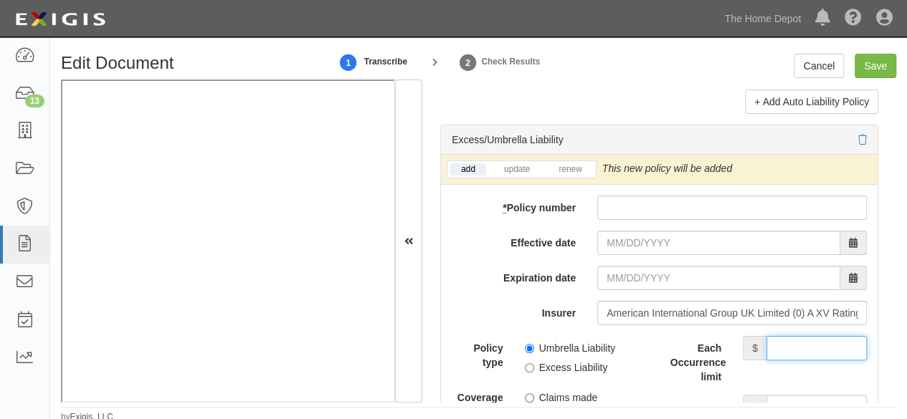
drag, startPoint x: 809, startPoint y: 348, endPoint x: 799, endPoint y: 331, distance: 19.9
click at [809, 348] on input "Each Occurrence limit" at bounding box center [817, 348] width 100 height 24
type input "5,000,000"
click at [795, 395] on input "Aggregate limit" at bounding box center [817, 407] width 100 height 24
type input "5,000,000"
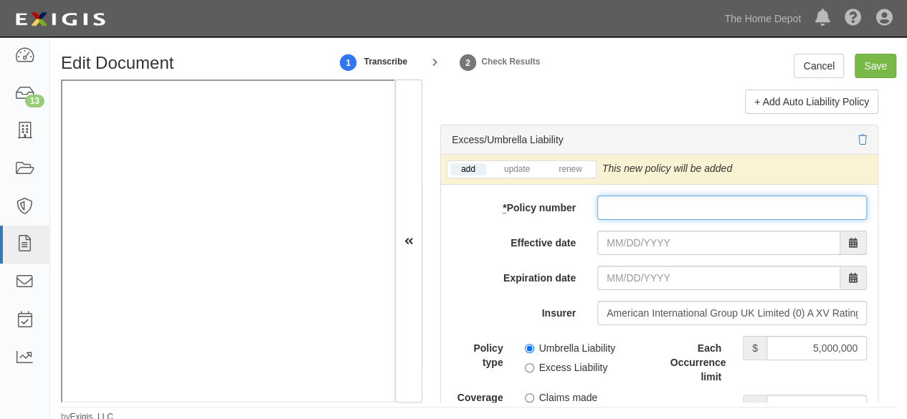
click at [632, 199] on input "* Policy number" at bounding box center [732, 208] width 270 height 24
paste input "62785664"
type input "62785664"
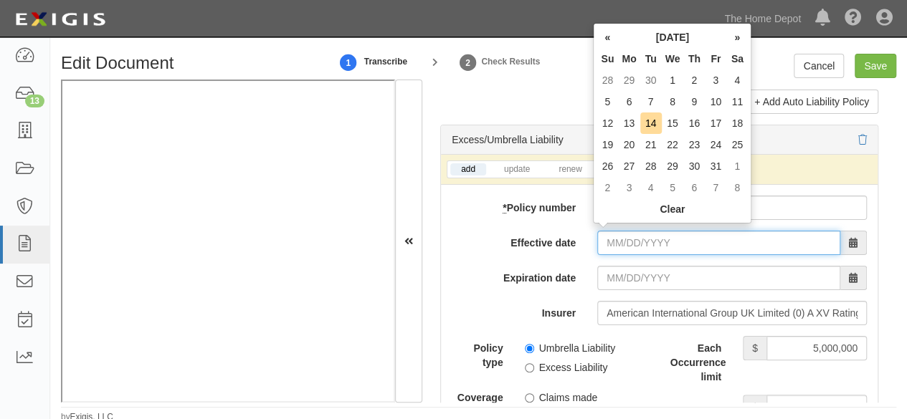
click at [614, 231] on input "Effective date" at bounding box center [718, 243] width 243 height 24
click at [615, 128] on td "12" at bounding box center [608, 124] width 22 height 22
type input "10/12/2025"
type input "10/12/2026"
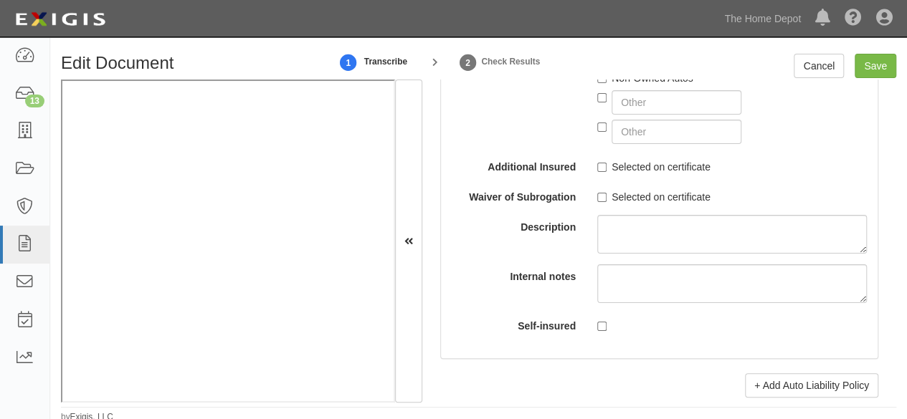
scroll to position [2868, 0]
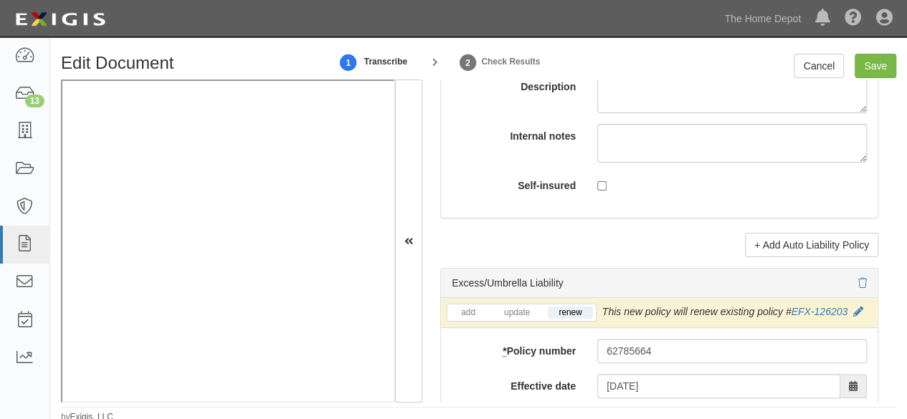
click at [518, 313] on li "update" at bounding box center [516, 313] width 53 height 16
click at [523, 307] on link "update" at bounding box center [516, 313] width 47 height 12
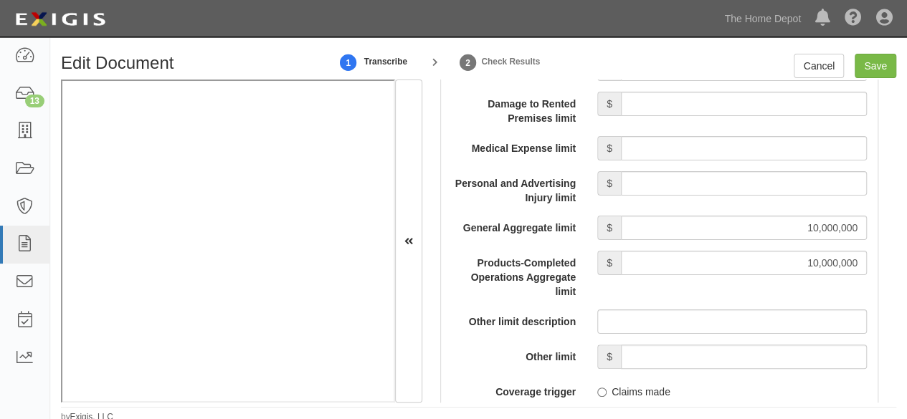
scroll to position [1147, 0]
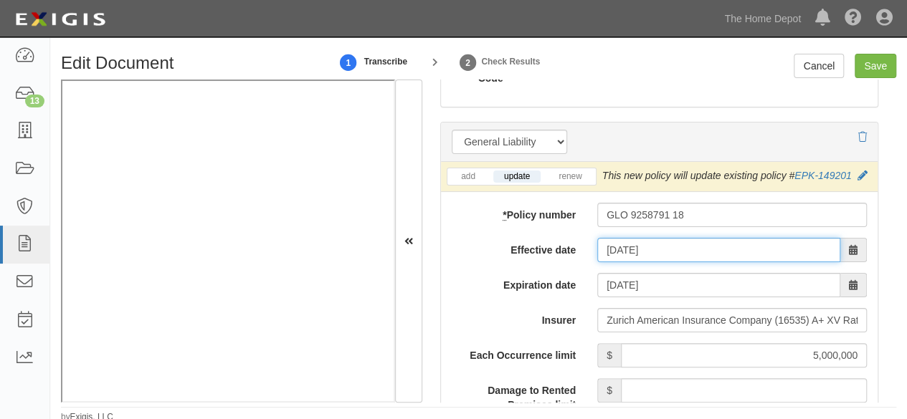
click at [637, 247] on input "10/01/2025" at bounding box center [718, 250] width 243 height 24
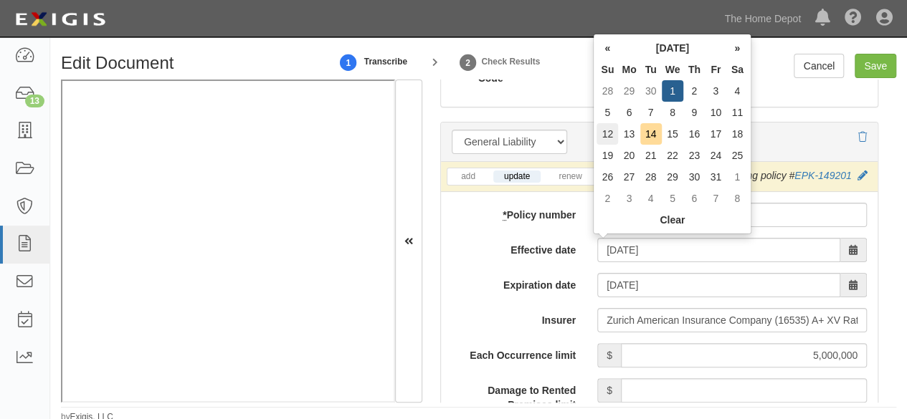
click at [610, 135] on td "12" at bounding box center [608, 134] width 22 height 22
type input "10/12/2025"
type input "10/12/2026"
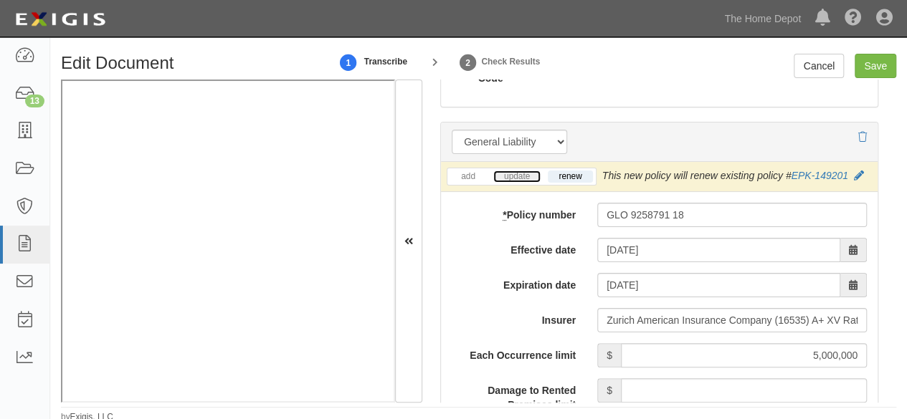
click at [515, 173] on link "update" at bounding box center [516, 177] width 47 height 12
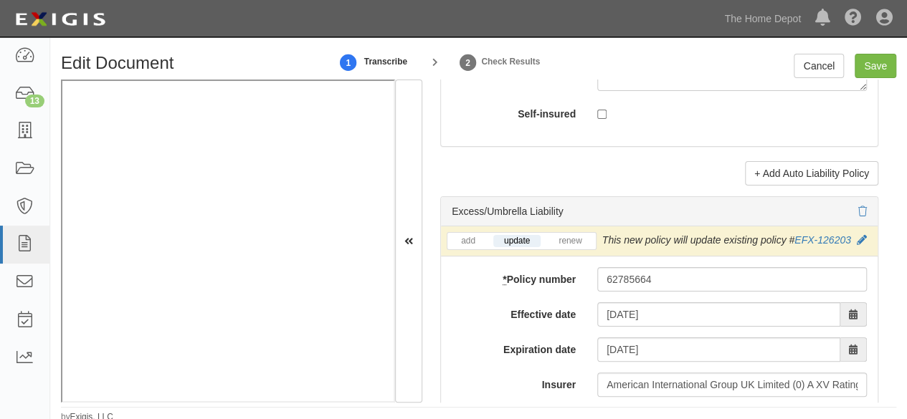
scroll to position [3083, 0]
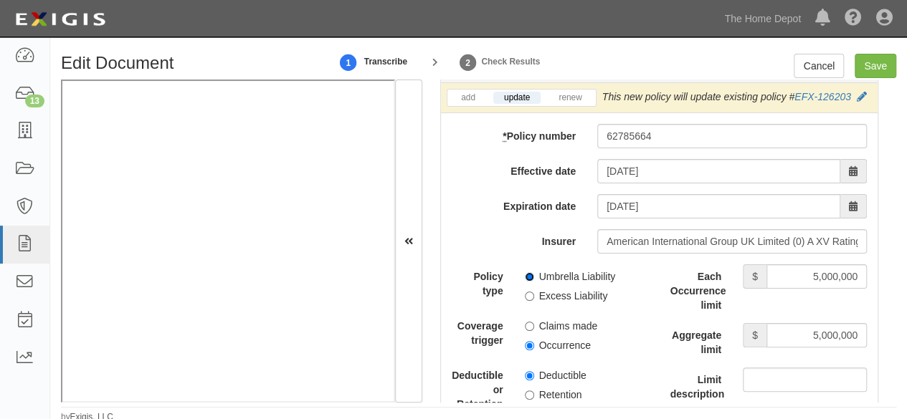
click at [531, 272] on input "Umbrella Liability" at bounding box center [529, 276] width 9 height 9
radio input "true"
click at [526, 341] on input "Occurrence" at bounding box center [529, 345] width 9 height 9
radio input "true"
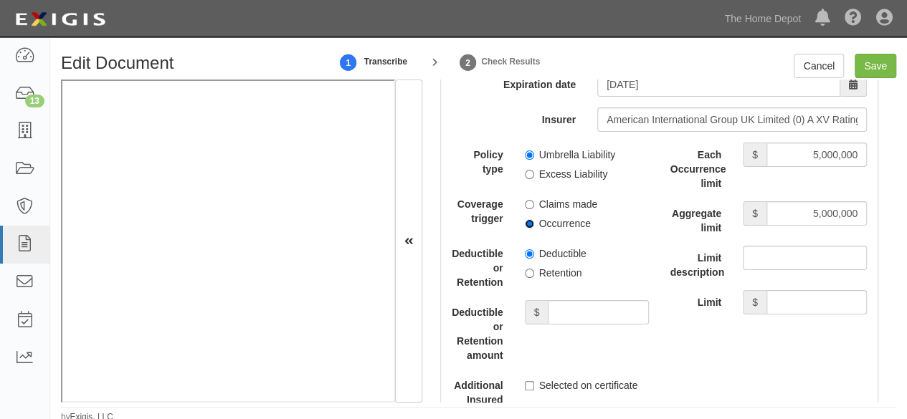
scroll to position [3227, 0]
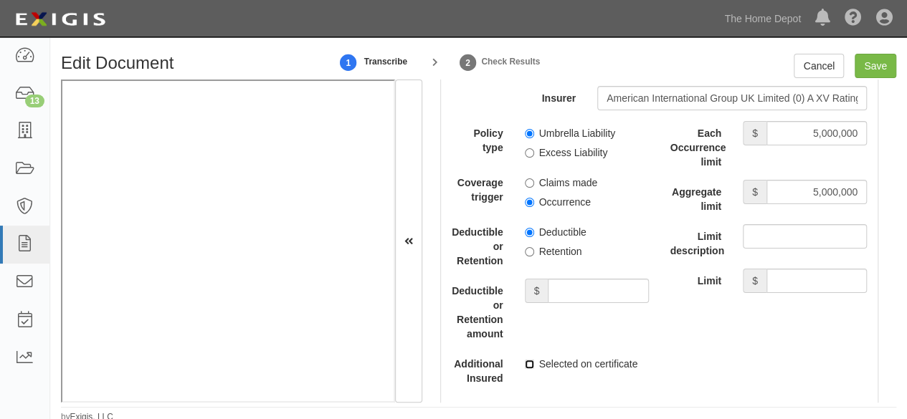
drag, startPoint x: 525, startPoint y: 359, endPoint x: 570, endPoint y: 315, distance: 62.9
click at [526, 360] on input "Selected on certificate" at bounding box center [529, 364] width 9 height 9
checkbox input "true"
click at [883, 70] on input "Save" at bounding box center [876, 66] width 42 height 24
type input "5000000"
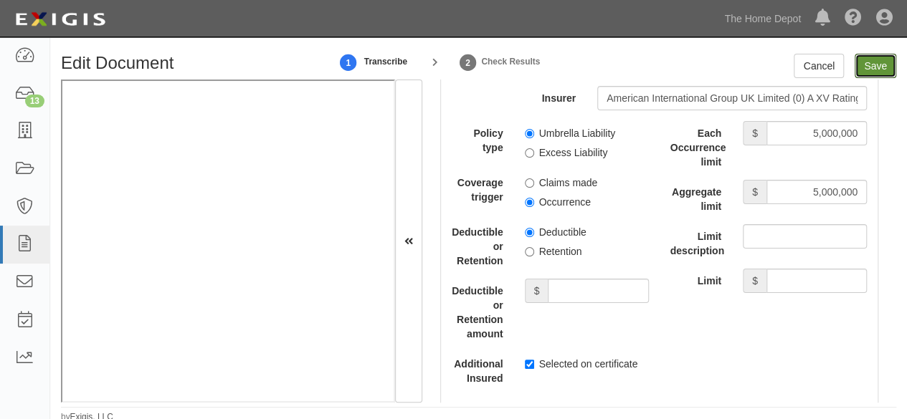
type input "10000000"
type input "5000000"
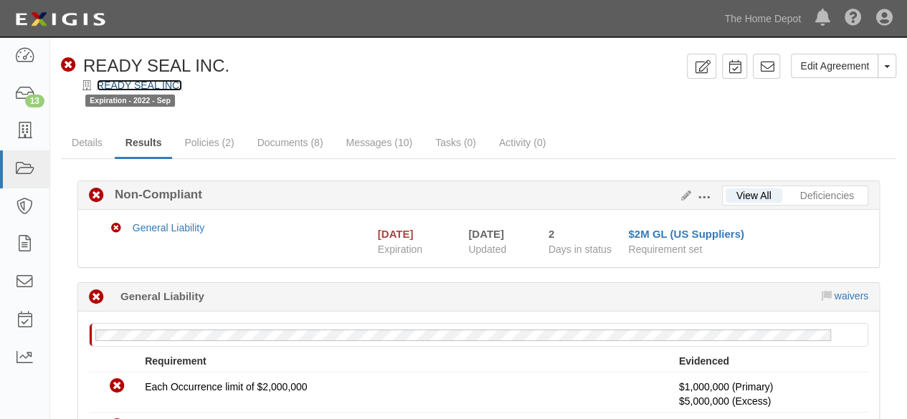
click at [143, 82] on link "READY SEAL INC." at bounding box center [139, 85] width 85 height 11
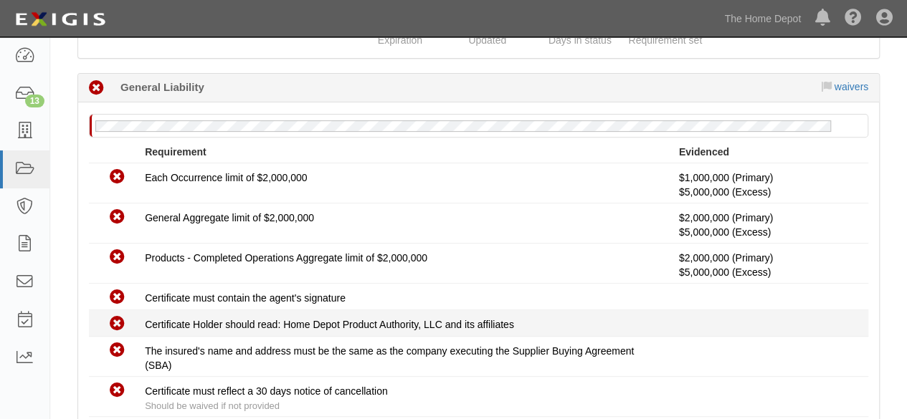
scroll to position [361, 0]
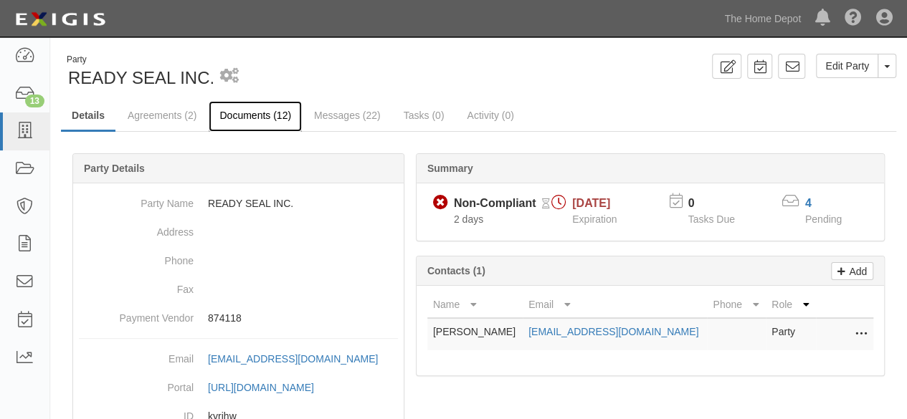
click at [261, 113] on link "Documents (12)" at bounding box center [255, 116] width 93 height 31
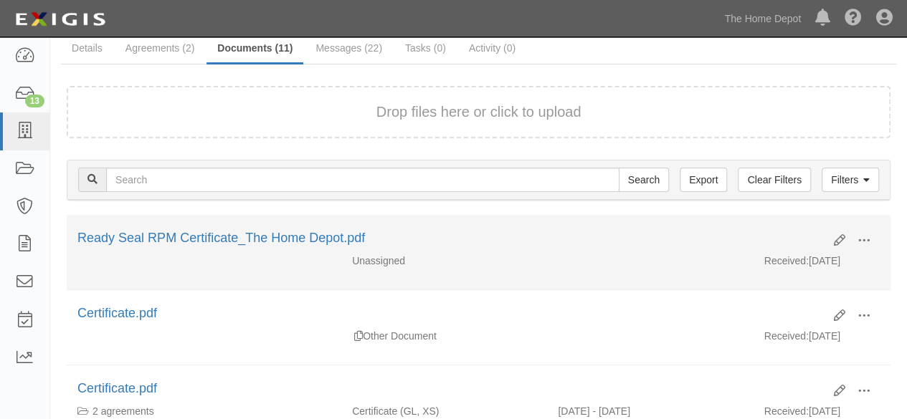
scroll to position [143, 0]
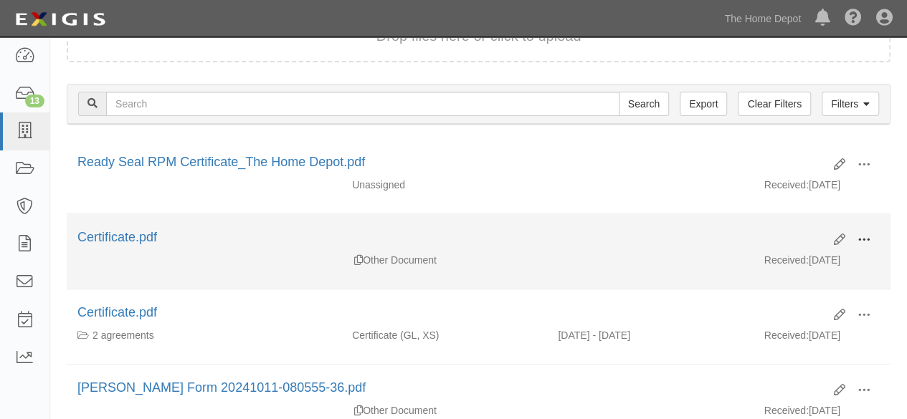
click at [872, 242] on button at bounding box center [864, 241] width 32 height 24
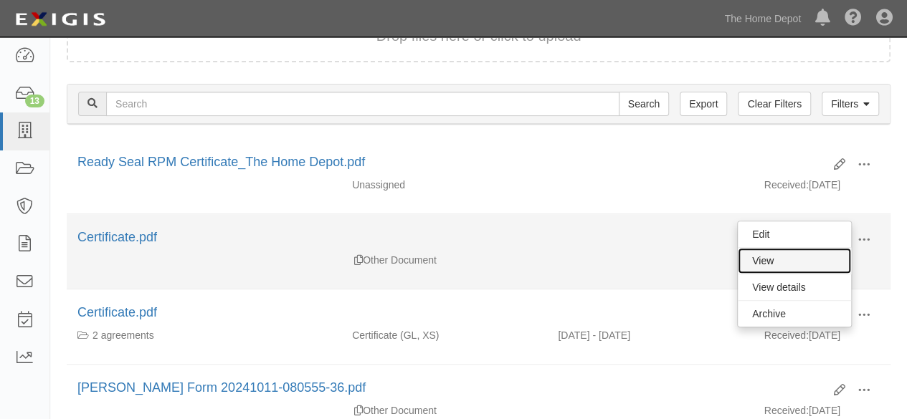
click at [821, 262] on link "View" at bounding box center [794, 261] width 113 height 26
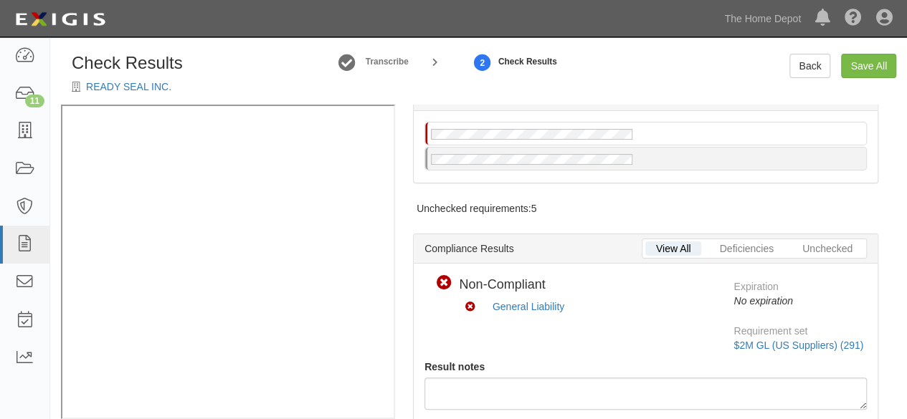
scroll to position [143, 0]
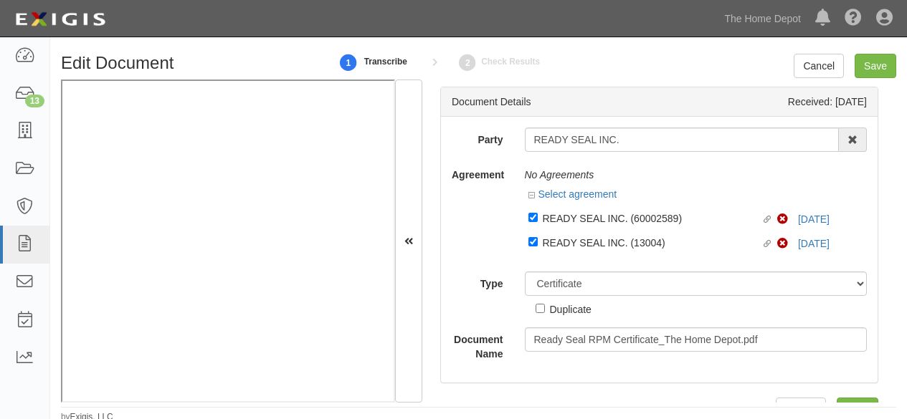
select select "CertificateDetail"
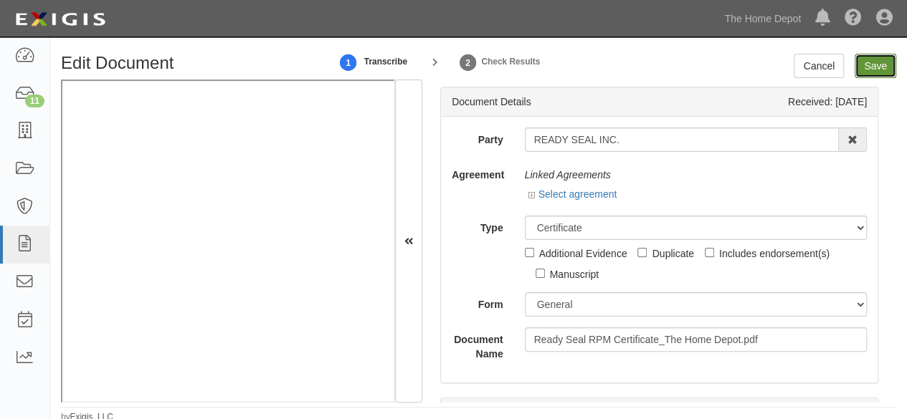
click at [872, 65] on input "Save" at bounding box center [876, 66] width 42 height 24
type input "5000000"
type input "10000000"
type input "5000000"
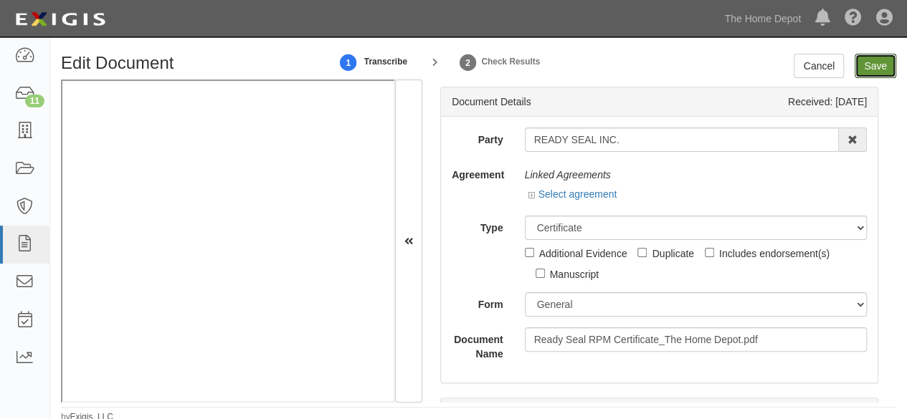
type input "5000000"
click at [597, 194] on link "Select agreement" at bounding box center [572, 194] width 89 height 11
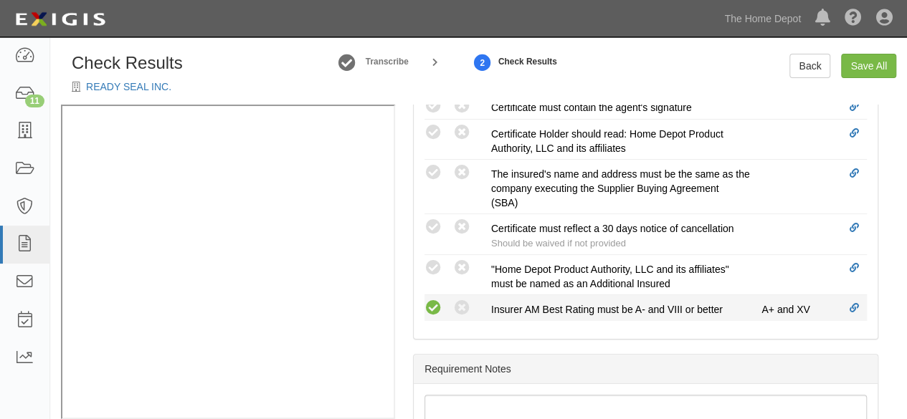
scroll to position [717, 0]
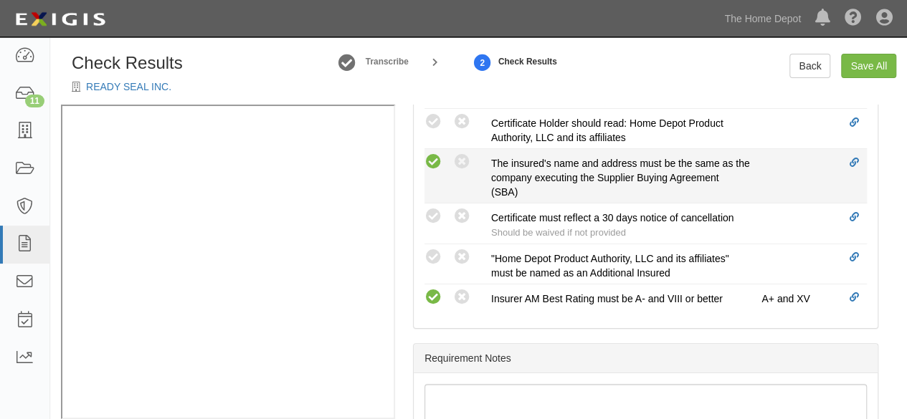
click at [434, 171] on icon at bounding box center [434, 162] width 18 height 18
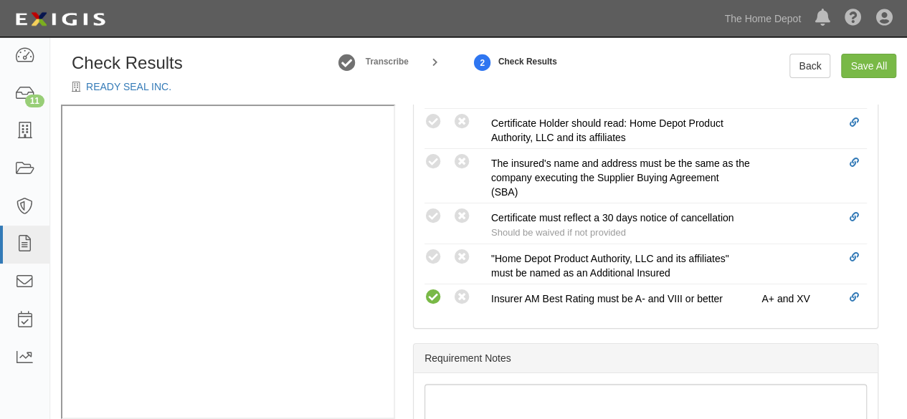
radio input "true"
drag, startPoint x: 430, startPoint y: 105, endPoint x: 432, endPoint y: 118, distance: 13.2
click at [430, 105] on icon at bounding box center [434, 96] width 18 height 18
radio input "true"
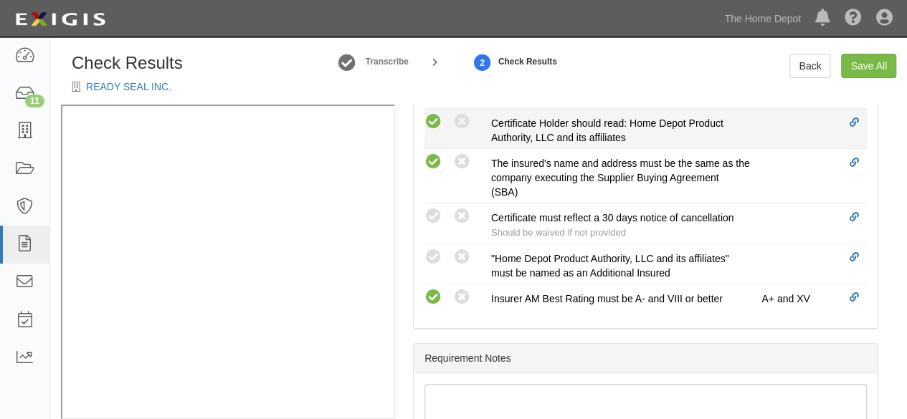
click at [435, 130] on icon at bounding box center [434, 122] width 18 height 18
radio input "true"
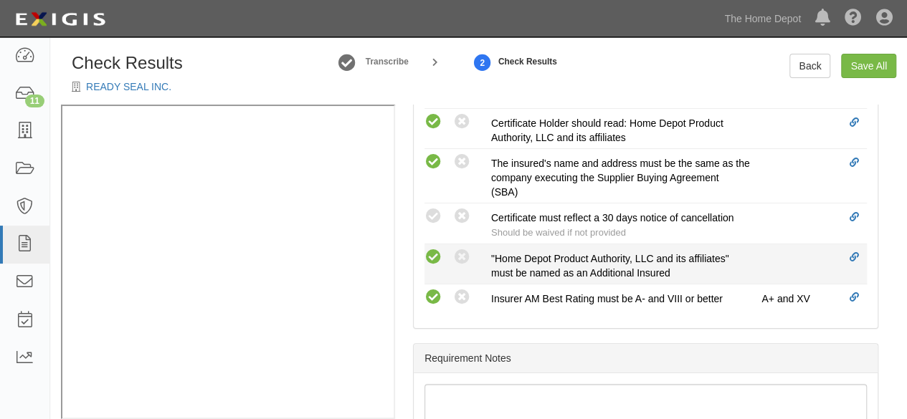
click at [435, 267] on icon at bounding box center [434, 258] width 18 height 18
radio input "true"
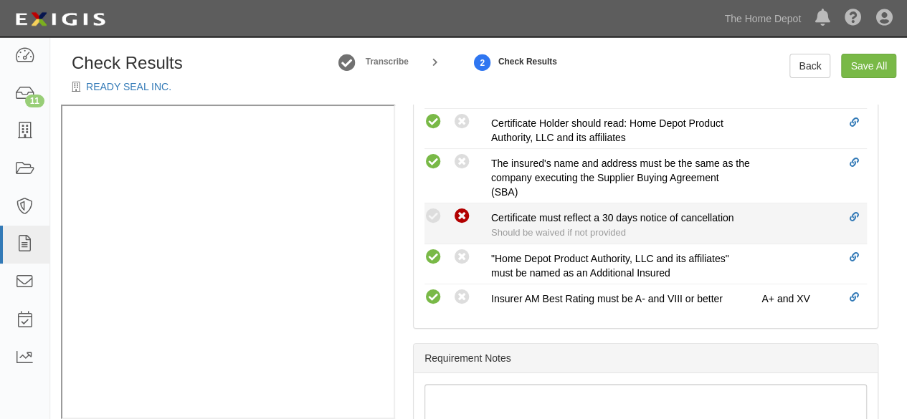
click at [460, 226] on icon at bounding box center [462, 217] width 18 height 18
radio input "true"
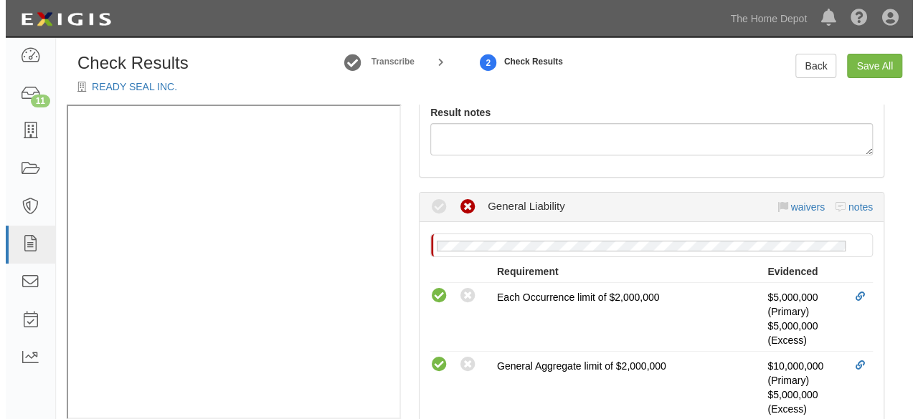
scroll to position [251, 0]
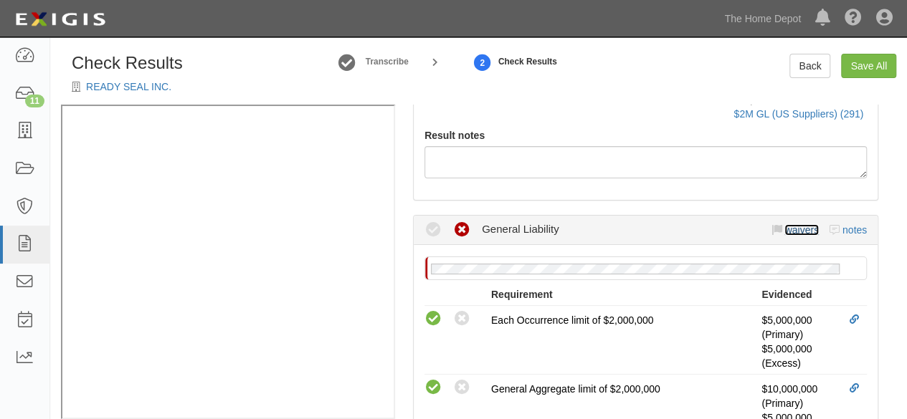
click at [786, 236] on link "waivers" at bounding box center [801, 229] width 34 height 11
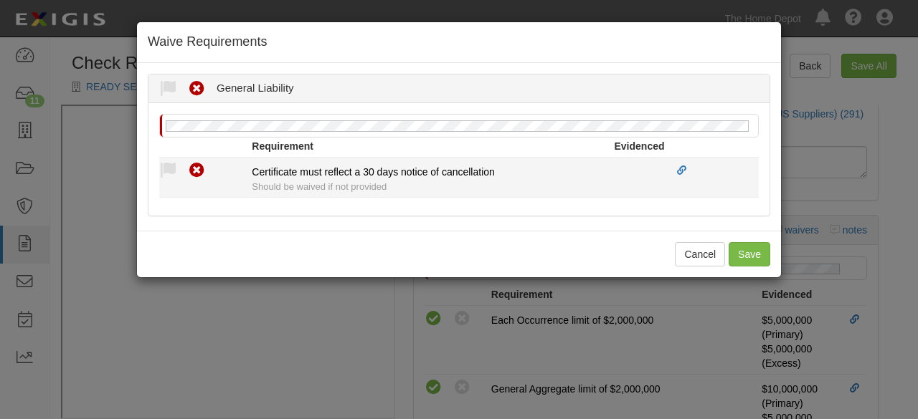
drag, startPoint x: 169, startPoint y: 169, endPoint x: 198, endPoint y: 222, distance: 59.7
click at [169, 170] on icon at bounding box center [168, 171] width 18 height 18
radio input "true"
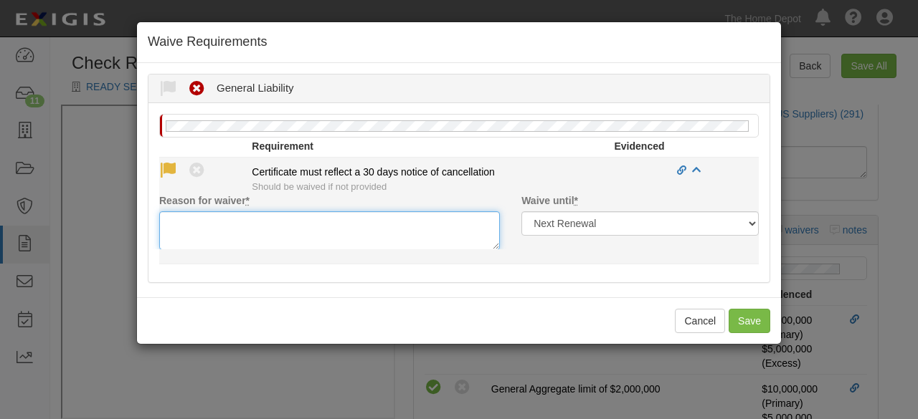
click at [201, 229] on textarea "Reason for waiver *" at bounding box center [329, 231] width 341 height 39
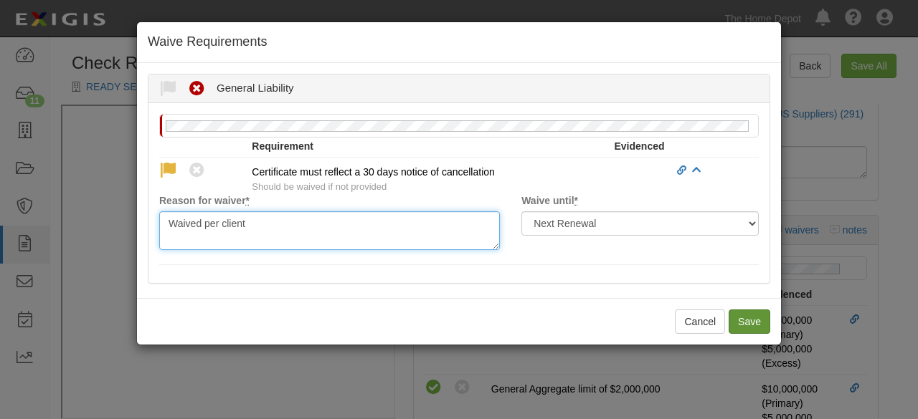
type textarea "Waived per client"
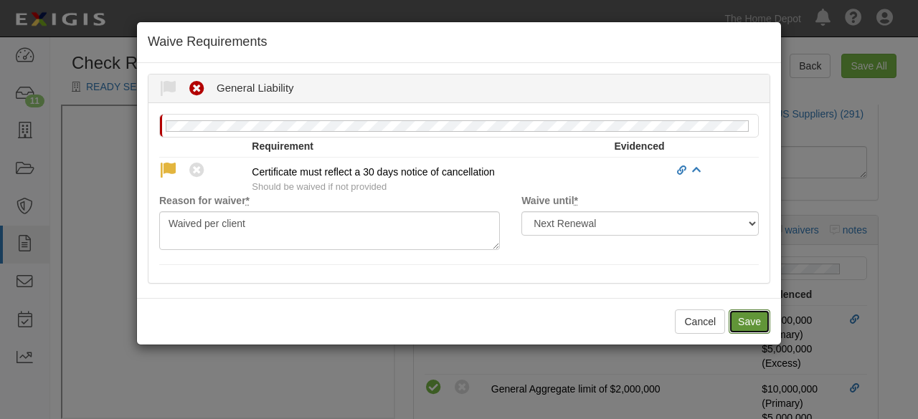
click at [749, 321] on button "Save" at bounding box center [750, 322] width 42 height 24
radio input "true"
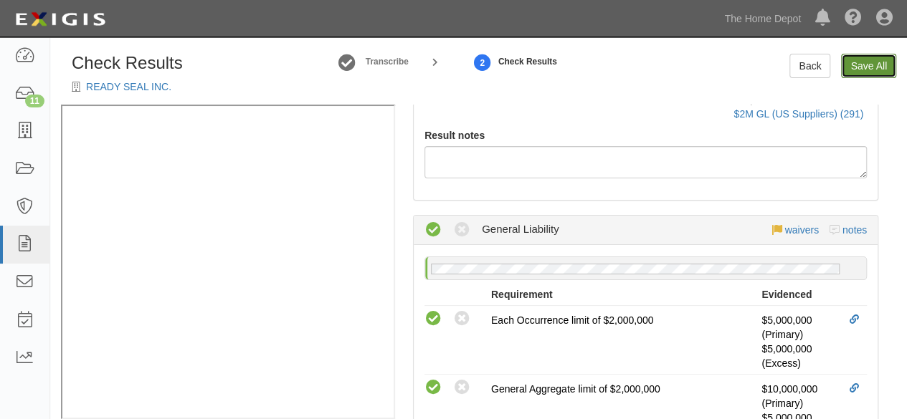
click at [859, 69] on link "Save All" at bounding box center [868, 66] width 55 height 24
radio input "false"
radio input "true"
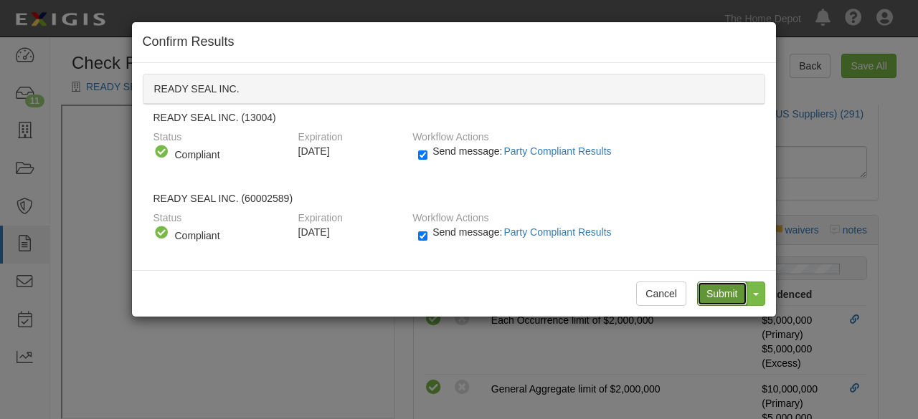
click at [718, 292] on input "Submit" at bounding box center [722, 294] width 50 height 24
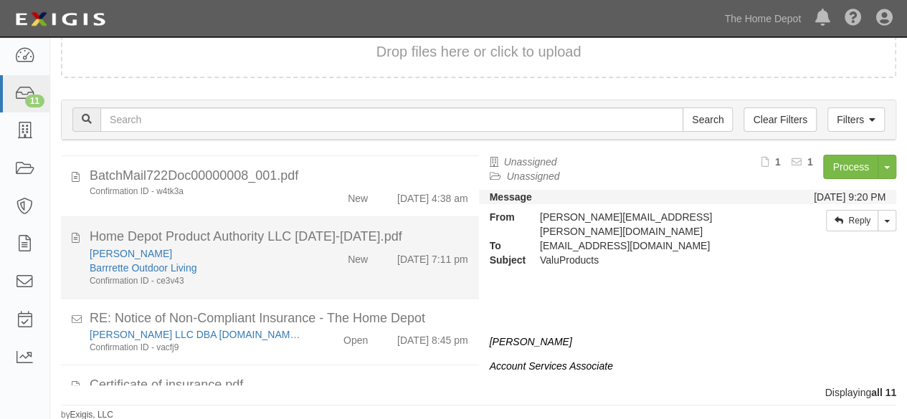
scroll to position [403, 0]
click at [295, 273] on div "[PERSON_NAME] Barrrette Outdoor Living Confirmation ID - ce3v43" at bounding box center [195, 268] width 233 height 41
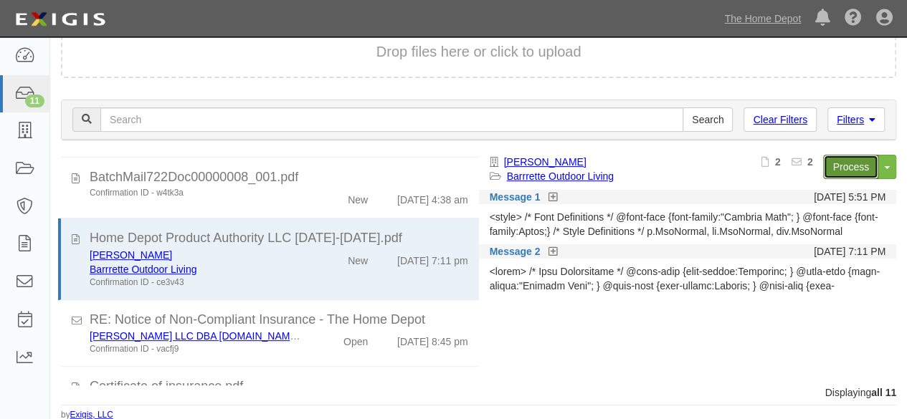
click at [851, 166] on link "Process" at bounding box center [850, 167] width 55 height 24
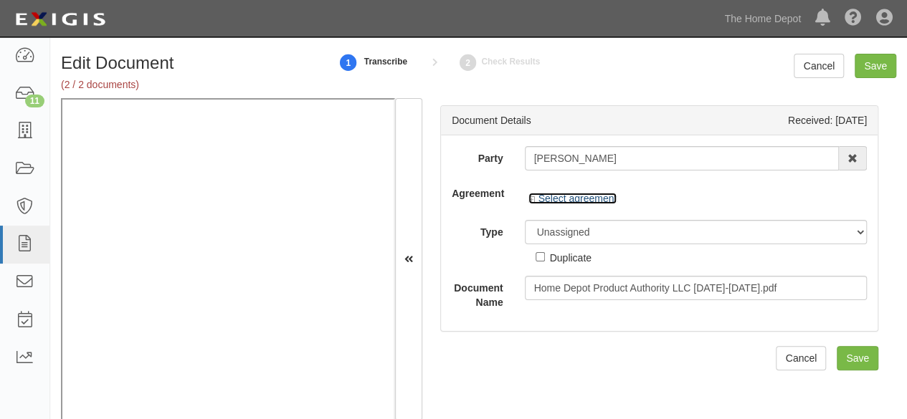
drag, startPoint x: 547, startPoint y: 196, endPoint x: 686, endPoint y: 214, distance: 139.6
click at [547, 196] on link "Select agreement" at bounding box center [572, 198] width 89 height 11
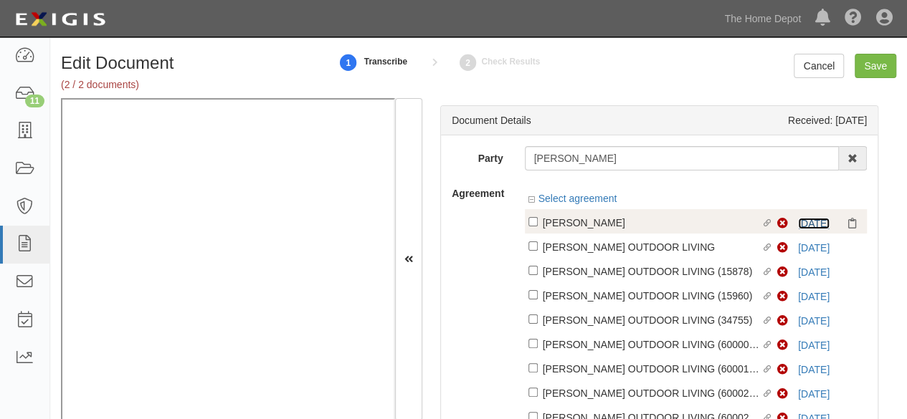
click at [798, 225] on link "9/1/26" at bounding box center [814, 223] width 32 height 11
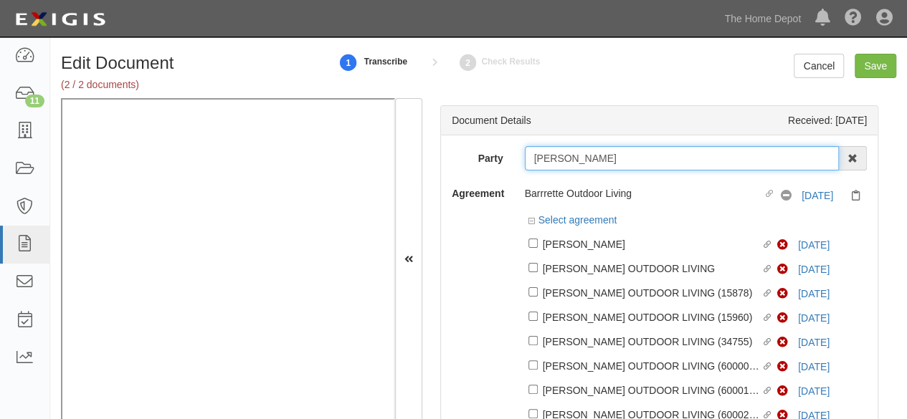
click at [535, 156] on input "[PERSON_NAME]" at bounding box center [682, 158] width 315 height 24
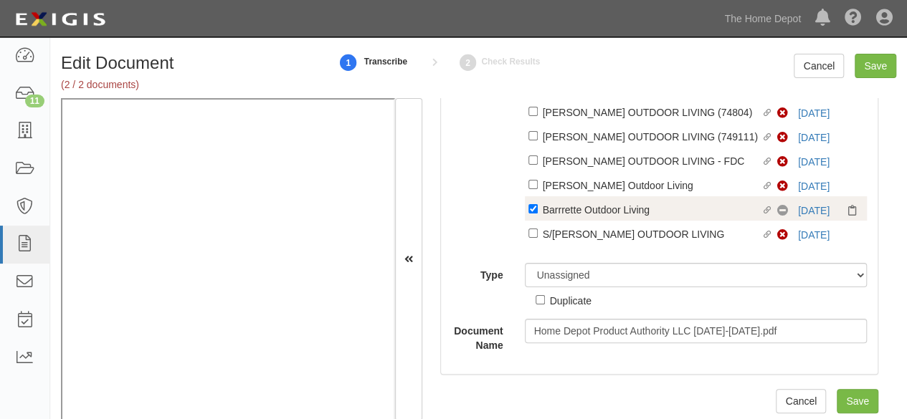
click at [561, 208] on div "Barrrette Outdoor Living" at bounding box center [652, 209] width 219 height 16
click at [538, 208] on input "Linked agreement Barrrette Outdoor Living Linked agreement" at bounding box center [532, 208] width 9 height 9
checkbox input "false"
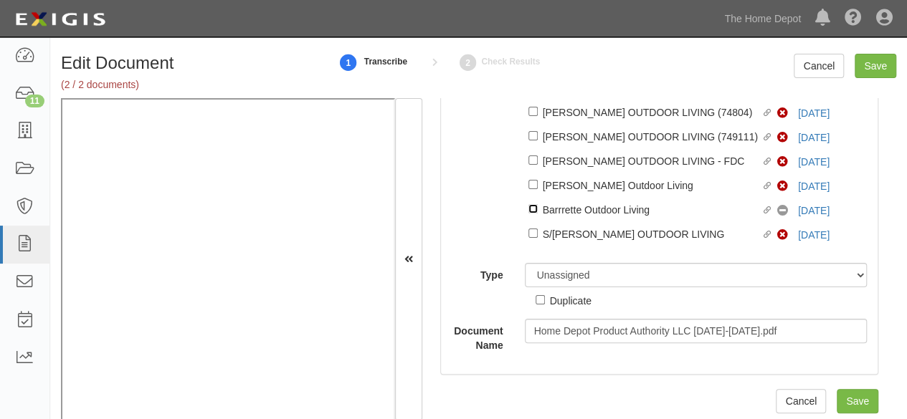
scroll to position [592, 0]
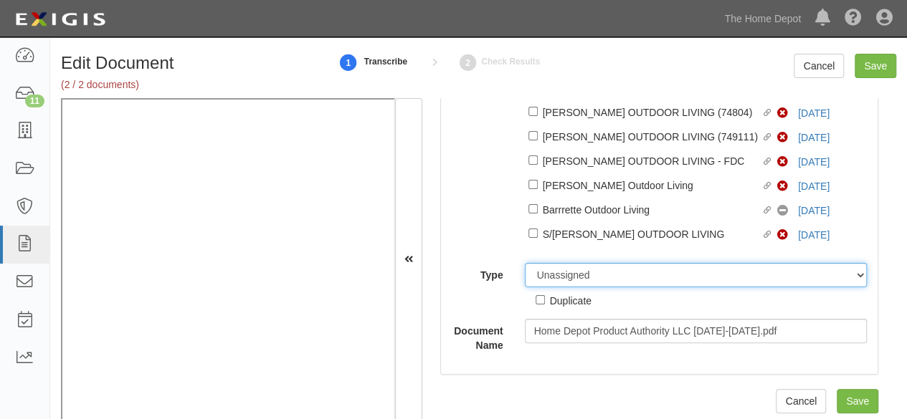
click at [560, 270] on select "Unassigned Binder Cancellation Notice Certificate Contract Endorsement Insuranc…" at bounding box center [696, 275] width 343 height 24
select select "OtherDetail"
click at [525, 264] on select "Unassigned Binder Cancellation Notice Certificate Contract Endorsement Insuranc…" at bounding box center [696, 275] width 343 height 24
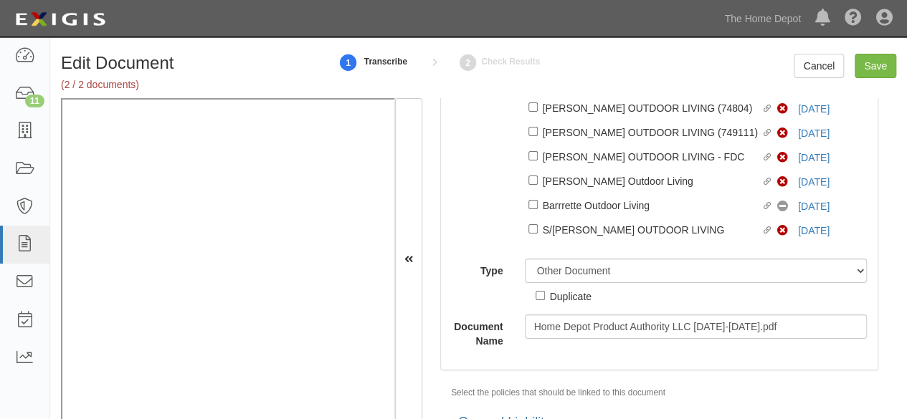
click at [564, 300] on div "Duplicate" at bounding box center [571, 296] width 42 height 16
click at [545, 300] on input "Duplicate" at bounding box center [540, 295] width 9 height 9
checkbox input "true"
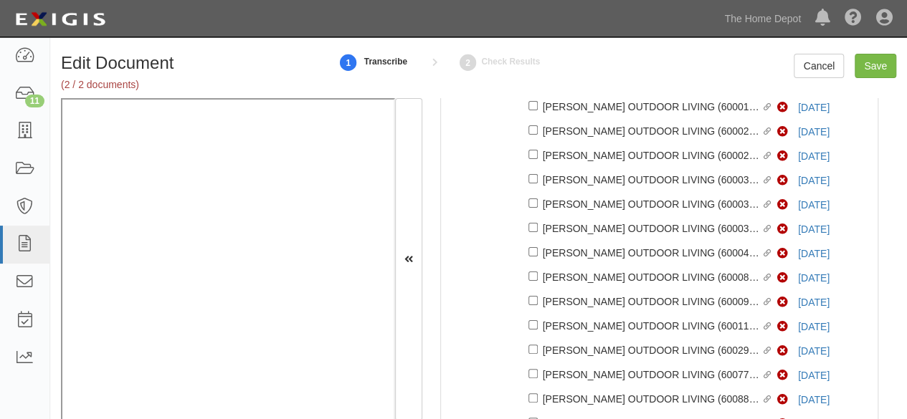
scroll to position [0, 0]
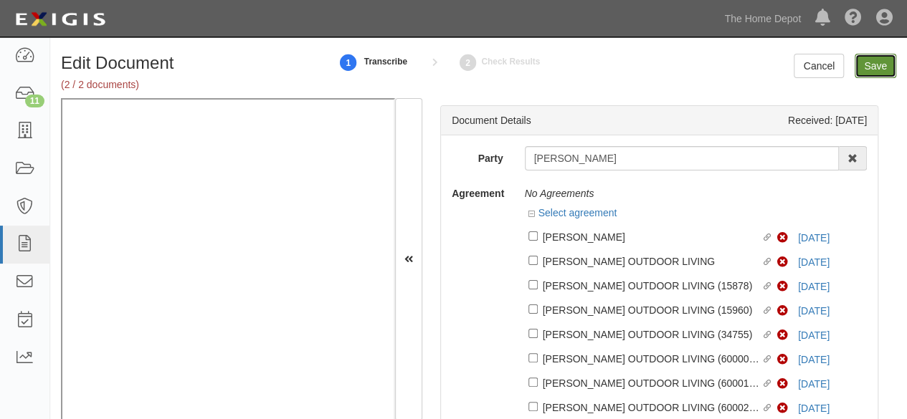
click at [866, 68] on input "Save" at bounding box center [876, 66] width 42 height 24
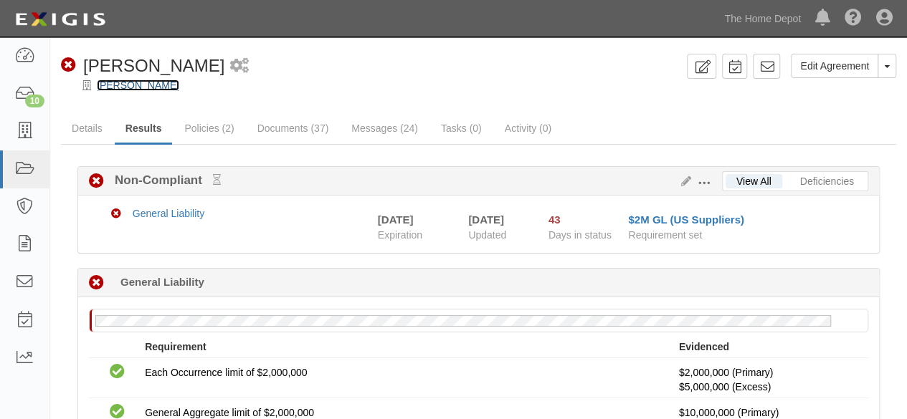
click at [133, 87] on link "[PERSON_NAME]" at bounding box center [138, 85] width 82 height 11
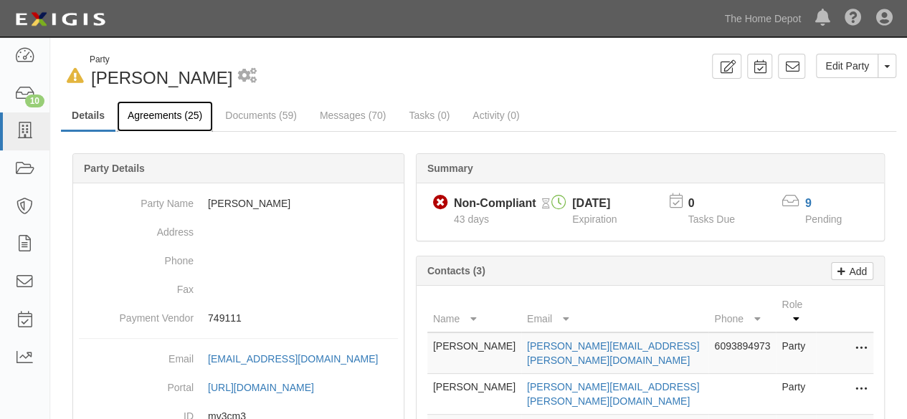
click at [156, 113] on link "Agreements (25)" at bounding box center [165, 116] width 96 height 31
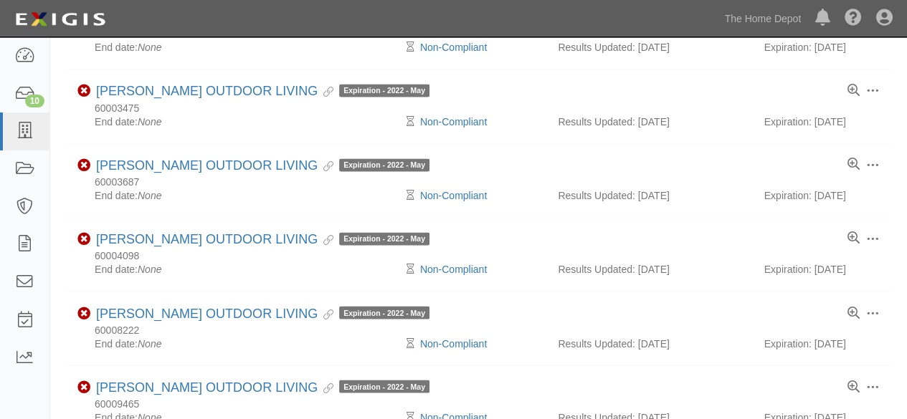
scroll to position [1398, 0]
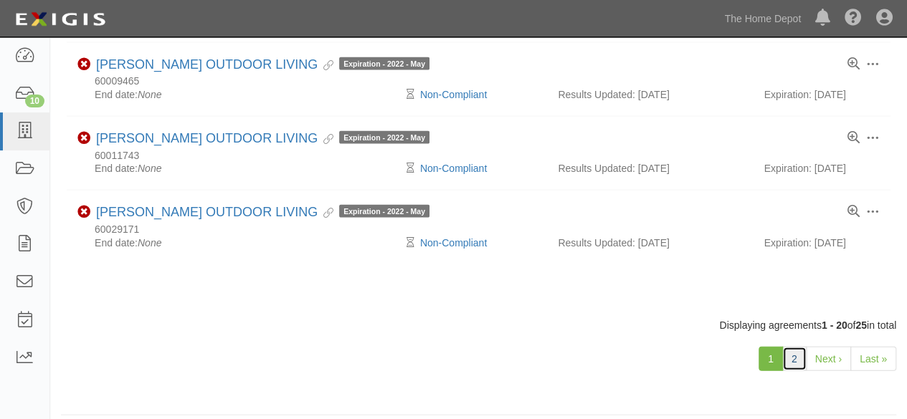
click at [795, 350] on link "2" at bounding box center [794, 359] width 24 height 24
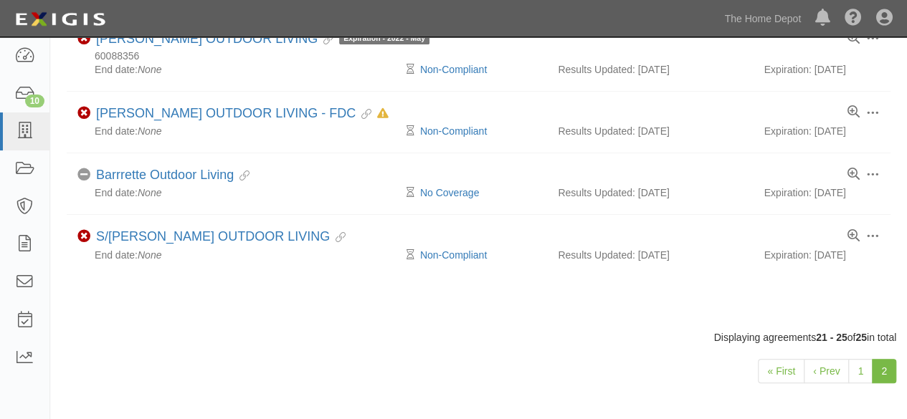
scroll to position [296, 0]
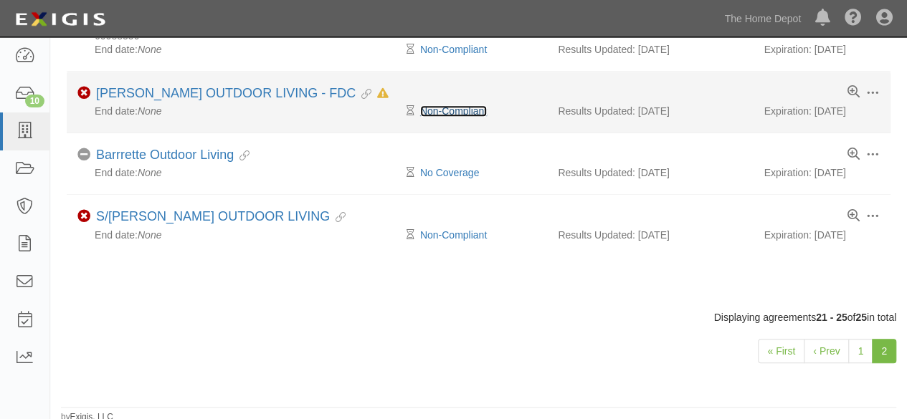
click at [443, 111] on link "Non-Compliant" at bounding box center [453, 110] width 67 height 11
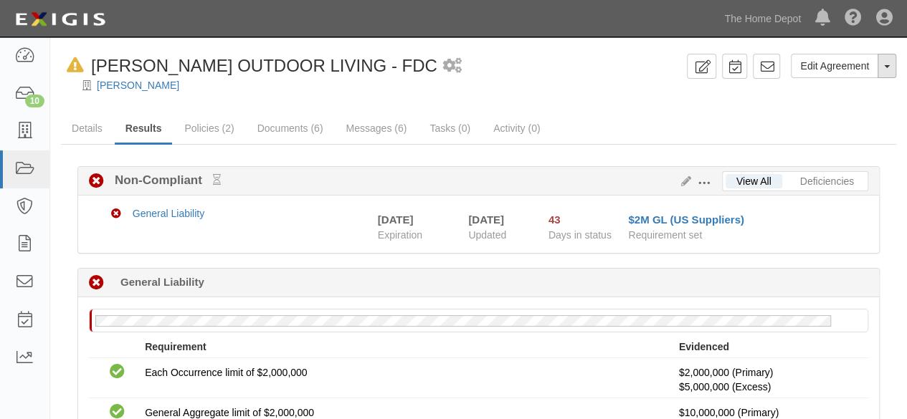
click at [886, 70] on button "Toggle Agreement Dropdown" at bounding box center [887, 66] width 19 height 24
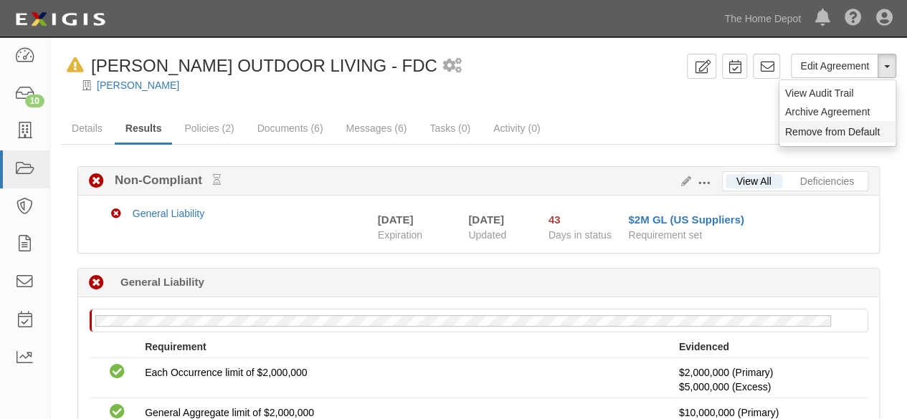
click at [802, 133] on button "Remove from Default" at bounding box center [837, 132] width 116 height 22
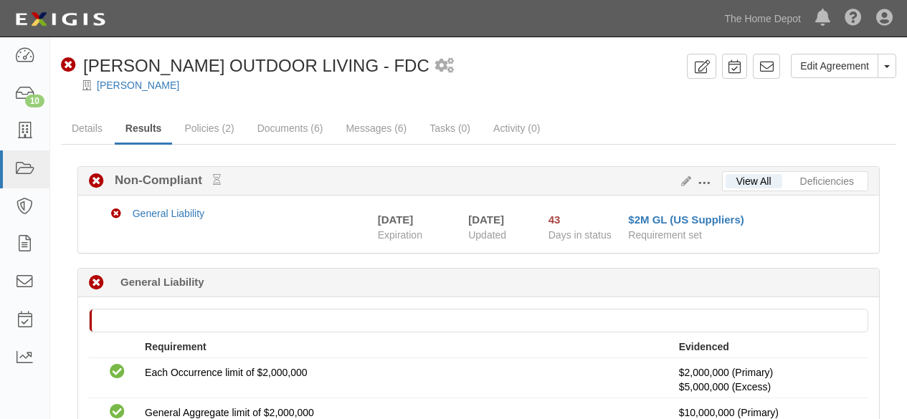
click at [119, 86] on link "[PERSON_NAME]" at bounding box center [138, 85] width 82 height 11
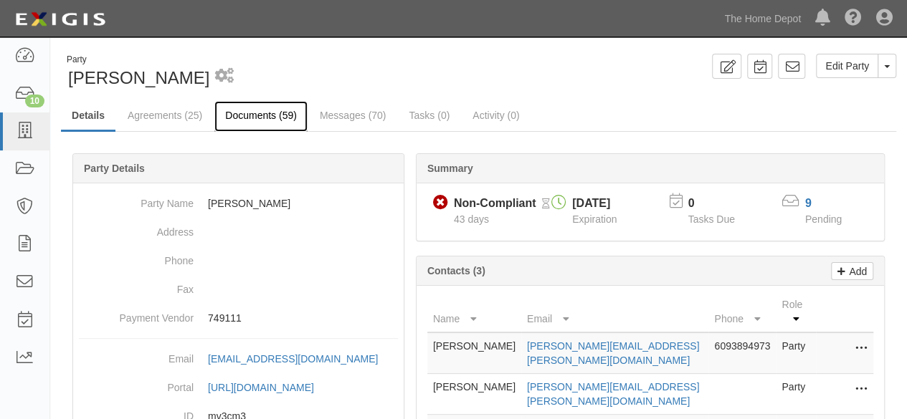
click at [260, 118] on link "Documents (59)" at bounding box center [260, 116] width 93 height 31
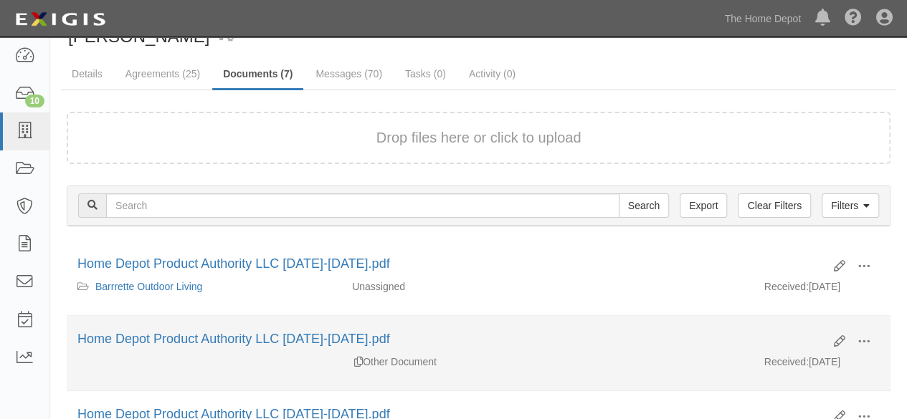
scroll to position [72, 0]
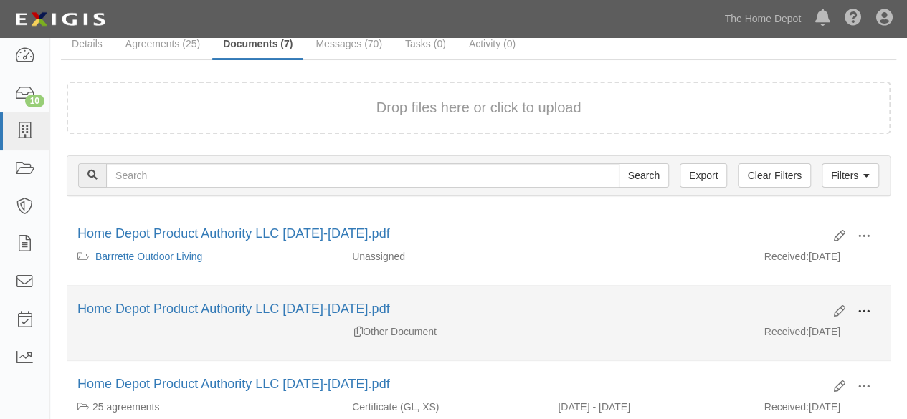
click at [866, 313] on span at bounding box center [864, 311] width 13 height 13
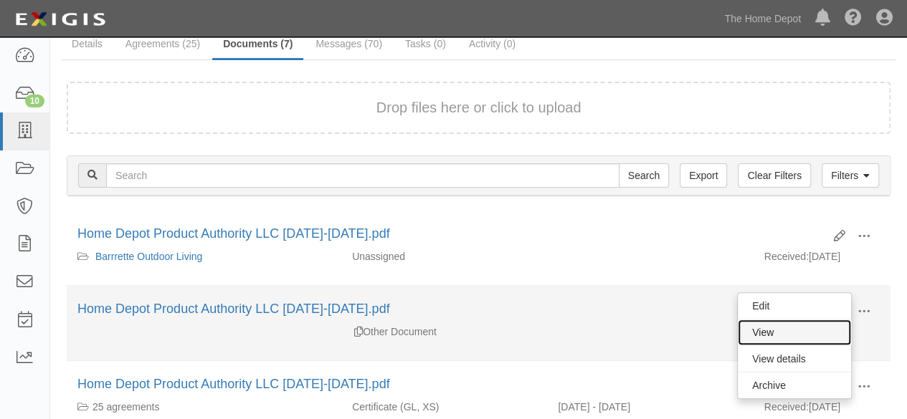
click at [826, 328] on link "View" at bounding box center [794, 333] width 113 height 26
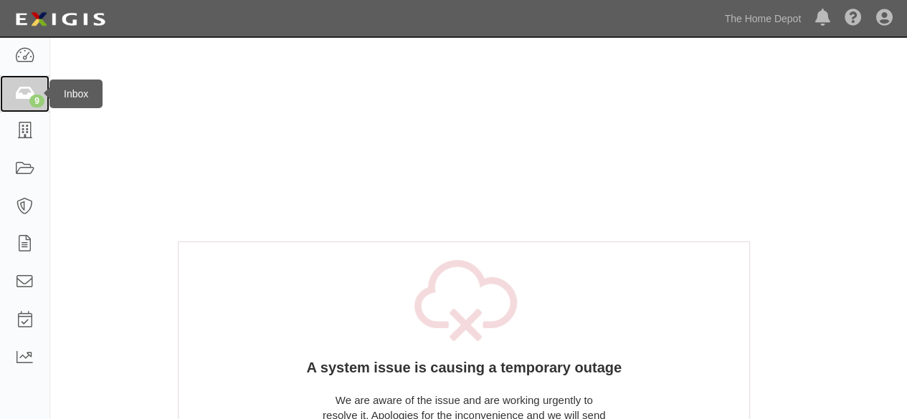
click at [41, 95] on div "9" at bounding box center [36, 101] width 15 height 13
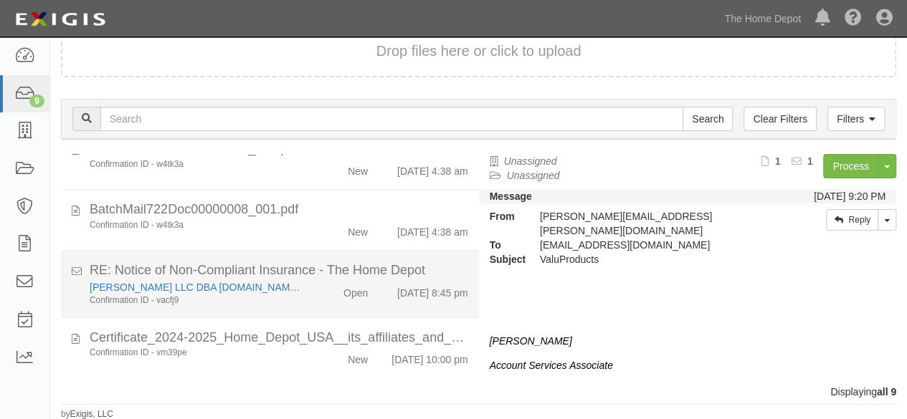
scroll to position [390, 0]
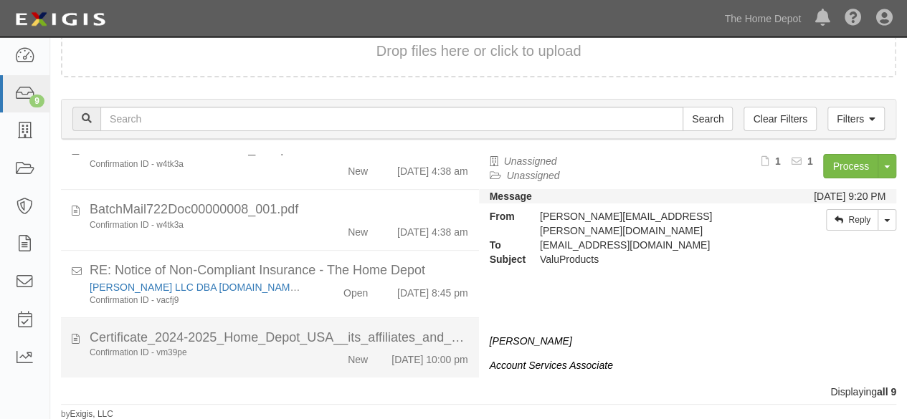
click at [287, 356] on div "Confirmation ID - vm39pe New [DATE] 10:00 pm" at bounding box center [279, 357] width 400 height 20
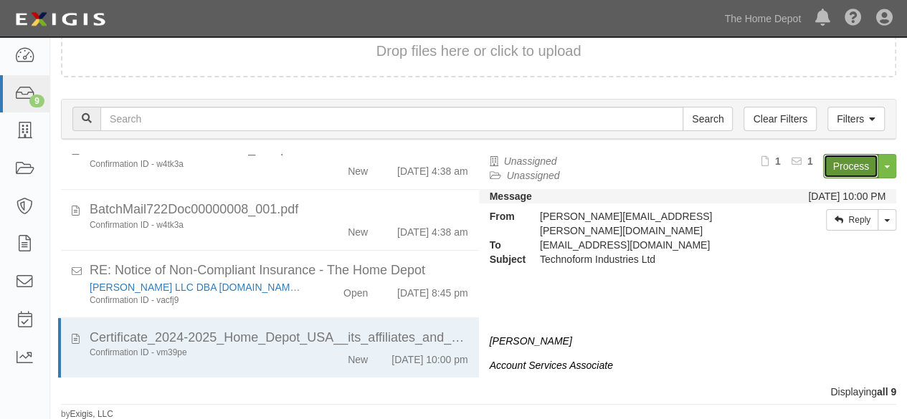
click at [838, 174] on link "Process" at bounding box center [850, 166] width 55 height 24
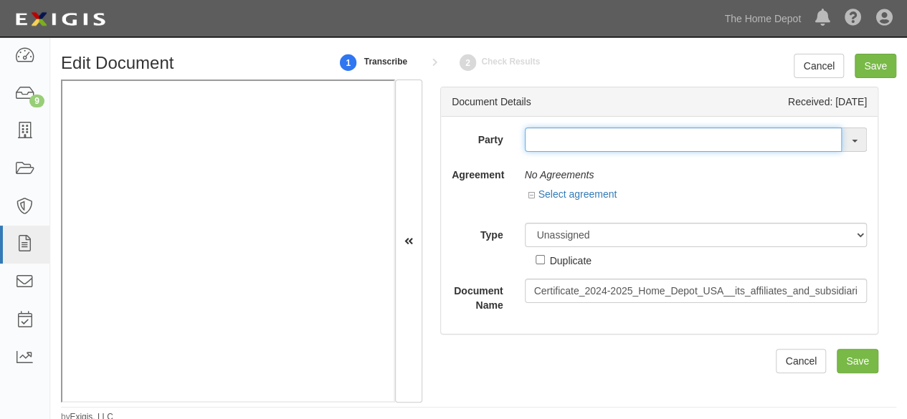
click at [544, 144] on input "text" at bounding box center [684, 140] width 318 height 24
paste input "Technoform Industries Ltd"
type input "Technoform Industries Ltd"
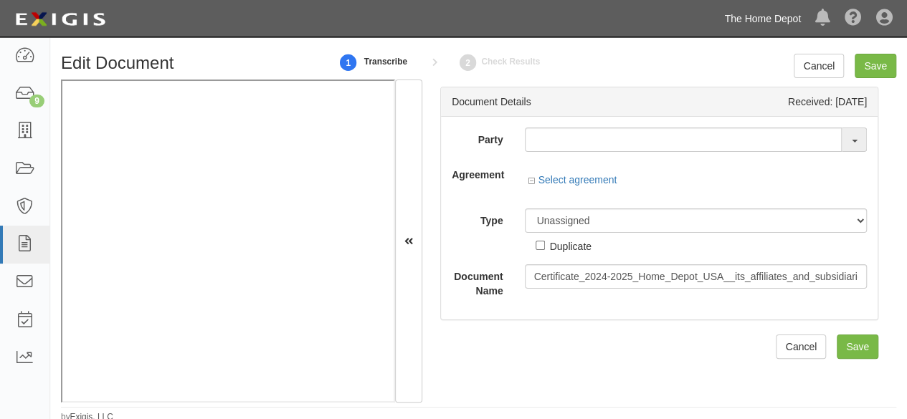
click at [763, 20] on link "The Home Depot" at bounding box center [762, 18] width 91 height 29
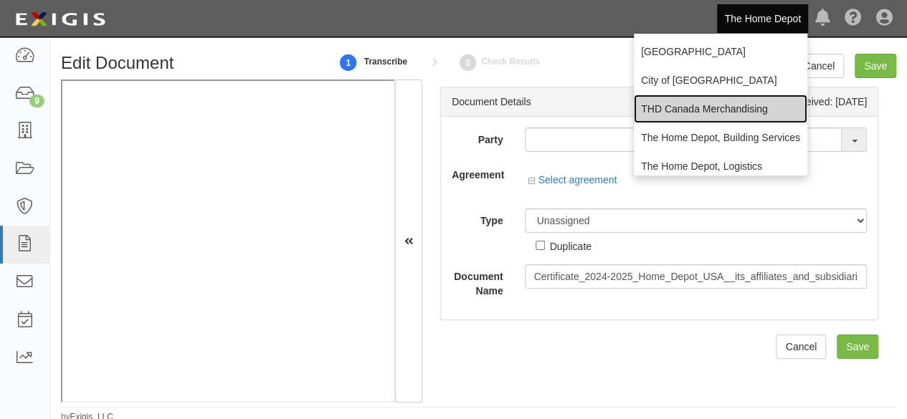
click at [683, 114] on link "THD Canada Merchandising" at bounding box center [721, 109] width 174 height 29
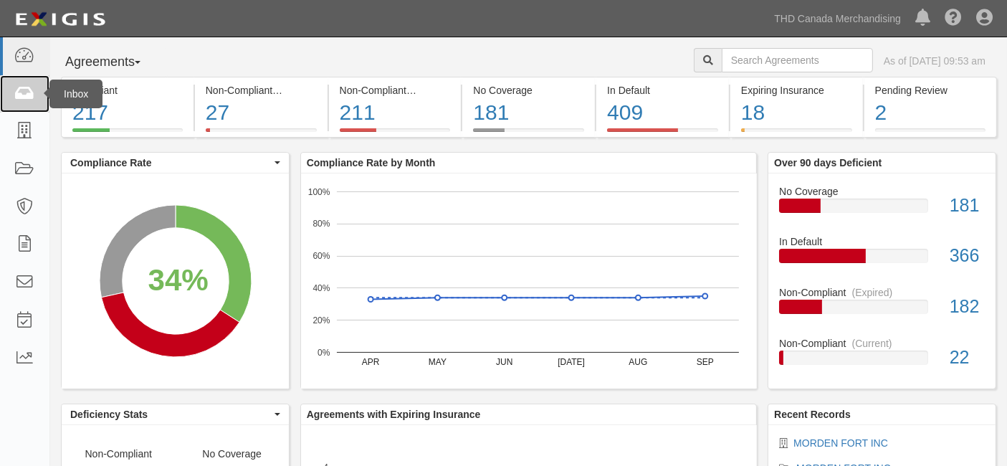
click at [34, 95] on icon at bounding box center [24, 94] width 20 height 16
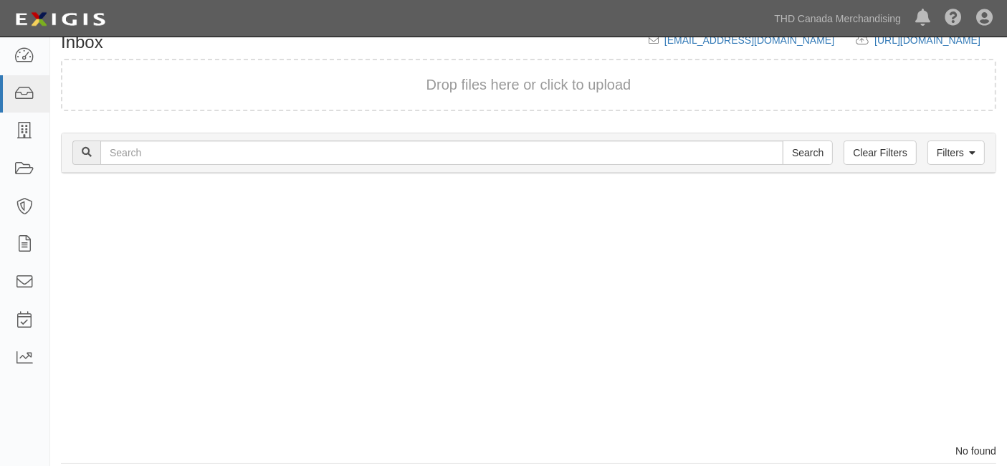
scroll to position [32, 0]
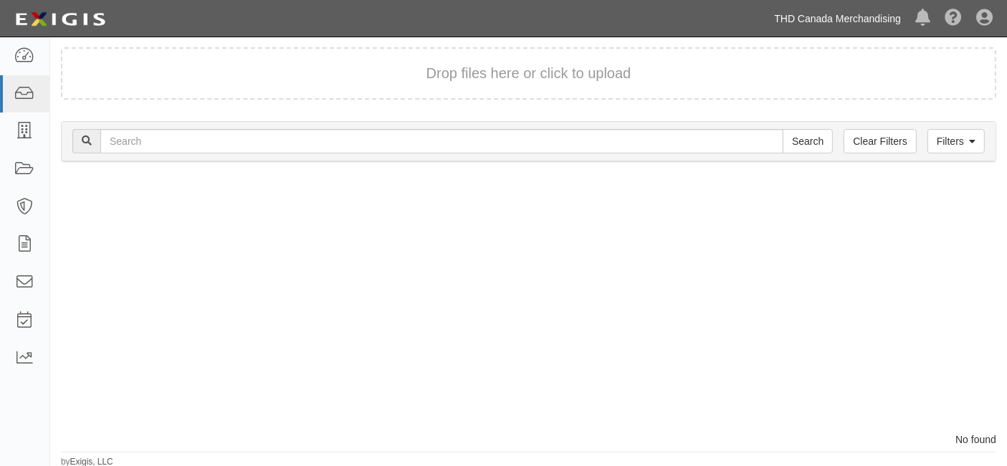
click at [833, 24] on link "THD Canada Merchandising" at bounding box center [837, 18] width 141 height 29
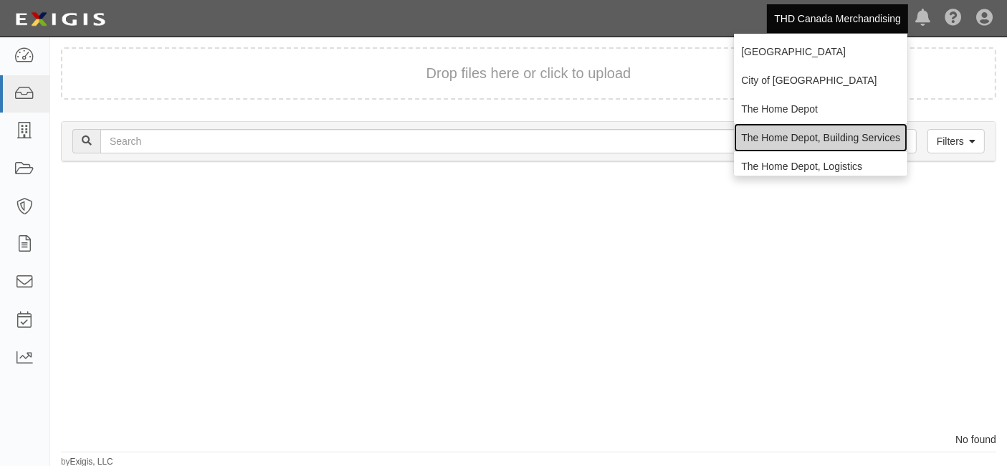
click at [788, 140] on link "The Home Depot, Building Services" at bounding box center [821, 137] width 174 height 29
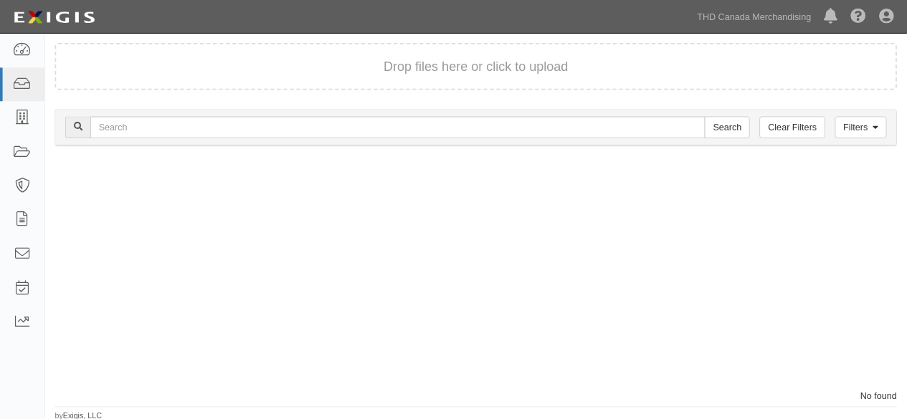
scroll to position [33, 0]
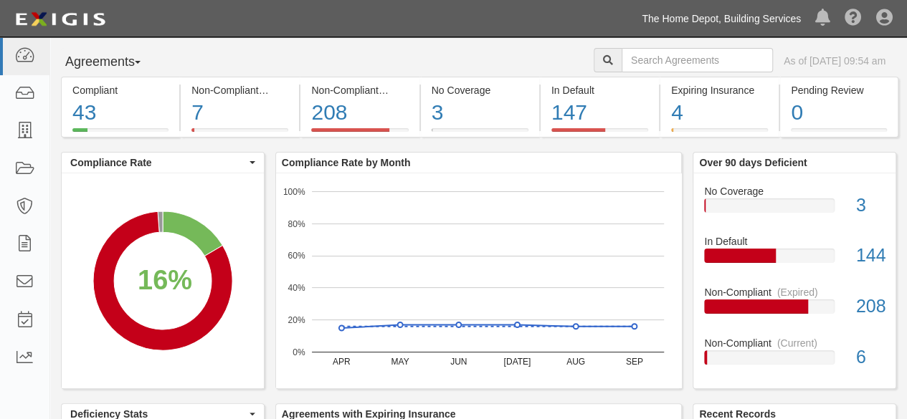
drag, startPoint x: 741, startPoint y: 21, endPoint x: 726, endPoint y: 92, distance: 72.7
click at [741, 22] on link "The Home Depot, Building Services" at bounding box center [722, 18] width 174 height 29
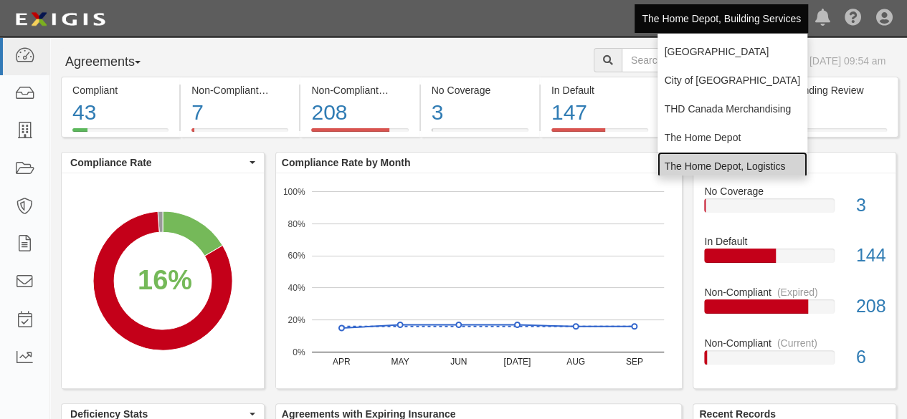
click at [706, 163] on link "The Home Depot, Logistics" at bounding box center [733, 166] width 150 height 29
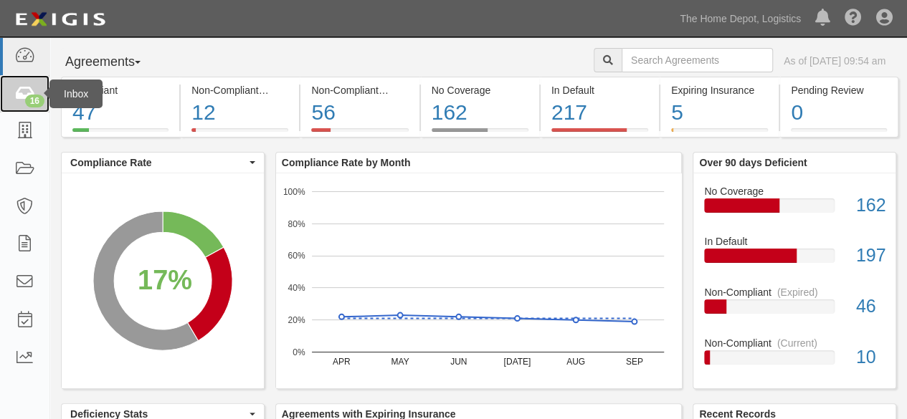
click at [33, 95] on div "16" at bounding box center [34, 101] width 19 height 13
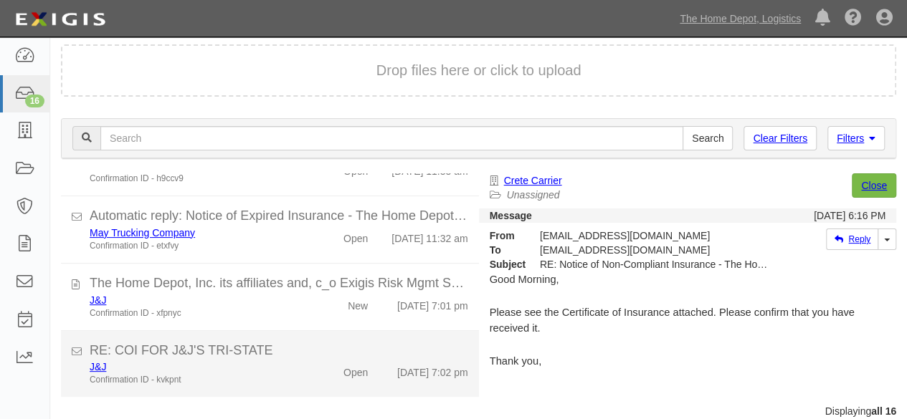
scroll to position [54, 0]
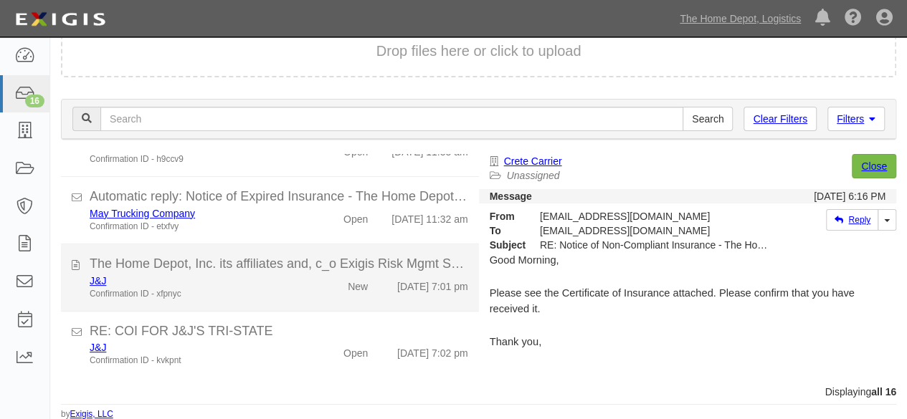
drag, startPoint x: 316, startPoint y: 281, endPoint x: 324, endPoint y: 281, distance: 8.6
click at [317, 281] on div "J&J Confirmation ID - xfpnyc New [DATE] 7:01 pm" at bounding box center [279, 287] width 400 height 27
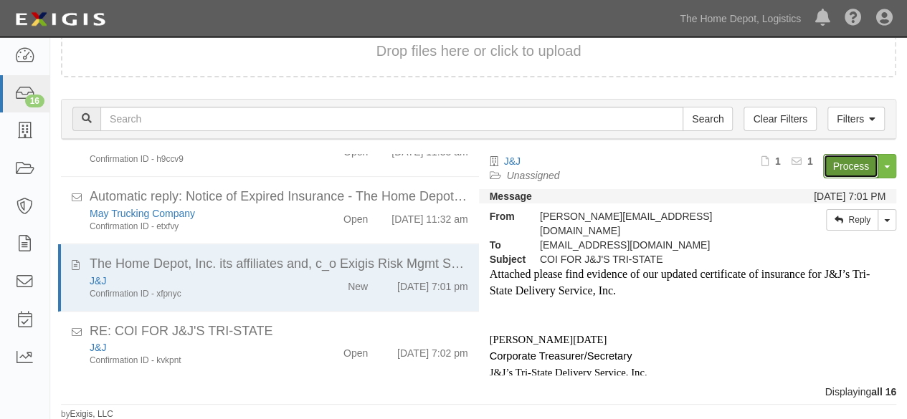
click at [832, 164] on link "Process" at bounding box center [850, 166] width 55 height 24
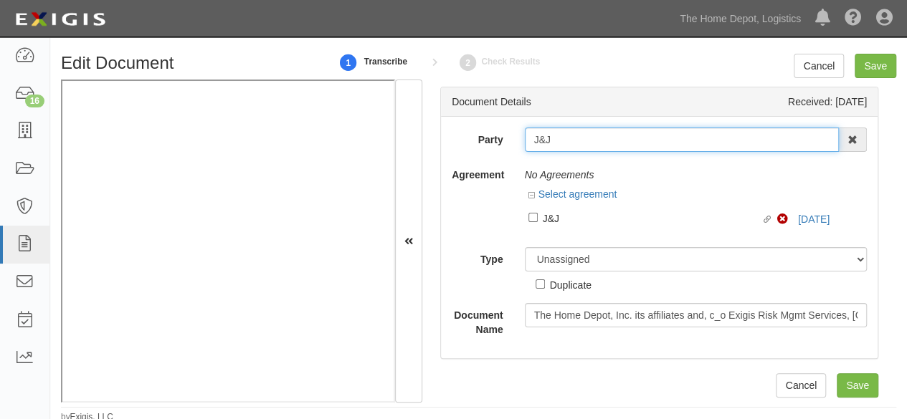
click at [531, 137] on input "J&J" at bounding box center [682, 140] width 315 height 24
click at [531, 141] on input "J&J" at bounding box center [682, 140] width 315 height 24
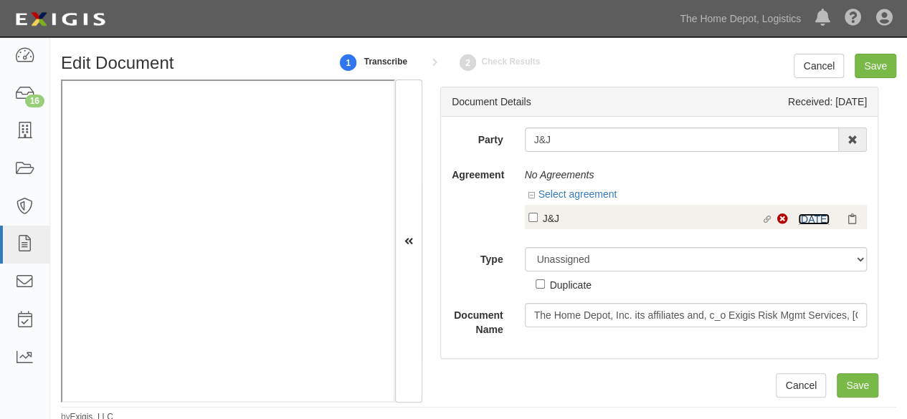
click at [798, 217] on link "[DATE]" at bounding box center [814, 219] width 32 height 11
click at [546, 224] on div "J&J" at bounding box center [652, 218] width 219 height 16
click at [538, 222] on input "Linked agreement J&J Linked agreement" at bounding box center [532, 217] width 9 height 9
checkbox input "true"
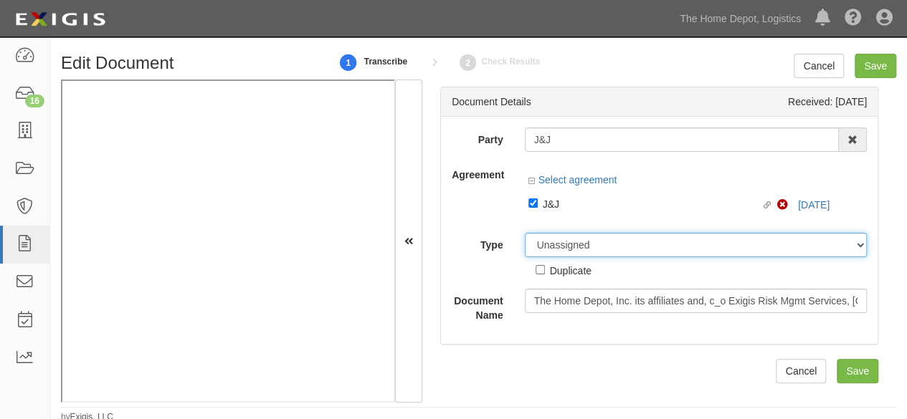
click at [546, 244] on div "Party J&J A & A Wrecker ABCO Transportation Ace in the Hole Towing Ace Wrecker …" at bounding box center [659, 225] width 415 height 195
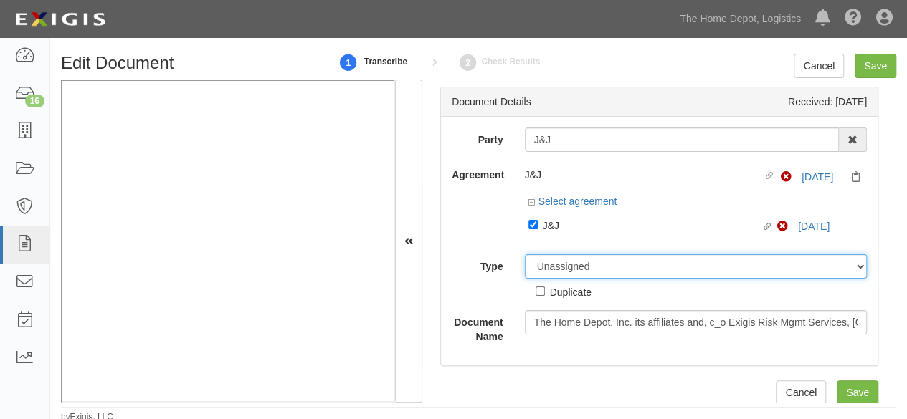
select select "CertificateDetail"
click at [525, 255] on select "Unassigned Binder Cancellation Notice Certificate Contract Endorsement Insuranc…" at bounding box center [696, 267] width 343 height 24
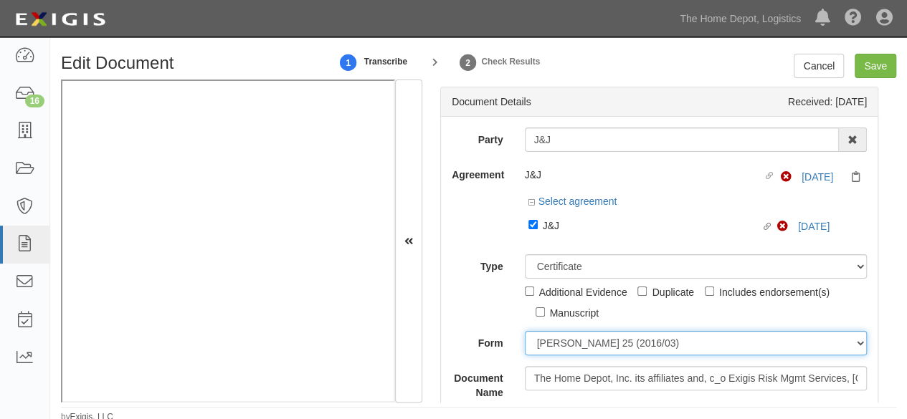
click at [566, 342] on select "ACORD 25 (2016/03) ACORD 101 ACORD 855 NY (2014/05) General" at bounding box center [696, 343] width 343 height 24
select select "GeneralFormDetail"
click at [525, 331] on select "ACORD 25 (2016/03) ACORD 101 ACORD 855 NY (2014/05) General" at bounding box center [696, 343] width 343 height 24
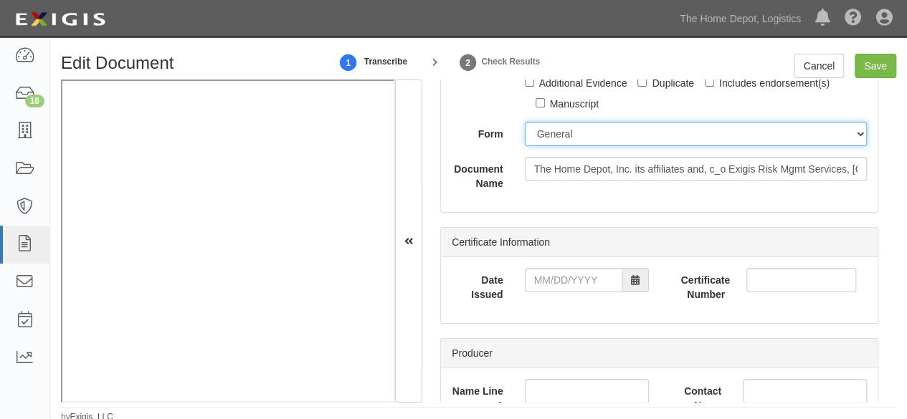
scroll to position [215, 0]
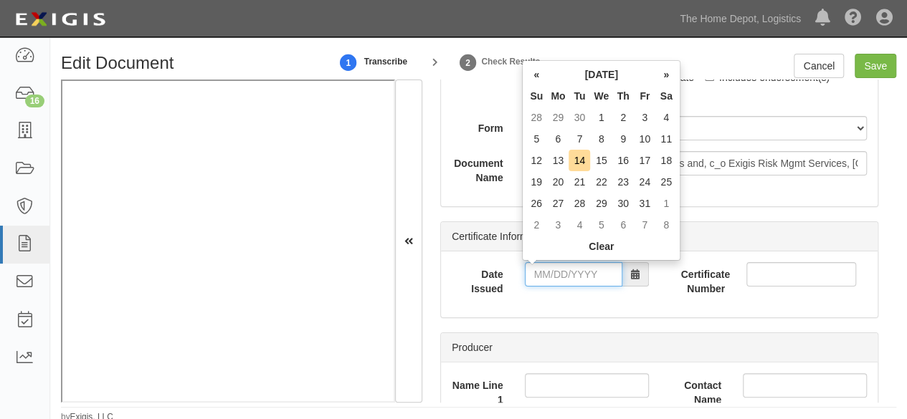
click at [559, 282] on input "Date Issued" at bounding box center [574, 274] width 98 height 24
click at [624, 143] on td "9" at bounding box center [623, 139] width 22 height 22
type input "10/09/2025"
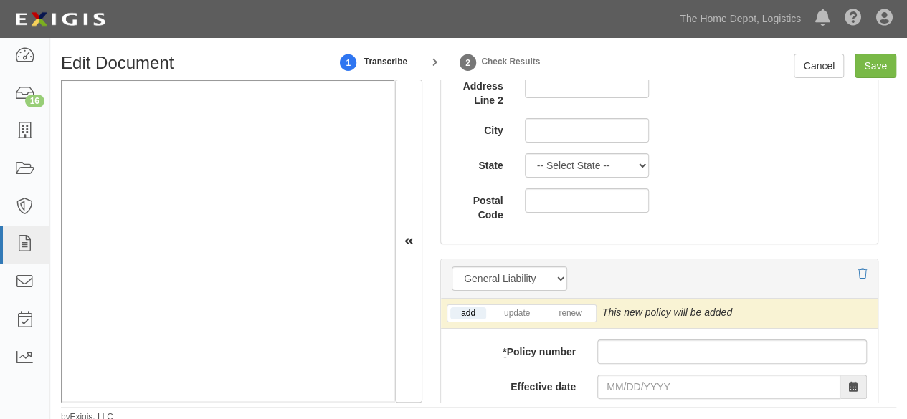
scroll to position [1147, 0]
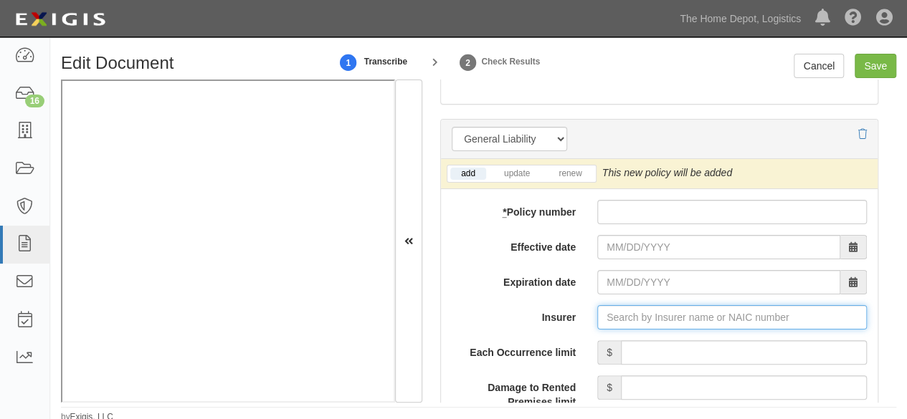
click at [630, 318] on input "Insurer" at bounding box center [732, 317] width 270 height 24
paste input "22292"
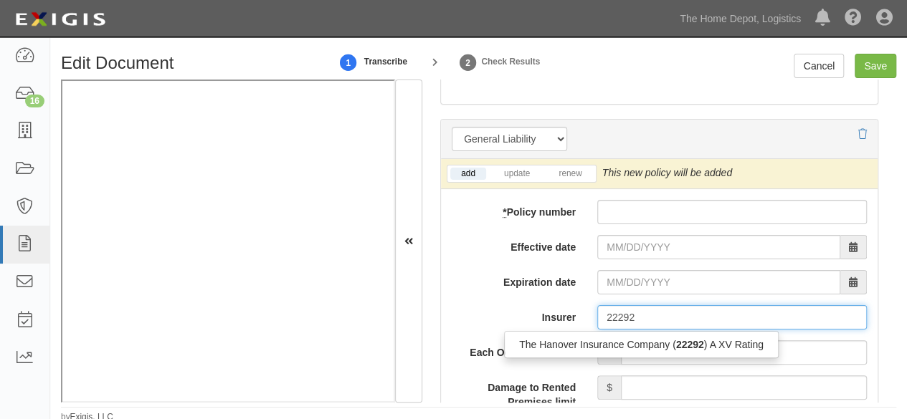
drag, startPoint x: 603, startPoint y: 348, endPoint x: 579, endPoint y: 338, distance: 26.4
click at [602, 348] on div "The Hanover Insurance Company ( 22292 ) A XV Rating" at bounding box center [641, 345] width 273 height 19
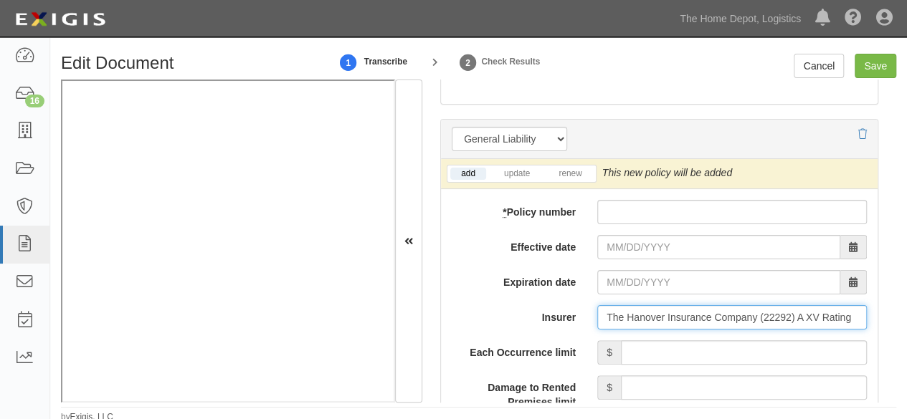
type input "The Hanover Insurance Company (22292) A XV Rating"
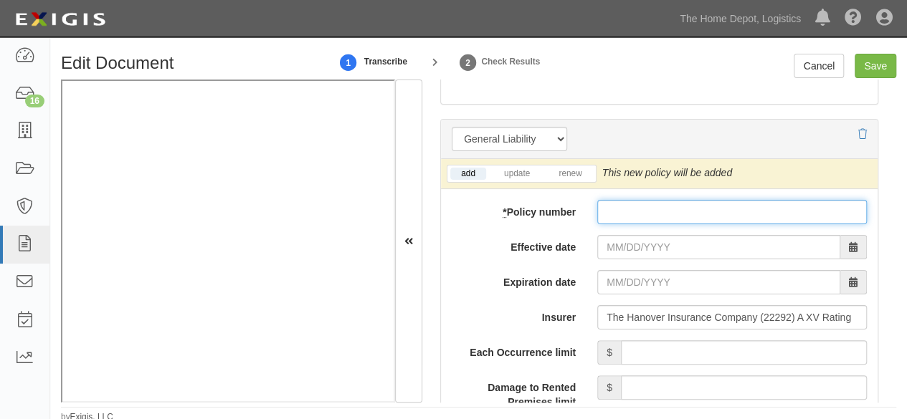
click at [625, 206] on input "* Policy number" at bounding box center [732, 212] width 270 height 24
paste input "LHY-5630831-17"
type input "LHY-5630831-17"
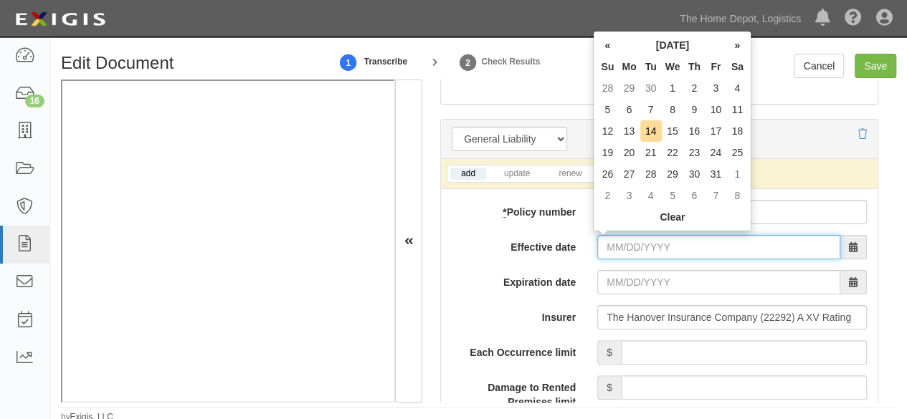
click at [617, 243] on input "Effective date" at bounding box center [718, 247] width 243 height 24
click at [607, 47] on th "«" at bounding box center [608, 45] width 22 height 22
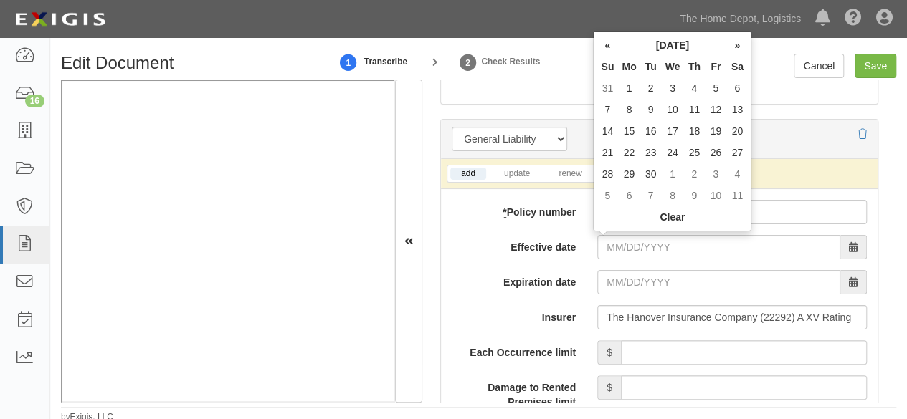
click at [607, 47] on th "«" at bounding box center [608, 45] width 22 height 22
click at [609, 47] on th "«" at bounding box center [608, 45] width 22 height 22
click at [605, 154] on td "15" at bounding box center [608, 153] width 22 height 22
type input "06/15/2025"
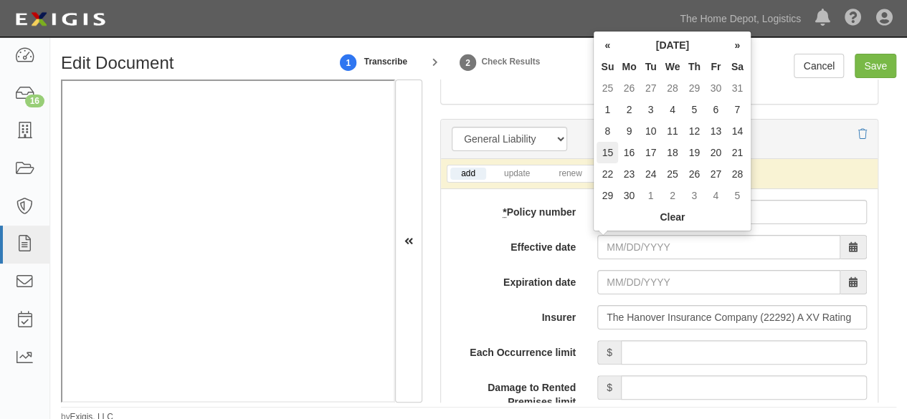
type input "06/15/2026"
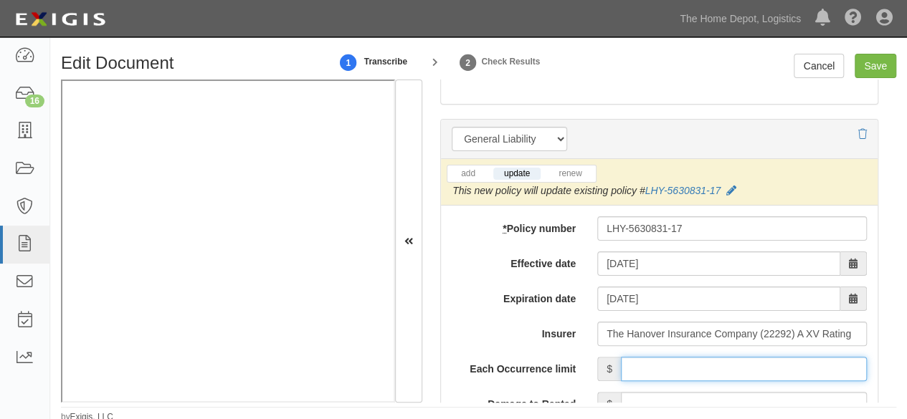
drag, startPoint x: 645, startPoint y: 361, endPoint x: 668, endPoint y: 298, distance: 67.1
type input "1,000,000"
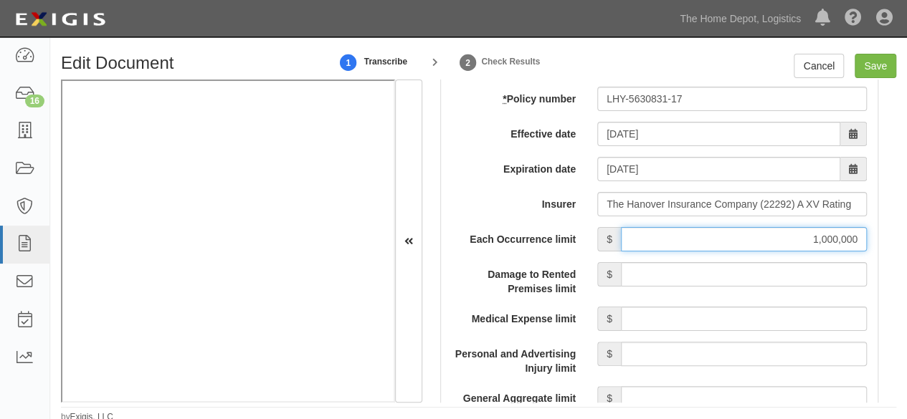
scroll to position [1291, 0]
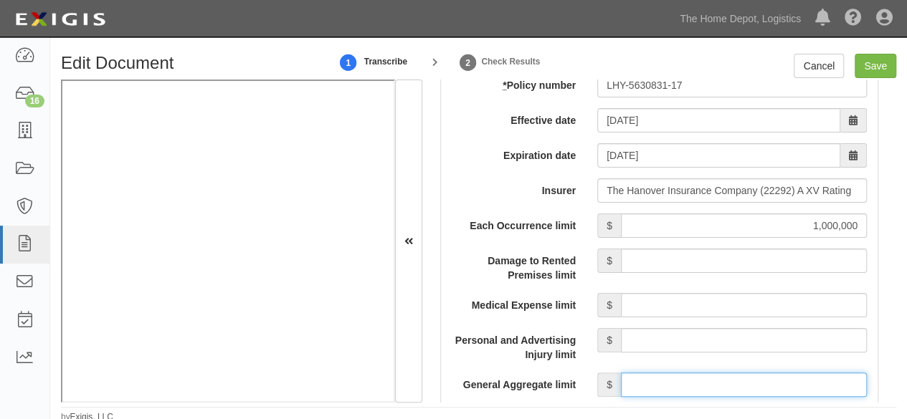
click at [658, 373] on input "General Aggregate limit" at bounding box center [744, 385] width 246 height 24
type input "2,000,000"
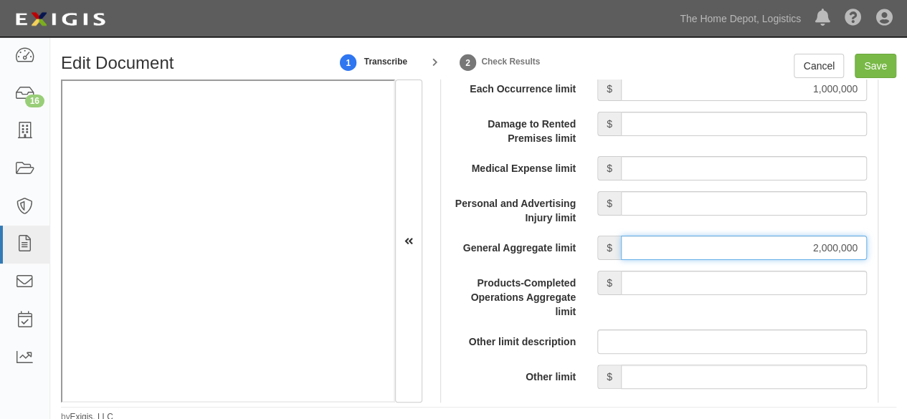
scroll to position [1434, 0]
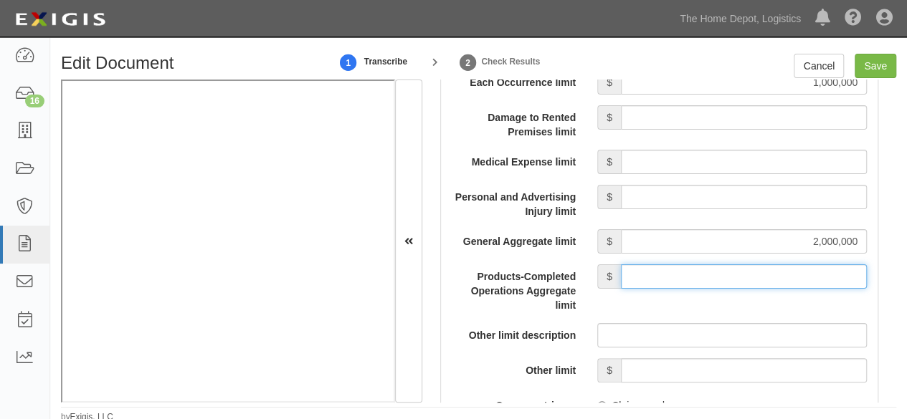
click at [705, 265] on input "Products-Completed Operations Aggregate limit" at bounding box center [744, 277] width 246 height 24
type input "2,000,000"
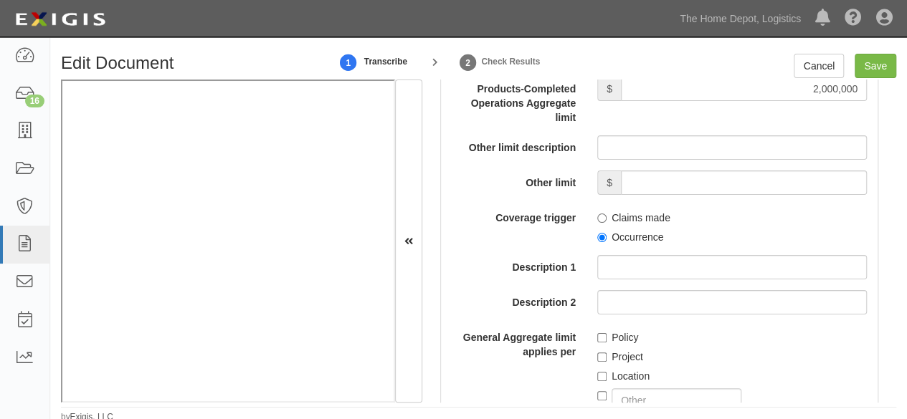
scroll to position [1721, 0]
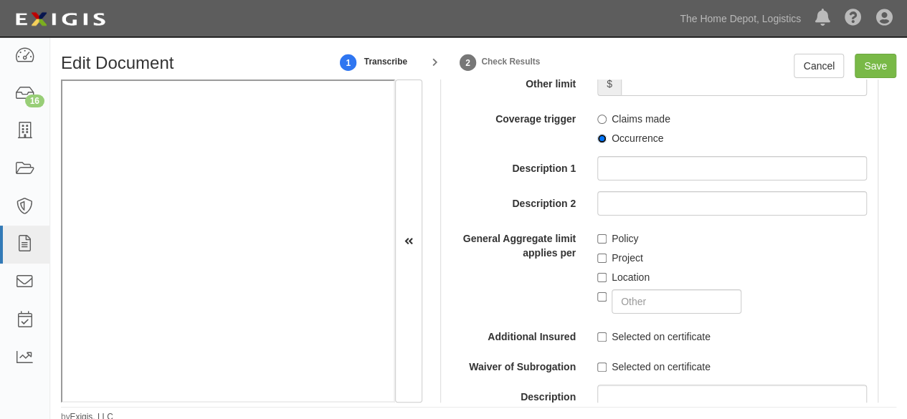
drag, startPoint x: 599, startPoint y: 132, endPoint x: 601, endPoint y: 186, distance: 53.8
click at [599, 135] on input "Occurrence" at bounding box center [601, 138] width 9 height 9
radio input "true"
click at [597, 237] on input "Policy" at bounding box center [601, 238] width 9 height 9
checkbox input "true"
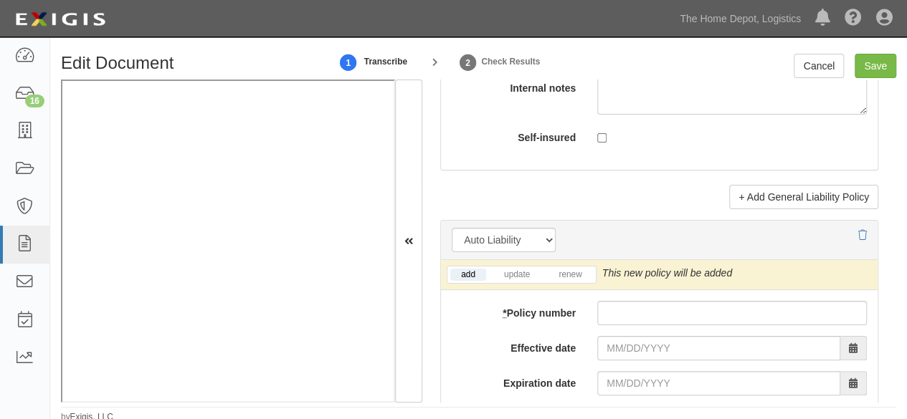
scroll to position [2223, 0]
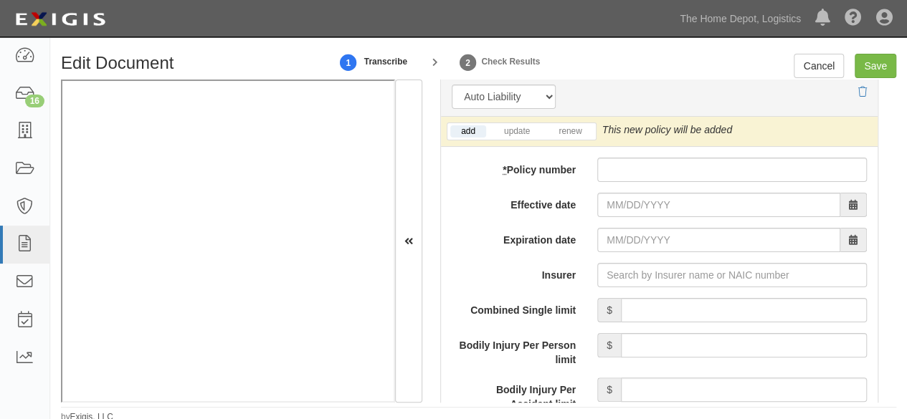
click at [625, 272] on input "Insurer" at bounding box center [732, 275] width 270 height 24
paste input "35432"
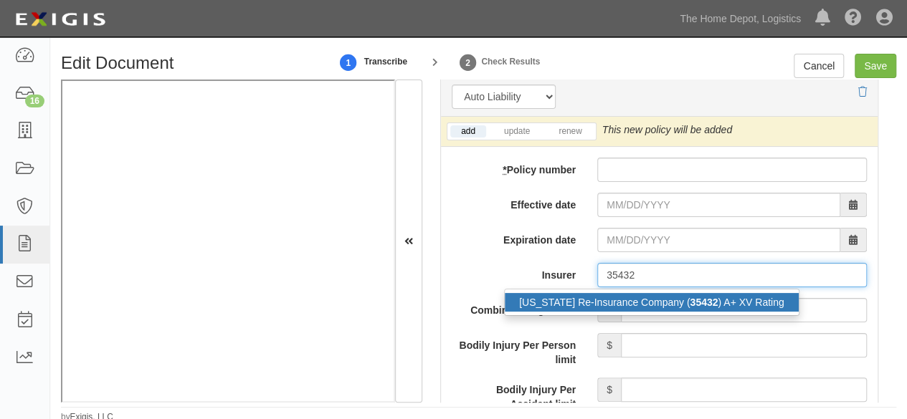
click at [635, 293] on div "New Jersey Re-Insurance Company ( 35432 ) A+ XV Rating" at bounding box center [652, 302] width 294 height 19
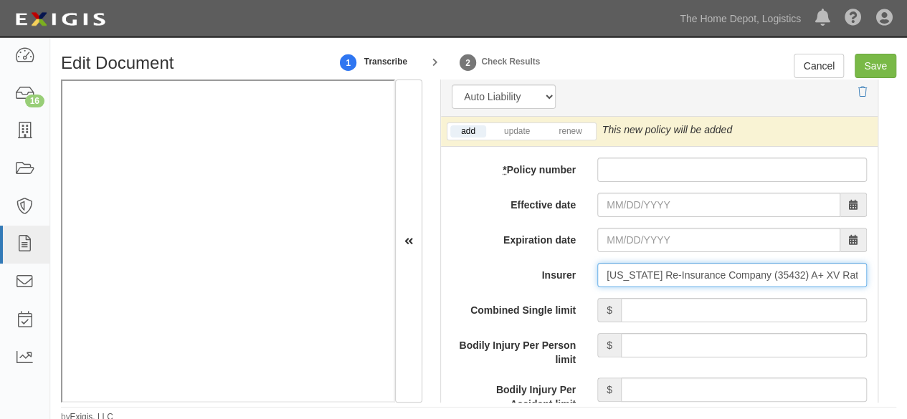
type input "New Jersey Re-Insurance Company (35432) A+ XV Rating"
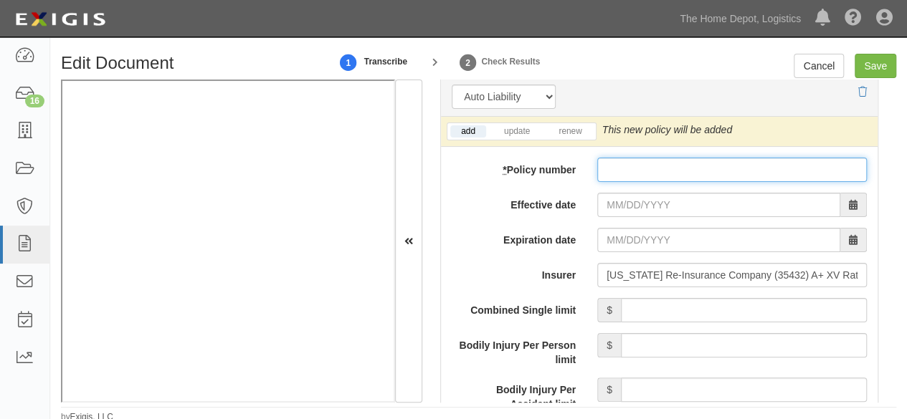
drag, startPoint x: 626, startPoint y: 156, endPoint x: 633, endPoint y: 182, distance: 26.8
click at [626, 158] on input "* Policy number" at bounding box center [732, 170] width 270 height 24
paste input "1107366403"
type input "1107366403"
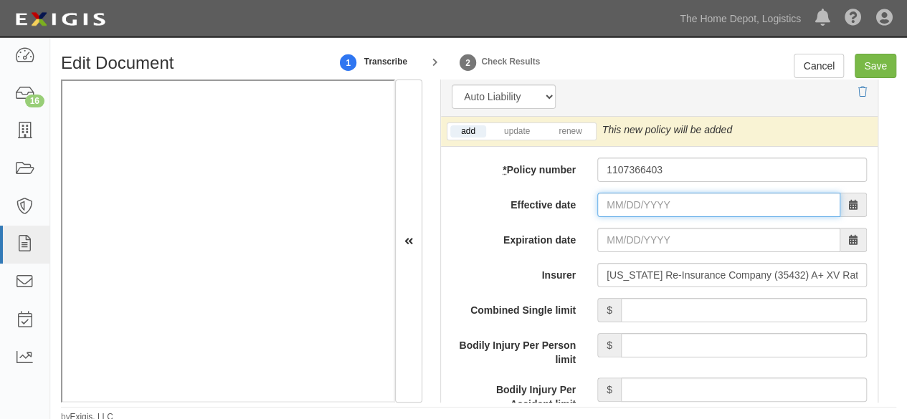
click at [625, 196] on input "Effective date" at bounding box center [718, 205] width 243 height 24
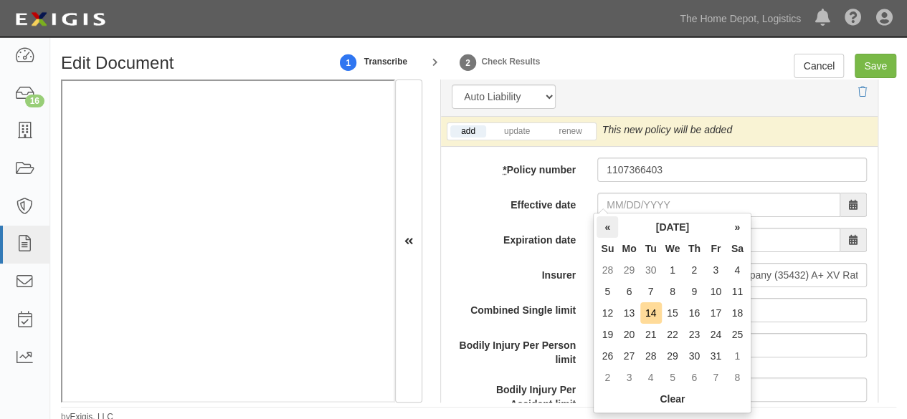
click at [610, 231] on th "«" at bounding box center [608, 228] width 22 height 22
click at [606, 229] on th "«" at bounding box center [608, 228] width 22 height 22
click at [608, 333] on td "15" at bounding box center [608, 335] width 22 height 22
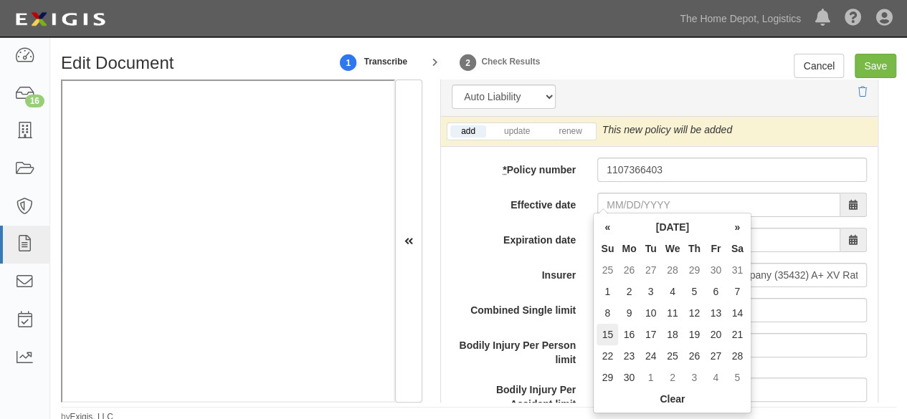
type input "06/15/2025"
type input "06/15/2026"
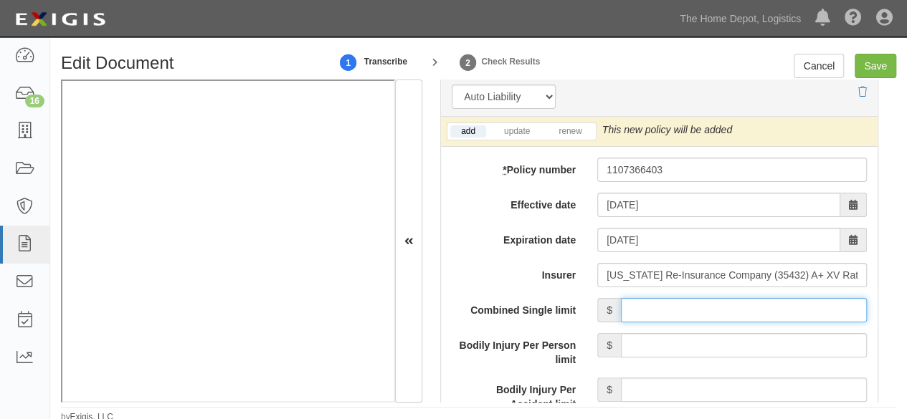
drag, startPoint x: 775, startPoint y: 310, endPoint x: 779, endPoint y: 300, distance: 10.3
click at [776, 310] on input "Combined Single limit" at bounding box center [744, 310] width 246 height 24
type input "1,000,000"
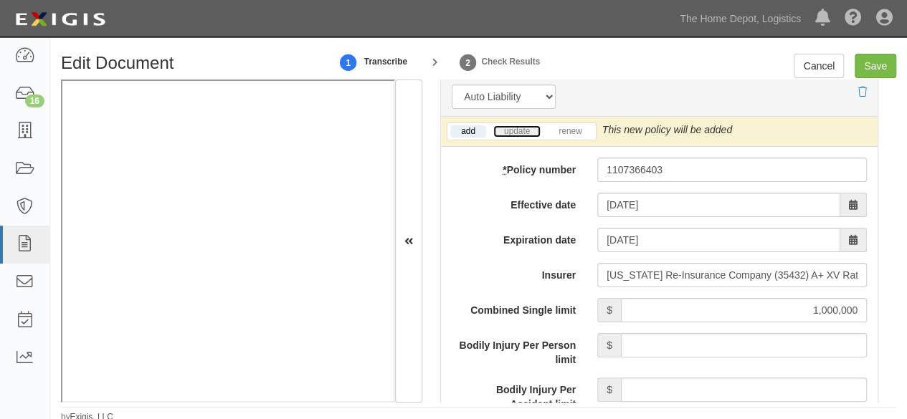
click at [523, 125] on link "update" at bounding box center [516, 131] width 47 height 12
drag, startPoint x: 805, startPoint y: 123, endPoint x: 772, endPoint y: 155, distance: 46.1
click at [805, 125] on icon at bounding box center [805, 130] width 10 height 10
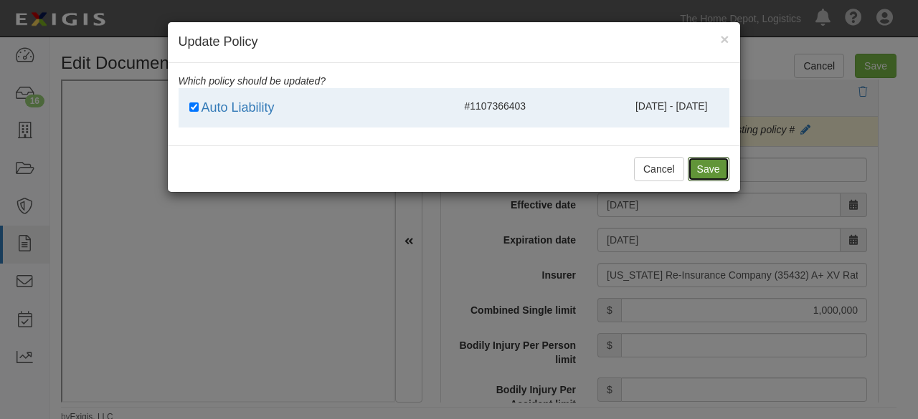
click at [713, 160] on button "Save" at bounding box center [709, 169] width 42 height 24
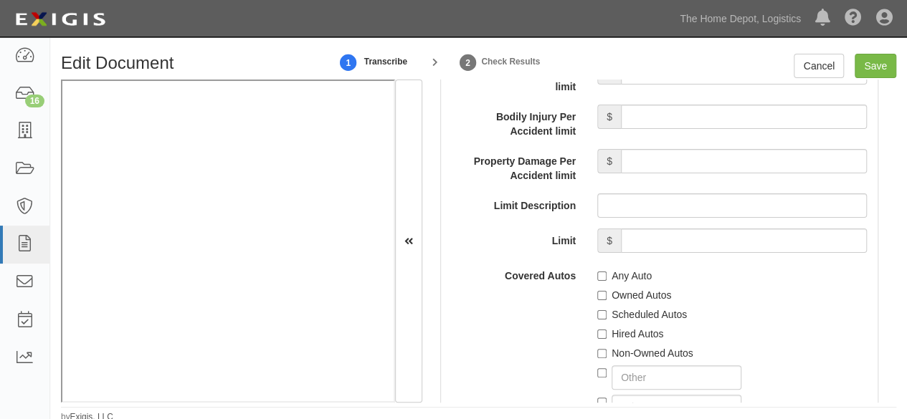
scroll to position [2510, 0]
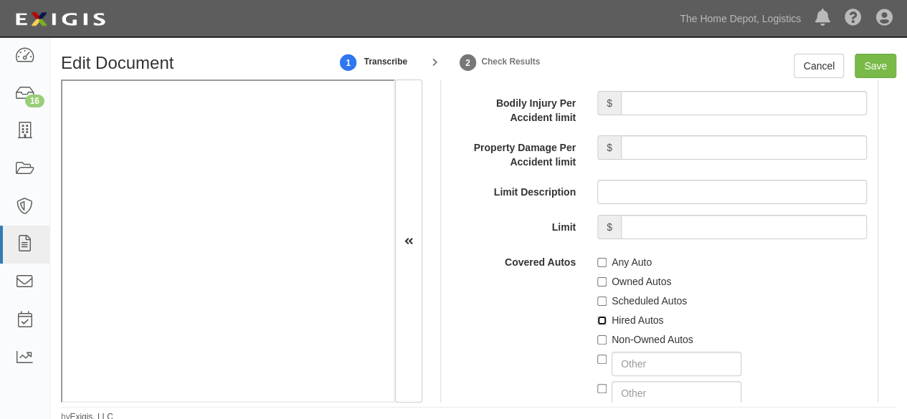
click at [597, 316] on input "Hired Autos" at bounding box center [601, 320] width 9 height 9
checkbox input "true"
click at [598, 336] on input "Non-Owned Autos" at bounding box center [601, 340] width 9 height 9
checkbox input "true"
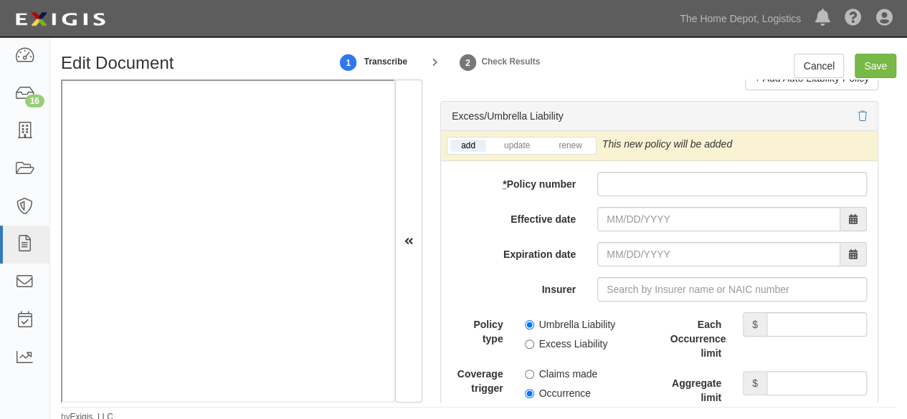
scroll to position [3083, 0]
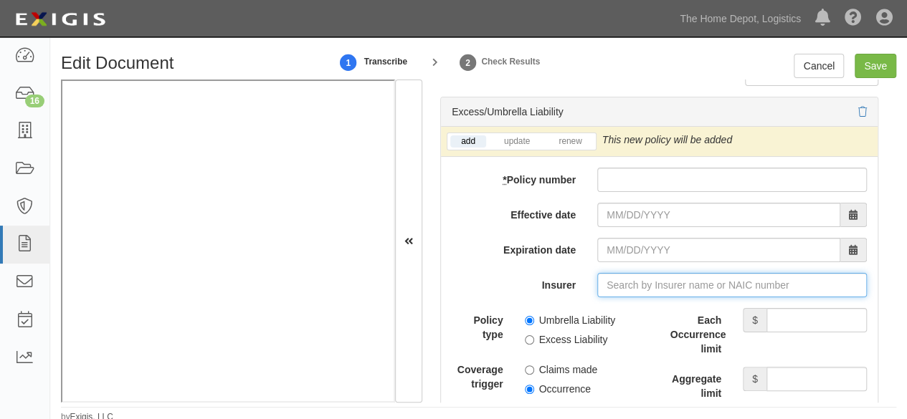
click at [617, 278] on input "Insurer" at bounding box center [732, 285] width 270 height 24
paste input "31143"
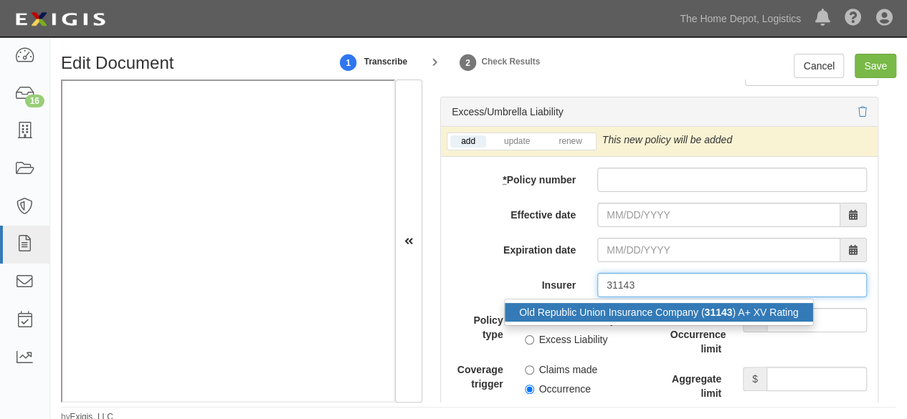
click at [604, 305] on div "Old Republic Union Insurance Company ( 31143 ) A+ XV Rating" at bounding box center [659, 312] width 308 height 19
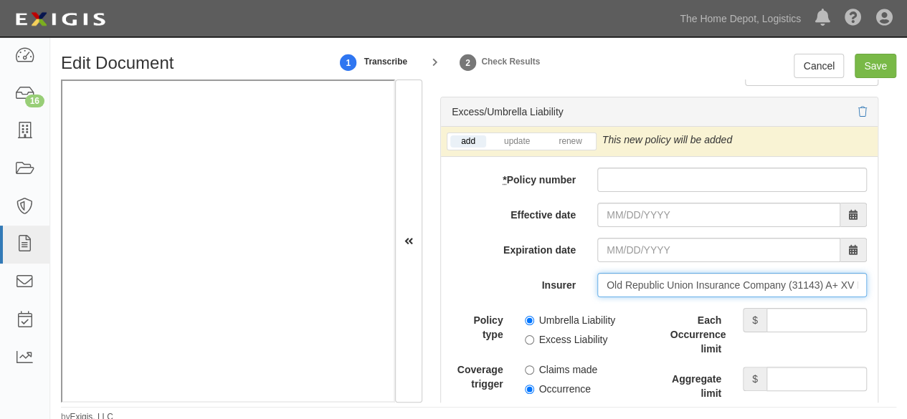
type input "Old Republic Union Insurance Company (31143) A+ XV Rating"
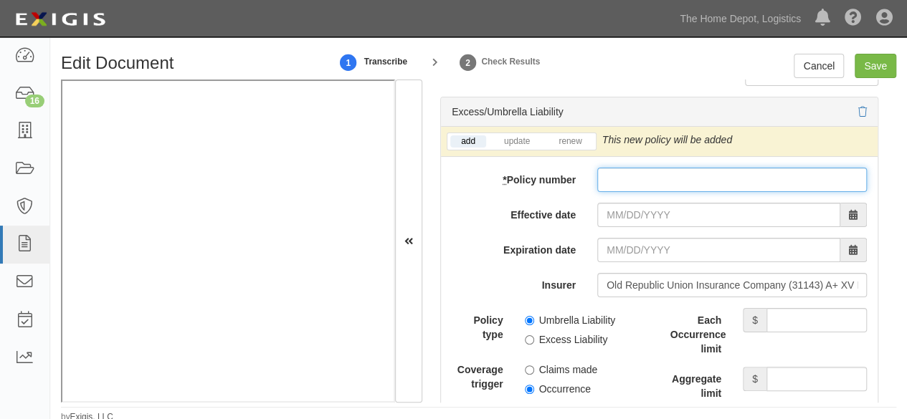
click at [608, 174] on input "* Policy number" at bounding box center [732, 180] width 270 height 24
paste input "ORGRXS000467-01"
type input "ORGRXS000467-01"
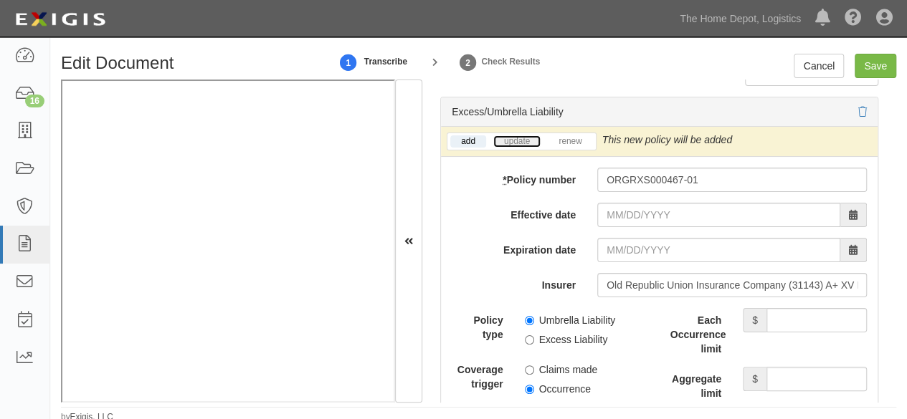
click at [516, 136] on link "update" at bounding box center [516, 142] width 47 height 12
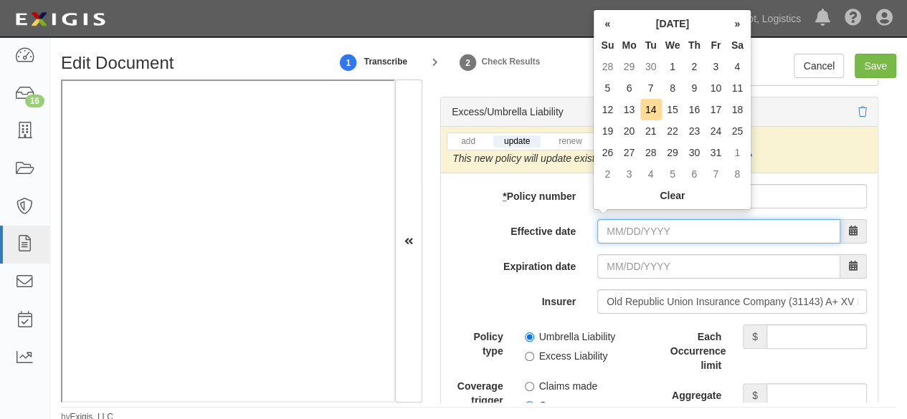
click at [620, 223] on input "Effective date" at bounding box center [718, 231] width 243 height 24
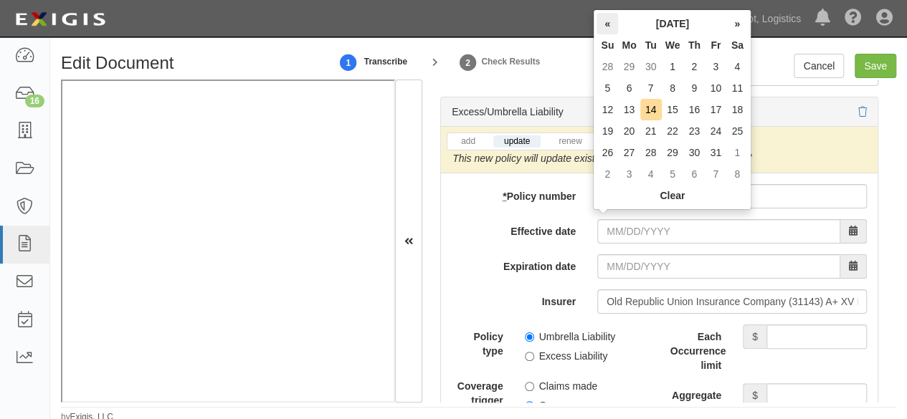
click at [602, 23] on th "«" at bounding box center [608, 24] width 22 height 22
click at [602, 24] on th "«" at bounding box center [608, 24] width 22 height 22
click at [604, 25] on th "«" at bounding box center [608, 24] width 22 height 22
click at [610, 29] on th "«" at bounding box center [608, 24] width 22 height 22
click at [607, 128] on td "15" at bounding box center [608, 131] width 22 height 22
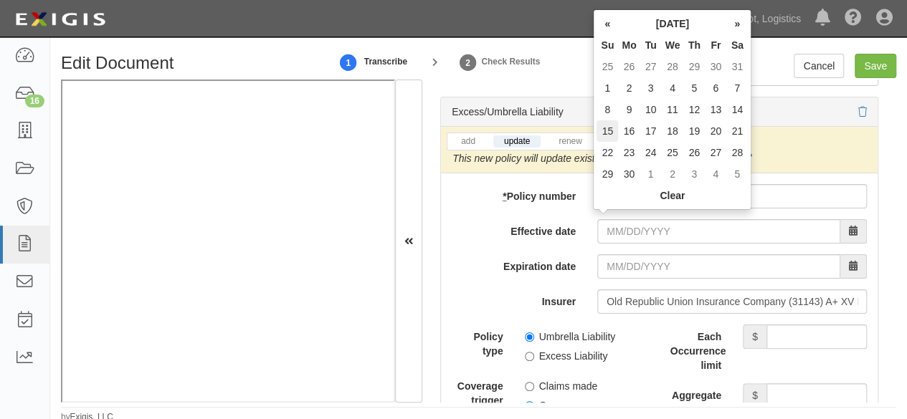
type input "06/15/2025"
type input "06/15/2026"
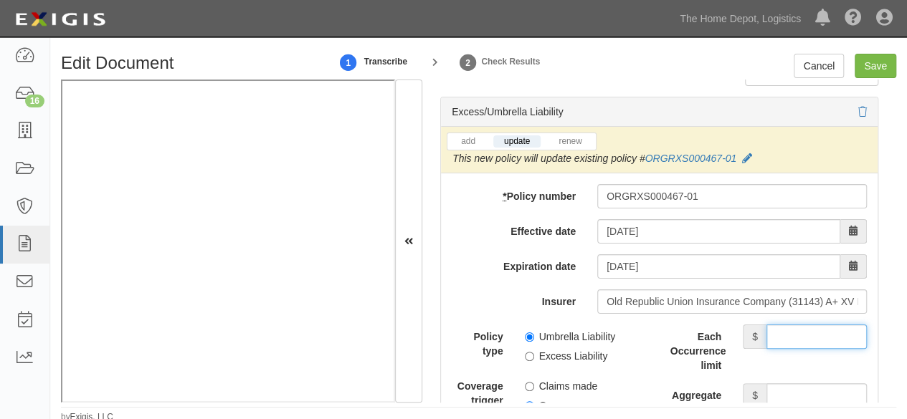
drag, startPoint x: 792, startPoint y: 326, endPoint x: 787, endPoint y: 317, distance: 10.6
click at [790, 325] on input "Each Occurrence limit" at bounding box center [817, 337] width 100 height 24
type input "5,000,000"
drag, startPoint x: 794, startPoint y: 384, endPoint x: 783, endPoint y: 362, distance: 24.7
click at [783, 362] on div "Each Occurrence limit $ 5,000,000 Aggregate limit $ Limit description Limit $" at bounding box center [768, 411] width 197 height 172
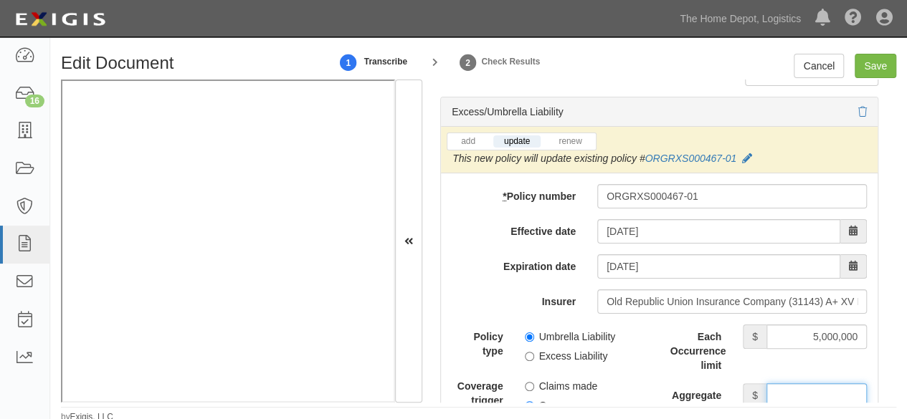
type input "5,000,000"
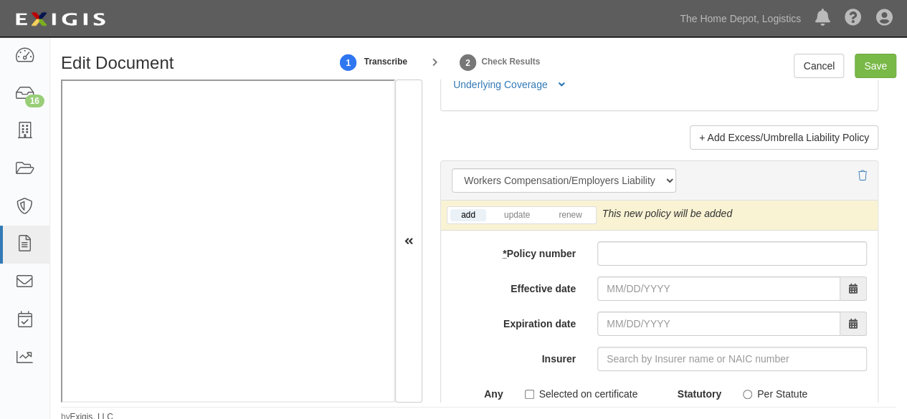
scroll to position [3872, 0]
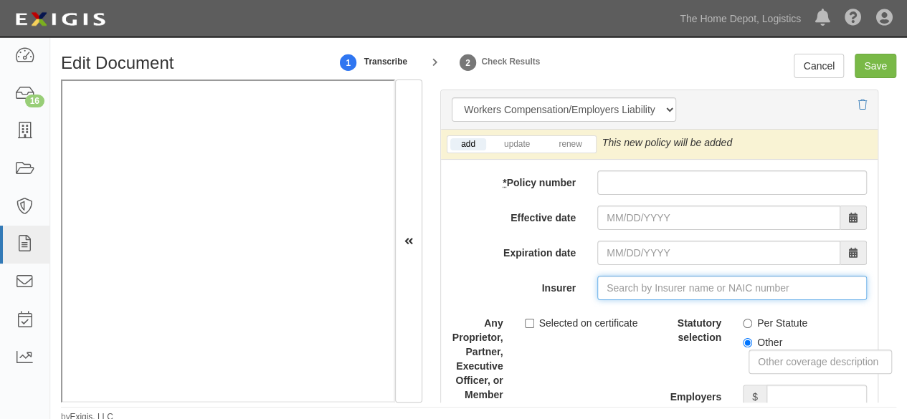
click at [610, 286] on input "Insurer" at bounding box center [732, 288] width 270 height 24
paste input "12122"
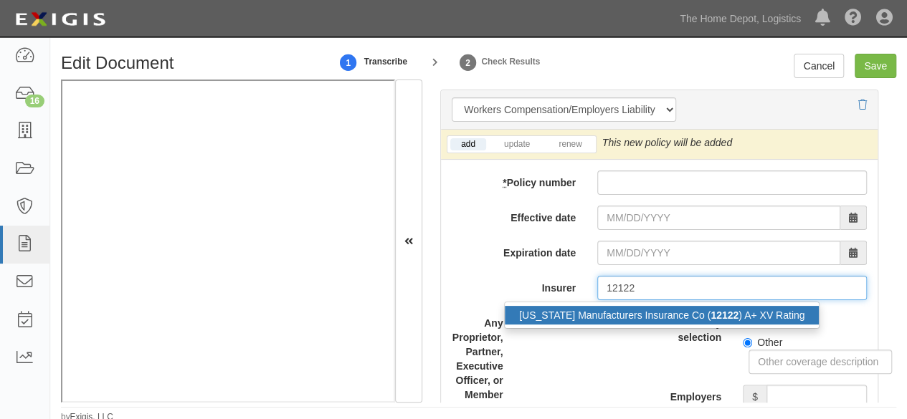
click at [605, 306] on div "New Jersey Manufacturers Insurance Co ( 12122 ) A+ XV Rating" at bounding box center [662, 315] width 314 height 19
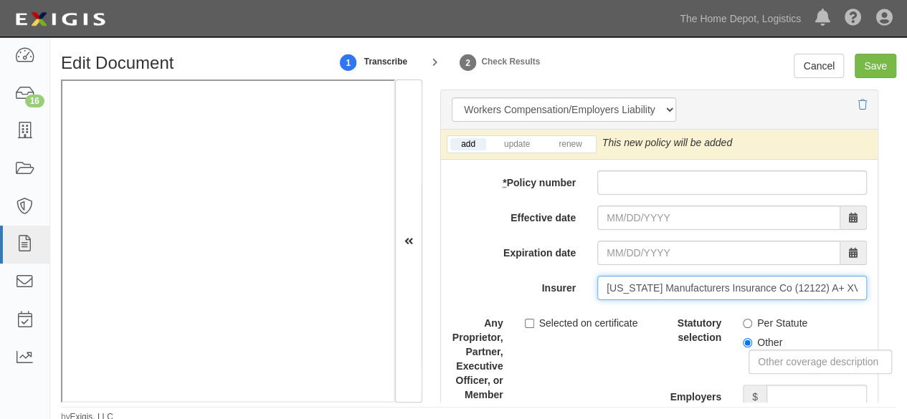
type input "New Jersey Manufacturers Insurance Co (12122) A+ XV Rating"
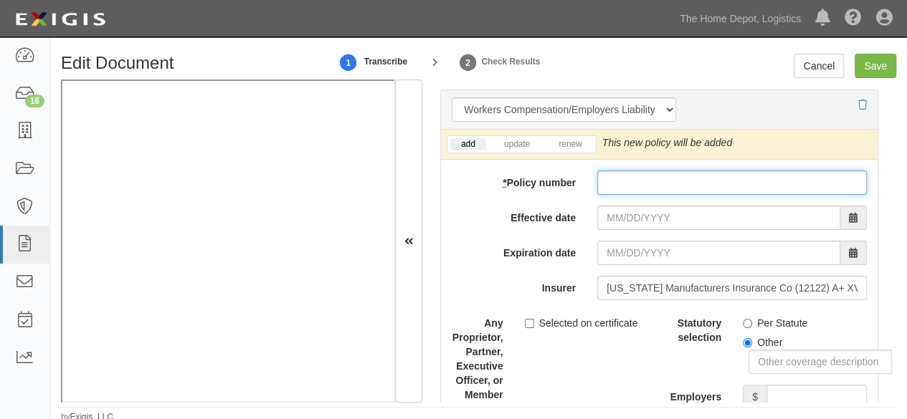
drag, startPoint x: 643, startPoint y: 173, endPoint x: 628, endPoint y: 195, distance: 26.5
click at [642, 175] on input "* Policy number" at bounding box center [732, 183] width 270 height 24
paste input "101579-2-25"
type input "101579-2-25"
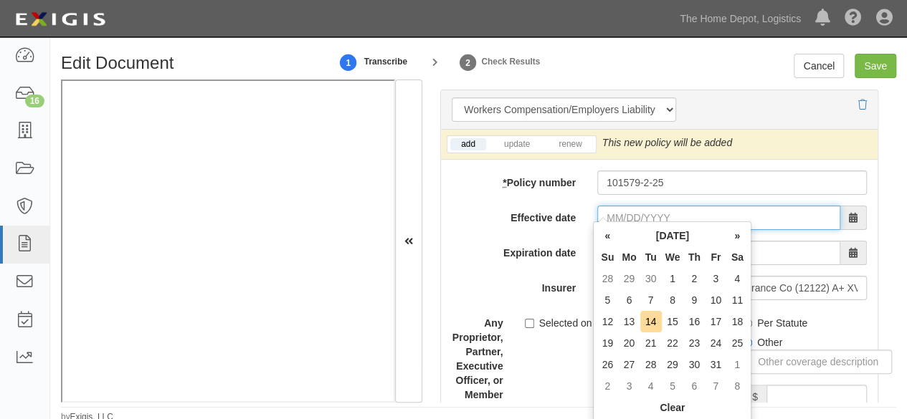
click at [615, 207] on input "Effective date" at bounding box center [718, 218] width 243 height 24
drag, startPoint x: 615, startPoint y: 323, endPoint x: 589, endPoint y: 290, distance: 41.9
click at [614, 322] on td "12" at bounding box center [608, 322] width 22 height 22
type input "10/12/2025"
type input "10/12/2026"
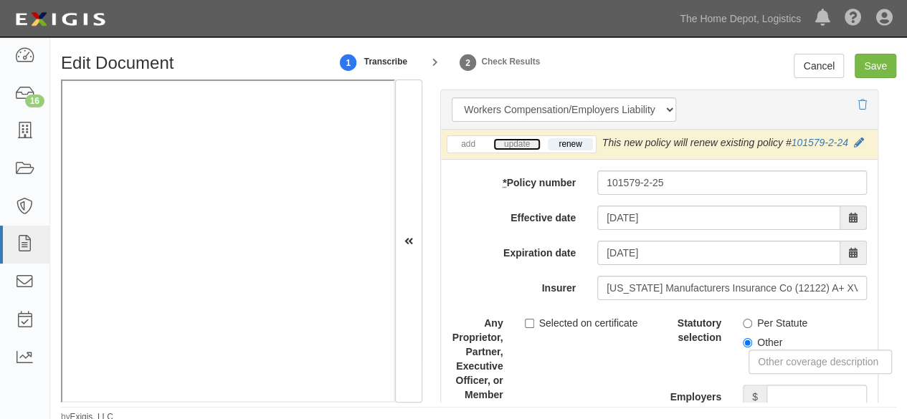
click at [517, 138] on link "update" at bounding box center [516, 144] width 47 height 12
click at [860, 138] on icon at bounding box center [862, 143] width 10 height 10
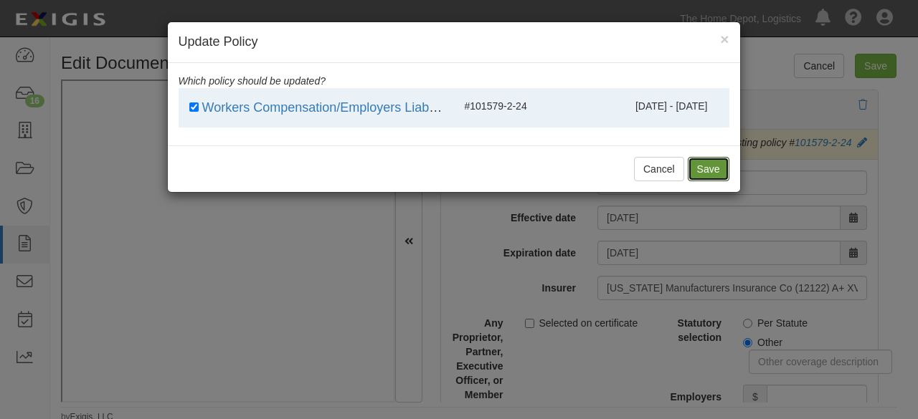
drag, startPoint x: 712, startPoint y: 169, endPoint x: 727, endPoint y: 184, distance: 21.3
click at [713, 169] on button "Save" at bounding box center [709, 169] width 42 height 24
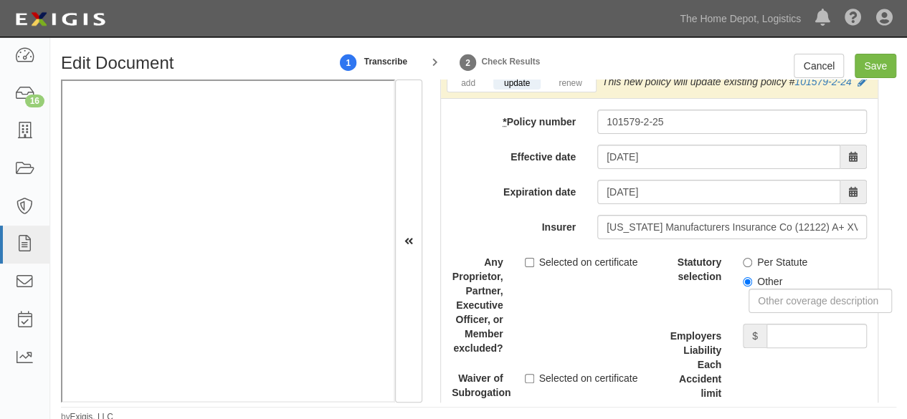
scroll to position [4016, 0]
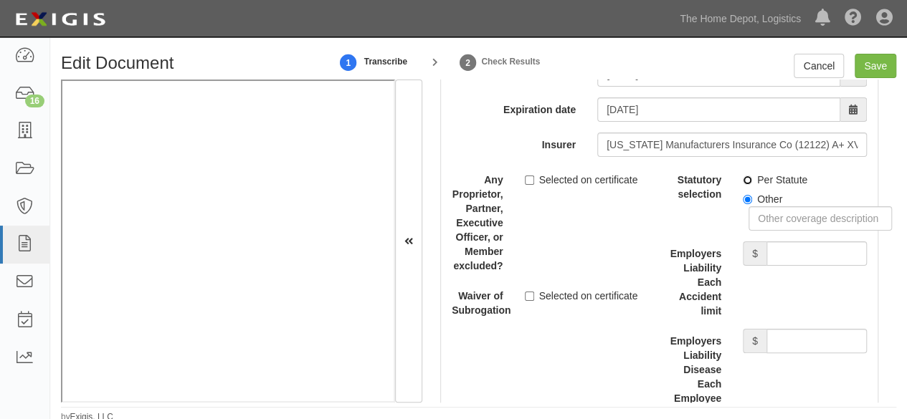
drag, startPoint x: 739, startPoint y: 169, endPoint x: 776, endPoint y: 215, distance: 59.2
click at [743, 176] on input "Per Statute" at bounding box center [747, 180] width 9 height 9
radio input "true"
click at [791, 247] on input "Employers Liability Each Accident limit" at bounding box center [817, 254] width 100 height 24
type input "1,000,000"
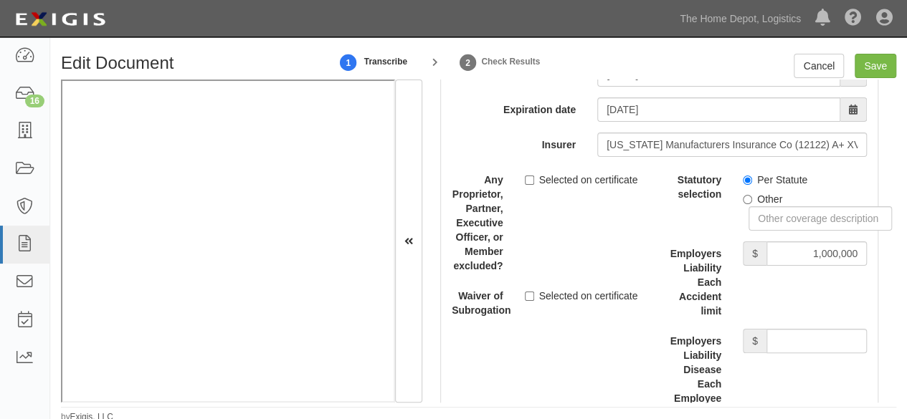
click at [824, 318] on div "Statutory selection Per Statute Other Employers Liability Each Accident limit $…" at bounding box center [768, 338] width 197 height 340
drag, startPoint x: 796, startPoint y: 331, endPoint x: 782, endPoint y: 308, distance: 27.1
click at [782, 308] on div "Statutory selection Per Statute Other Employers Liability Each Accident limit $…" at bounding box center [768, 338] width 197 height 340
type input "1,000,000"
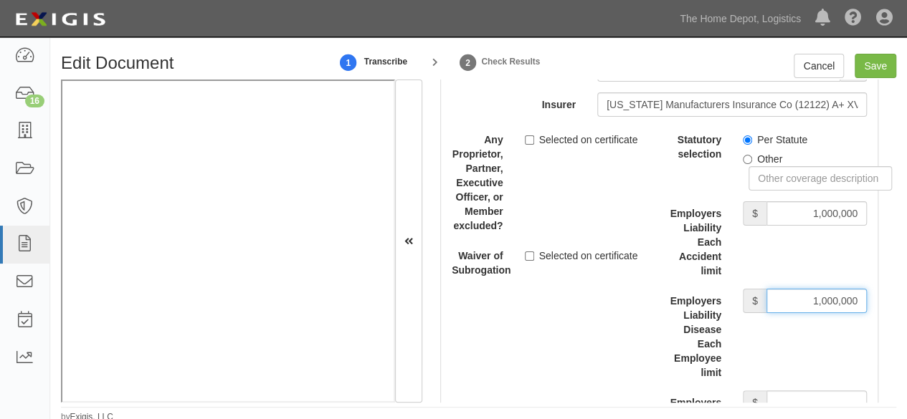
scroll to position [4087, 0]
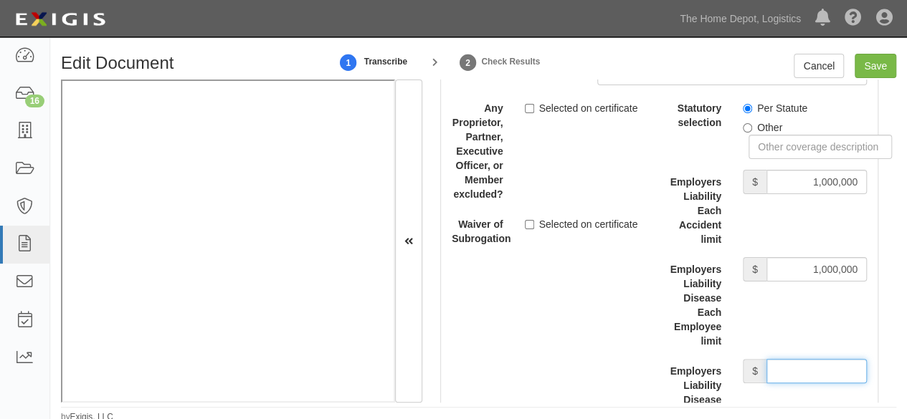
click at [792, 359] on input "Employers Liability Disease Policy limit" at bounding box center [817, 371] width 100 height 24
type input "1,000,000"
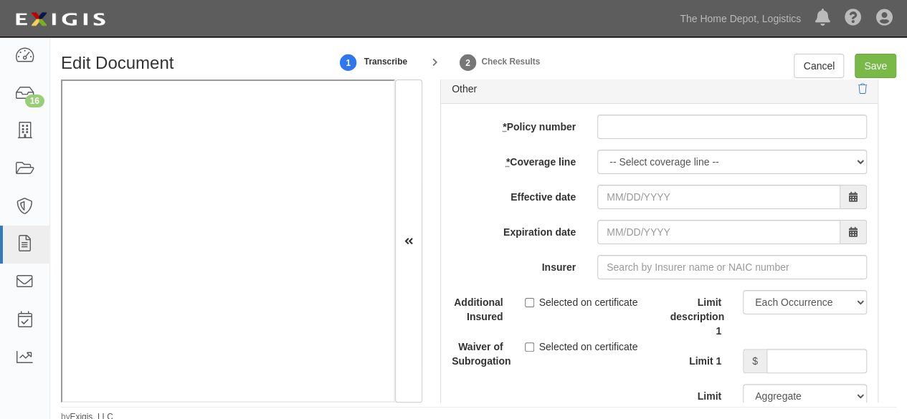
scroll to position [4661, 0]
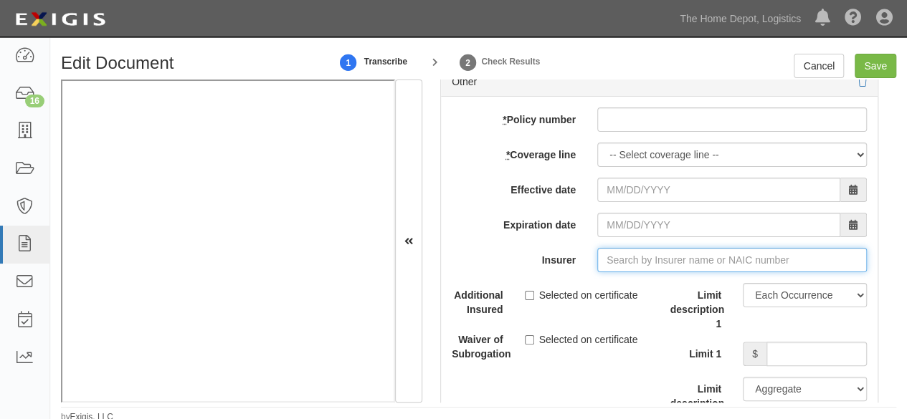
click at [625, 250] on input "Insurer" at bounding box center [732, 260] width 270 height 24
paste input "22292"
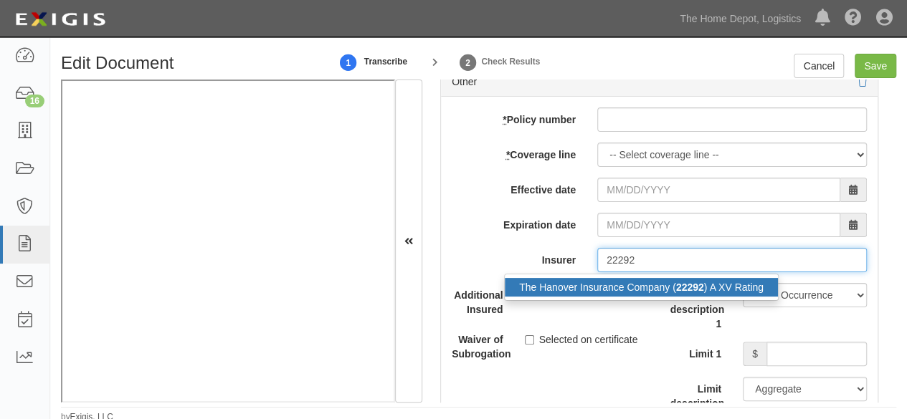
click at [611, 279] on div "The Hanover Insurance Company ( 22292 ) A XV Rating" at bounding box center [641, 287] width 273 height 19
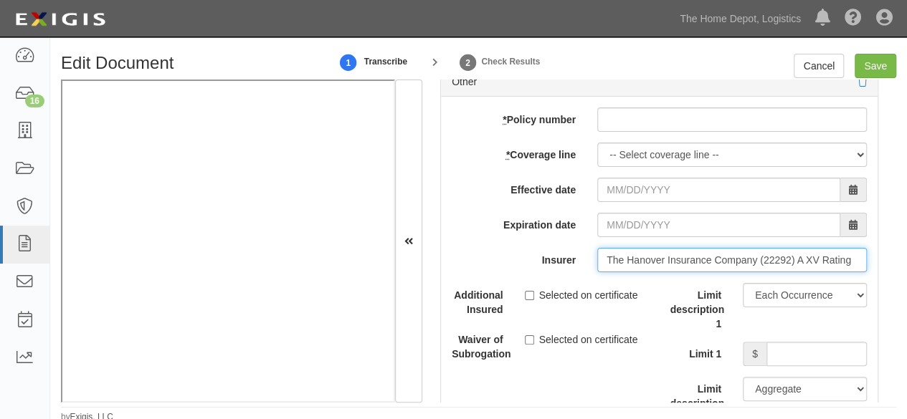
type input "The Hanover Insurance Company (22292) A XV Rating"
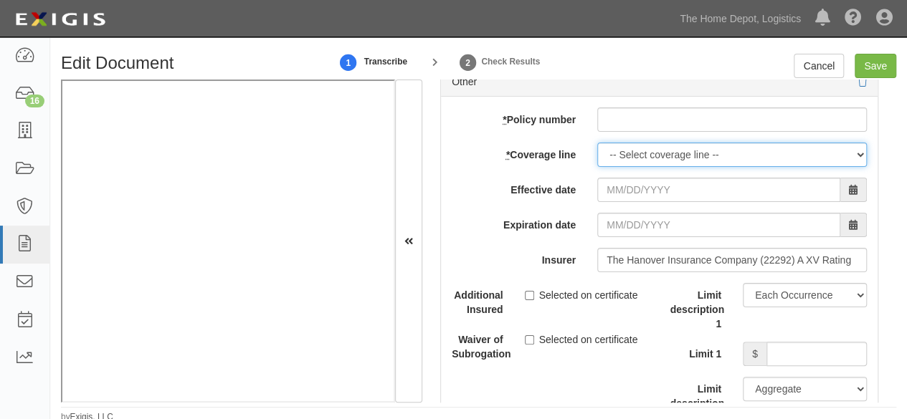
click at [637, 146] on select "-- Select coverage line -- Asbestos Abatement Auto Physical Damage Boiler & Mac…" at bounding box center [732, 155] width 270 height 24
select select "12"
click at [597, 161] on select "-- Select coverage line -- Asbestos Abatement Auto Physical Damage Boiler & Mac…" at bounding box center [732, 155] width 270 height 24
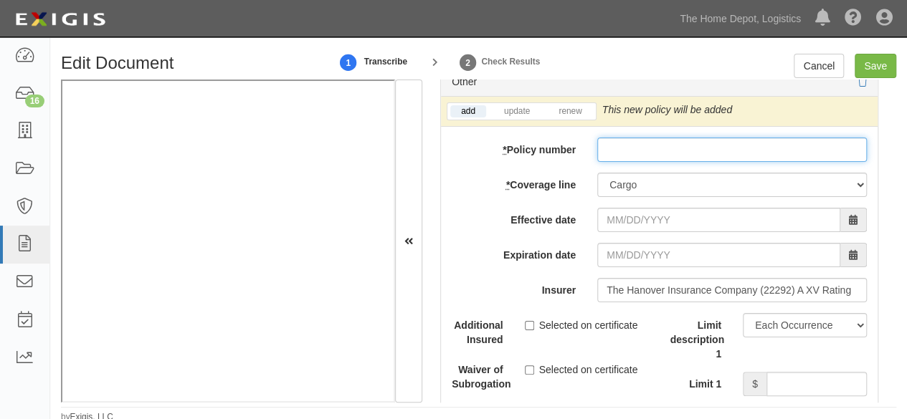
click at [604, 138] on input "* Policy number" at bounding box center [732, 150] width 270 height 24
paste input "RHY569772018"
type input "RHY569772018"
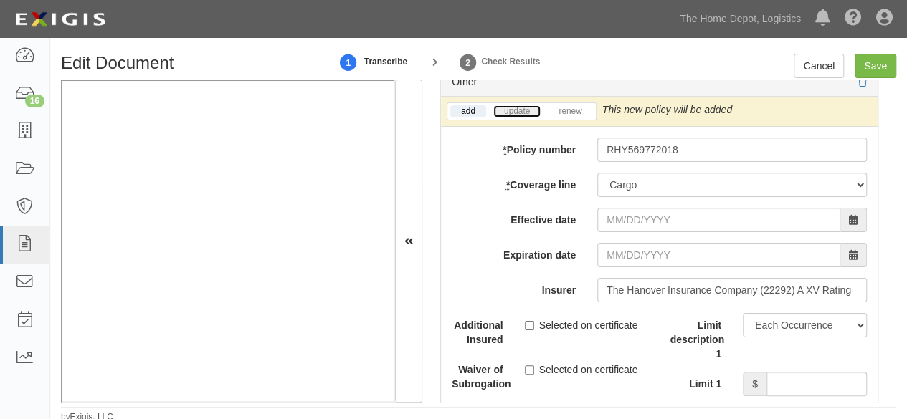
click at [518, 105] on link "update" at bounding box center [516, 111] width 47 height 12
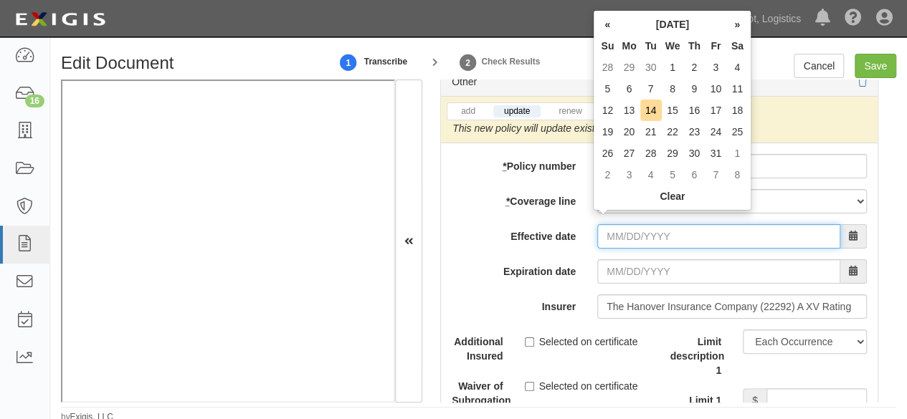
click at [617, 224] on input "Effective date" at bounding box center [718, 236] width 243 height 24
click at [610, 24] on th "«" at bounding box center [608, 25] width 22 height 22
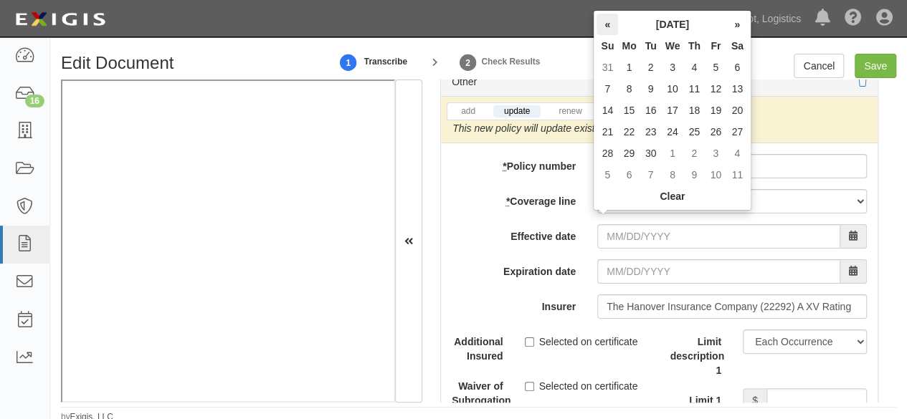
click at [610, 24] on th "«" at bounding box center [608, 25] width 22 height 22
click at [607, 136] on td "15" at bounding box center [608, 132] width 22 height 22
type input "06/15/2025"
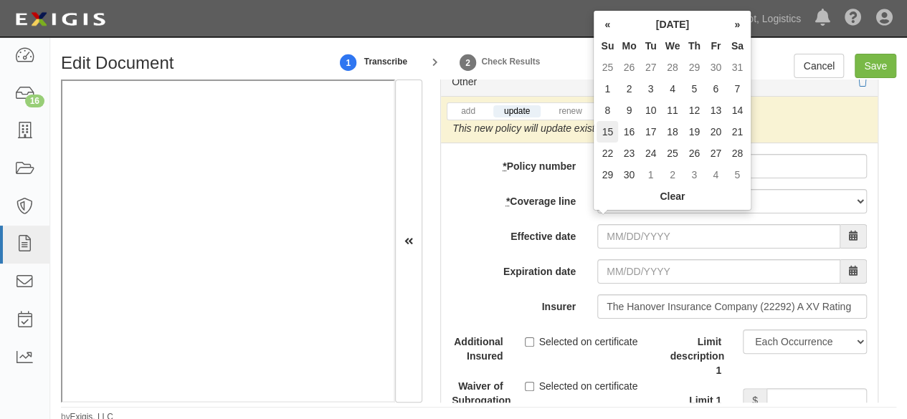
type input "06/15/2026"
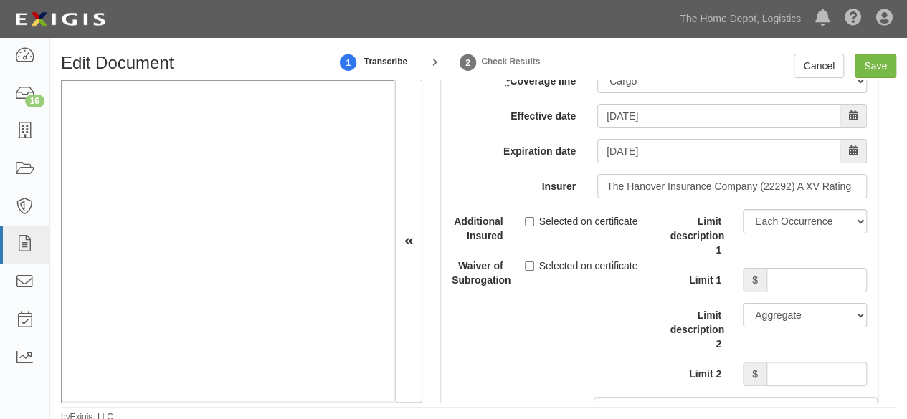
scroll to position [4804, 0]
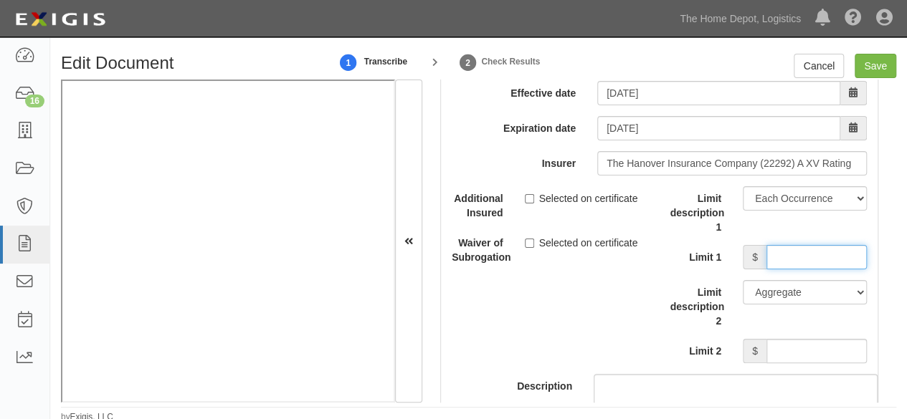
click at [779, 245] on input "Limit 1" at bounding box center [817, 257] width 100 height 24
type input "200,000"
click at [874, 69] on input "Save" at bounding box center [876, 66] width 42 height 24
type input "1000000"
type input "2000000"
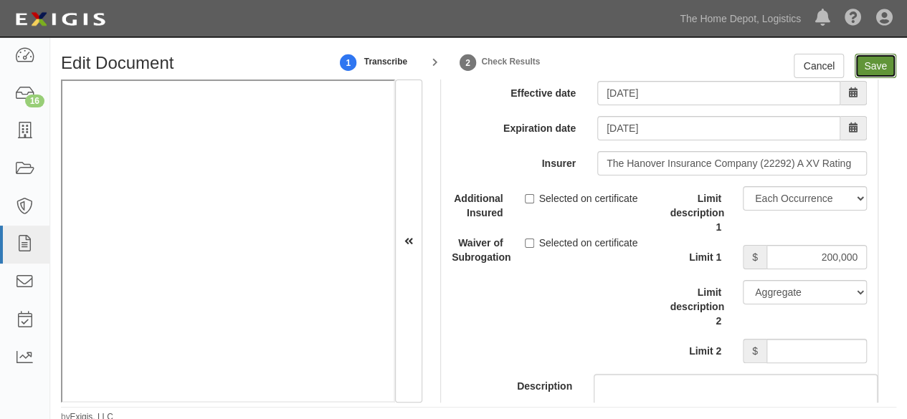
type input "2000000"
type input "1000000"
type input "5000000"
type input "1000000"
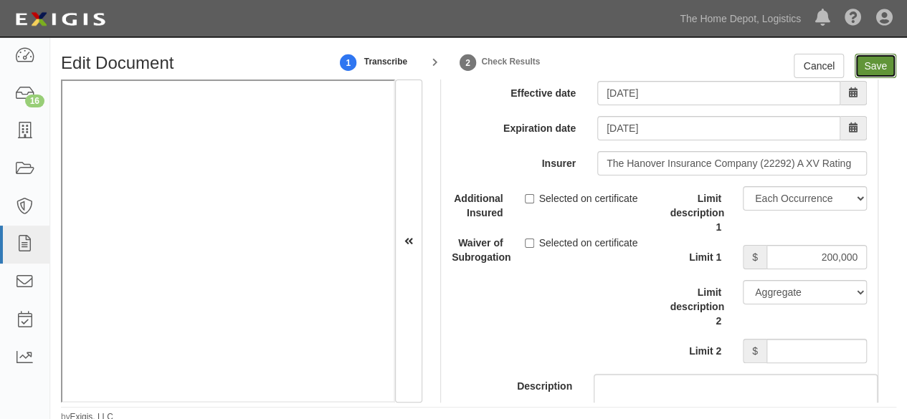
type input "1000000"
type input "200000"
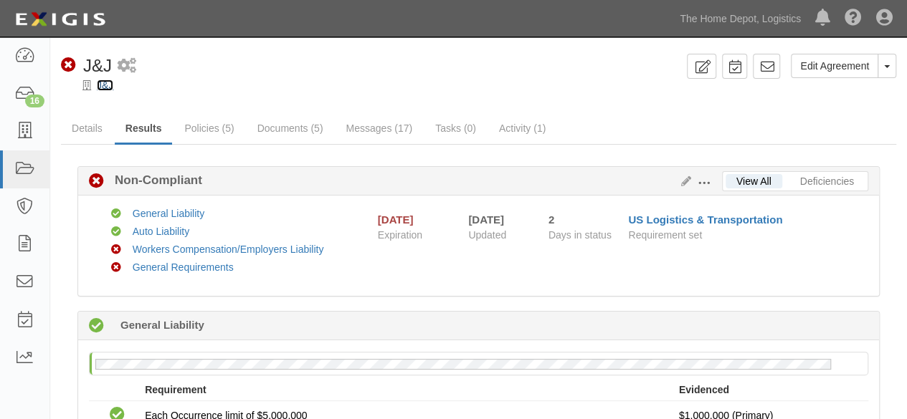
click at [107, 90] on link "J&J" at bounding box center [105, 85] width 16 height 11
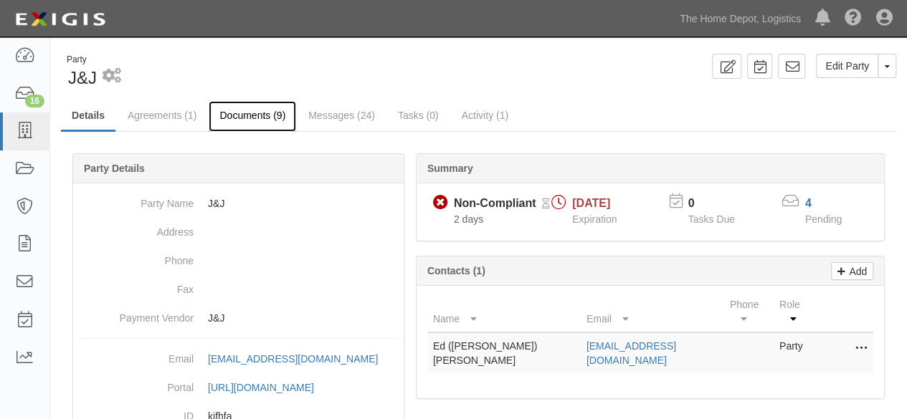
click at [225, 115] on link "Documents (9)" at bounding box center [252, 116] width 87 height 31
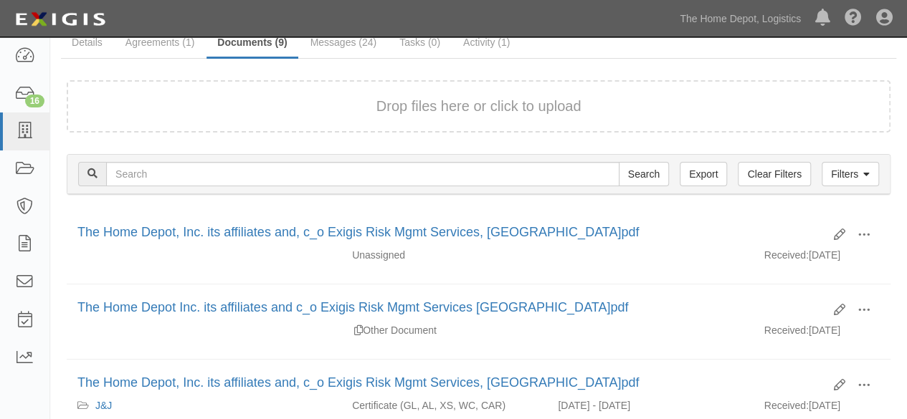
scroll to position [143, 0]
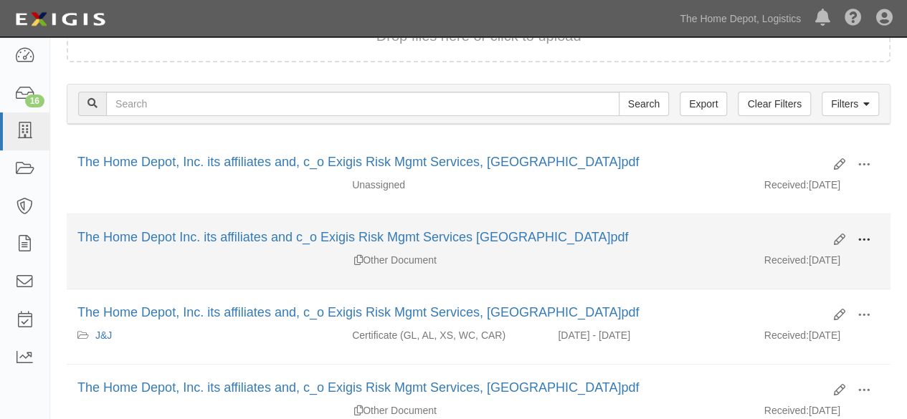
click at [868, 238] on span at bounding box center [864, 240] width 13 height 13
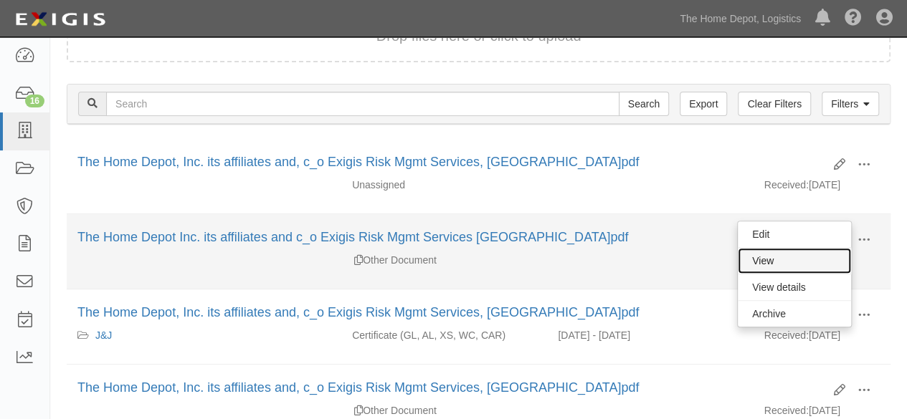
click at [816, 259] on link "View" at bounding box center [794, 261] width 113 height 26
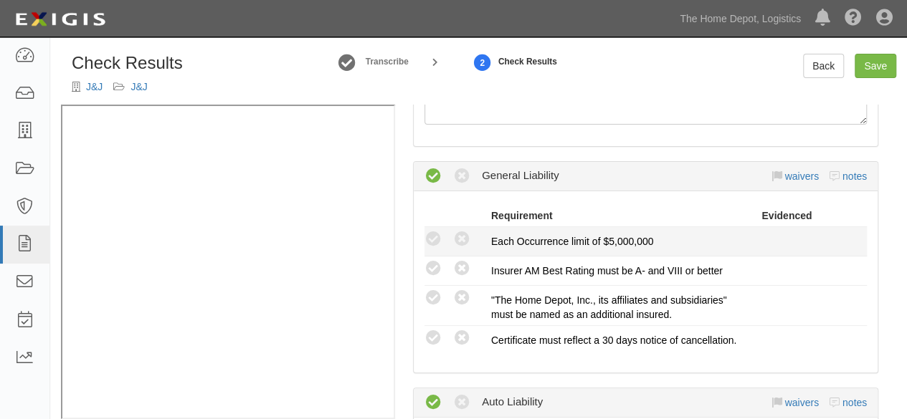
scroll to position [287, 0]
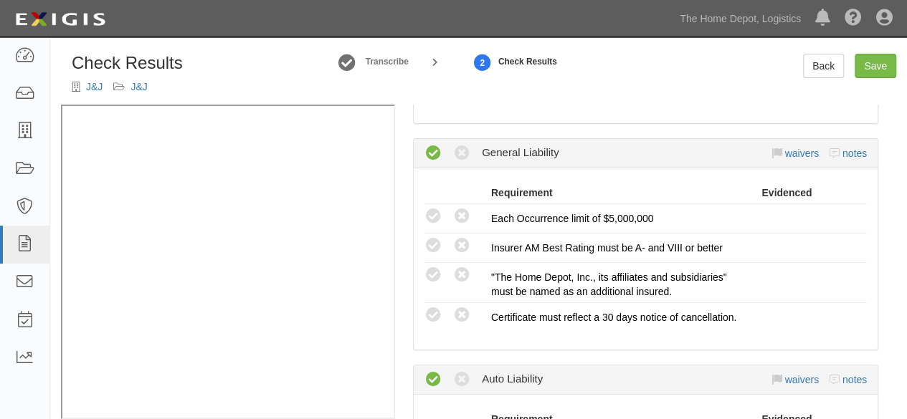
radio input "true"
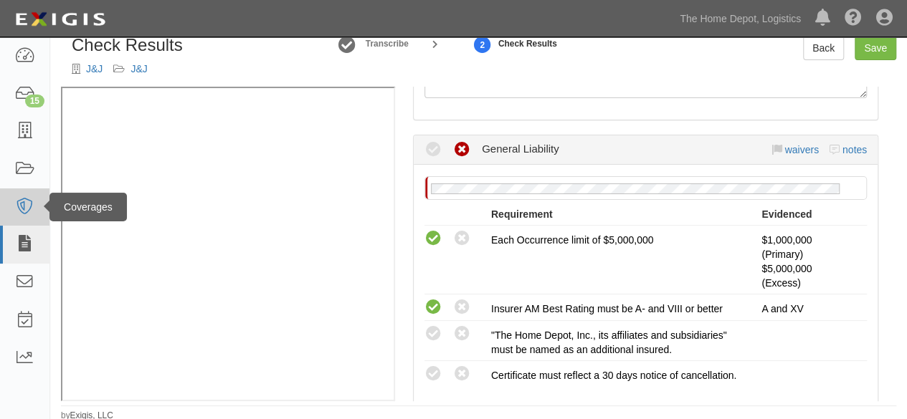
scroll to position [20, 0]
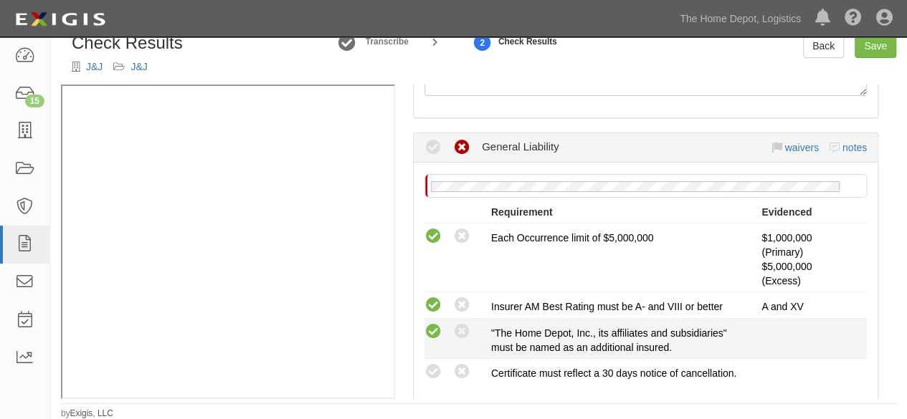
click at [432, 325] on icon at bounding box center [434, 332] width 18 height 18
radio input "true"
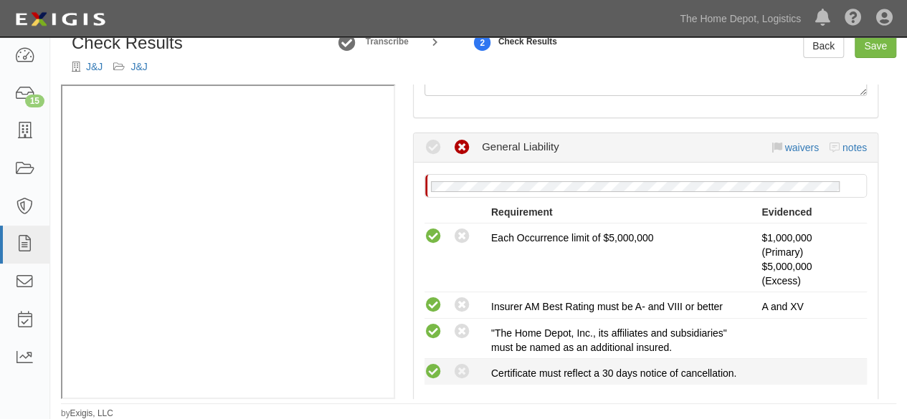
click at [436, 374] on icon at bounding box center [434, 373] width 18 height 18
radio input "true"
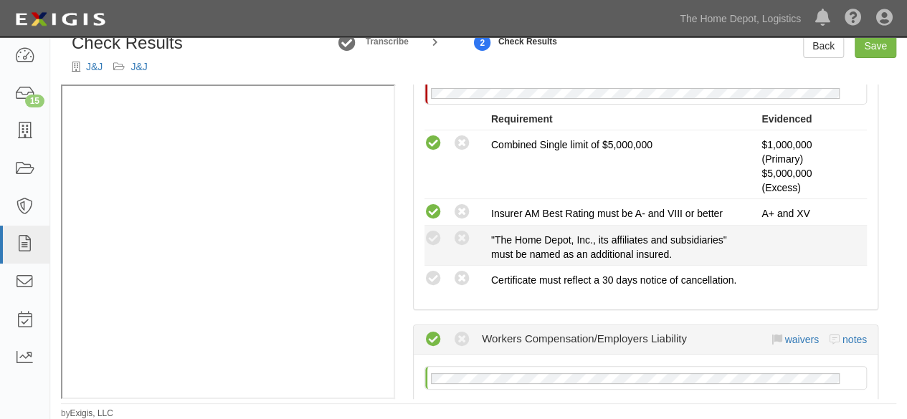
scroll to position [656, 0]
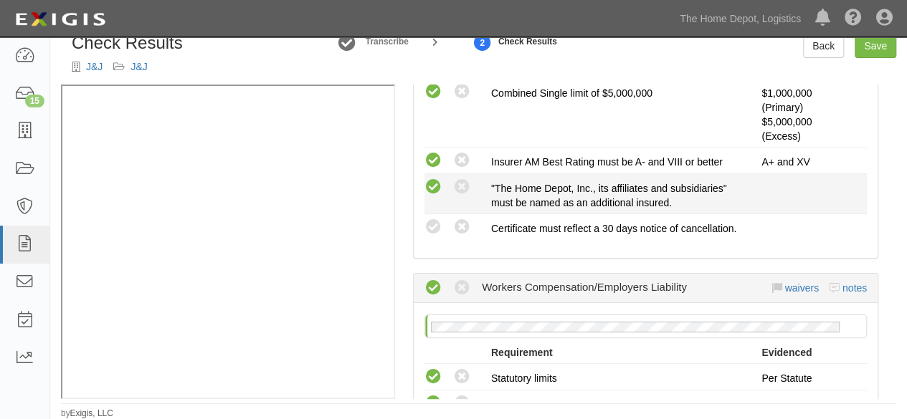
drag, startPoint x: 436, startPoint y: 201, endPoint x: 432, endPoint y: 210, distance: 10.3
click at [435, 196] on icon at bounding box center [434, 188] width 18 height 18
radio input "true"
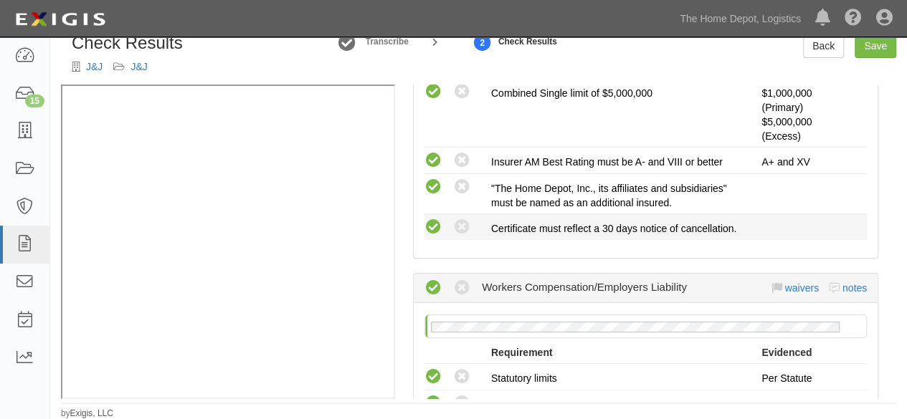
click at [433, 234] on icon at bounding box center [434, 228] width 18 height 18
radio input "true"
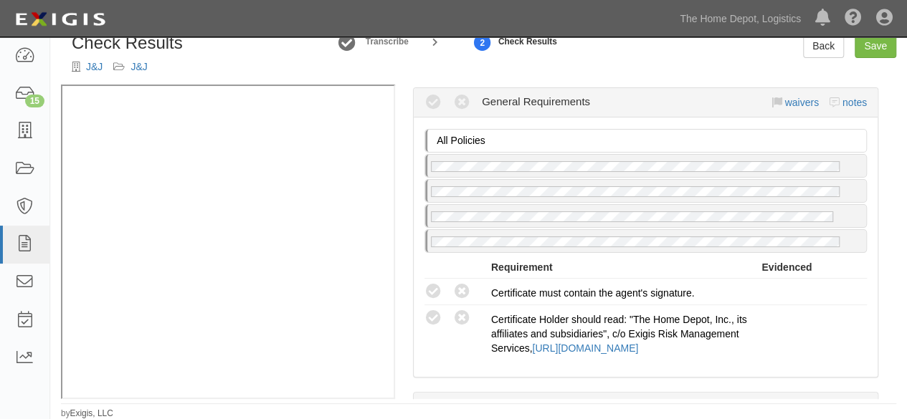
scroll to position [1230, 0]
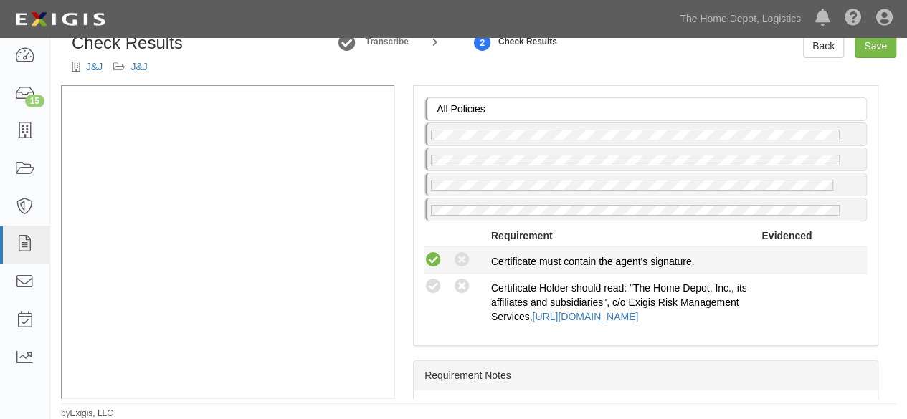
click at [437, 270] on icon at bounding box center [434, 261] width 18 height 18
radio input "true"
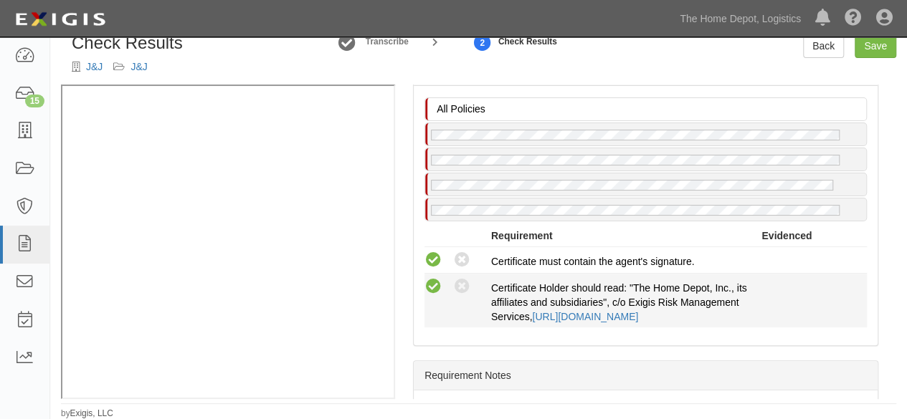
click at [435, 296] on icon at bounding box center [434, 287] width 18 height 18
radio input "true"
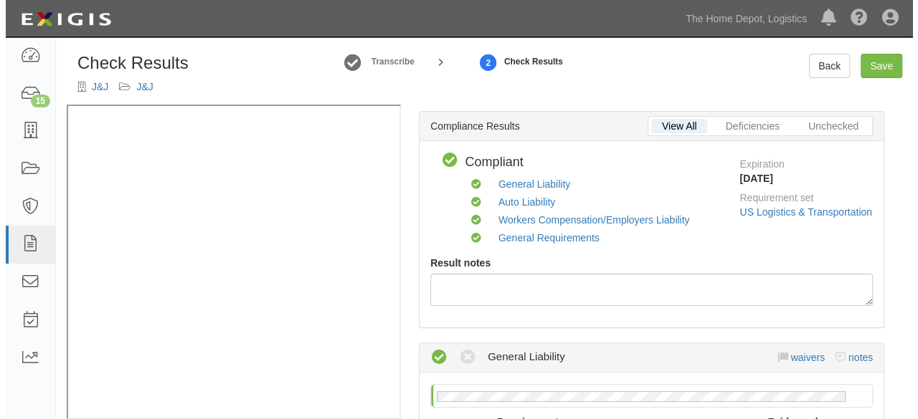
scroll to position [0, 0]
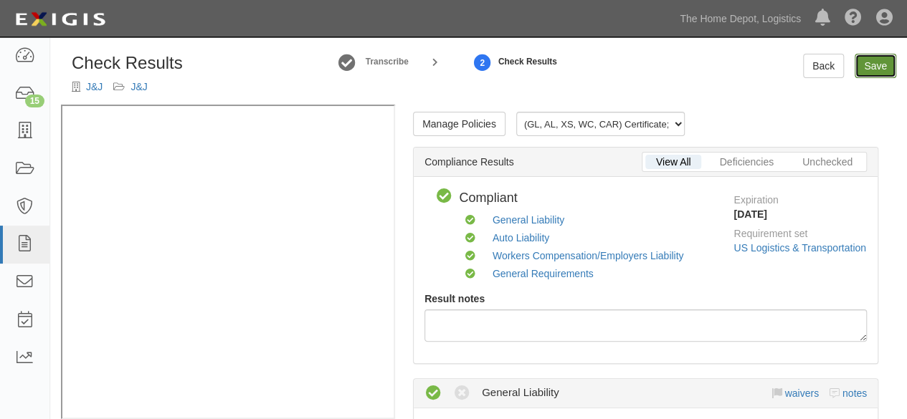
click at [871, 63] on link "Save" at bounding box center [876, 66] width 42 height 24
radio input "true"
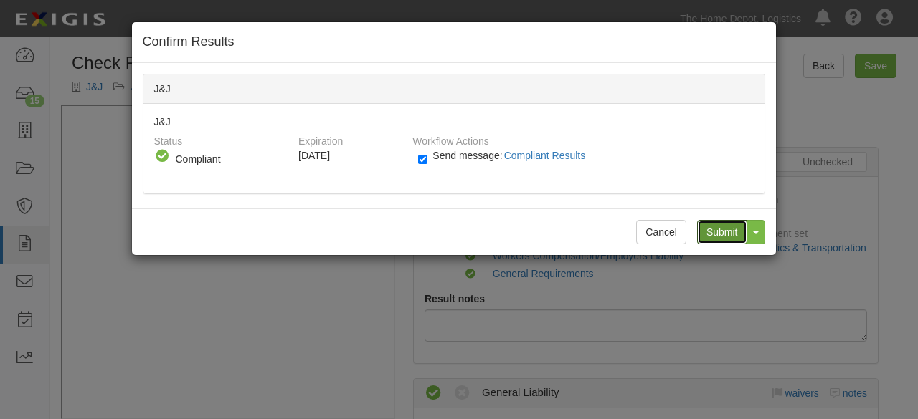
drag, startPoint x: 729, startPoint y: 232, endPoint x: 650, endPoint y: 199, distance: 85.5
click at [730, 231] on input "Submit" at bounding box center [722, 232] width 50 height 24
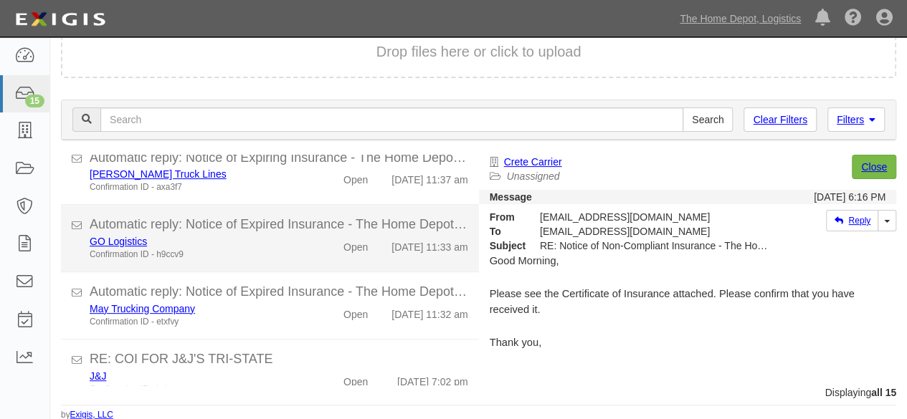
scroll to position [871, 0]
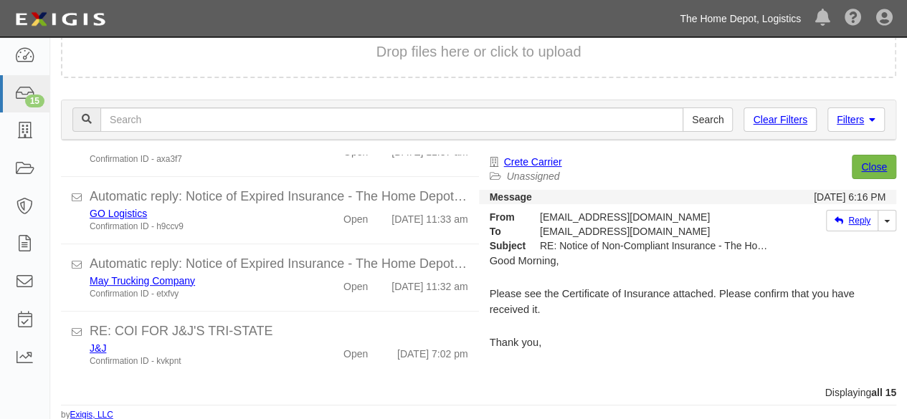
click at [726, 16] on link "The Home Depot, Logistics" at bounding box center [741, 18] width 136 height 29
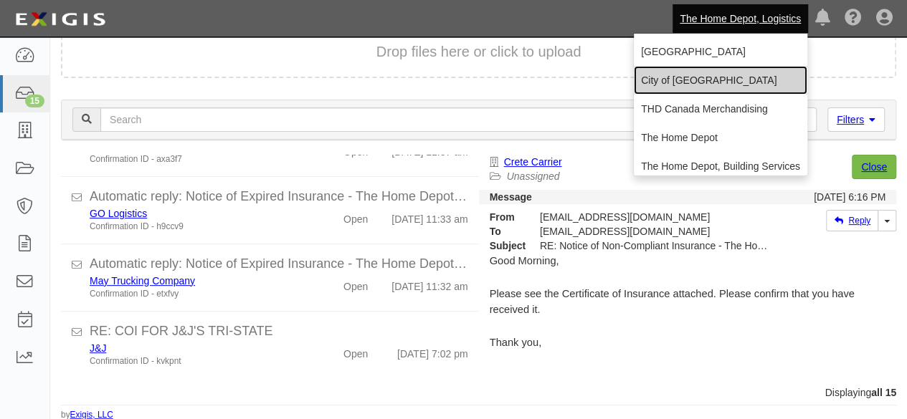
click at [667, 84] on link "City of [GEOGRAPHIC_DATA]" at bounding box center [721, 80] width 174 height 29
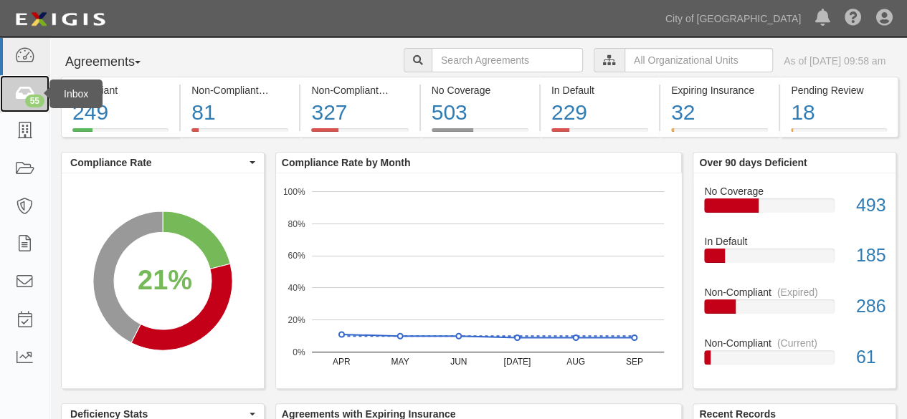
click at [21, 101] on icon at bounding box center [24, 94] width 20 height 16
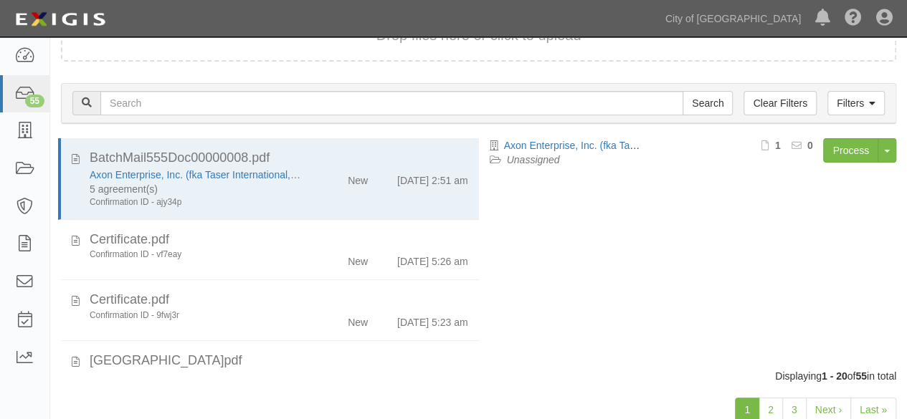
scroll to position [110, 0]
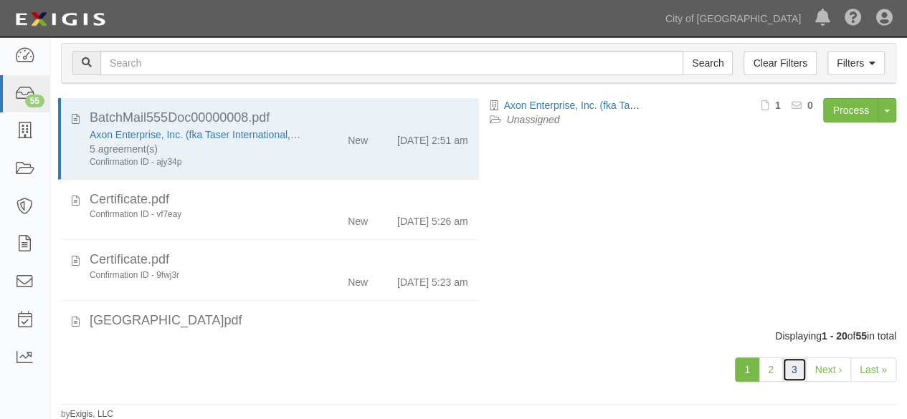
click at [797, 369] on link "3" at bounding box center [794, 370] width 24 height 24
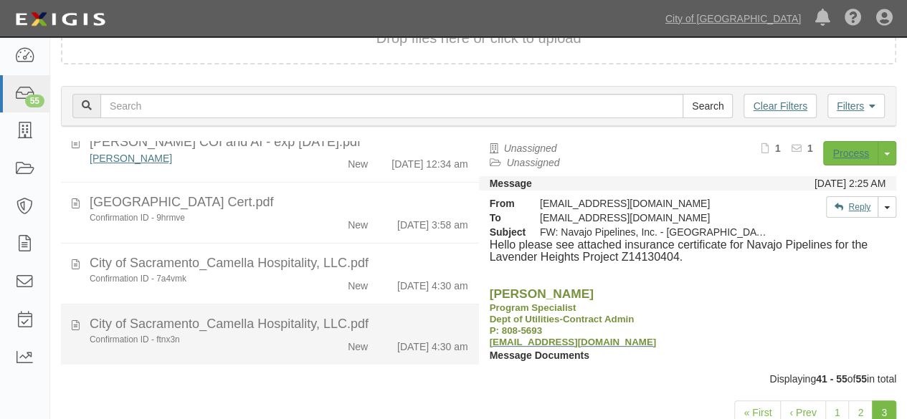
scroll to position [110, 0]
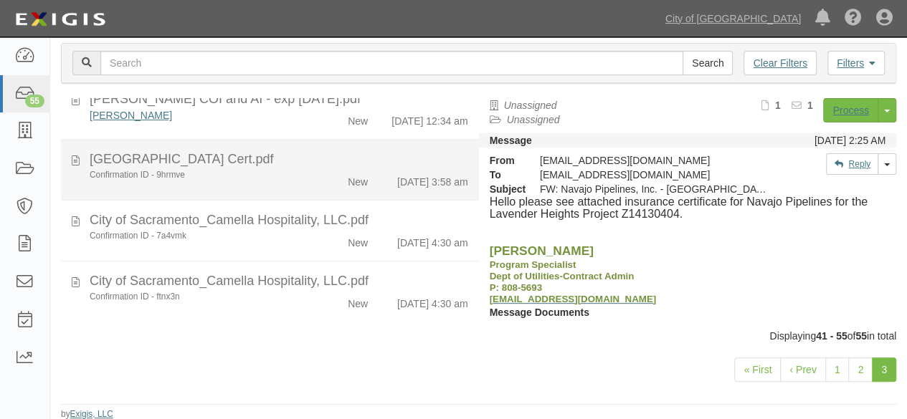
drag, startPoint x: 274, startPoint y: 147, endPoint x: 283, endPoint y: 138, distance: 13.2
click at [275, 169] on div "Confirmation ID - 9hrmve New 10/14/25 3:58 am" at bounding box center [279, 179] width 400 height 20
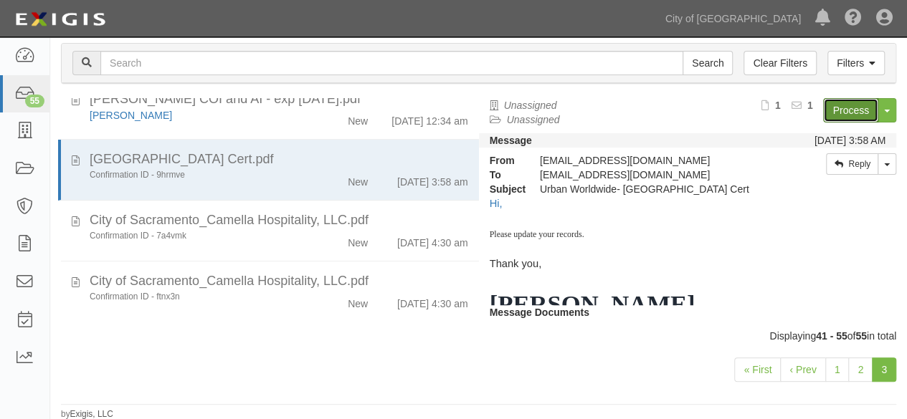
click at [835, 113] on link "Process" at bounding box center [850, 110] width 55 height 24
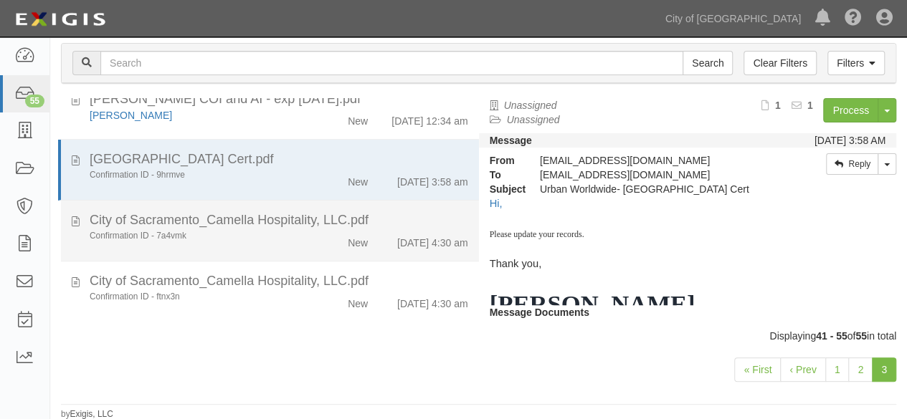
click at [290, 230] on div "Confirmation ID - 7a4vmk" at bounding box center [196, 236] width 212 height 12
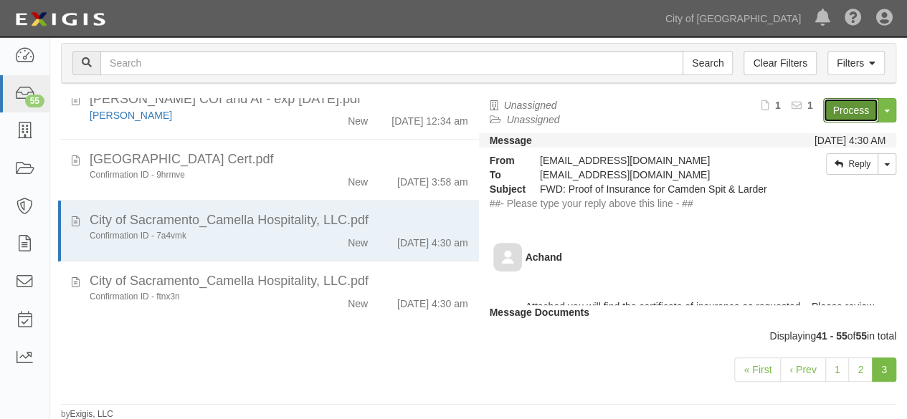
click at [829, 108] on link "Process" at bounding box center [850, 110] width 55 height 24
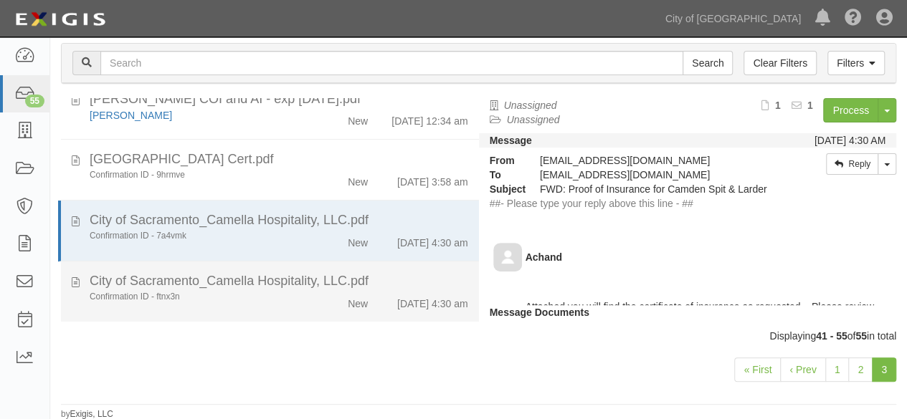
click at [191, 291] on div "Confirmation ID - ftnx3n" at bounding box center [196, 297] width 212 height 12
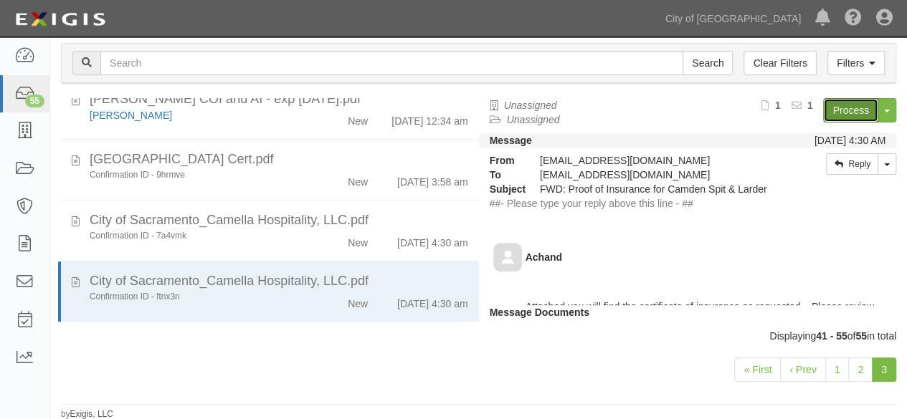
click at [858, 113] on link "Process" at bounding box center [850, 110] width 55 height 24
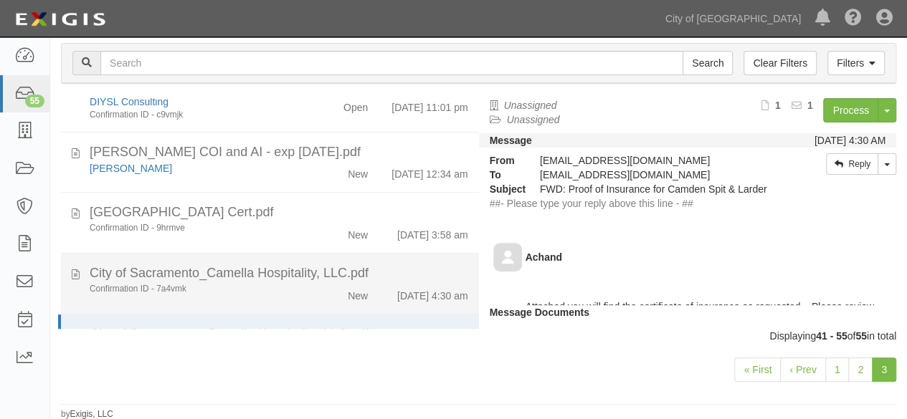
scroll to position [640, 0]
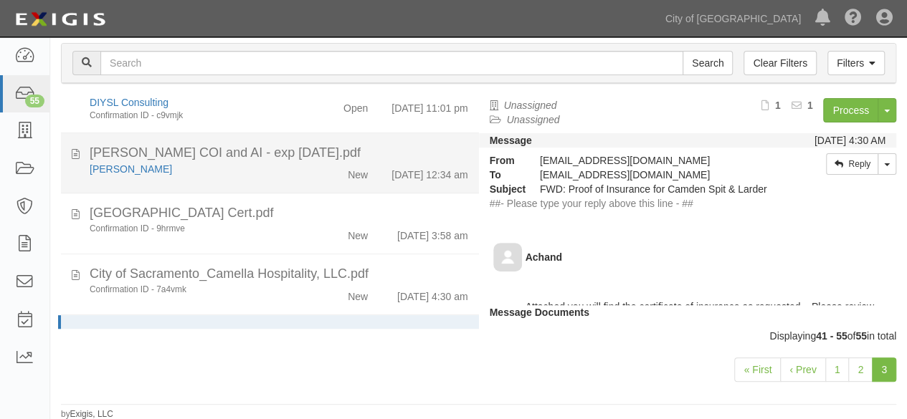
click at [280, 182] on div "Ratchet Rickshaw New 10/14/25 12:34 am" at bounding box center [279, 172] width 400 height 20
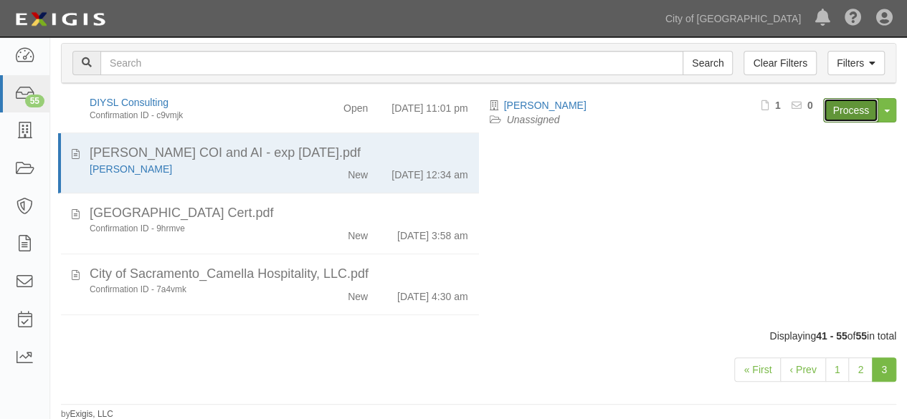
click at [855, 110] on link "Process" at bounding box center [850, 110] width 55 height 24
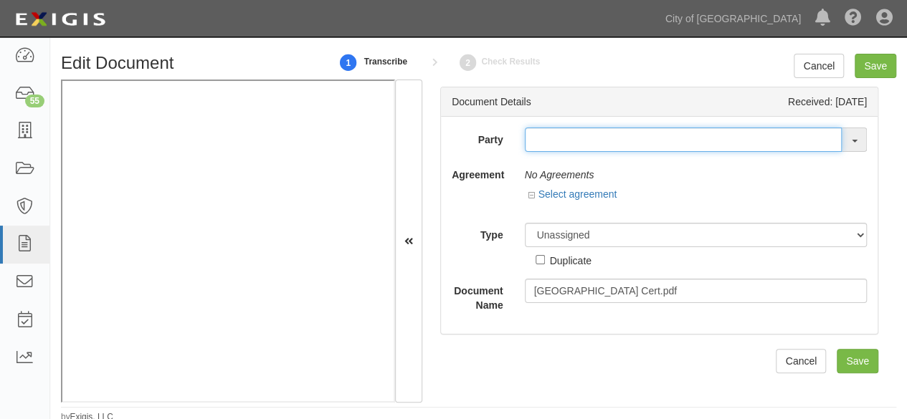
click at [539, 148] on input "text" at bounding box center [684, 140] width 318 height 24
paste input "Urban Worldwide"
click at [640, 146] on input "Urban Worldwide" at bounding box center [684, 140] width 318 height 24
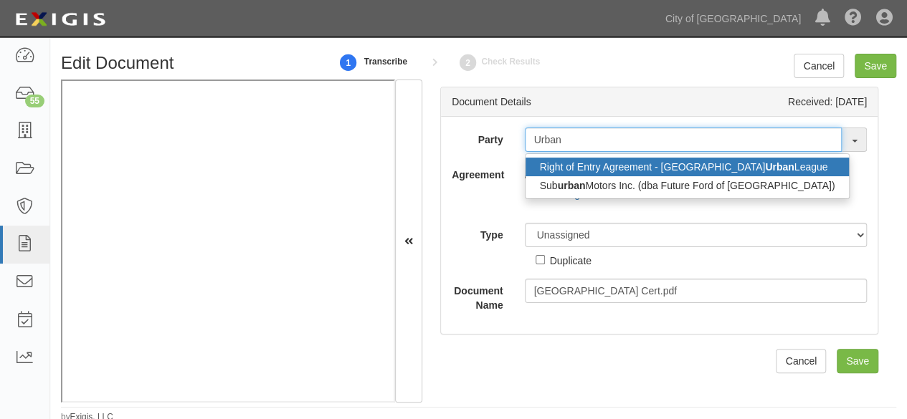
type input "Urban"
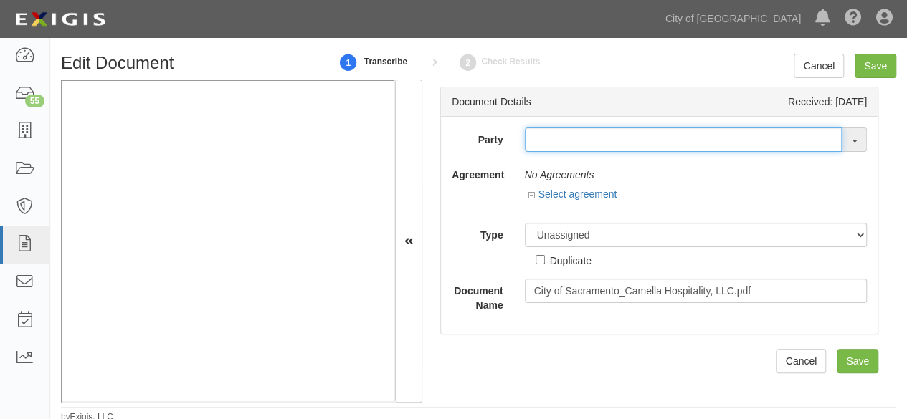
click at [536, 139] on input "text" at bounding box center [684, 140] width 318 height 24
paste input "Camella Hospitality, LLC"
type input "Camella Hospitality, LLC"
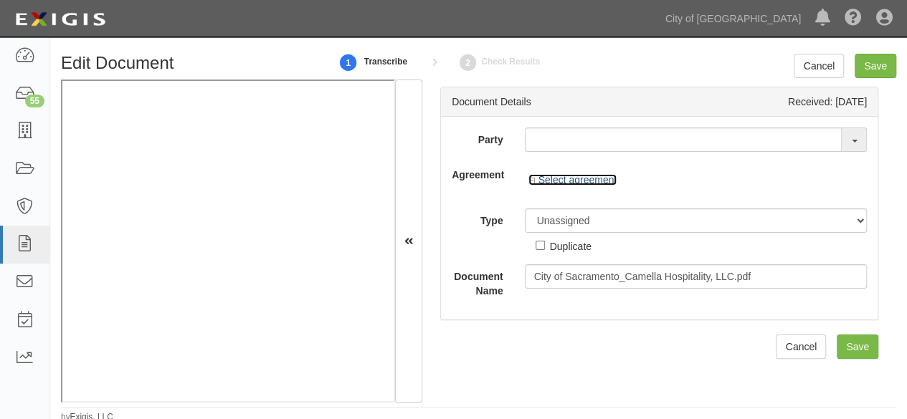
click at [563, 193] on div "Select agreement Show archived Hide archived" at bounding box center [696, 185] width 343 height 25
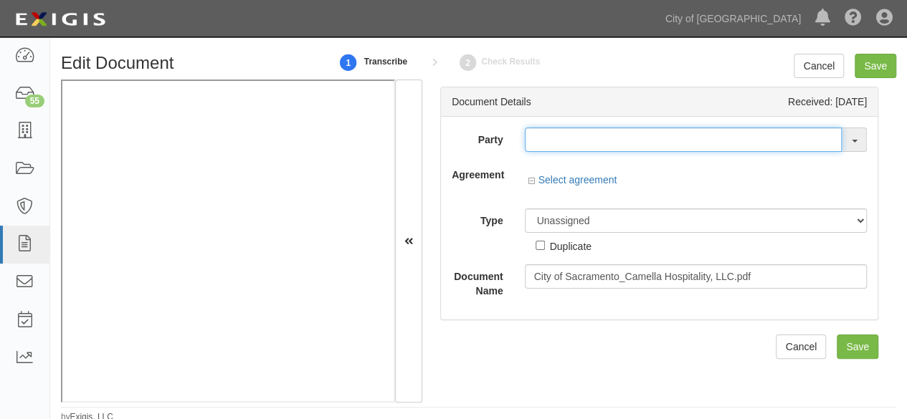
click at [552, 143] on input "text" at bounding box center [684, 140] width 318 height 24
paste input "Camella Hospitality, LLC"
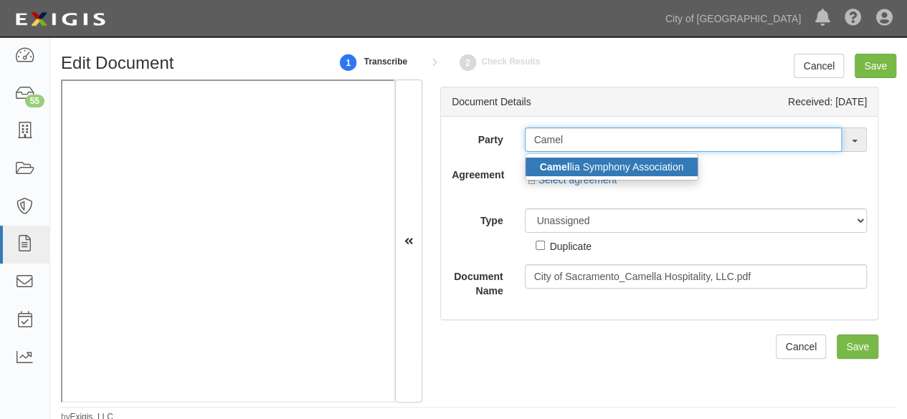
type input "Camel"
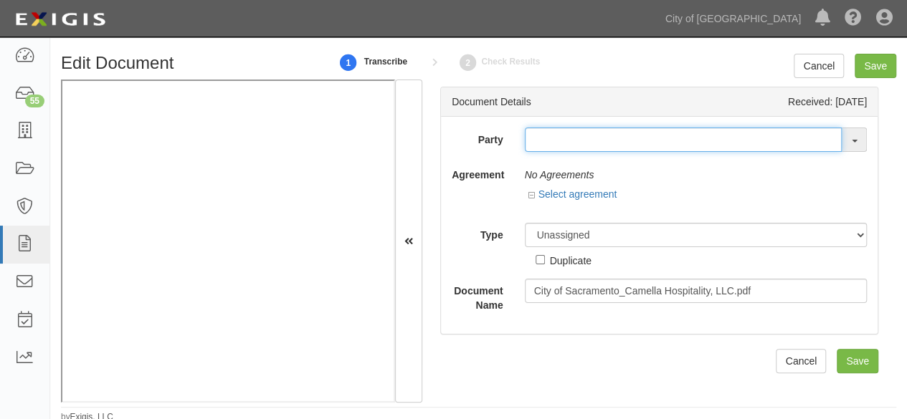
click at [542, 138] on input "text" at bounding box center [684, 140] width 318 height 24
paste input "Camella Hospitality, LLC"
type input "Camella Hospitality, LLC"
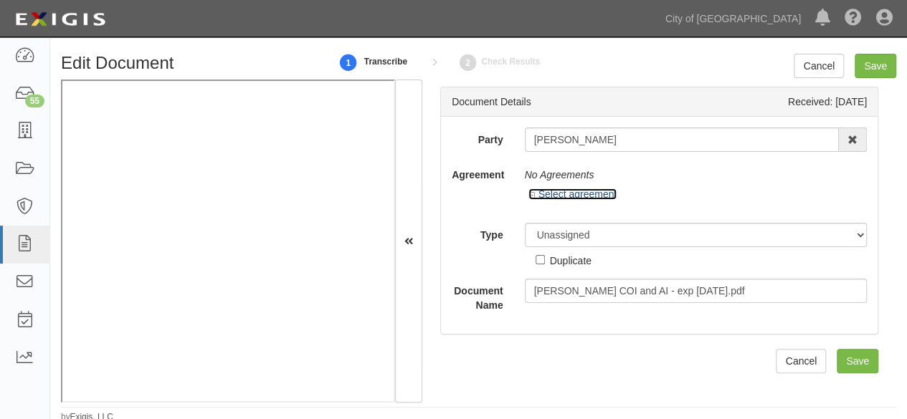
click at [548, 197] on link "Select agreement" at bounding box center [572, 194] width 89 height 11
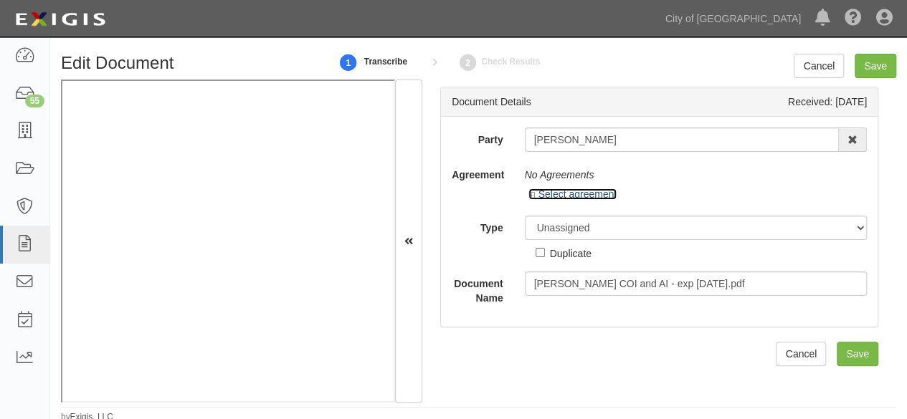
click at [548, 197] on link "Select agreement" at bounding box center [572, 194] width 89 height 11
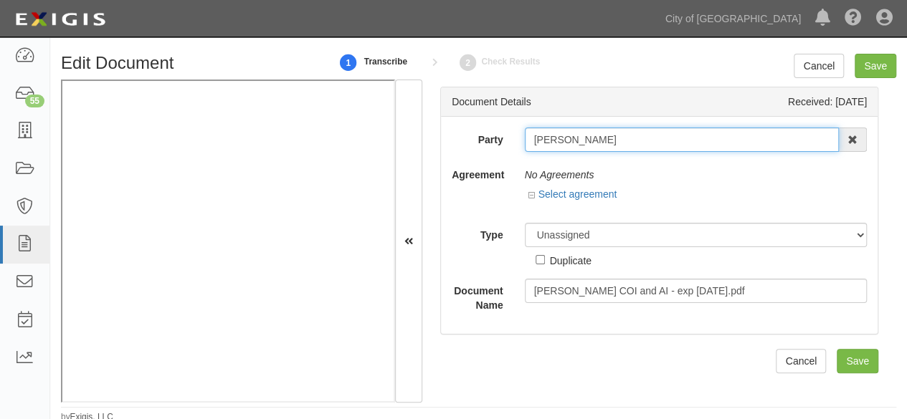
click at [534, 133] on input "[PERSON_NAME]" at bounding box center [682, 140] width 315 height 24
click at [534, 133] on input "Ratchet Rickshaw" at bounding box center [682, 140] width 315 height 24
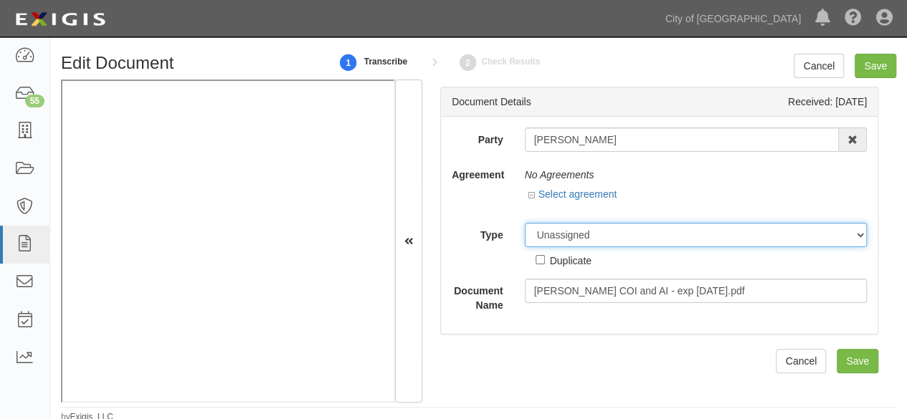
drag, startPoint x: 556, startPoint y: 234, endPoint x: 561, endPoint y: 226, distance: 9.3
click at [556, 233] on select "Unassigned Binder Cancellation Notice Certificate Contract Endorsement Insuranc…" at bounding box center [696, 235] width 343 height 24
select select "OtherDetail"
click at [525, 223] on select "Unassigned Binder Cancellation Notice Certificate Contract Endorsement Insuranc…" at bounding box center [696, 235] width 343 height 24
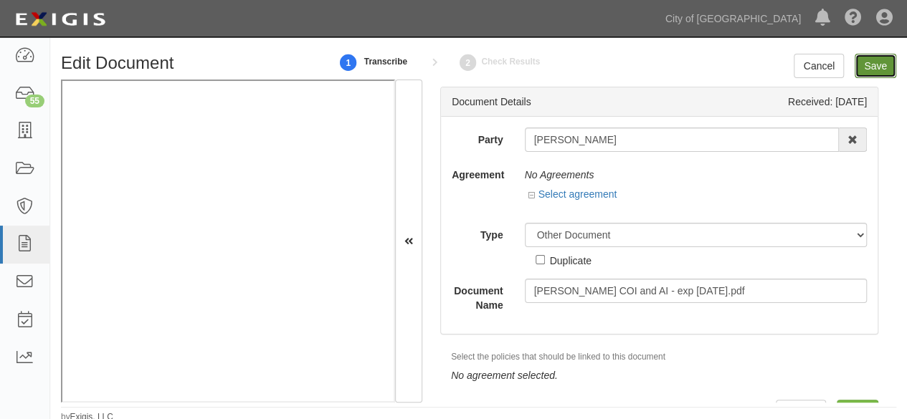
click at [872, 67] on input "Save" at bounding box center [876, 66] width 42 height 24
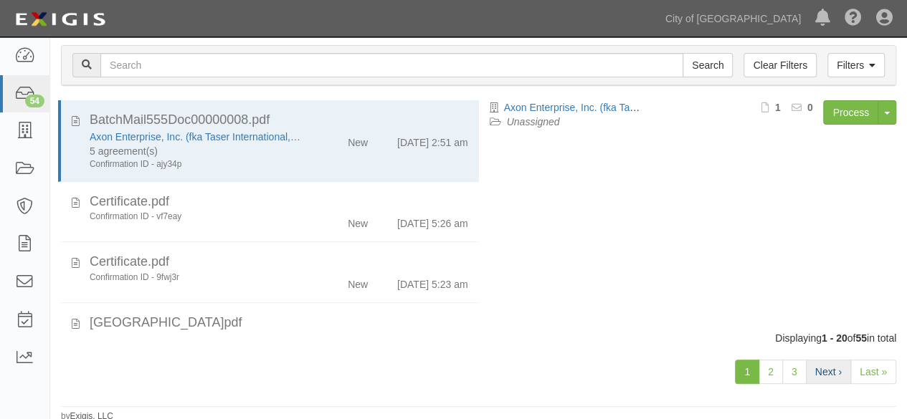
scroll to position [110, 0]
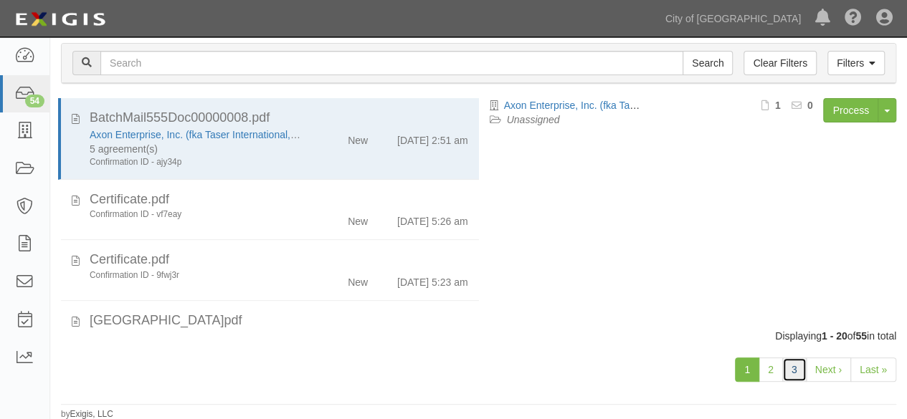
click at [796, 374] on link "3" at bounding box center [794, 370] width 24 height 24
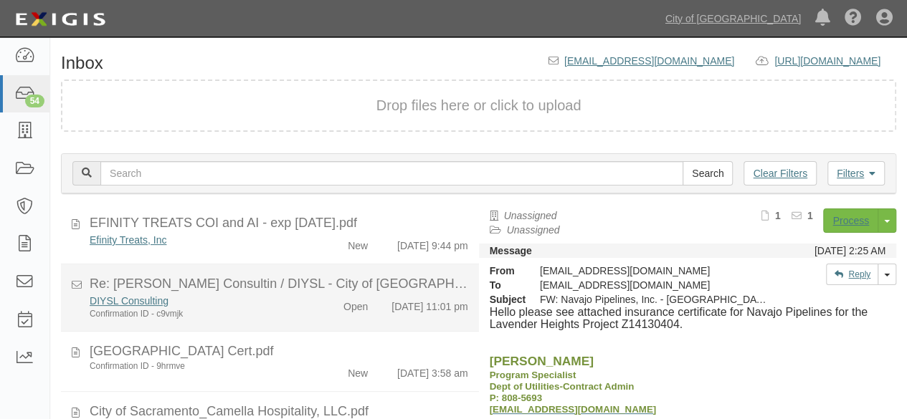
scroll to position [565, 0]
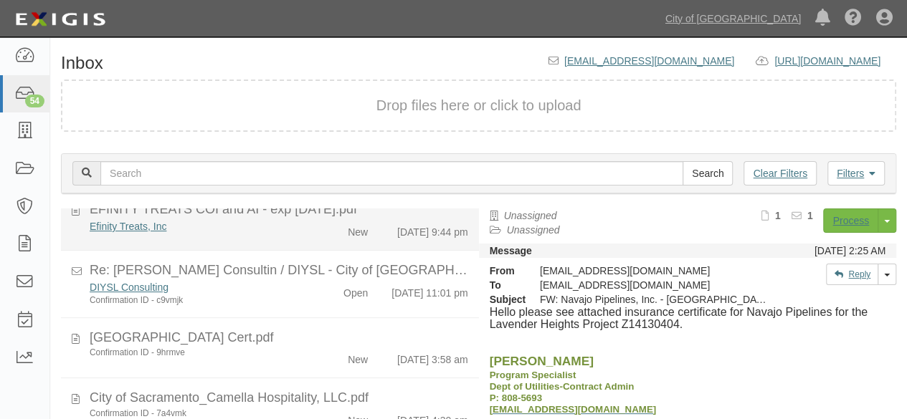
drag, startPoint x: 300, startPoint y: 247, endPoint x: 309, endPoint y: 247, distance: 9.3
click at [300, 240] on div "Efinity Treats, Inc New [DATE] 9:44 pm" at bounding box center [279, 229] width 400 height 20
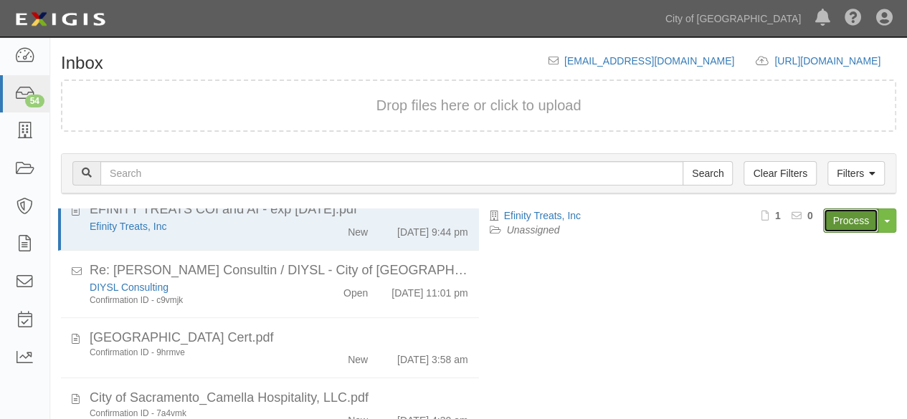
click at [850, 222] on link "Process" at bounding box center [850, 221] width 55 height 24
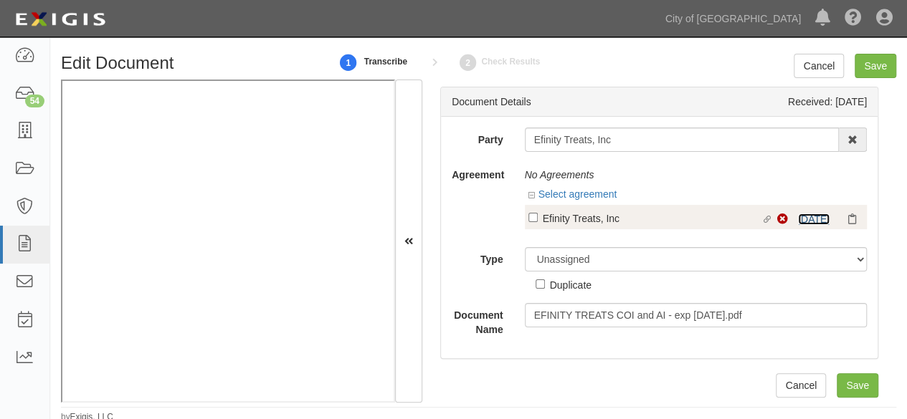
click at [798, 214] on link "1/5/25" at bounding box center [814, 219] width 32 height 11
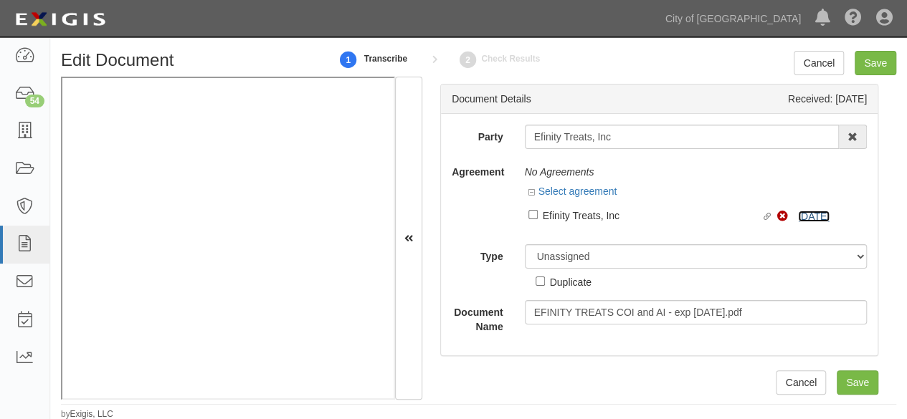
scroll to position [4, 0]
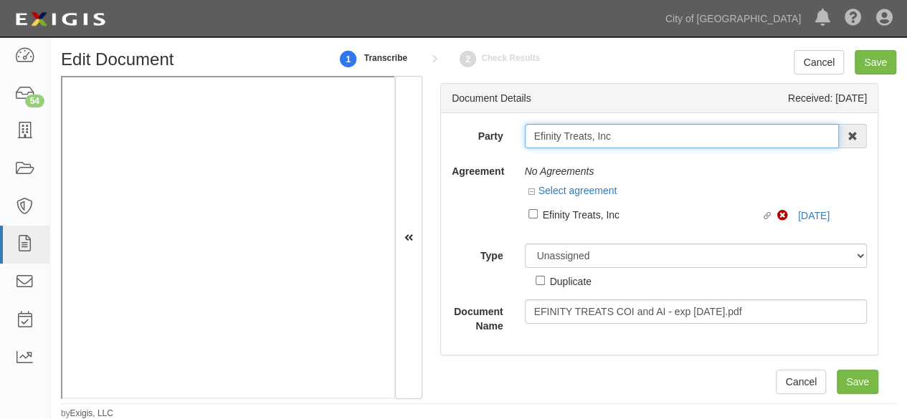
click at [564, 136] on input "Efinity Treats, Inc" at bounding box center [682, 136] width 315 height 24
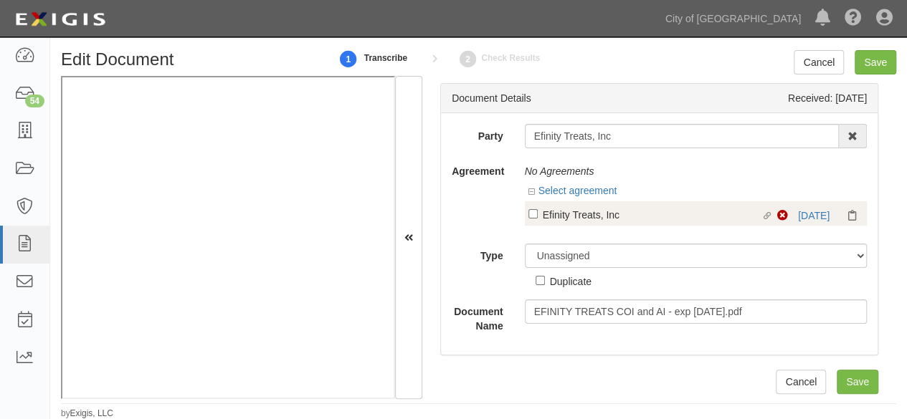
click at [554, 213] on div "Efinity Treats, Inc" at bounding box center [652, 215] width 219 height 16
click at [538, 213] on input "Linked agreement Efinity Treats, Inc Linked agreement" at bounding box center [532, 213] width 9 height 9
checkbox input "true"
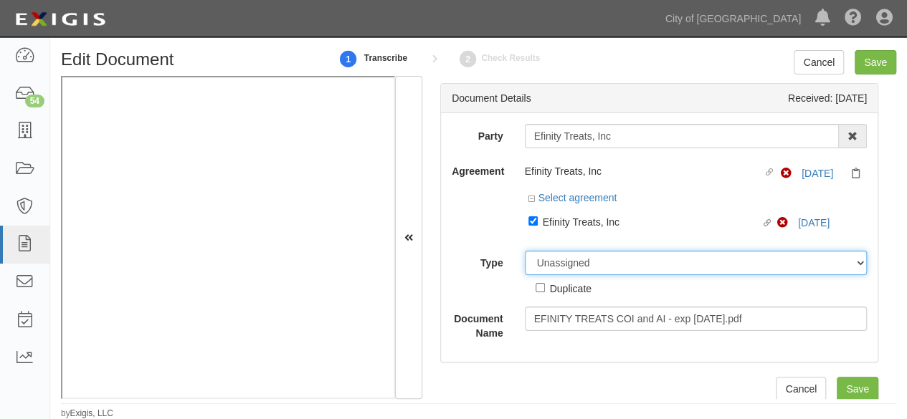
click at [556, 240] on div "Party Efinity Treats, Inc 16th & O Gateway (dba Ravel Rasmussen Properties) 17R…" at bounding box center [659, 232] width 415 height 217
select select "CertificateDetail"
click at [525, 251] on select "Unassigned Binder Cancellation Notice Certificate Contract Endorsement Insuranc…" at bounding box center [696, 263] width 343 height 24
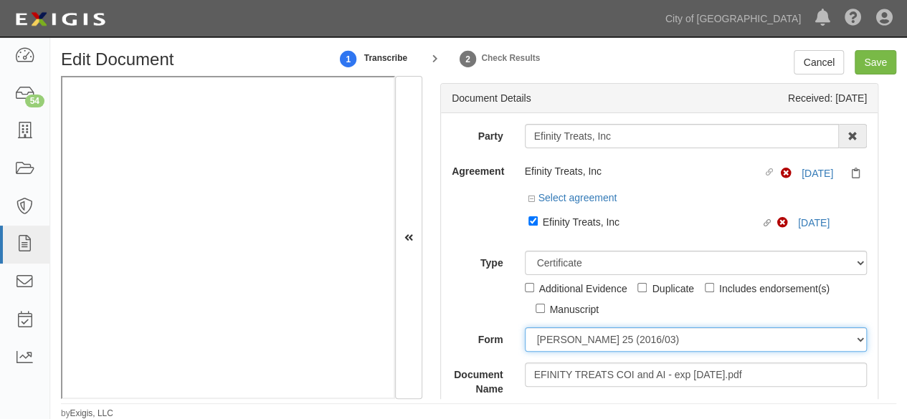
click at [592, 339] on select "ACORD 25 (2016/03) ACORD 101 ACORD 855 NY (2014/05) General" at bounding box center [696, 340] width 343 height 24
select select "GeneralFormDetail"
click at [525, 328] on select "ACORD 25 (2016/03) ACORD 101 ACORD 855 NY (2014/05) General" at bounding box center [696, 340] width 343 height 24
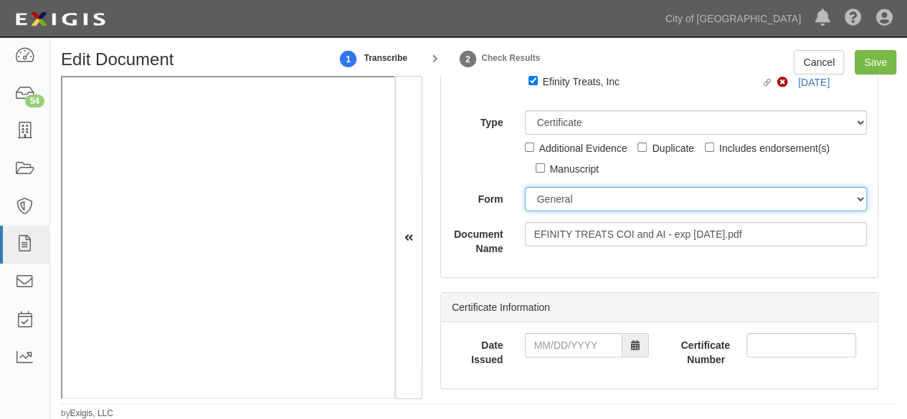
scroll to position [143, 0]
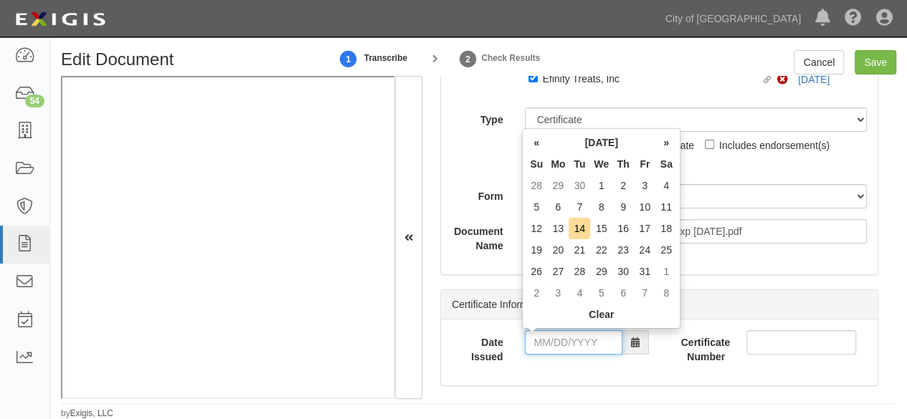
drag, startPoint x: 551, startPoint y: 343, endPoint x: 536, endPoint y: 336, distance: 17.3
click at [549, 341] on input "Date Issued" at bounding box center [574, 343] width 98 height 24
drag, startPoint x: 534, startPoint y: 201, endPoint x: 392, endPoint y: 267, distance: 156.6
click at [518, 211] on body "Toggle navigation Dashboard 54 Inbox Parties Agreements Coverages Documents Mes…" at bounding box center [453, 208] width 907 height 424
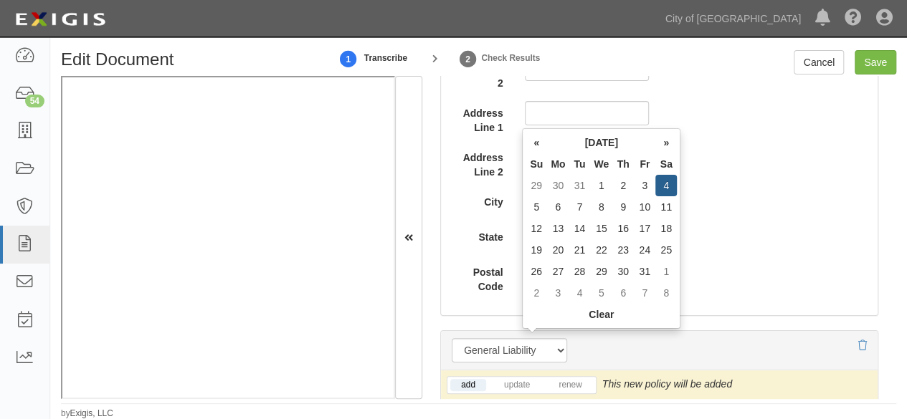
type input "01/04/2025"
drag, startPoint x: 454, startPoint y: 312, endPoint x: 475, endPoint y: 319, distance: 22.0
click at [455, 312] on div "Name Line 1 Name Line 2 Address Line 1 Address Line 2 City State -- Select Stat…" at bounding box center [659, 158] width 437 height 314
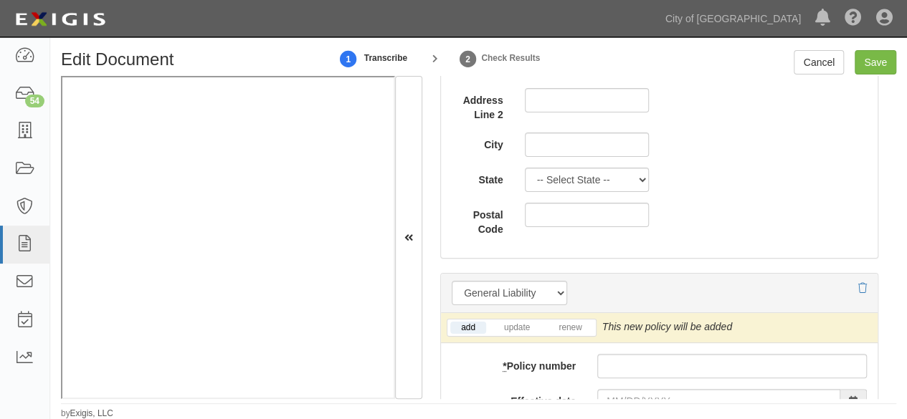
scroll to position [1147, 0]
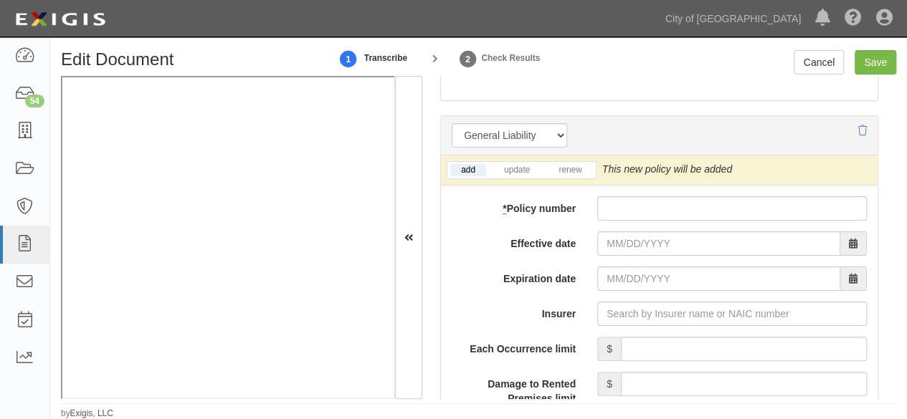
click at [620, 308] on input "Insurer" at bounding box center [732, 314] width 270 height 24
paste input "24376"
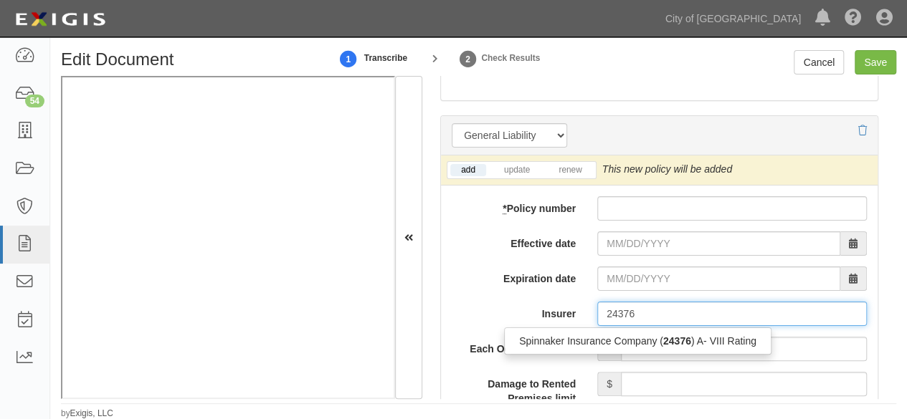
click at [615, 341] on div "Spinnaker Insurance Company ( 24376 ) A- VIII Rating" at bounding box center [638, 341] width 266 height 19
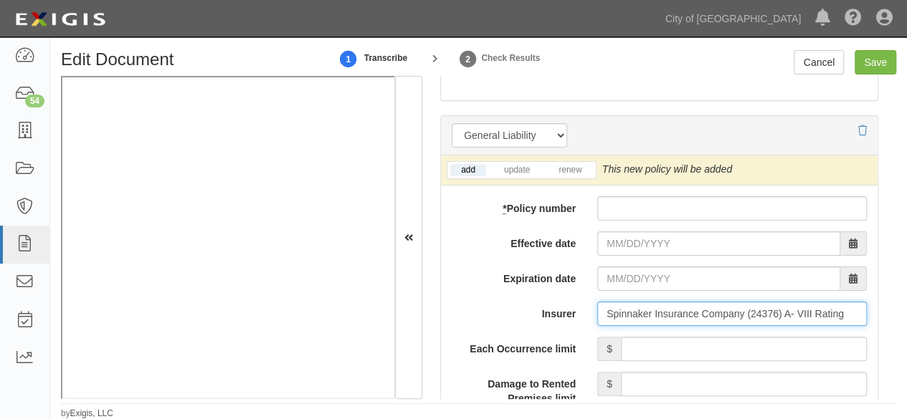
type input "Spinnaker Insurance Company (24376) A- VIII Rating"
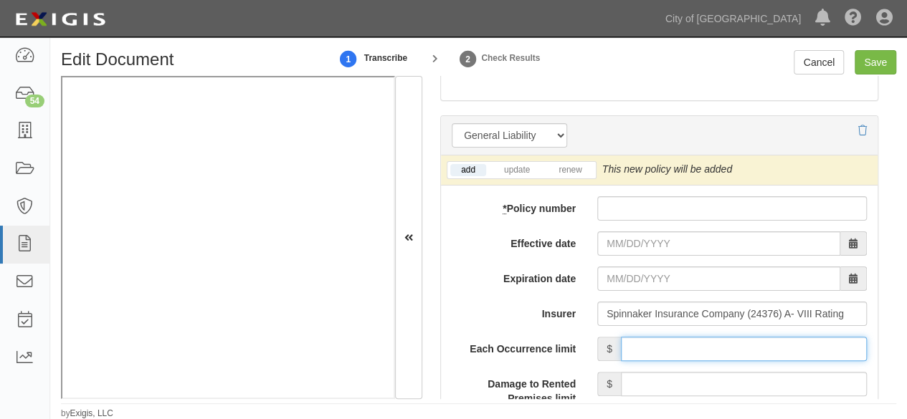
click at [740, 344] on input "Each Occurrence limit" at bounding box center [744, 349] width 246 height 24
type input "1,000,000"
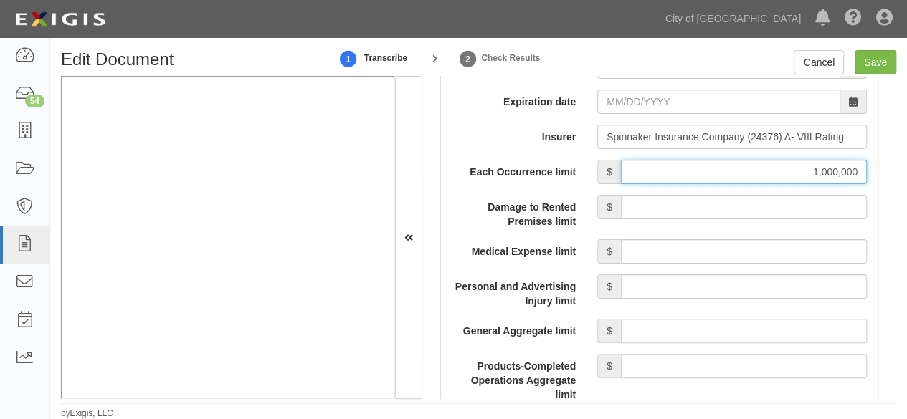
scroll to position [1362, 0]
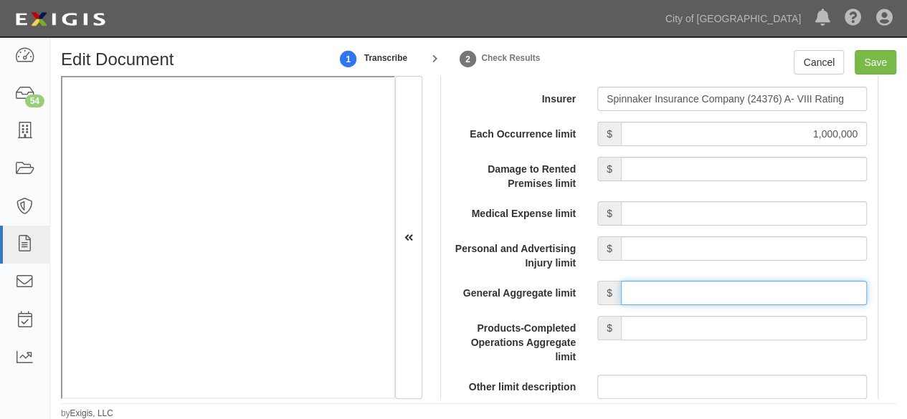
drag, startPoint x: 665, startPoint y: 291, endPoint x: 669, endPoint y: 285, distance: 7.4
click at [665, 291] on input "General Aggregate limit" at bounding box center [744, 293] width 246 height 24
type input "2,000,000"
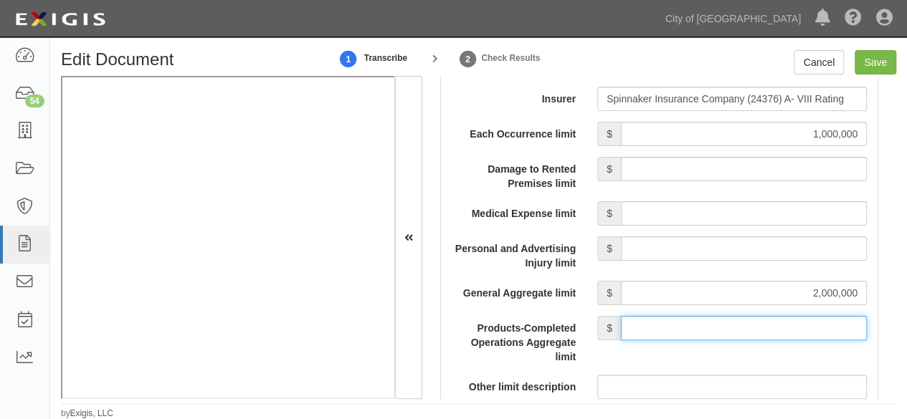
drag, startPoint x: 724, startPoint y: 325, endPoint x: 719, endPoint y: 310, distance: 15.7
type input "2,000,000"
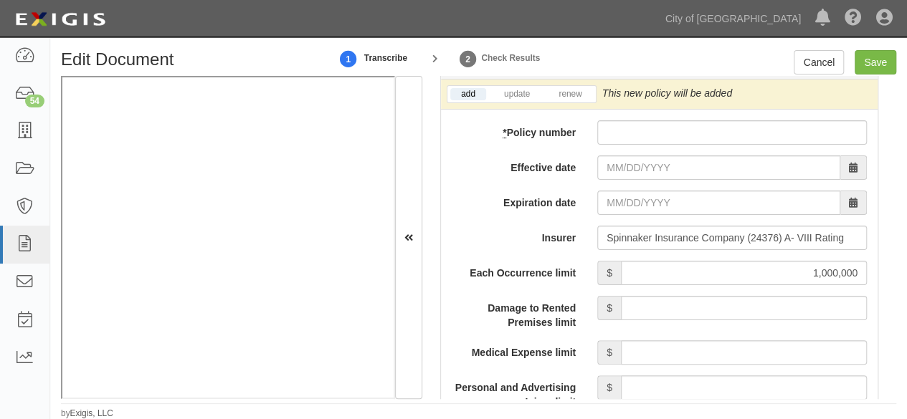
scroll to position [1219, 0]
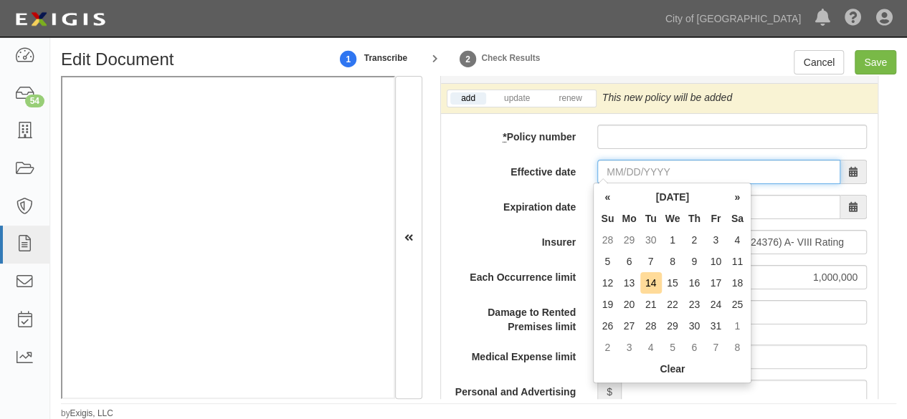
click at [622, 166] on input "Effective date" at bounding box center [718, 172] width 243 height 24
type input "01/05/2025"
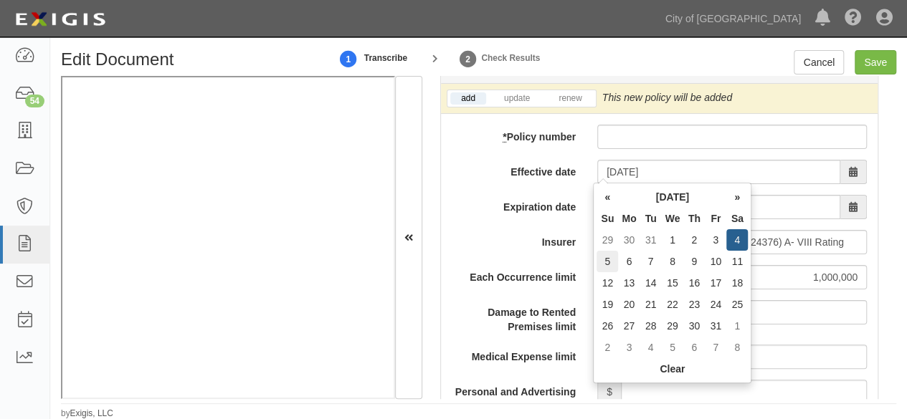
type input "01/05/2026"
click at [604, 262] on td "5" at bounding box center [608, 262] width 22 height 22
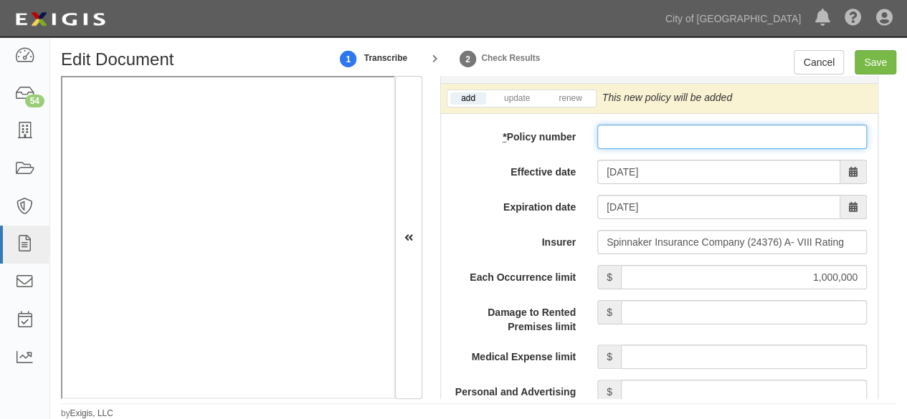
drag, startPoint x: 610, startPoint y: 131, endPoint x: 596, endPoint y: 136, distance: 14.5
click at [611, 131] on input "* Policy number" at bounding box center [732, 137] width 270 height 24
paste input "CSG-00127528-01"
type input "CSG-00127528-01"
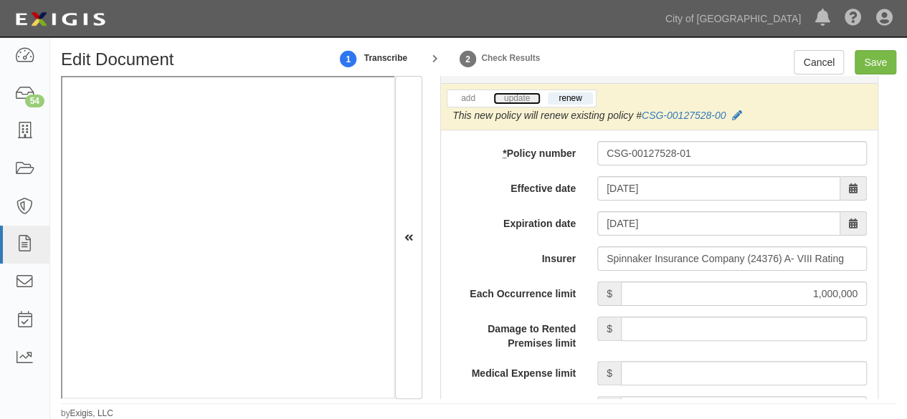
click at [513, 93] on link "update" at bounding box center [516, 99] width 47 height 12
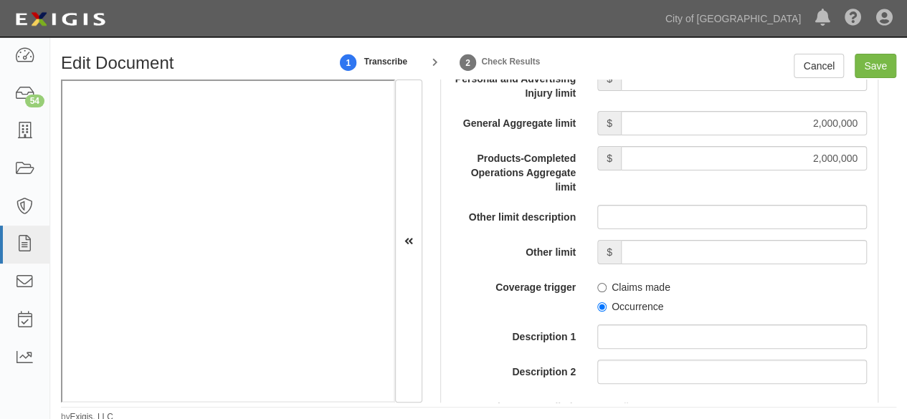
scroll to position [1578, 0]
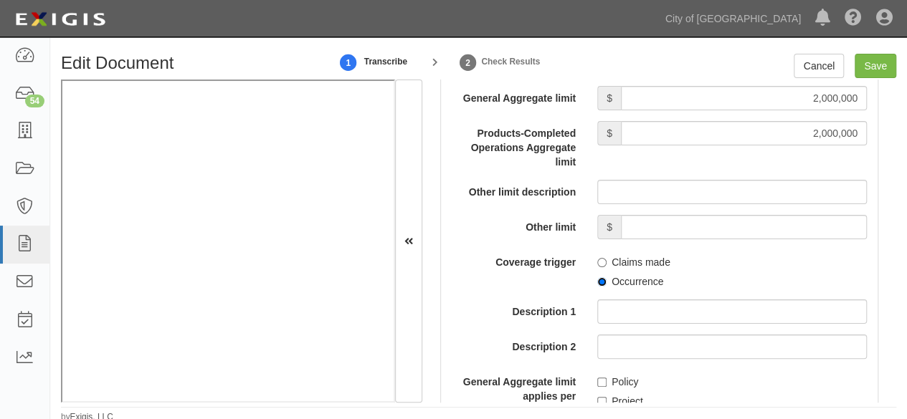
click at [601, 279] on input "Occurrence" at bounding box center [601, 282] width 9 height 9
radio input "true"
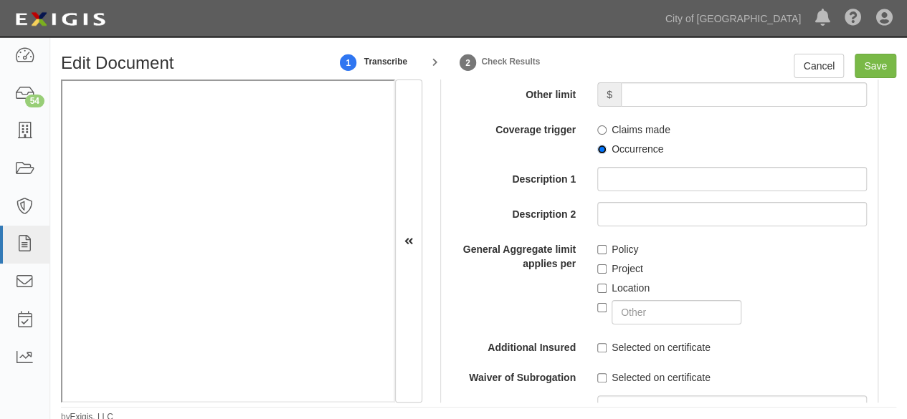
scroll to position [1721, 0]
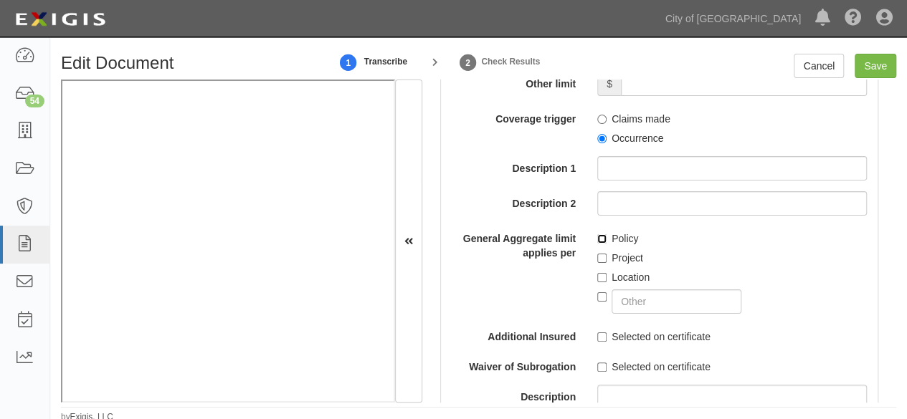
drag, startPoint x: 594, startPoint y: 237, endPoint x: 615, endPoint y: 318, distance: 83.1
click at [597, 239] on input "Policy" at bounding box center [601, 238] width 9 height 9
checkbox input "true"
click at [592, 331] on div "Selected on certificate" at bounding box center [732, 334] width 291 height 19
click at [598, 334] on input "Selected on certificate" at bounding box center [601, 337] width 9 height 9
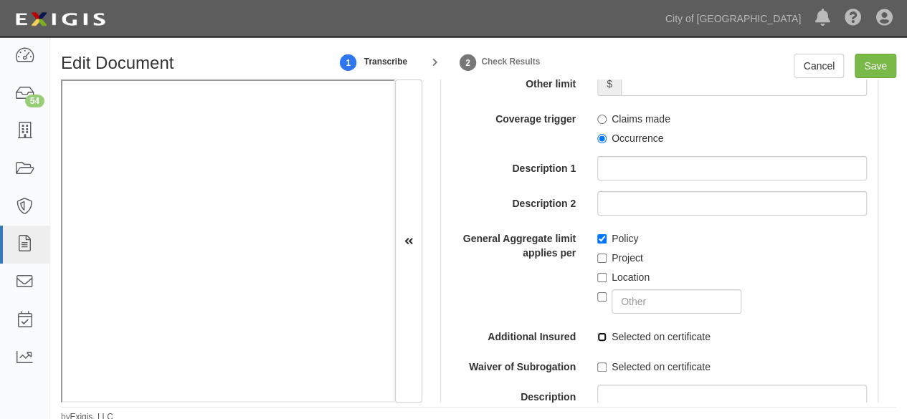
checkbox input "true"
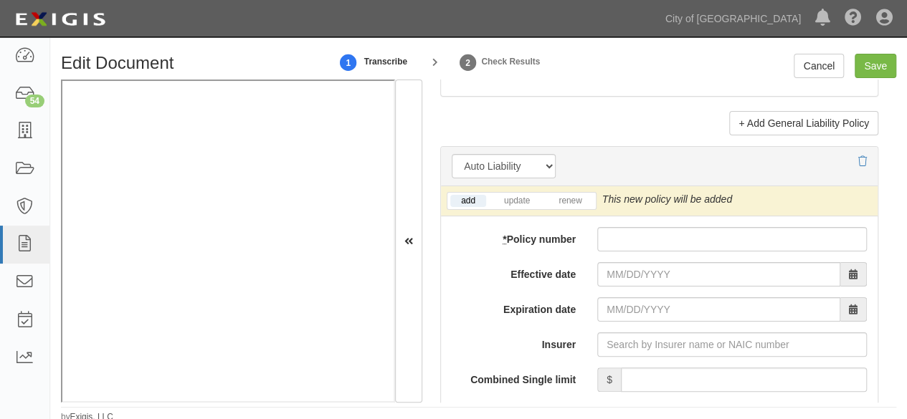
scroll to position [2151, 0]
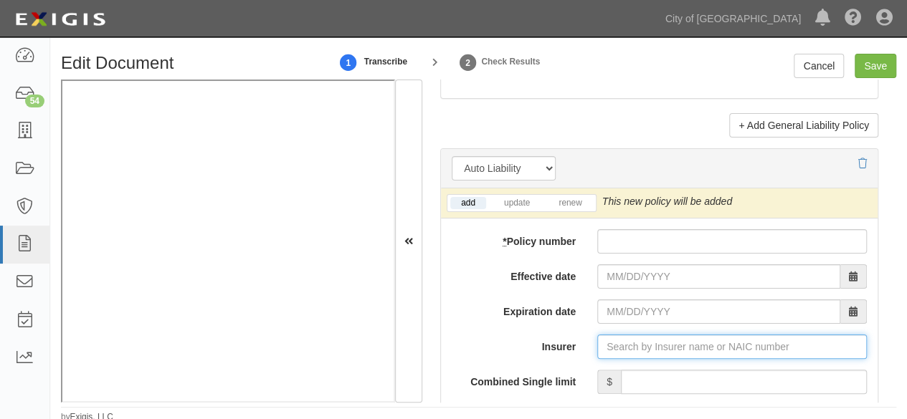
click at [617, 338] on input "Insurer" at bounding box center [732, 347] width 270 height 24
paste input "INSURERA: National General insurance Company"
type input "INSURERA: National General insurance Company"
drag, startPoint x: 660, startPoint y: 343, endPoint x: 480, endPoint y: 351, distance: 179.4
click at [491, 351] on div "Insurer INSURERA: National General insurance Company" at bounding box center [659, 347] width 437 height 24
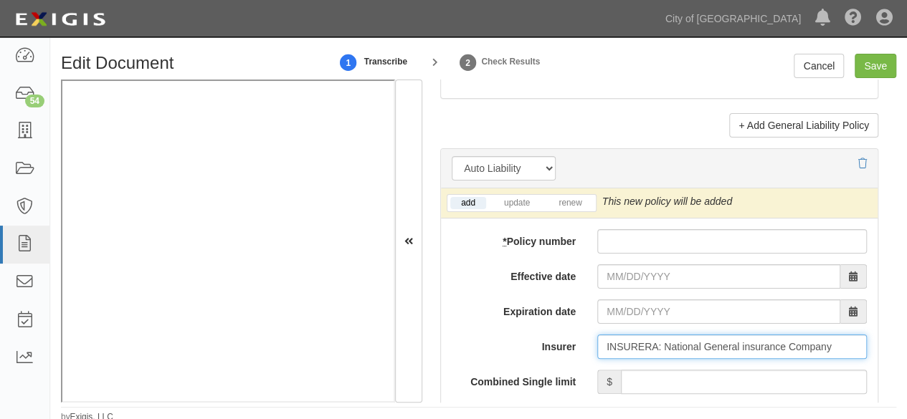
type input "National General insurance Company (23728) A+ XV Rating"
type input "National General insurance Company"
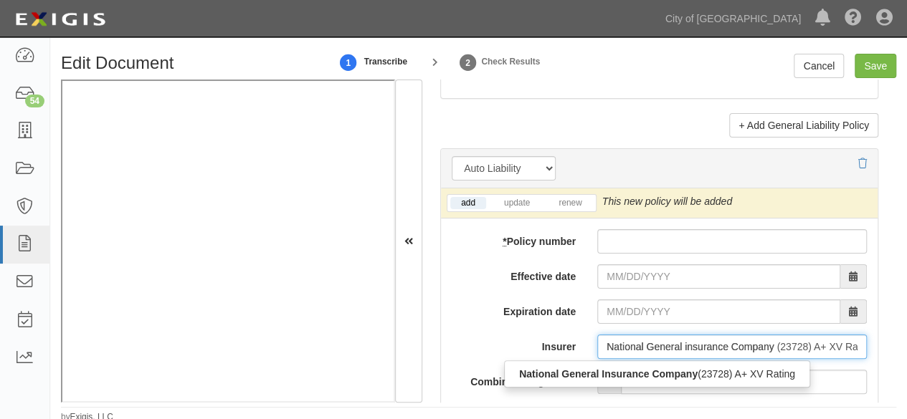
drag, startPoint x: 512, startPoint y: 369, endPoint x: 595, endPoint y: 368, distance: 83.2
click at [512, 369] on div "National General Insurance Company (23728) A+ XV Rating" at bounding box center [657, 374] width 305 height 19
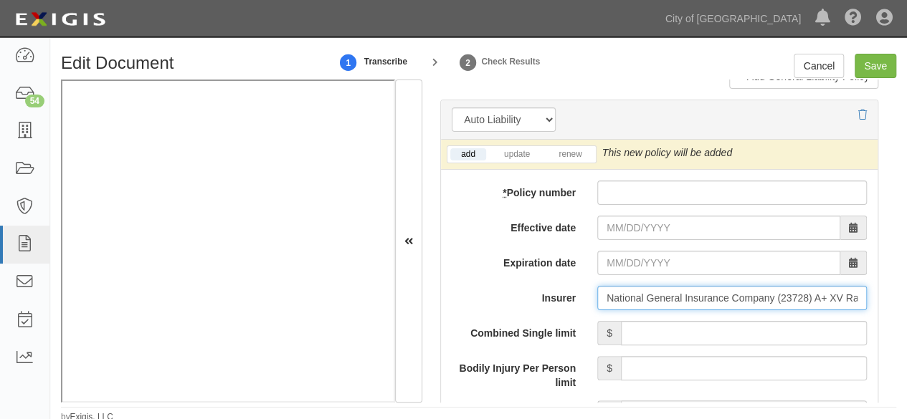
scroll to position [2223, 0]
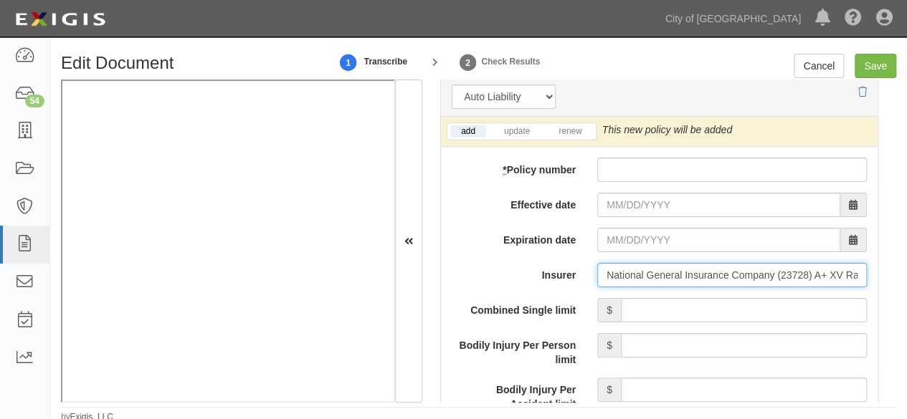
type input "National General Insurance Company (23728) A+ XV Rating"
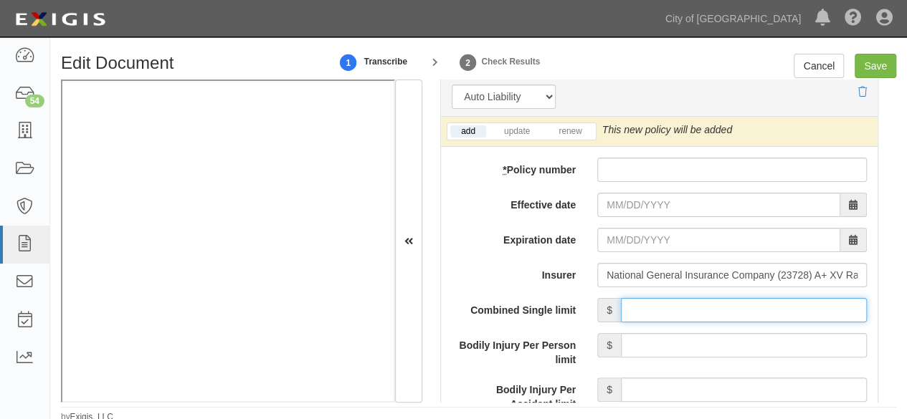
click at [724, 298] on input "Combined Single limit" at bounding box center [744, 310] width 246 height 24
type input "1,000,000"
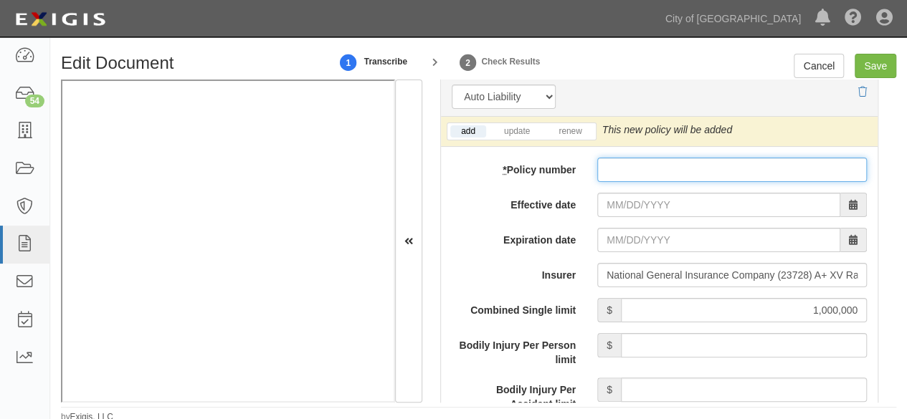
click at [610, 168] on input "* Policy number" at bounding box center [732, 170] width 270 height 24
paste input "2030834036"
type input "2030834036"
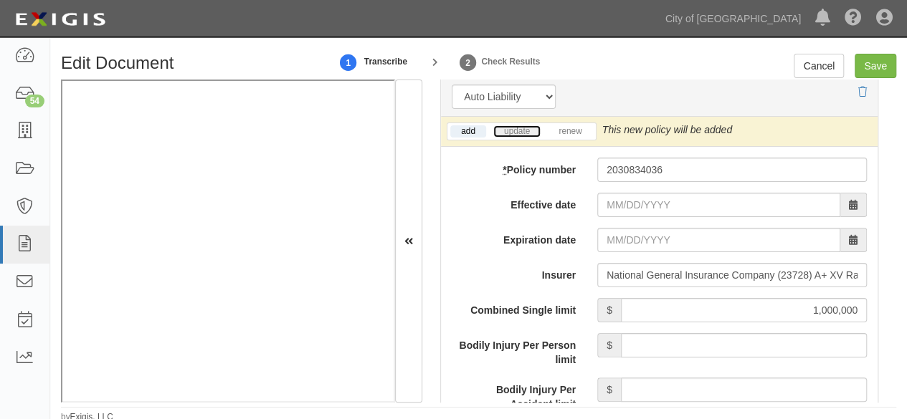
click at [522, 128] on link "update" at bounding box center [516, 131] width 47 height 12
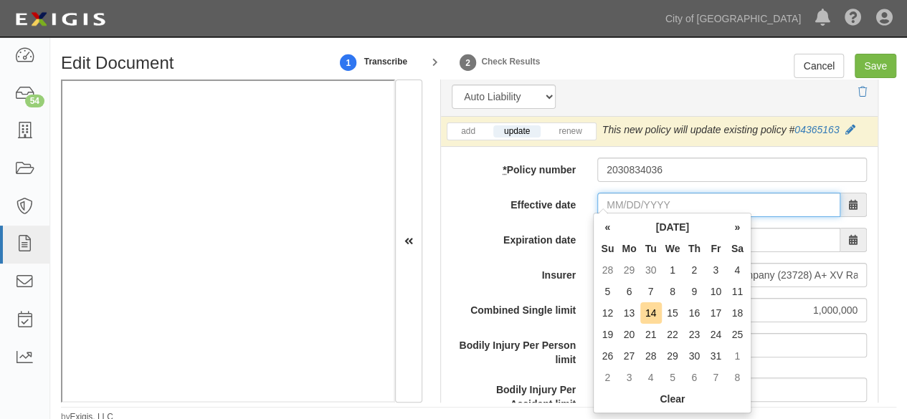
click at [610, 193] on input "Effective date" at bounding box center [718, 205] width 243 height 24
type input "09/03/2025"
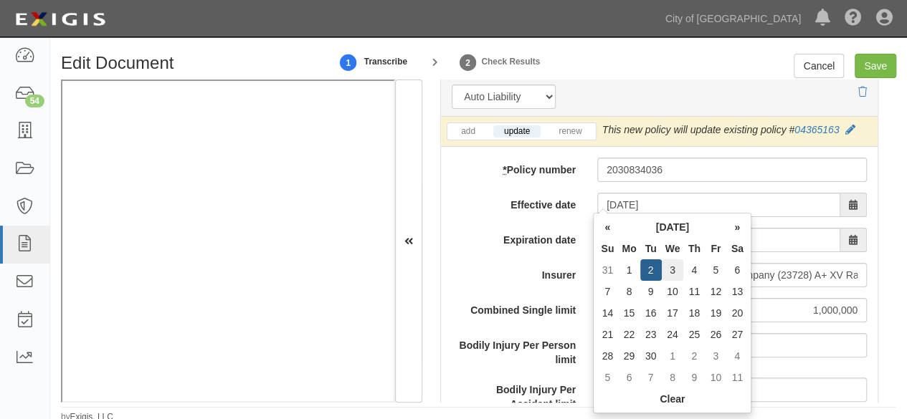
type input "09/03/2026"
click at [679, 272] on td "3" at bounding box center [673, 271] width 22 height 22
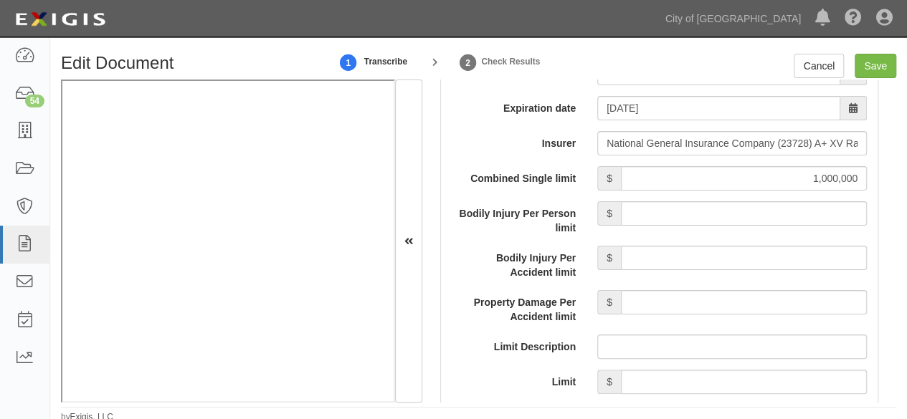
scroll to position [2366, 0]
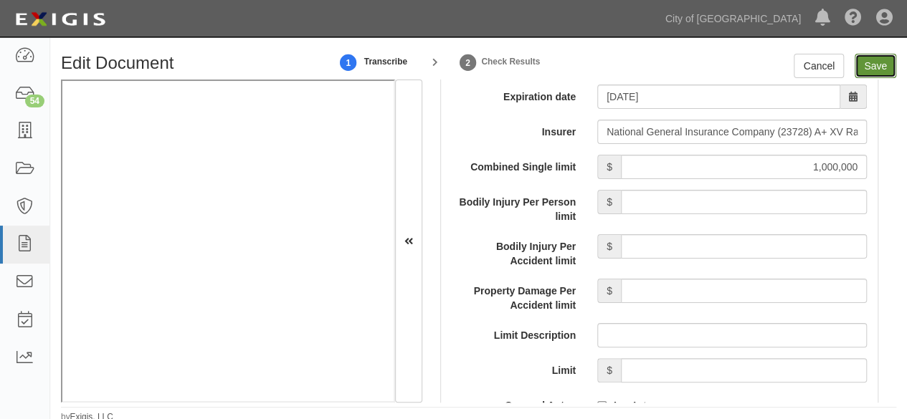
click at [878, 63] on input "Save" at bounding box center [876, 66] width 42 height 24
type input "1000000"
type input "2000000"
type input "1000000"
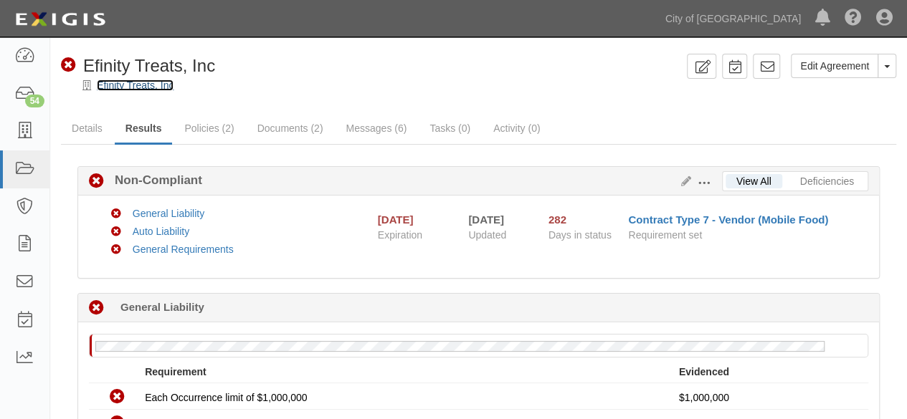
click at [140, 82] on link "Efinity Treats, Inc" at bounding box center [135, 85] width 77 height 11
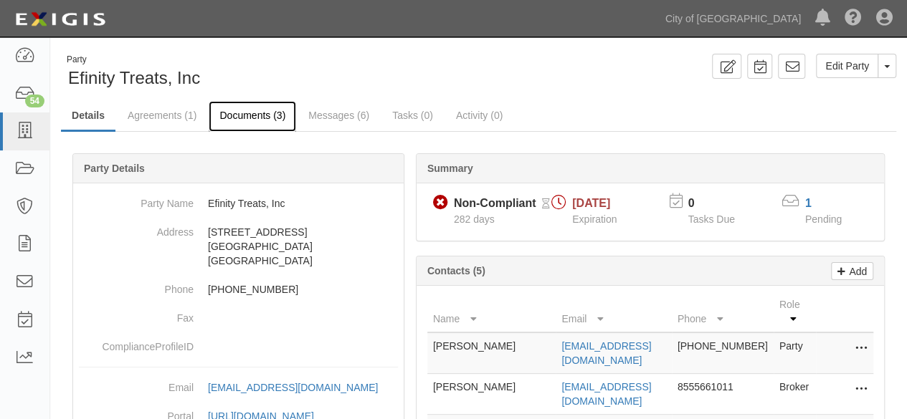
click at [252, 118] on link "Documents (3)" at bounding box center [252, 116] width 87 height 31
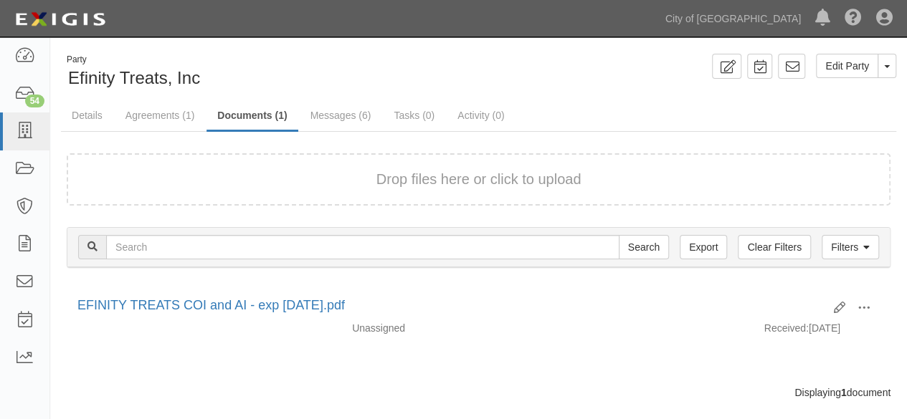
scroll to position [22, 0]
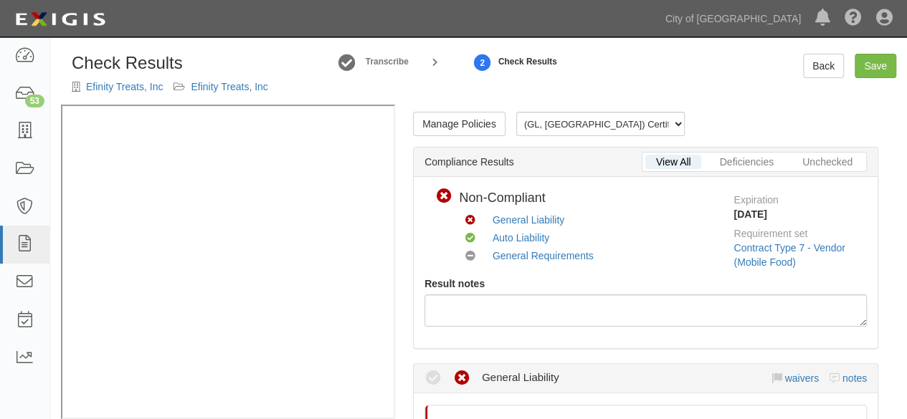
scroll to position [287, 0]
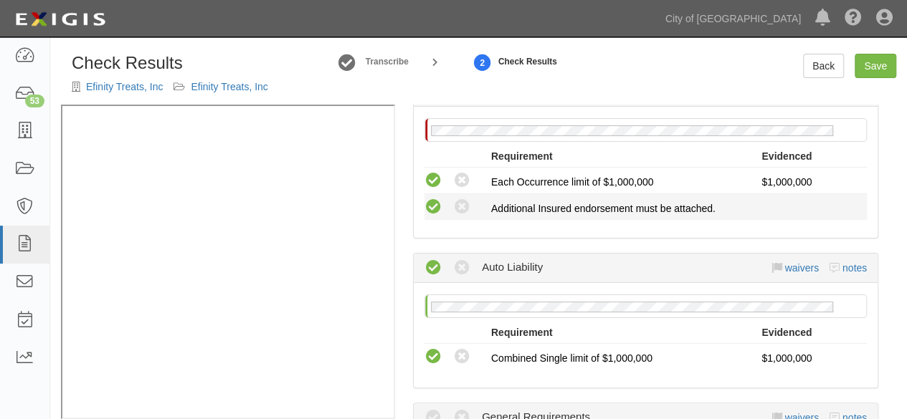
click at [434, 205] on icon at bounding box center [434, 208] width 18 height 18
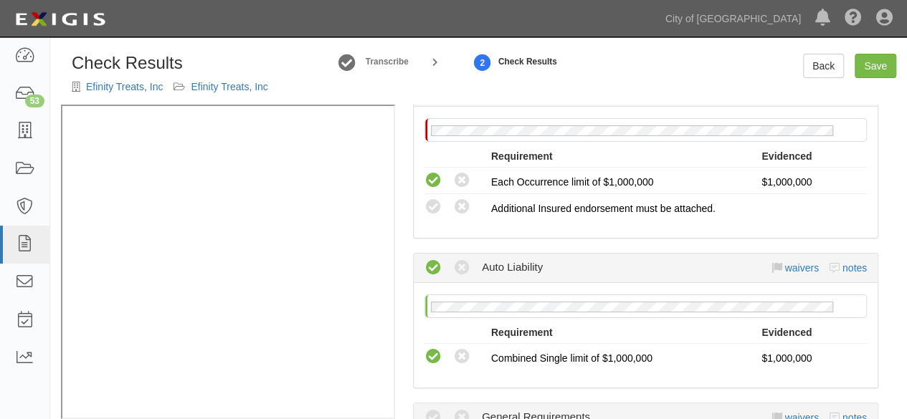
radio input "true"
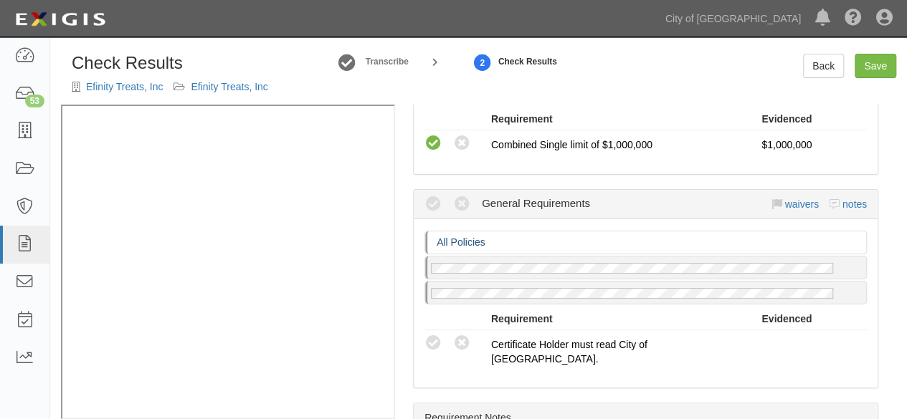
scroll to position [502, 0]
drag, startPoint x: 434, startPoint y: 335, endPoint x: 387, endPoint y: 326, distance: 48.1
click at [433, 334] on icon at bounding box center [434, 342] width 18 height 18
radio input "true"
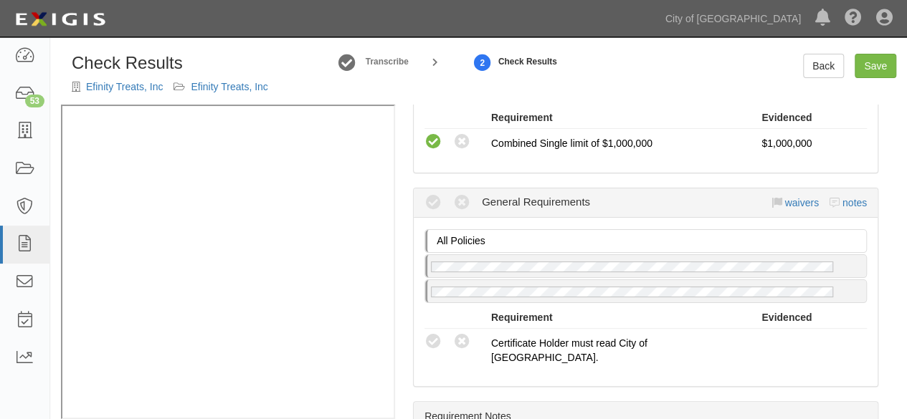
radio input "true"
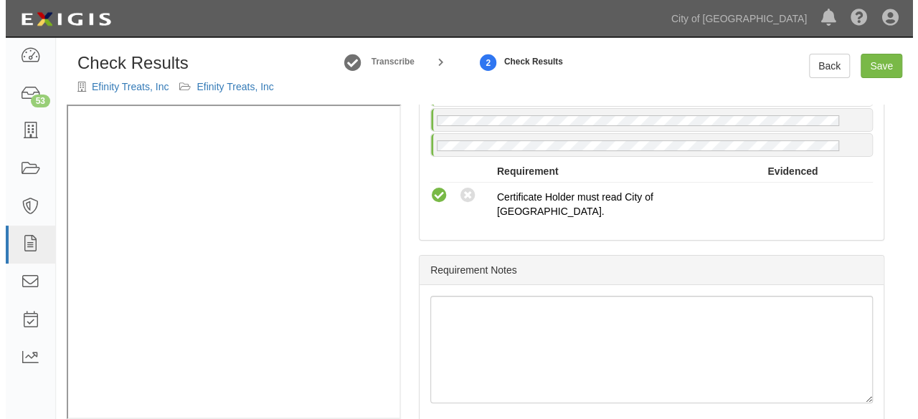
scroll to position [658, 0]
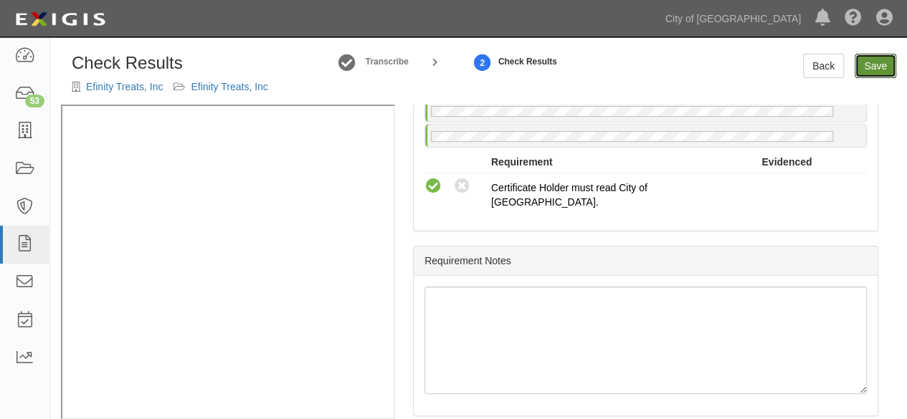
click at [859, 68] on link "Save" at bounding box center [876, 66] width 42 height 24
radio input "true"
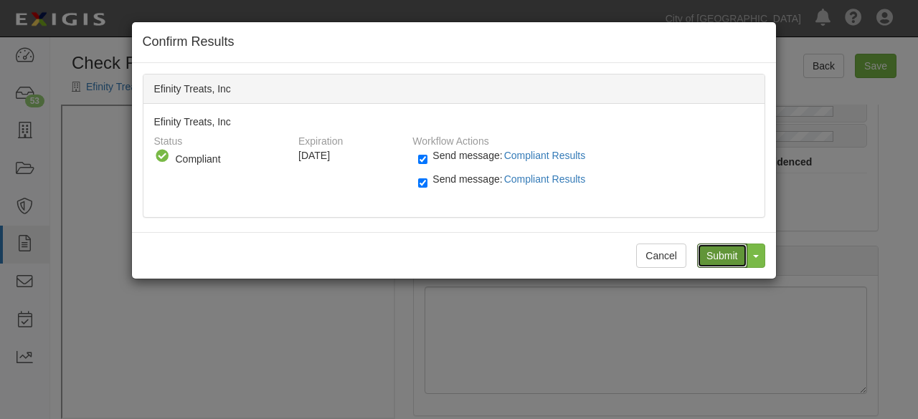
drag, startPoint x: 731, startPoint y: 252, endPoint x: 713, endPoint y: 237, distance: 23.4
click at [724, 246] on input "Submit" at bounding box center [722, 256] width 50 height 24
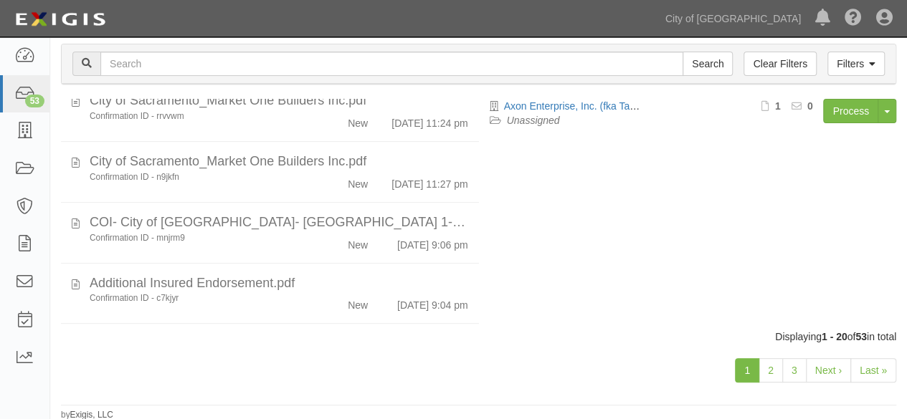
scroll to position [574, 0]
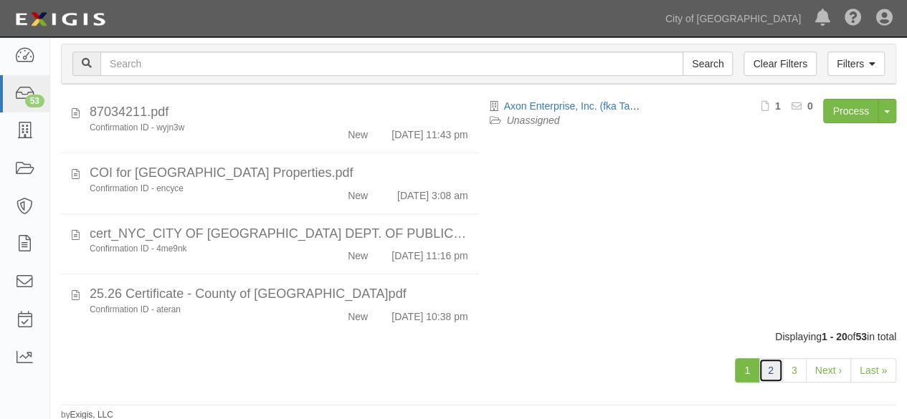
click at [773, 374] on link "2" at bounding box center [771, 371] width 24 height 24
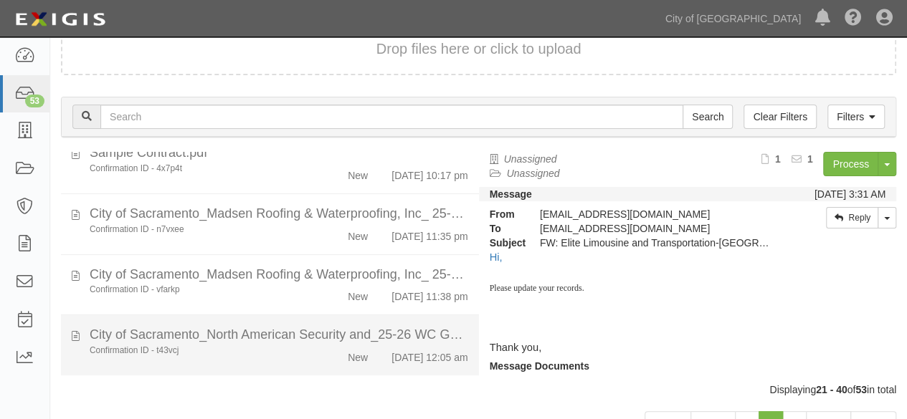
scroll to position [110, 0]
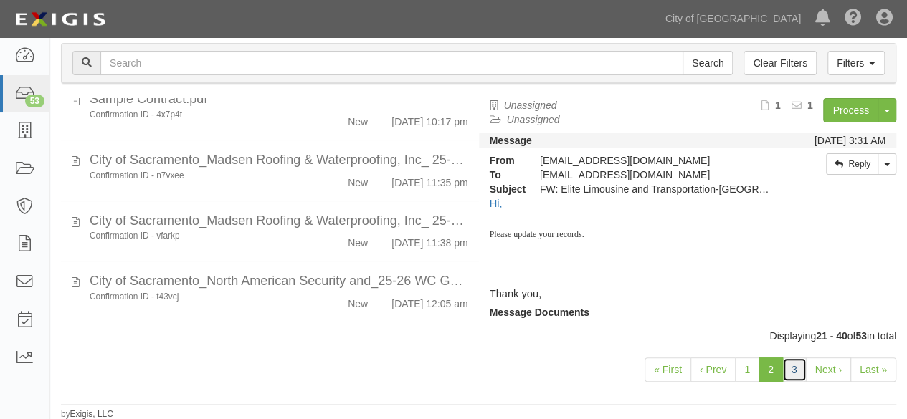
click at [799, 369] on link "3" at bounding box center [794, 370] width 24 height 24
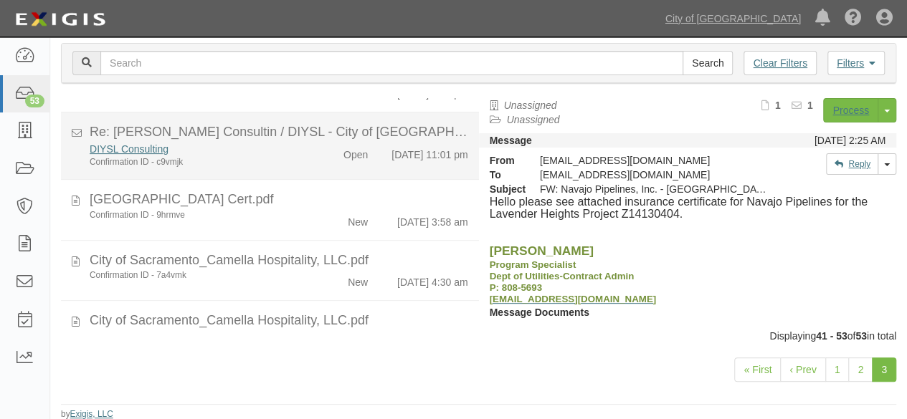
scroll to position [634, 0]
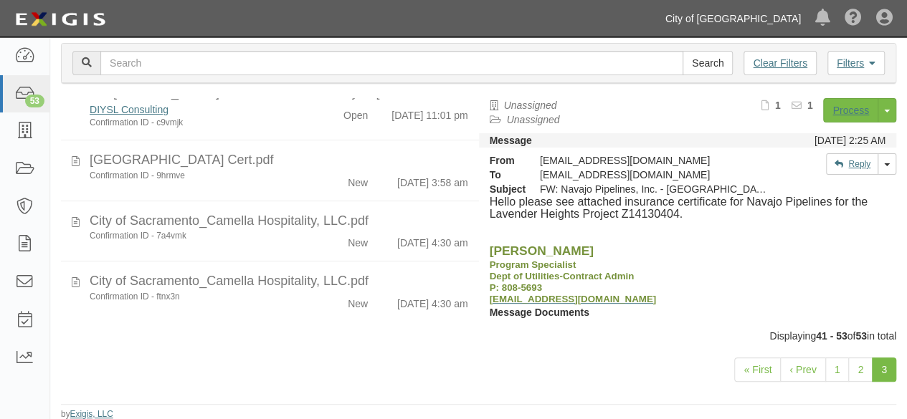
drag, startPoint x: 759, startPoint y: 19, endPoint x: 710, endPoint y: 89, distance: 85.5
click at [759, 19] on link "City of [GEOGRAPHIC_DATA]" at bounding box center [733, 18] width 150 height 29
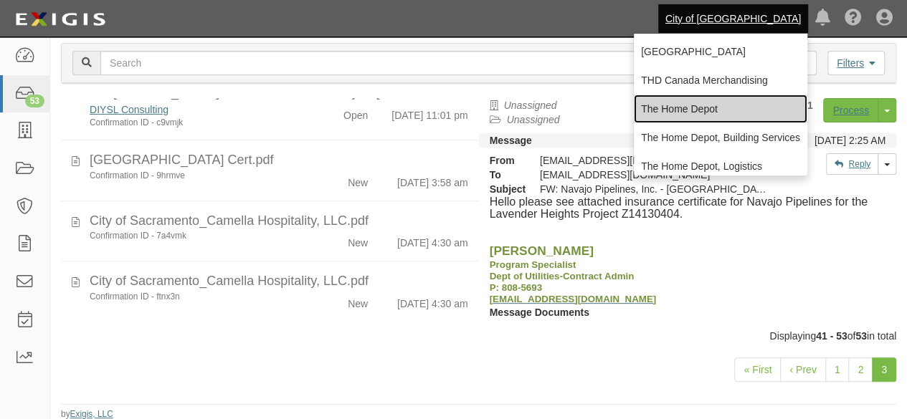
click at [685, 108] on link "The Home Depot" at bounding box center [721, 109] width 174 height 29
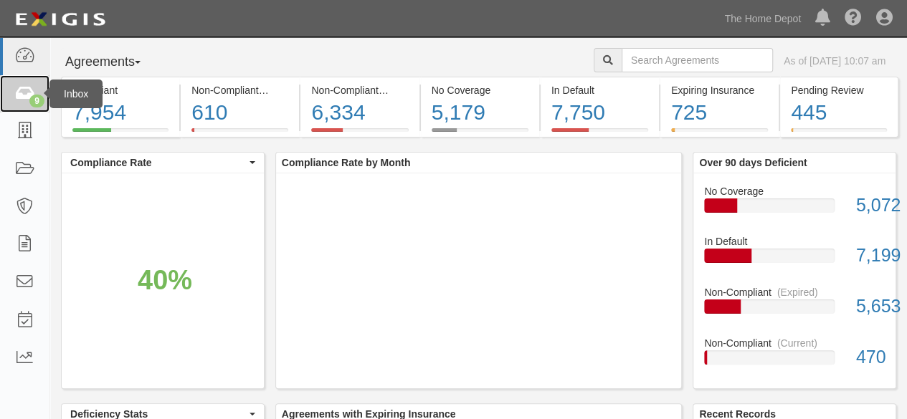
click at [23, 87] on icon at bounding box center [24, 94] width 20 height 16
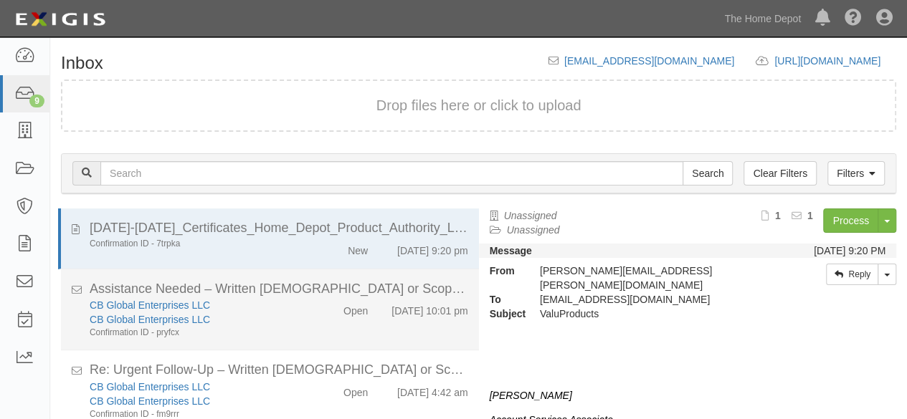
click at [324, 328] on div "CB Global Enterprises LLC CB Global Enterprises LLC Confirmation ID - pryfcx Op…" at bounding box center [279, 318] width 400 height 41
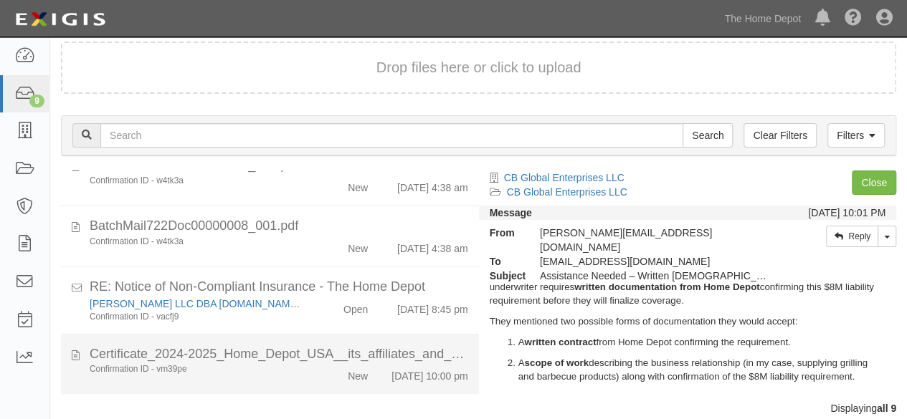
scroll to position [54, 0]
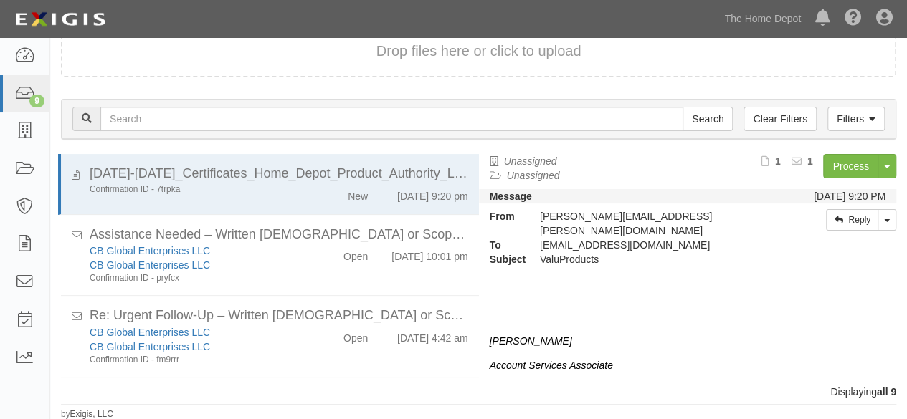
scroll to position [390, 0]
